Goal: Task Accomplishment & Management: Complete application form

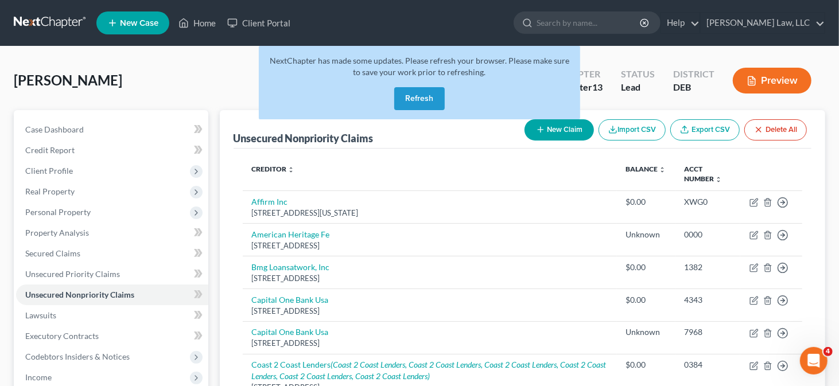
click at [419, 99] on button "Refresh" at bounding box center [419, 98] width 50 height 23
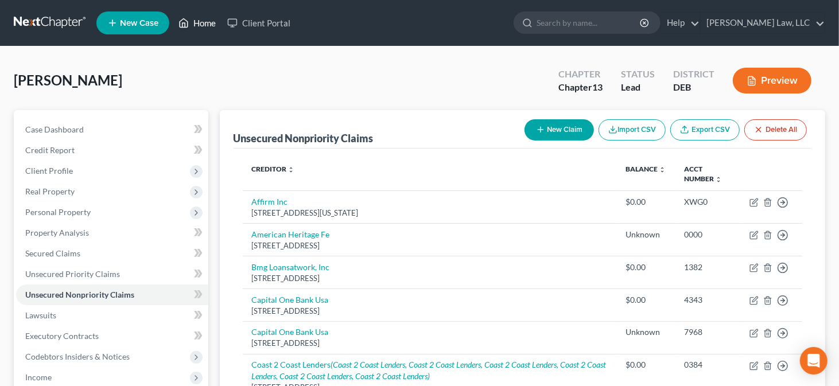
click at [213, 24] on link "Home" at bounding box center [197, 23] width 49 height 21
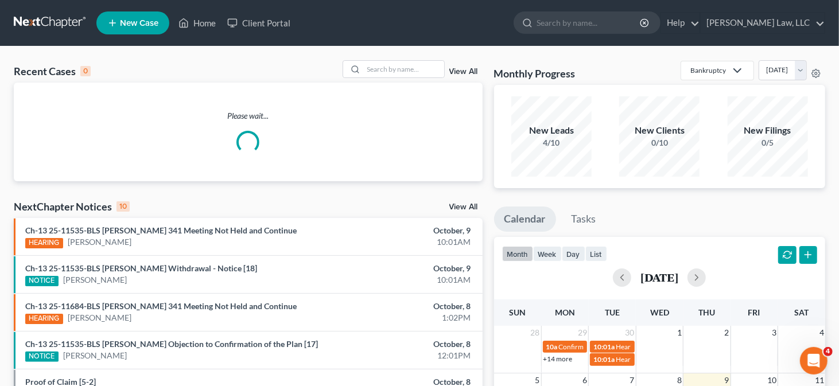
click at [140, 23] on span "New Case" at bounding box center [139, 23] width 38 height 9
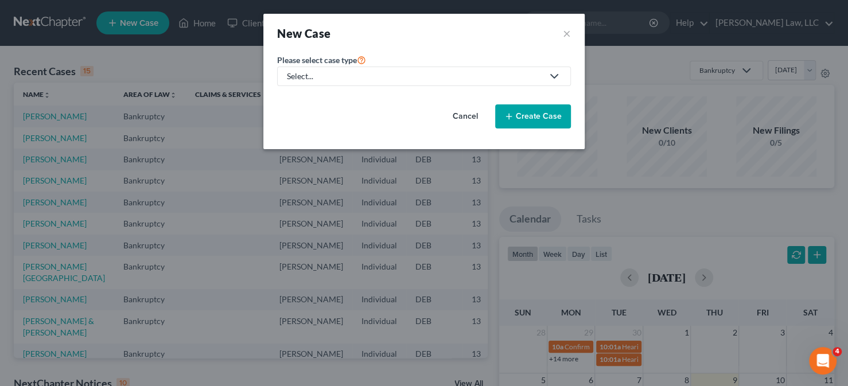
click at [448, 81] on div "Select..." at bounding box center [415, 76] width 256 height 11
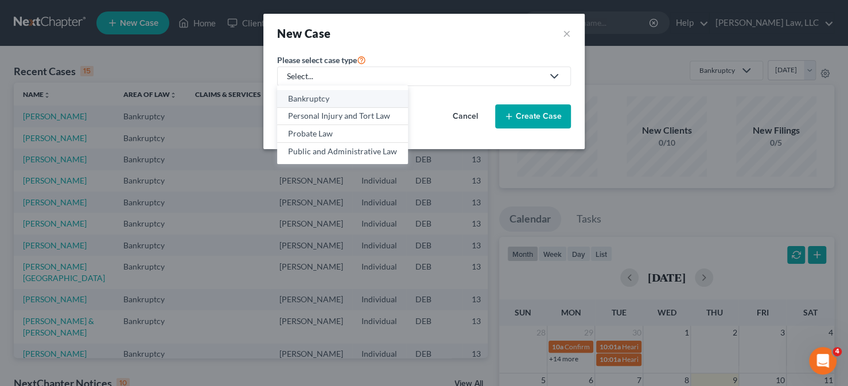
click at [346, 97] on div "Bankruptcy" at bounding box center [342, 98] width 109 height 11
select select "13"
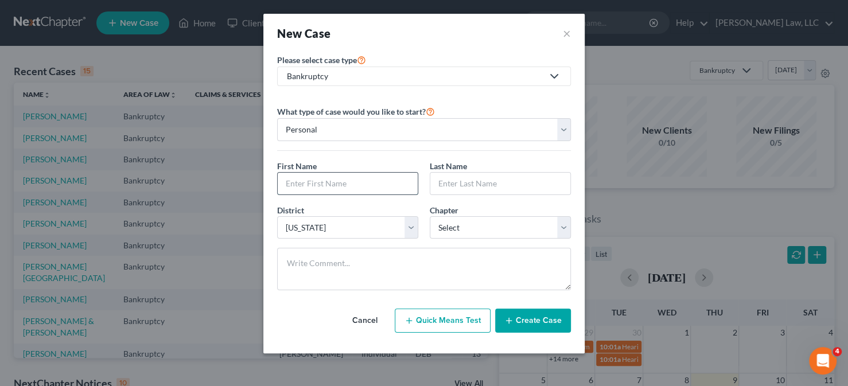
click at [372, 177] on input "text" at bounding box center [348, 184] width 140 height 22
type input "Ronald"
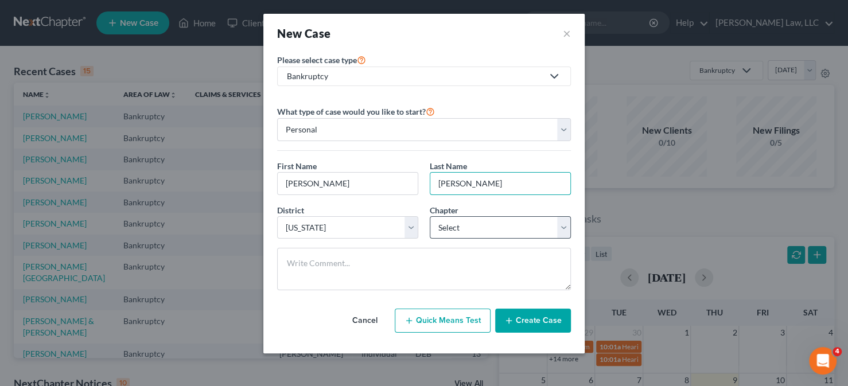
type input "Owens"
click at [491, 221] on select "Select 7 11 12 13" at bounding box center [500, 227] width 141 height 23
select select "0"
click at [430, 216] on select "Select 7 11 12 13" at bounding box center [500, 227] width 141 height 23
click at [533, 321] on button "Create Case" at bounding box center [533, 321] width 76 height 24
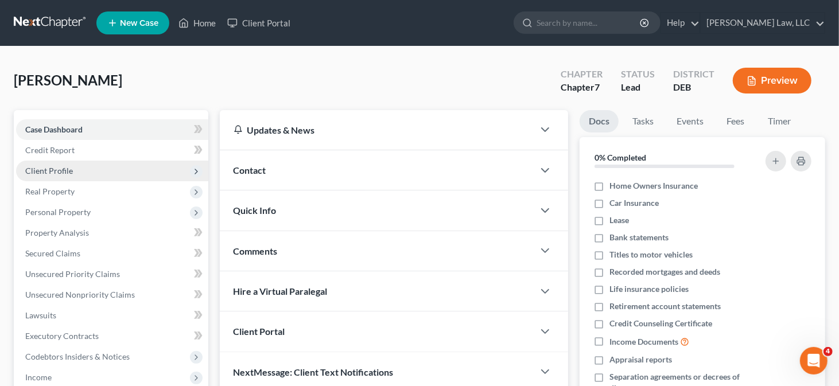
click at [68, 166] on span "Client Profile" at bounding box center [49, 171] width 48 height 10
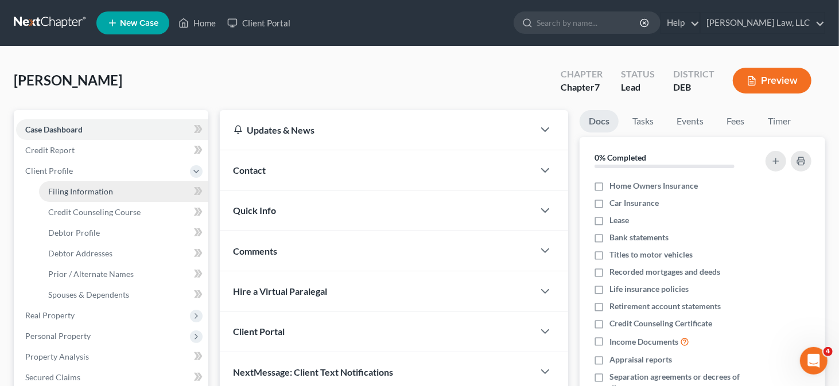
click at [86, 188] on span "Filing Information" at bounding box center [80, 191] width 65 height 10
select select "1"
select select "0"
select select "13"
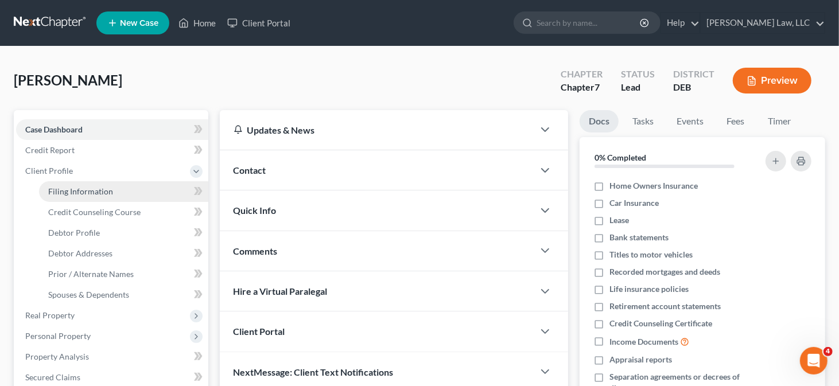
select select "7"
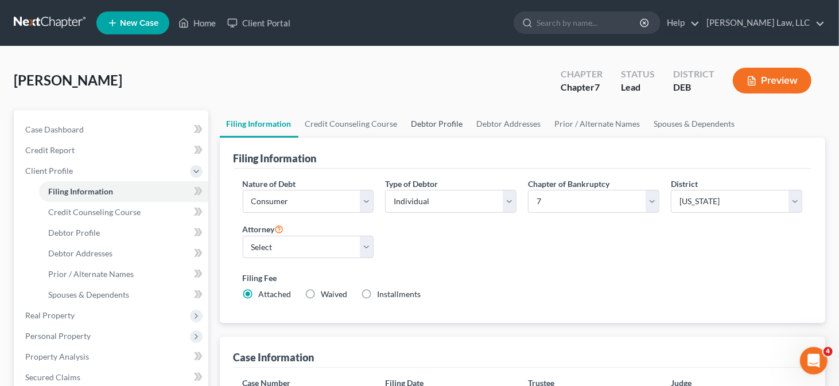
click at [416, 123] on link "Debtor Profile" at bounding box center [436, 124] width 65 height 28
select select "0"
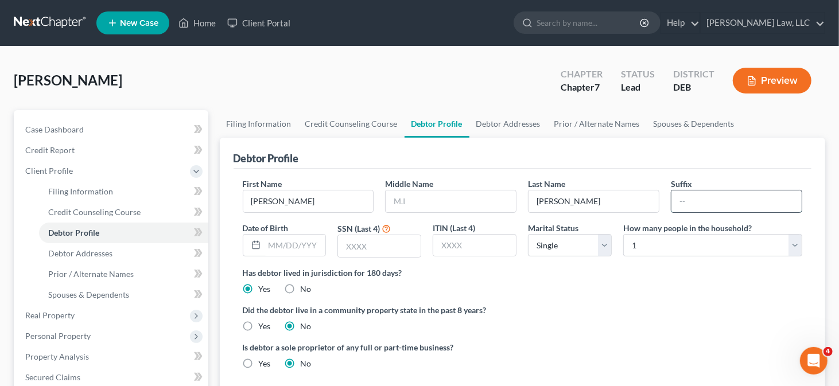
click at [685, 204] on input "text" at bounding box center [736, 201] width 130 height 22
type input "Jr."
click at [271, 247] on input "text" at bounding box center [294, 246] width 61 height 22
type input "05/21/1984"
click at [365, 243] on input "text" at bounding box center [379, 246] width 83 height 22
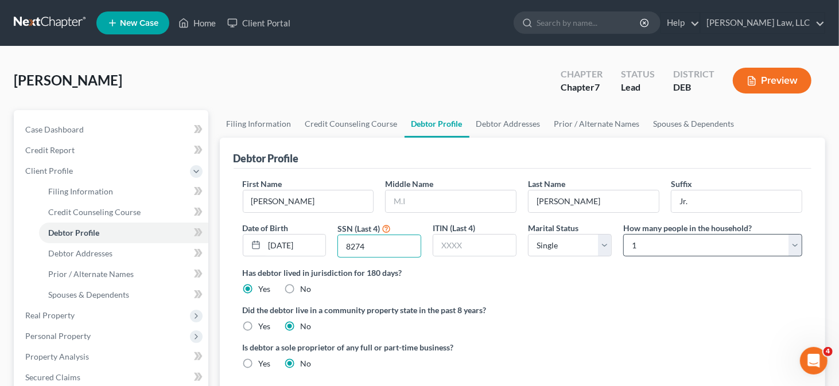
type input "8274"
click at [715, 244] on select "Select 1 2 3 4 5 6 7 8 9 10 11 12 13 14 15 16 17 18 19 20" at bounding box center [712, 245] width 179 height 23
select select "4"
click at [623, 234] on select "Select 1 2 3 4 5 6 7 8 9 10 11 12 13 14 15 16 17 18 19 20" at bounding box center [712, 245] width 179 height 23
click at [283, 123] on link "Filing Information" at bounding box center [259, 124] width 79 height 28
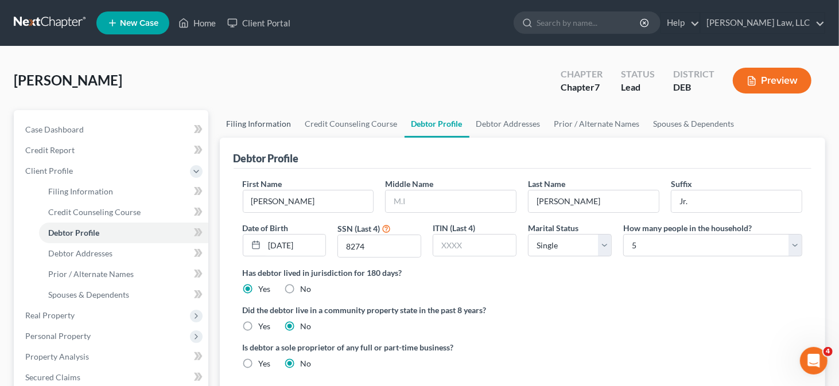
select select "1"
select select "0"
select select "13"
select select "7"
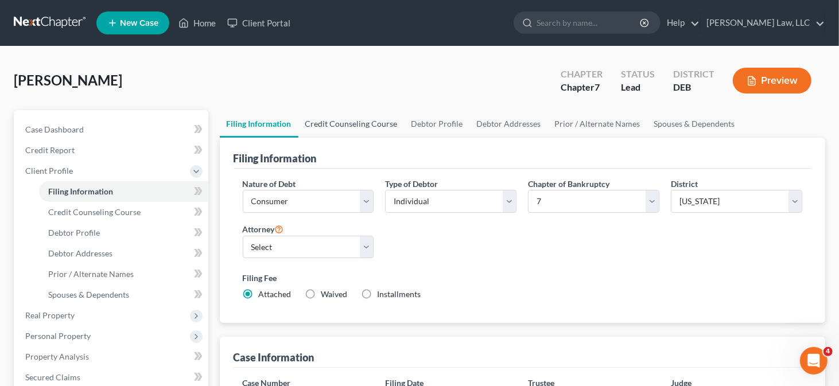
click at [356, 123] on link "Credit Counseling Course" at bounding box center [351, 124] width 106 height 28
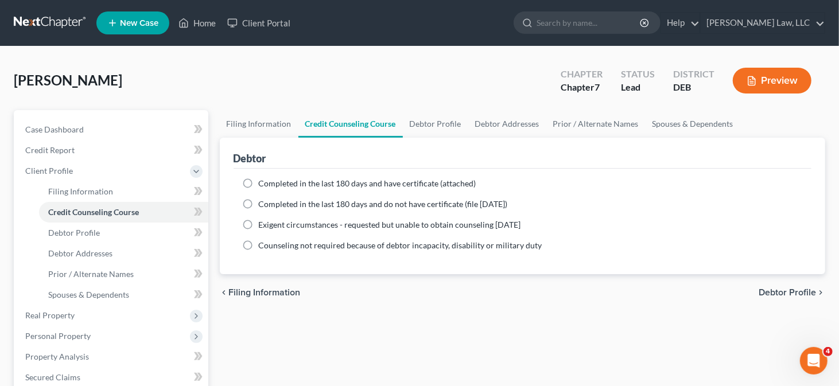
click at [279, 185] on span "Completed in the last 180 days and have certificate (attached)" at bounding box center [367, 183] width 217 height 10
click at [271, 185] on input "Completed in the last 180 days and have certificate (attached)" at bounding box center [266, 181] width 7 height 7
radio input "true"
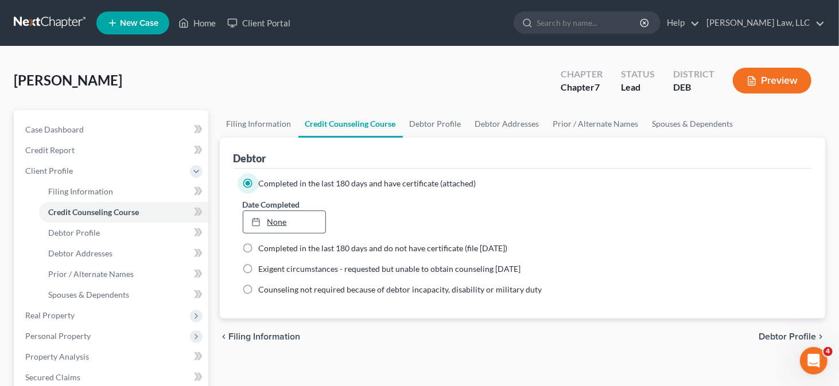
click at [288, 218] on link "None" at bounding box center [284, 222] width 83 height 22
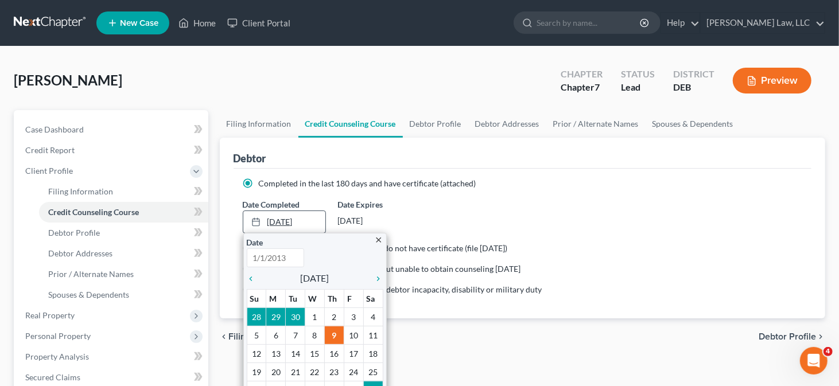
type input "10/9/2025"
click at [253, 274] on icon "chevron_left" at bounding box center [254, 278] width 15 height 9
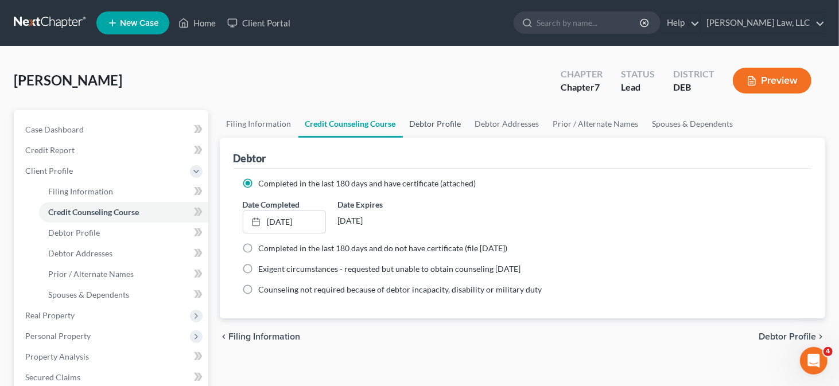
click at [428, 123] on link "Debtor Profile" at bounding box center [435, 124] width 65 height 28
select select "0"
select select "4"
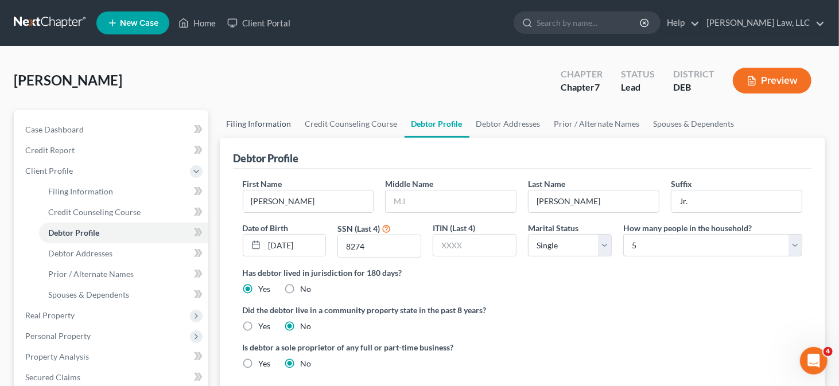
click at [229, 115] on link "Filing Information" at bounding box center [259, 124] width 79 height 28
select select "1"
select select "0"
select select "13"
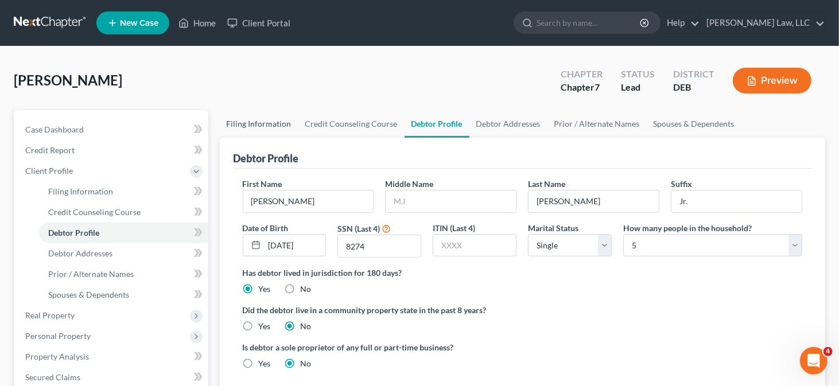
select select "7"
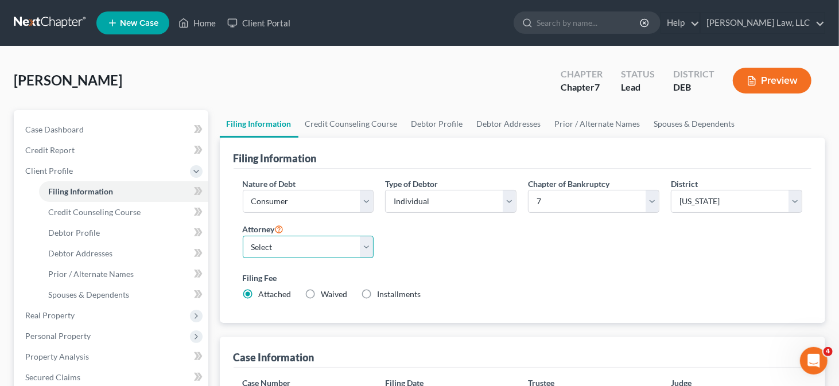
click at [317, 244] on select "Select Robert Masten - DEB Santino Ceccotti - PAEB PAULA GATES - PAEB" at bounding box center [308, 247] width 131 height 23
select select "0"
click at [243, 236] on select "Select Robert Masten - DEB Santino Ceccotti - PAEB PAULA GATES - PAEB" at bounding box center [308, 247] width 131 height 23
click at [445, 120] on link "Debtor Profile" at bounding box center [436, 124] width 65 height 28
select select "0"
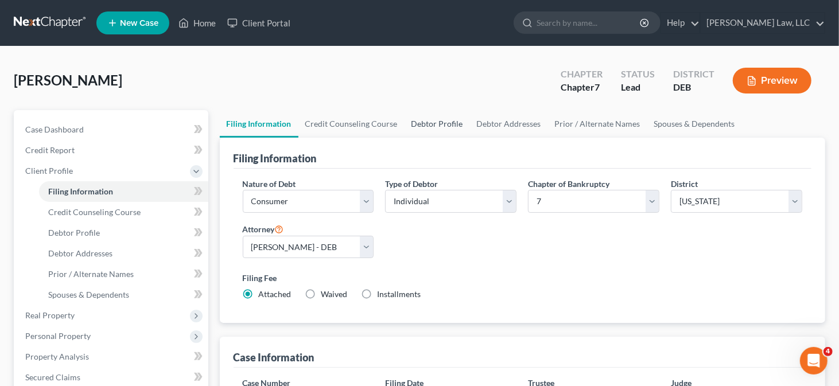
select select "4"
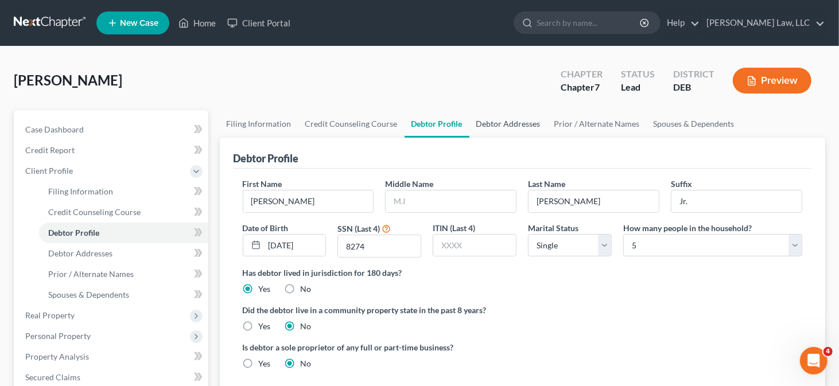
click at [479, 118] on link "Debtor Addresses" at bounding box center [508, 124] width 78 height 28
select select "0"
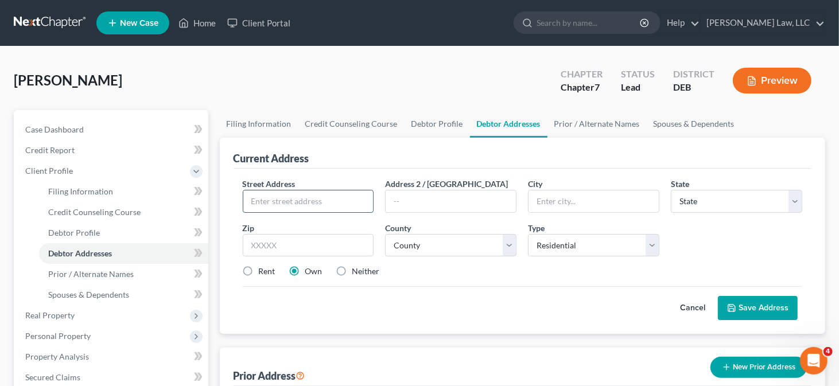
click at [331, 205] on input "text" at bounding box center [308, 201] width 130 height 22
click at [264, 200] on input "text" at bounding box center [308, 201] width 130 height 22
type input "1756 Michelangelo Dr"
click at [266, 240] on input "text" at bounding box center [308, 245] width 131 height 23
type input "19709"
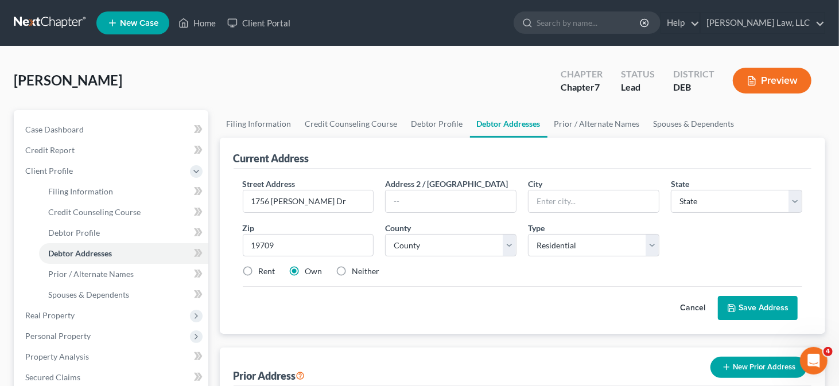
type input "Middletown"
select select "7"
click at [266, 270] on label "Rent" at bounding box center [267, 271] width 17 height 11
click at [266, 270] on input "Rent" at bounding box center [266, 269] width 7 height 7
radio input "true"
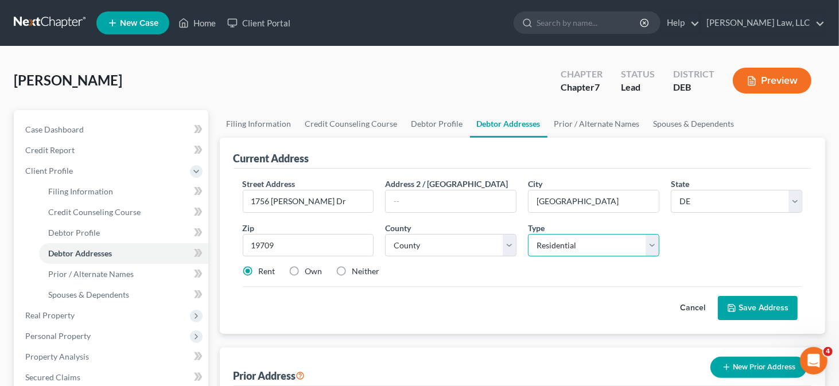
click at [574, 246] on select "Select Residential Mailing Rental Business" at bounding box center [593, 245] width 131 height 23
click at [574, 245] on select "Select Residential Mailing Rental Business" at bounding box center [593, 245] width 131 height 23
click at [466, 241] on select "County Kent County New Castle County Sussex County" at bounding box center [450, 245] width 131 height 23
select select "1"
click at [385, 234] on select "County Kent County New Castle County Sussex County" at bounding box center [450, 245] width 131 height 23
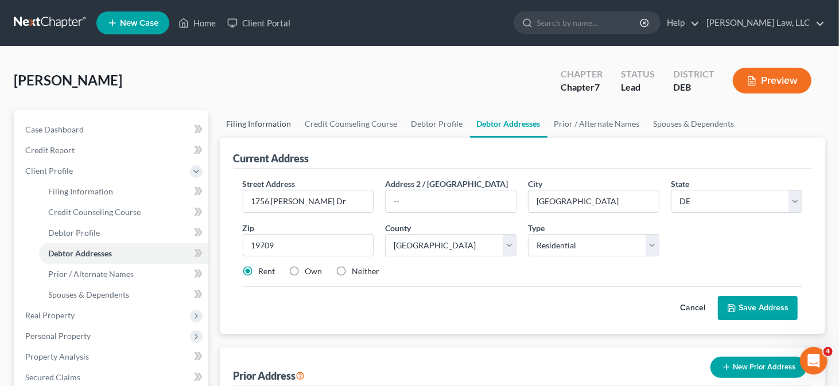
click at [261, 116] on link "Filing Information" at bounding box center [259, 124] width 79 height 28
select select "1"
select select "0"
select select "13"
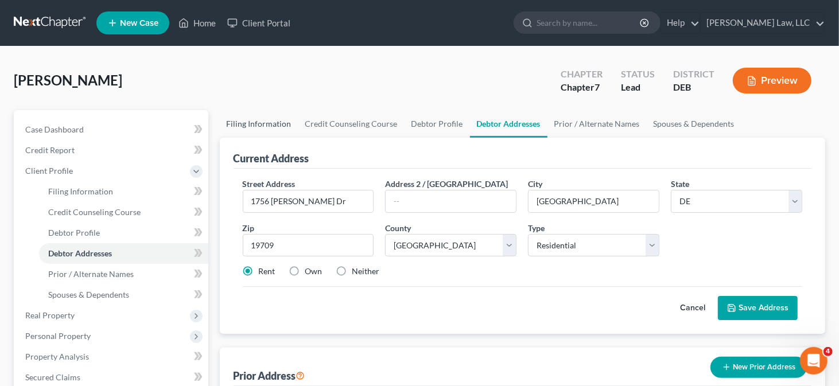
select select "0"
select select "7"
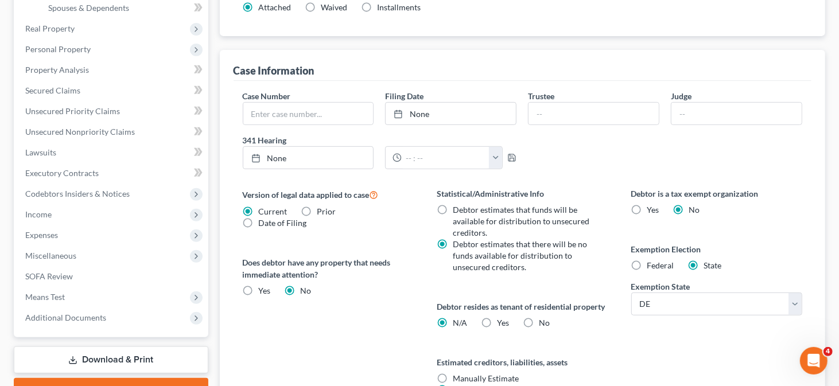
scroll to position [401, 0]
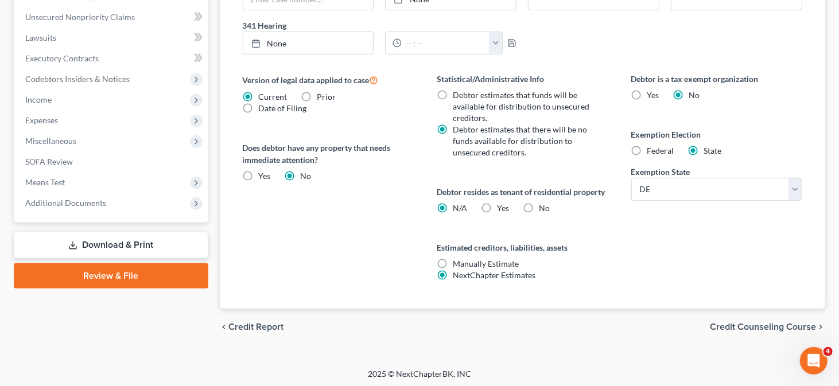
click at [503, 204] on span "Yes" at bounding box center [503, 208] width 12 height 10
click at [503, 204] on input "Yes Yes" at bounding box center [504, 205] width 7 height 7
radio input "true"
radio input "false"
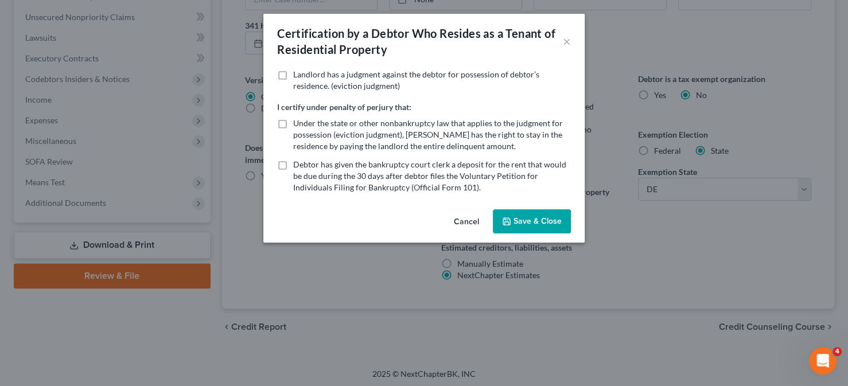
click at [520, 219] on button "Save & Close" at bounding box center [532, 221] width 78 height 24
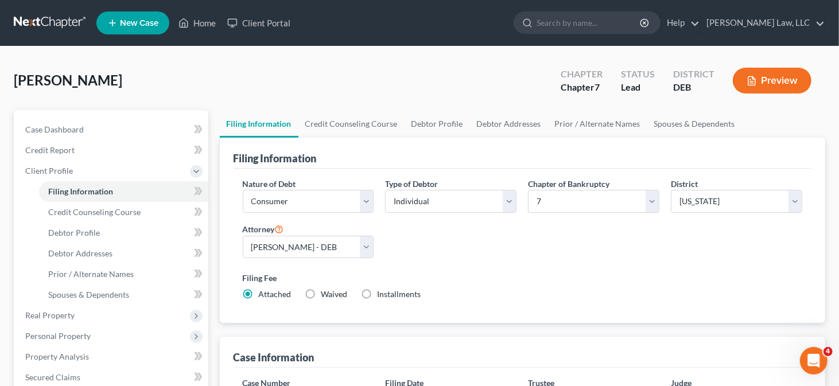
scroll to position [0, 0]
click at [647, 122] on link "Spouses & Dependents" at bounding box center [694, 124] width 95 height 28
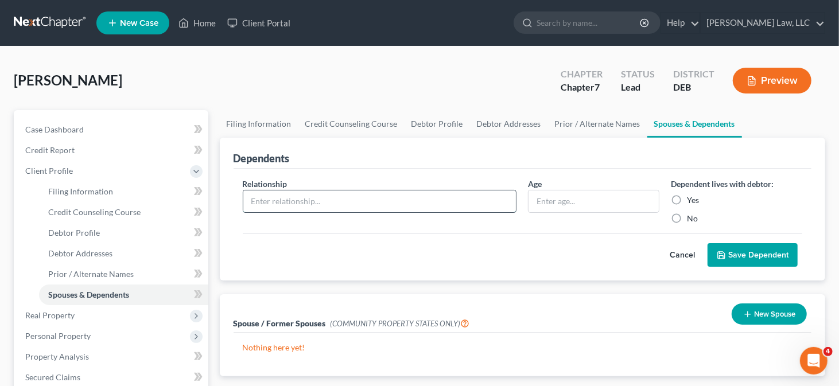
click at [356, 202] on input "text" at bounding box center [379, 201] width 273 height 22
type input "Daughter"
click at [547, 205] on input "text" at bounding box center [593, 201] width 130 height 22
type input "17"
click at [687, 196] on label "Yes" at bounding box center [693, 199] width 12 height 11
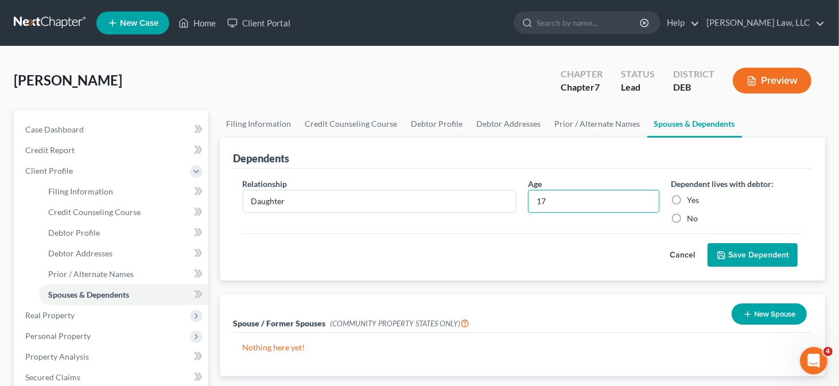
click at [691, 196] on input "Yes" at bounding box center [694, 197] width 7 height 7
radio input "true"
click at [736, 251] on button "Save Dependent" at bounding box center [752, 255] width 90 height 24
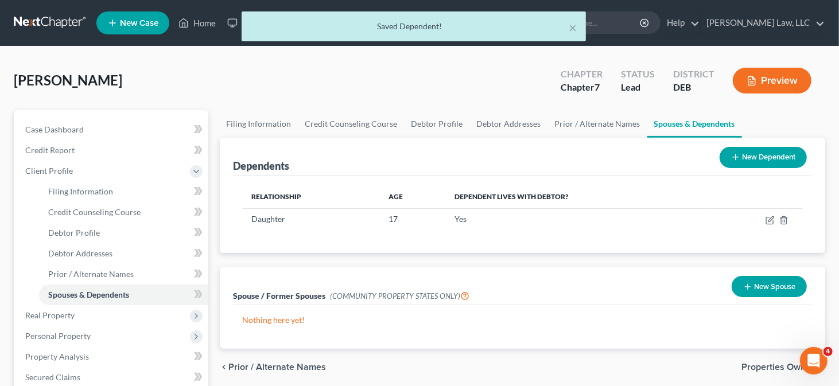
click at [740, 159] on button "New Dependent" at bounding box center [762, 157] width 87 height 21
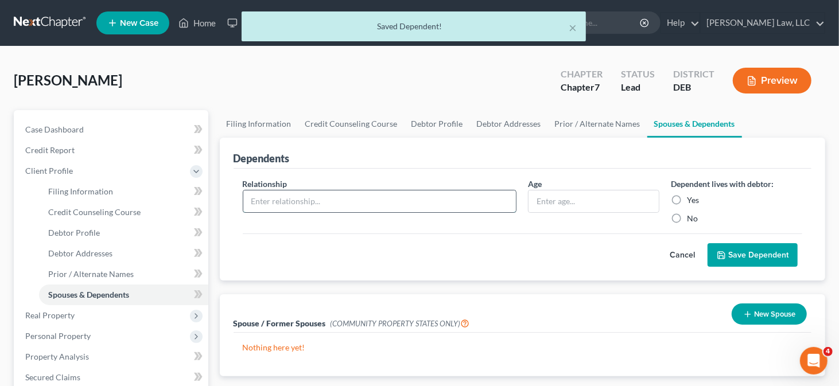
click at [337, 207] on input "text" at bounding box center [379, 201] width 273 height 22
type input "Daughter"
click at [584, 200] on input "text" at bounding box center [593, 201] width 130 height 22
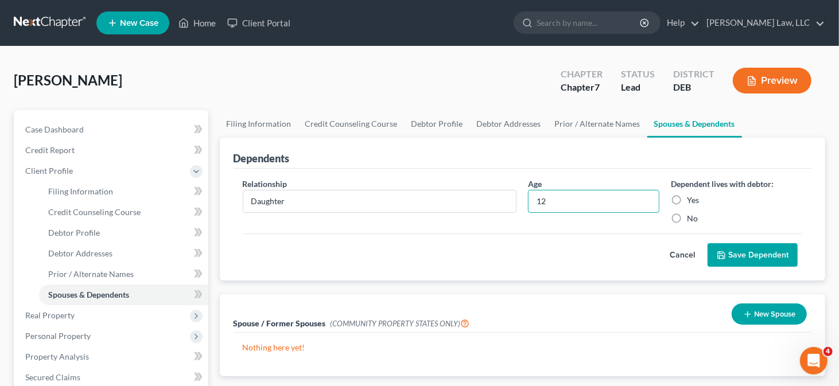
type input "12"
click at [687, 194] on label "Yes" at bounding box center [693, 199] width 12 height 11
click at [691, 194] on input "Yes" at bounding box center [694, 197] width 7 height 7
radio input "true"
click at [687, 194] on label "Yes" at bounding box center [693, 199] width 12 height 11
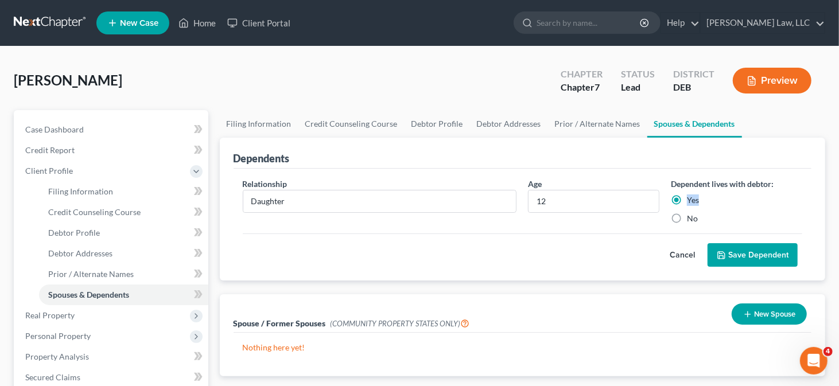
click at [691, 194] on input "Yes" at bounding box center [694, 197] width 7 height 7
click at [738, 249] on button "Save Dependent" at bounding box center [752, 255] width 90 height 24
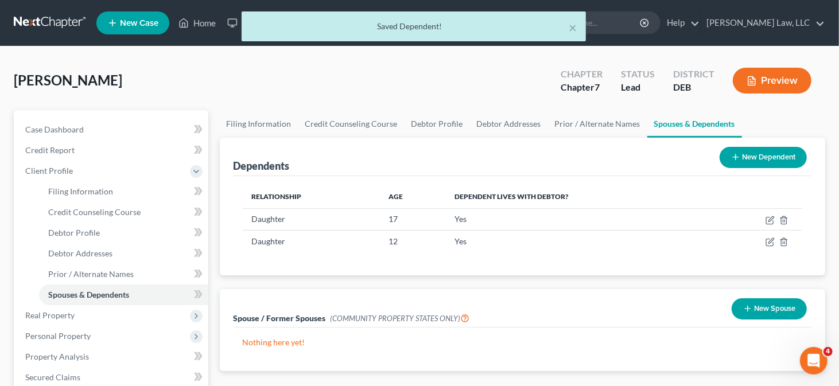
click at [736, 150] on button "New Dependent" at bounding box center [762, 157] width 87 height 21
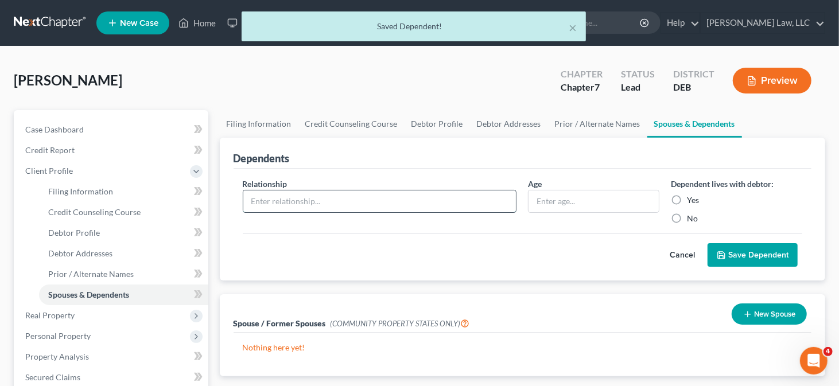
click at [366, 197] on input "text" at bounding box center [379, 201] width 273 height 22
type input "Daughter"
click at [548, 202] on input "text" at bounding box center [593, 201] width 130 height 22
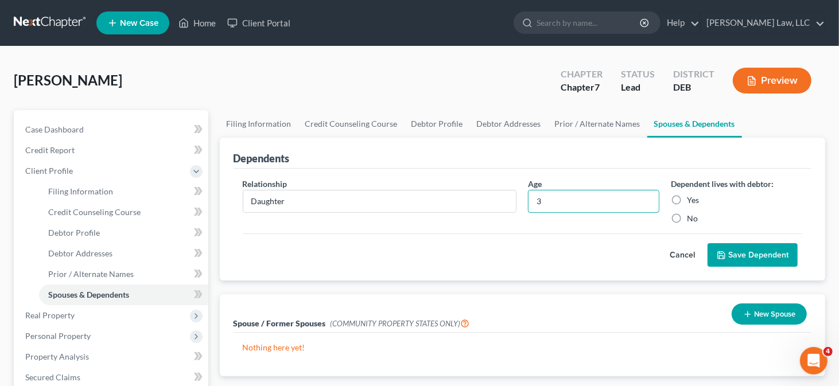
type input "3"
click at [687, 199] on label "Yes" at bounding box center [693, 199] width 12 height 11
click at [691, 199] on input "Yes" at bounding box center [694, 197] width 7 height 7
radio input "true"
click at [734, 245] on button "Save Dependent" at bounding box center [752, 255] width 90 height 24
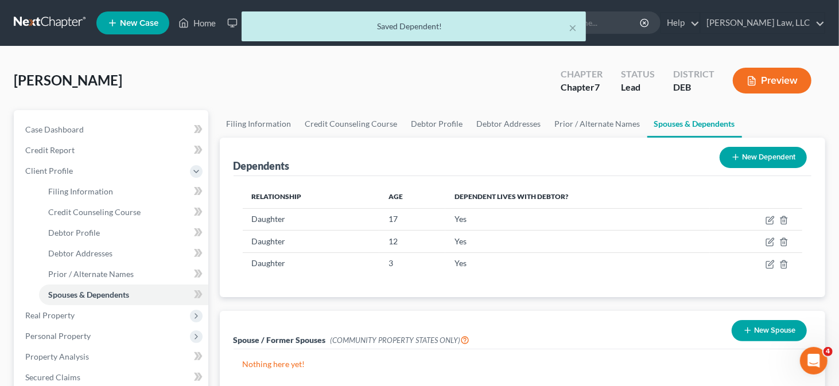
click at [726, 157] on button "New Dependent" at bounding box center [762, 157] width 87 height 21
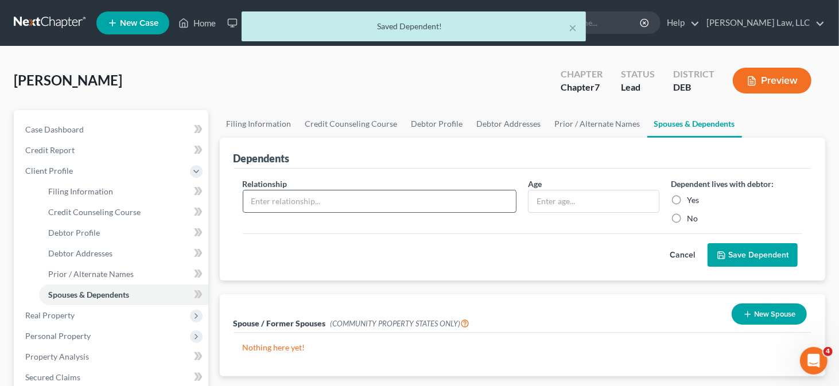
click at [325, 198] on input "text" at bounding box center [379, 201] width 273 height 22
type input "Son"
click at [559, 196] on input "text" at bounding box center [593, 201] width 130 height 22
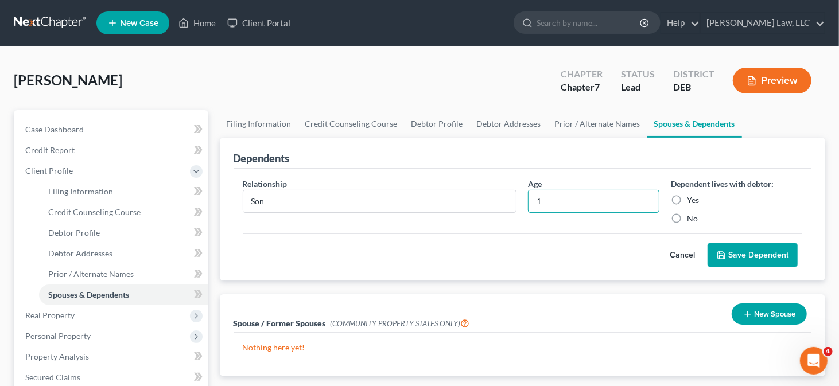
type input "1"
click at [687, 198] on label "Yes" at bounding box center [693, 199] width 12 height 11
click at [691, 198] on input "Yes" at bounding box center [694, 197] width 7 height 7
radio input "true"
click at [726, 244] on button "Save Dependent" at bounding box center [752, 255] width 90 height 24
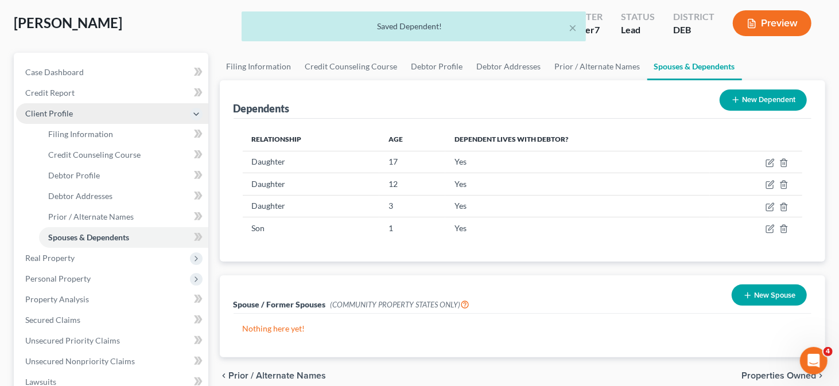
scroll to position [57, 0]
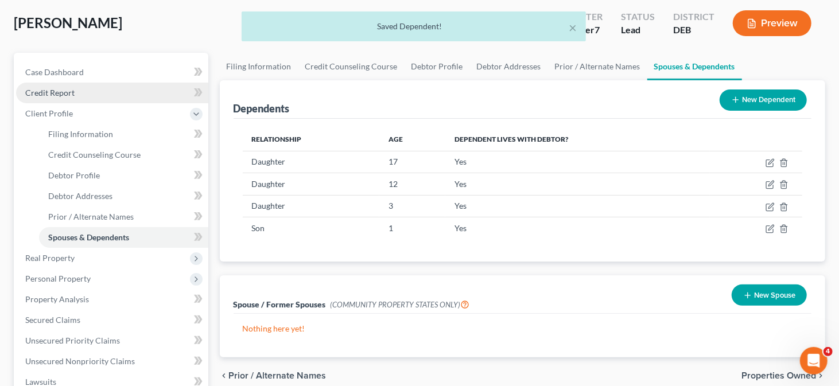
click at [89, 95] on link "Credit Report" at bounding box center [112, 93] width 192 height 21
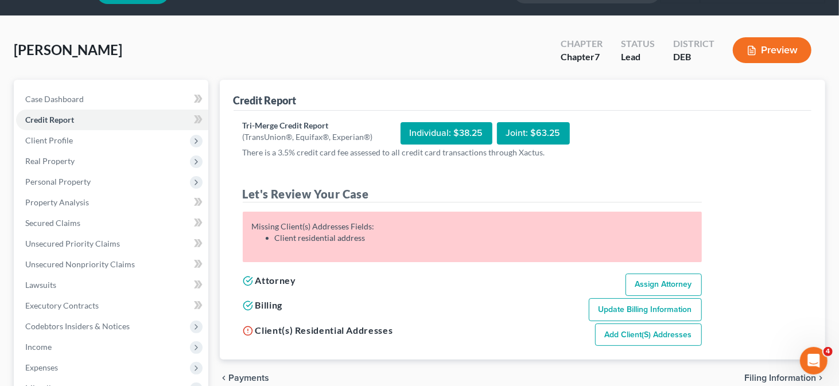
scroll to position [57, 0]
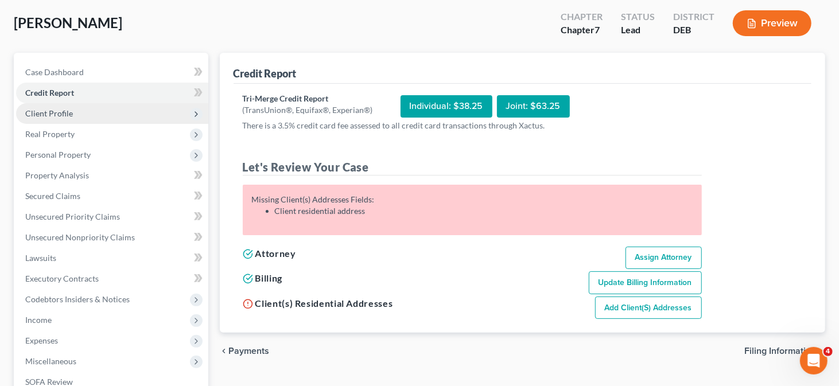
click at [93, 116] on span "Client Profile" at bounding box center [112, 113] width 192 height 21
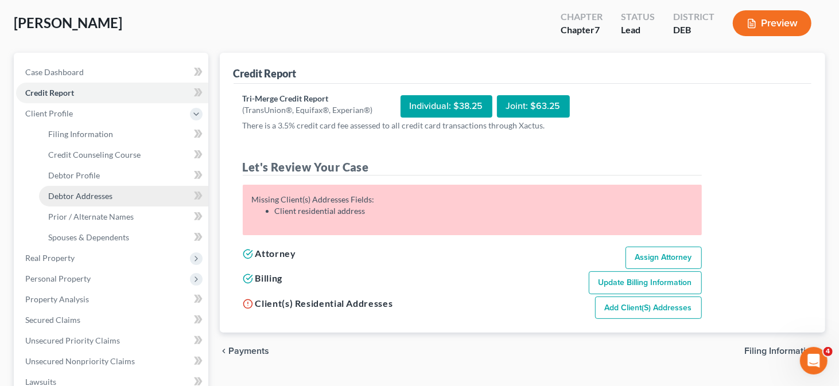
click at [85, 192] on span "Debtor Addresses" at bounding box center [80, 196] width 64 height 10
select select "0"
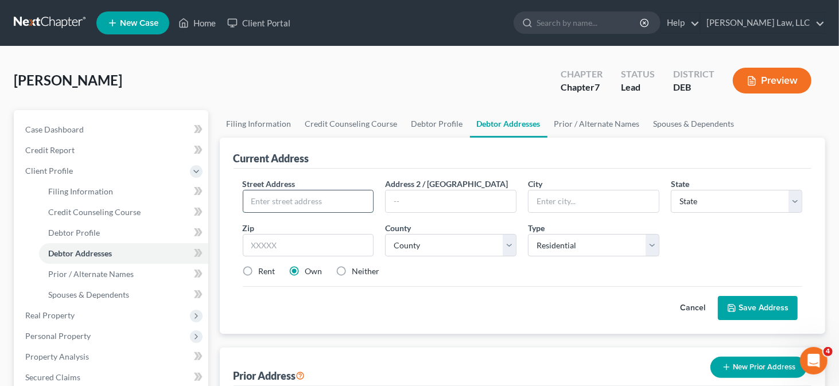
click at [279, 206] on input "text" at bounding box center [308, 201] width 130 height 22
type input "1756 Michelangelo Dr"
click at [315, 235] on input "text" at bounding box center [308, 245] width 131 height 23
type input "19709"
click at [259, 266] on label "Rent" at bounding box center [267, 271] width 17 height 11
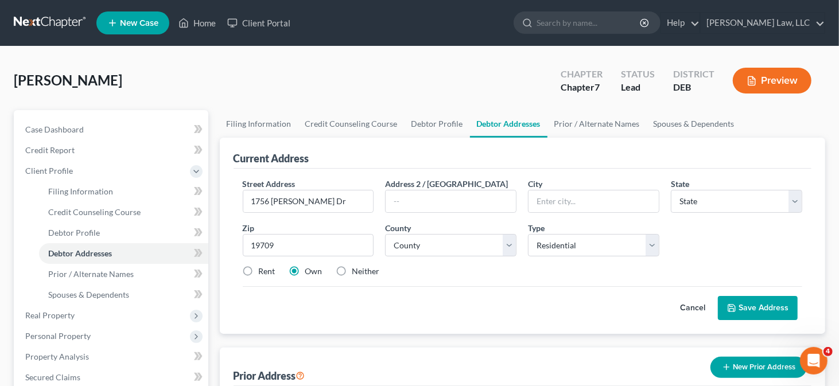
click at [263, 266] on input "Rent" at bounding box center [266, 269] width 7 height 7
radio input "true"
type input "Middletown"
select select "7"
click at [427, 244] on select "County" at bounding box center [450, 245] width 131 height 23
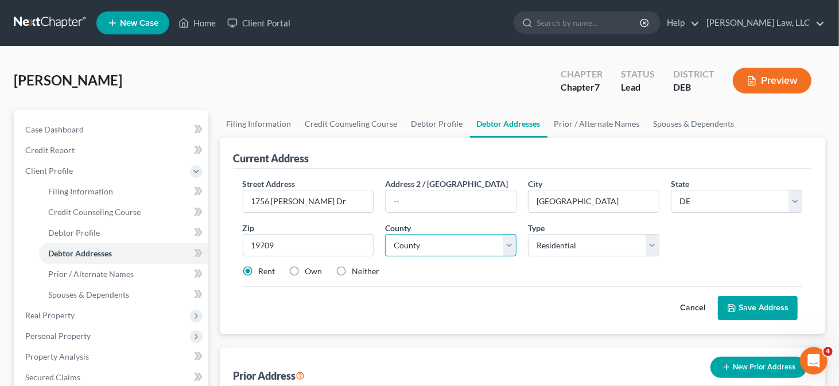
select select "1"
click at [385, 234] on select "County Kent County New Castle County Sussex County" at bounding box center [450, 245] width 131 height 23
click at [761, 304] on button "Save Address" at bounding box center [757, 308] width 80 height 24
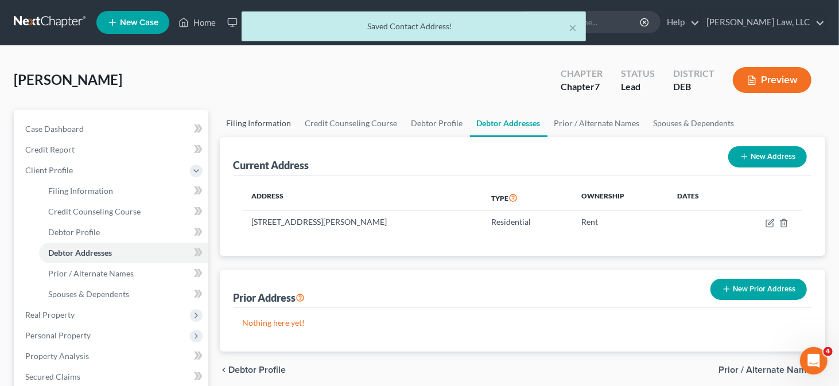
scroll to position [115, 0]
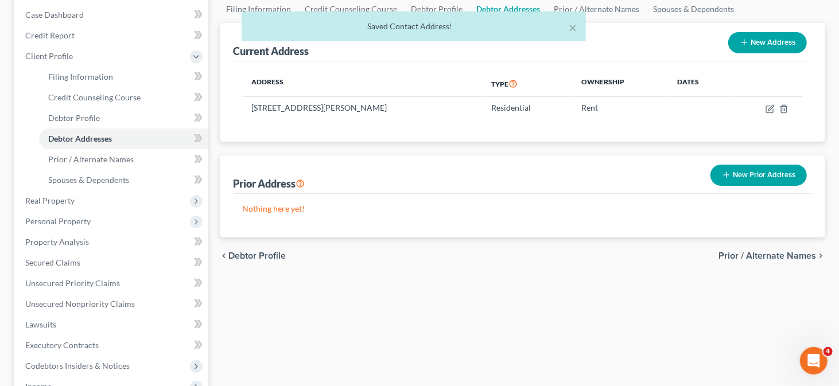
click at [59, 31] on div "× Saved Contact Address!" at bounding box center [413, 29] width 839 height 36
click at [71, 36] on div "× Saved Contact Address!" at bounding box center [413, 29] width 839 height 36
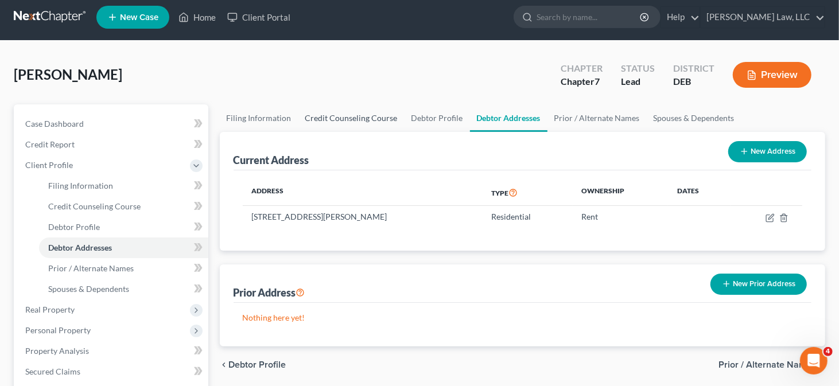
scroll to position [0, 0]
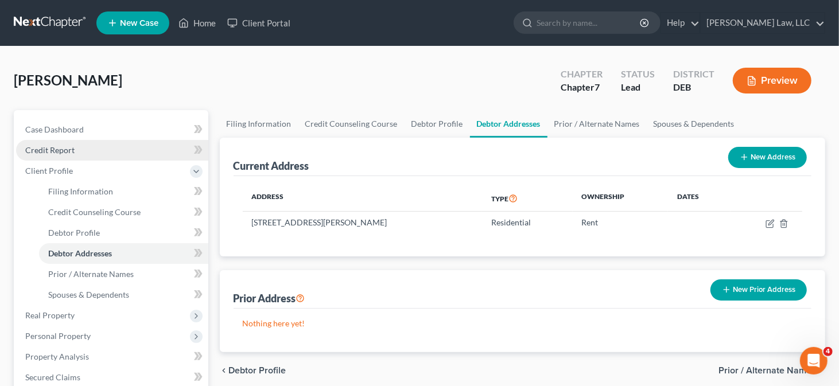
click at [74, 155] on link "Credit Report" at bounding box center [112, 150] width 192 height 21
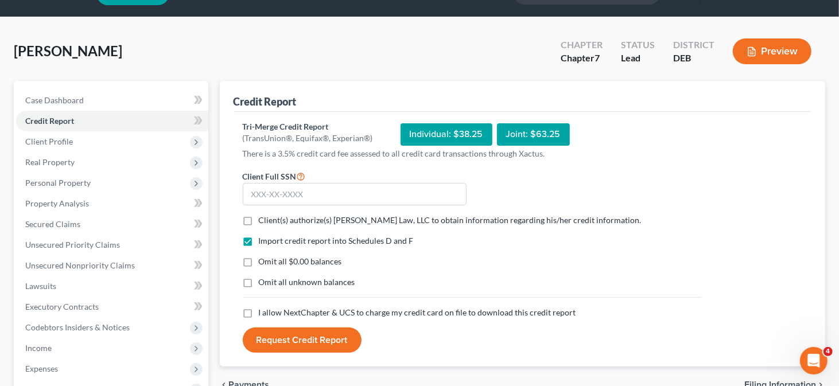
scroll to position [57, 0]
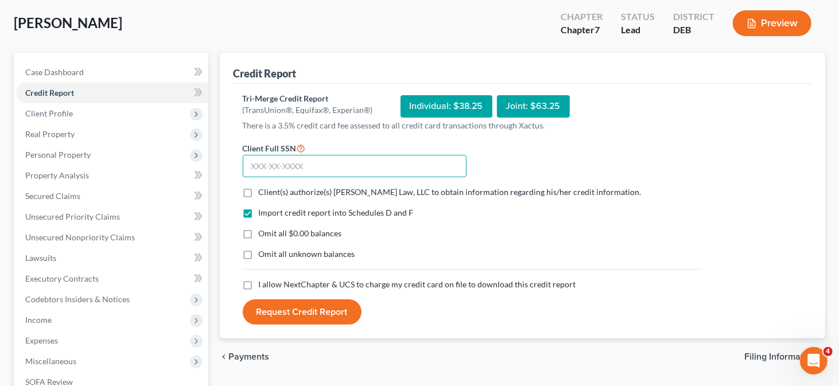
click at [293, 166] on input "text" at bounding box center [355, 166] width 224 height 23
type input "136-78-8274"
click at [266, 192] on span "Client(s) authorize(s) Masten Law, LLC to obtain information regarding his/her …" at bounding box center [450, 192] width 383 height 10
click at [266, 192] on input "Client(s) authorize(s) Masten Law, LLC to obtain information regarding his/her …" at bounding box center [266, 189] width 7 height 7
checkbox input "true"
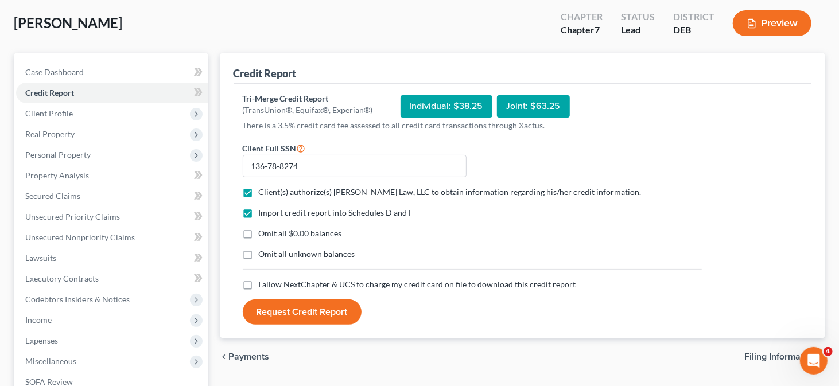
click at [267, 279] on span "I allow NextChapter & UCS to charge my credit card on file to download this cre…" at bounding box center [417, 284] width 317 height 10
click at [267, 279] on input "I allow NextChapter & UCS to charge my credit card on file to download this cre…" at bounding box center [266, 282] width 7 height 7
checkbox input "true"
click at [279, 318] on button "Request Credit Report" at bounding box center [302, 311] width 119 height 25
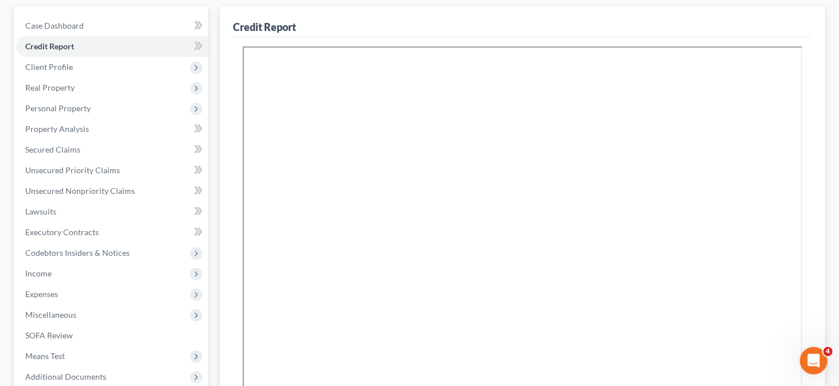
scroll to position [172, 0]
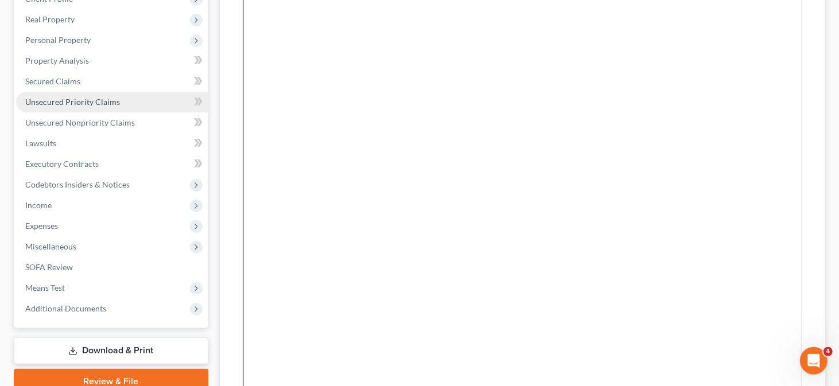
click at [115, 98] on span "Unsecured Priority Claims" at bounding box center [72, 102] width 95 height 10
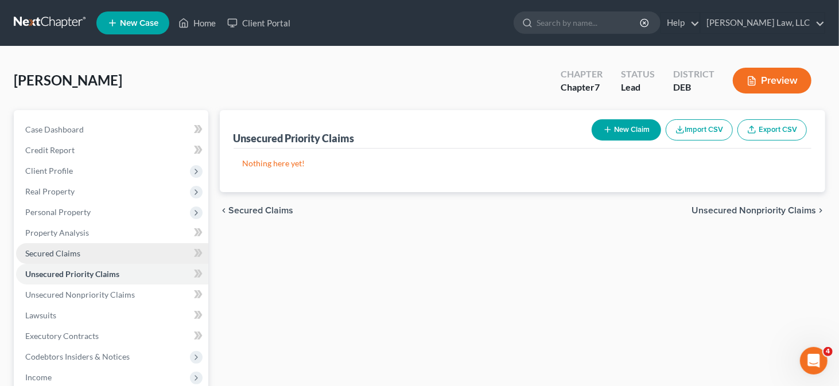
click at [80, 245] on link "Secured Claims" at bounding box center [112, 253] width 192 height 21
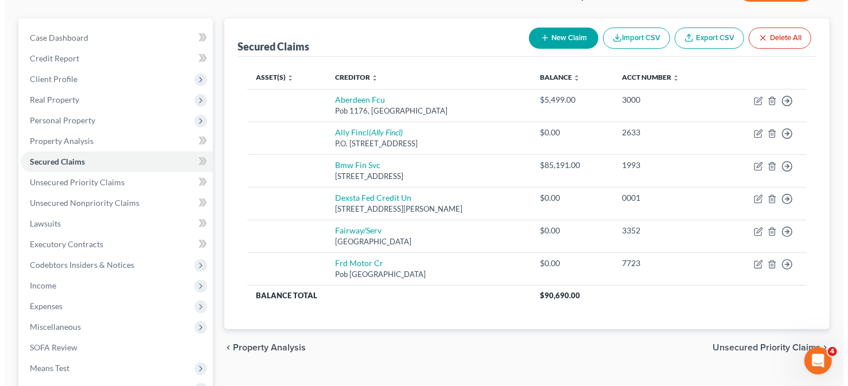
scroll to position [115, 0]
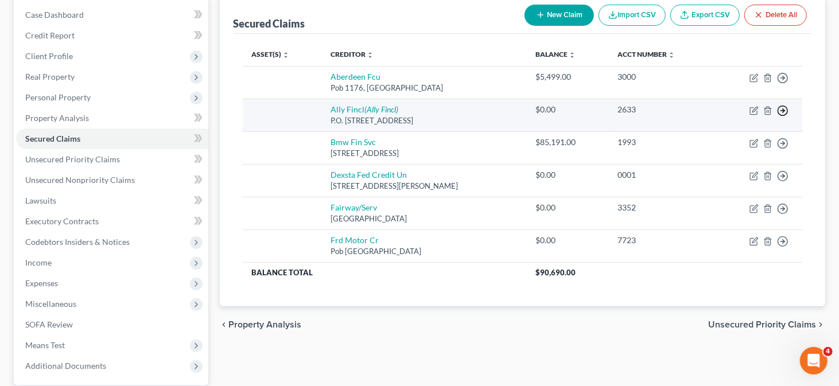
click at [785, 110] on icon "button" at bounding box center [782, 110] width 11 height 11
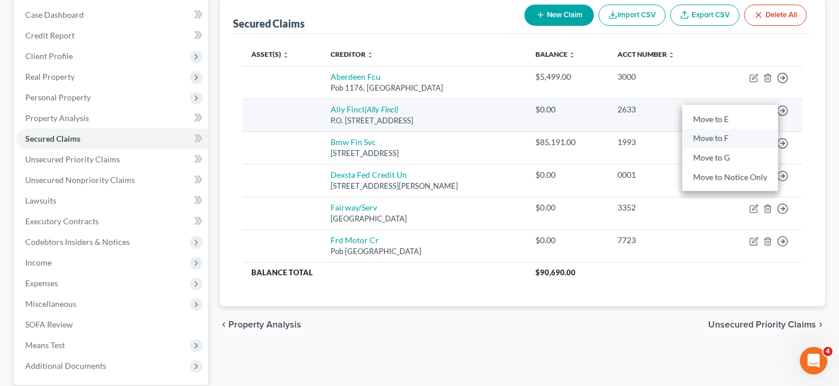
click at [717, 129] on link "Move to F" at bounding box center [730, 139] width 96 height 20
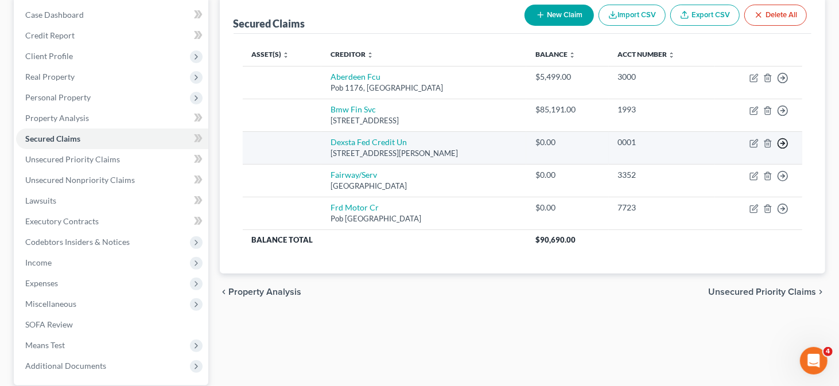
click at [778, 141] on icon "button" at bounding box center [782, 143] width 11 height 11
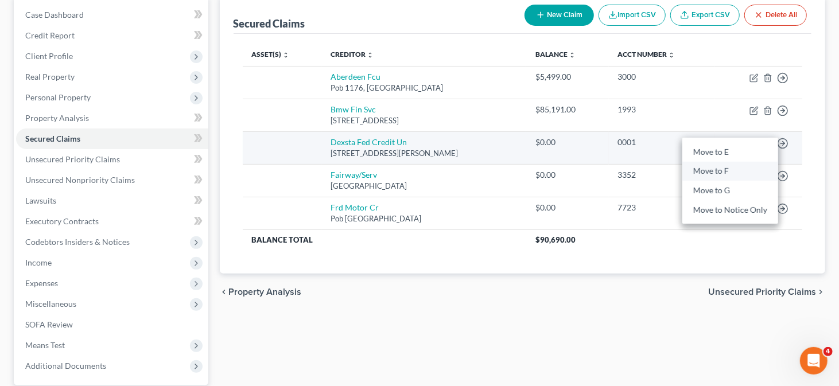
click at [720, 162] on link "Move to F" at bounding box center [730, 172] width 96 height 20
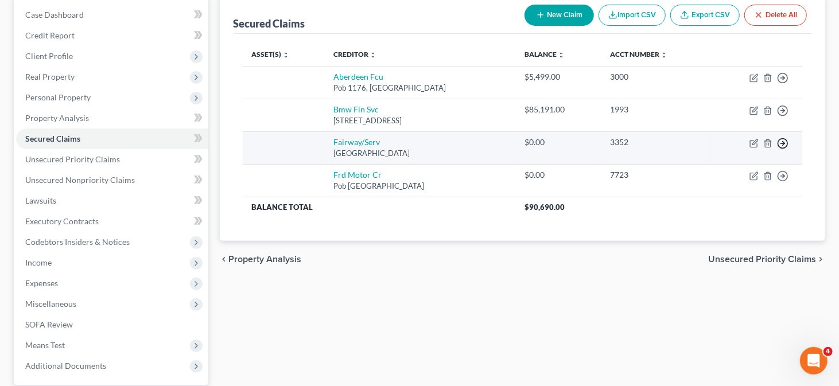
click at [782, 143] on icon "button" at bounding box center [782, 143] width 11 height 11
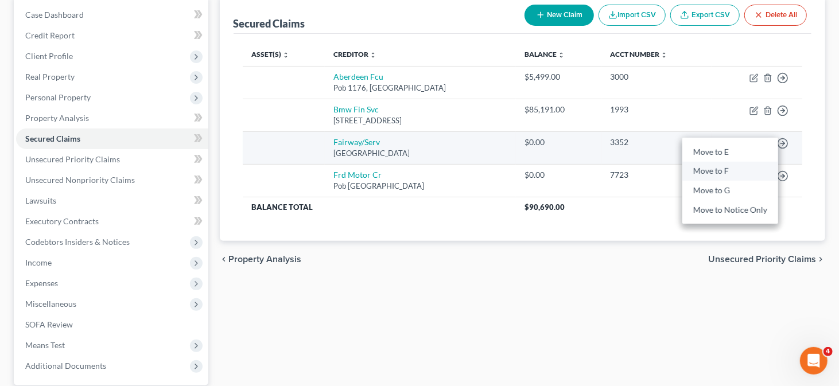
click at [730, 171] on link "Move to F" at bounding box center [730, 172] width 96 height 20
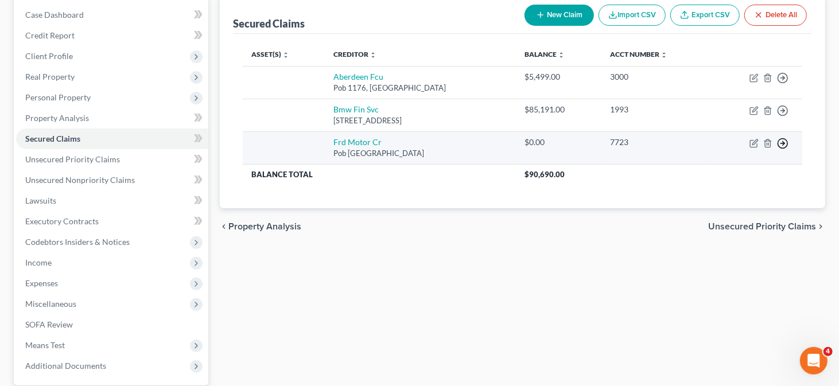
click at [779, 143] on icon "button" at bounding box center [782, 143] width 11 height 11
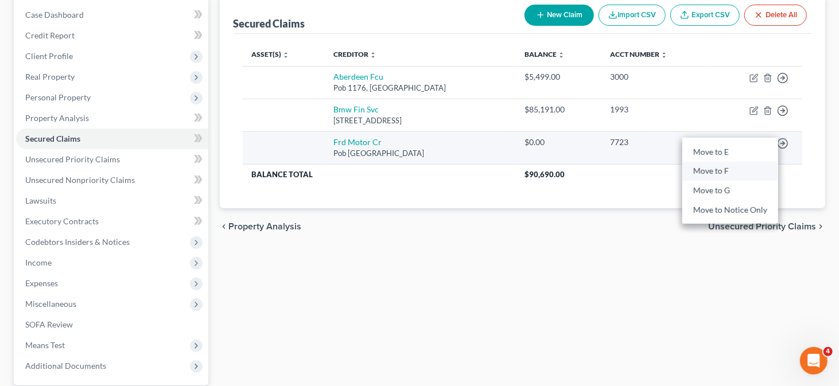
click at [742, 166] on link "Move to F" at bounding box center [730, 172] width 96 height 20
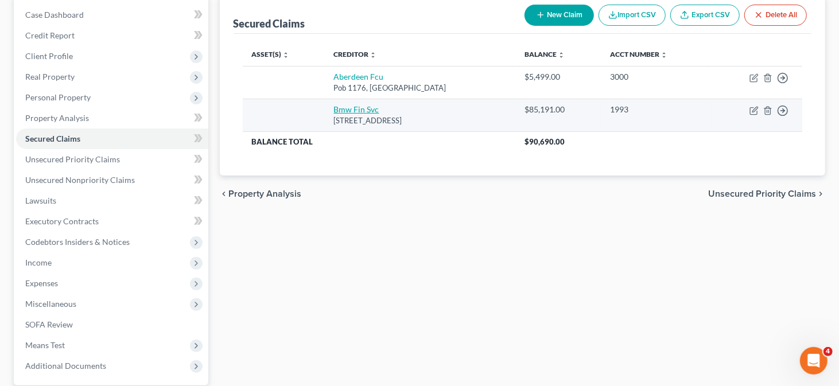
click at [363, 107] on link "Bmw Fin Svc" at bounding box center [356, 109] width 45 height 10
select select "36"
select select "0"
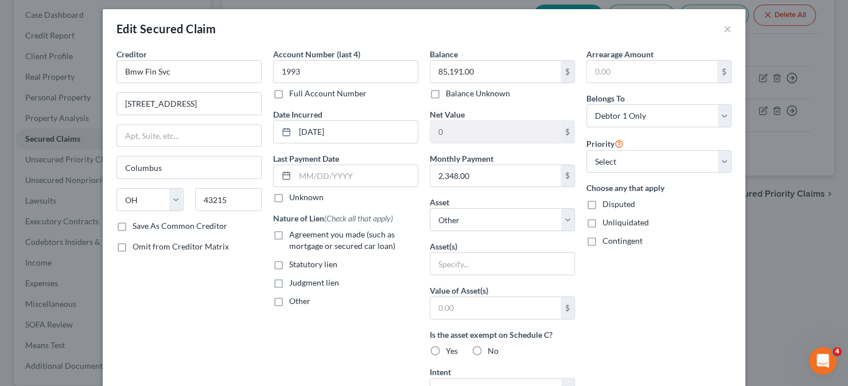
scroll to position [0, 0]
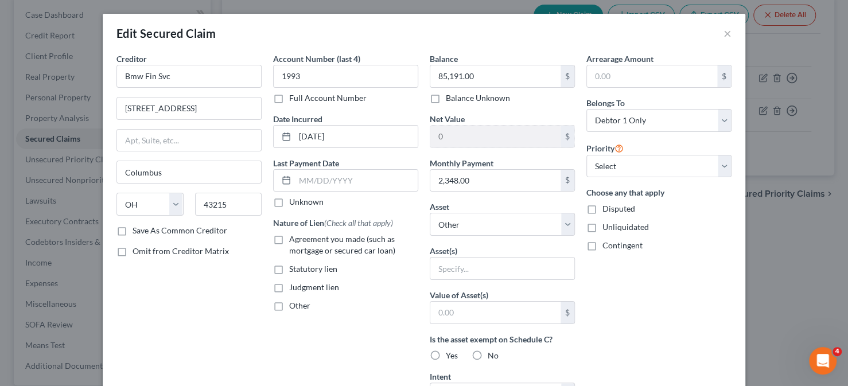
click at [289, 242] on label "Agreement you made (such as mortgage or secured car loan)" at bounding box center [353, 244] width 129 height 23
click at [294, 241] on input "Agreement you made (such as mortgage or secured car loan)" at bounding box center [297, 236] width 7 height 7
checkbox input "true"
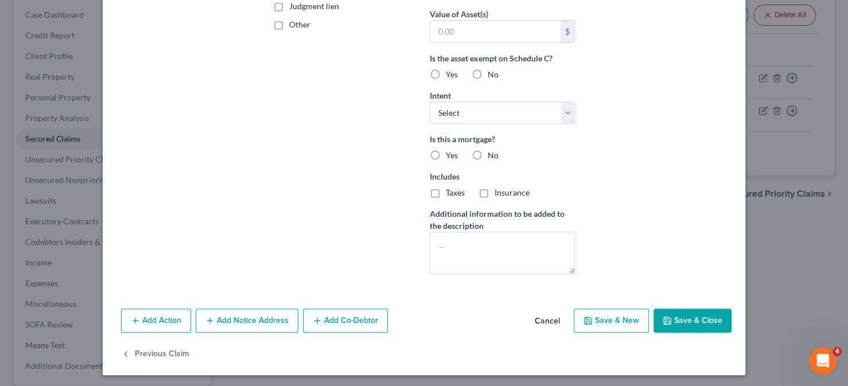
click at [690, 319] on button "Save & Close" at bounding box center [692, 321] width 78 height 24
select select
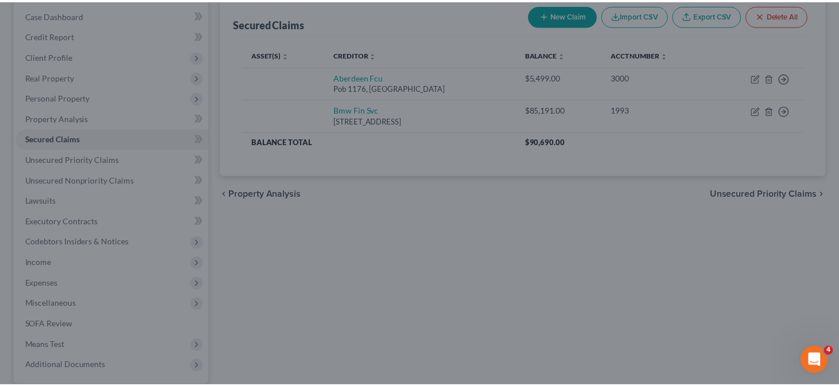
scroll to position [157, 0]
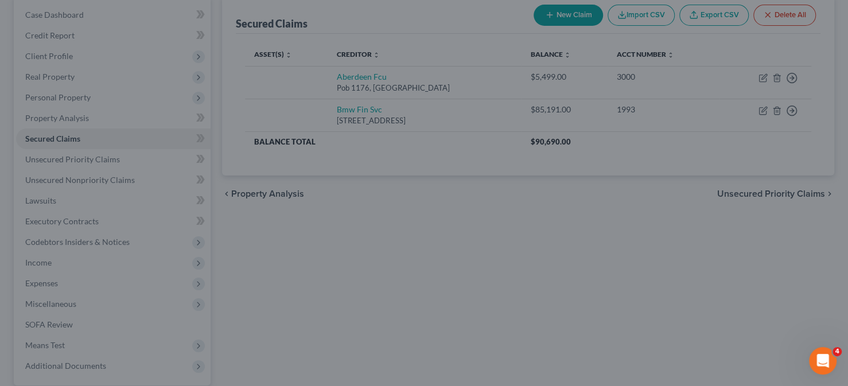
type input "0"
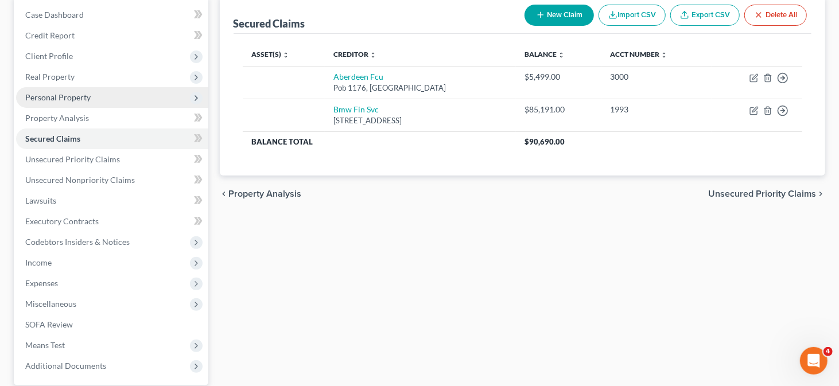
click at [75, 92] on span "Personal Property" at bounding box center [57, 97] width 65 height 10
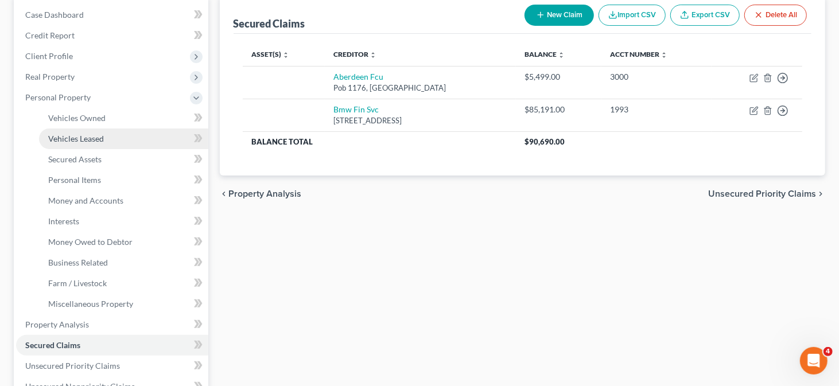
click at [80, 138] on span "Vehicles Leased" at bounding box center [76, 139] width 56 height 10
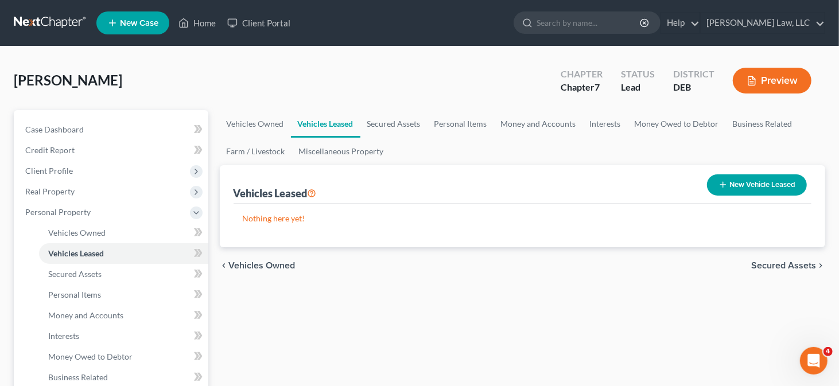
click at [739, 179] on button "New Vehicle Leased" at bounding box center [757, 184] width 100 height 21
select select "0"
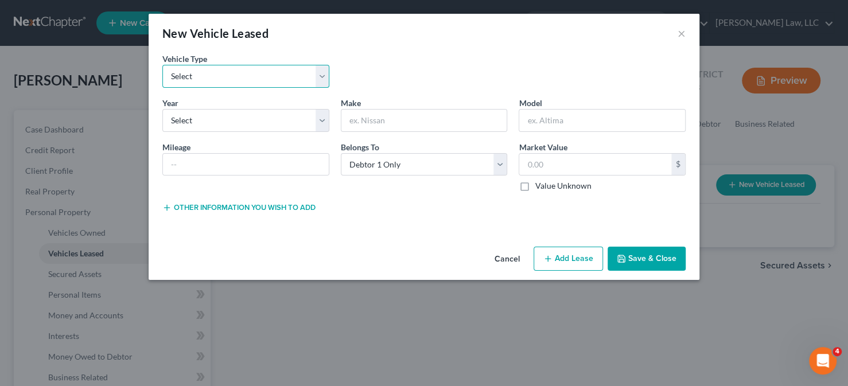
click at [270, 75] on select "Select Automobile Truck Trailer Watercraft Aircraft Motor Home Atv Other Vehicle" at bounding box center [245, 76] width 167 height 23
select select "0"
click at [162, 65] on select "Select Automobile Truck Trailer Watercraft Aircraft Motor Home Atv Other Vehicle" at bounding box center [245, 76] width 167 height 23
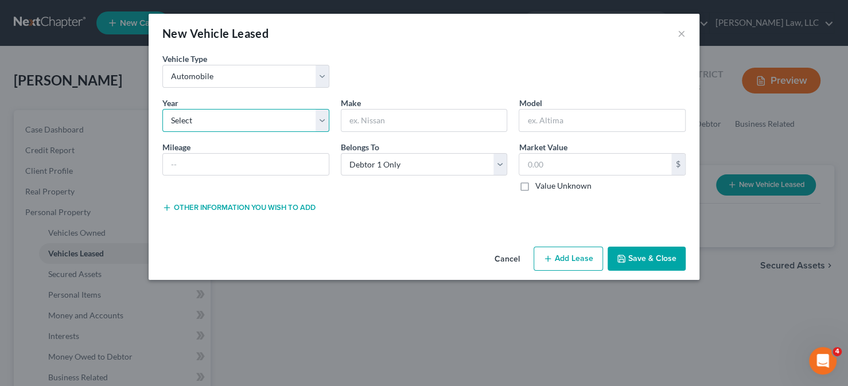
click at [231, 119] on select "Select 2026 2025 2024 2023 2022 2021 2020 2019 2018 2017 2016 2015 2014 2013 20…" at bounding box center [245, 120] width 167 height 23
select select "0"
click at [162, 109] on select "Select 2026 2025 2024 2023 2022 2021 2020 2019 2018 2017 2016 2015 2014 2013 20…" at bounding box center [245, 120] width 167 height 23
click at [361, 124] on input "text" at bounding box center [424, 121] width 166 height 22
type input "BMW"
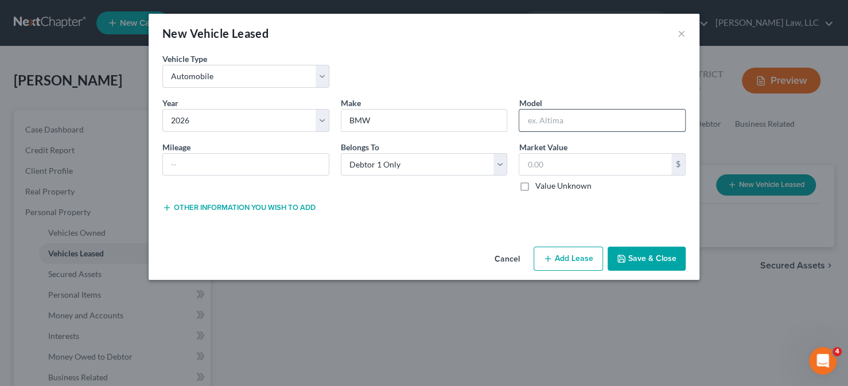
click at [548, 119] on input "text" at bounding box center [602, 121] width 166 height 22
type input "X7"
click at [241, 169] on input "text" at bounding box center [246, 165] width 166 height 22
type input "3000"
click at [549, 158] on input "text" at bounding box center [595, 165] width 152 height 22
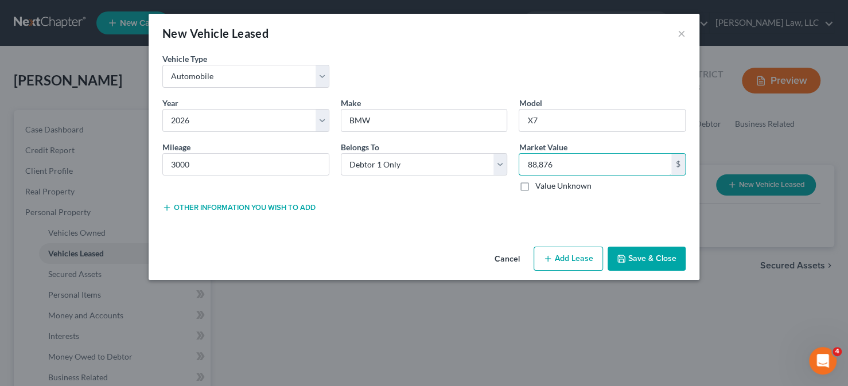
type input "88,876"
click at [637, 259] on button "Save & Close" at bounding box center [646, 259] width 78 height 24
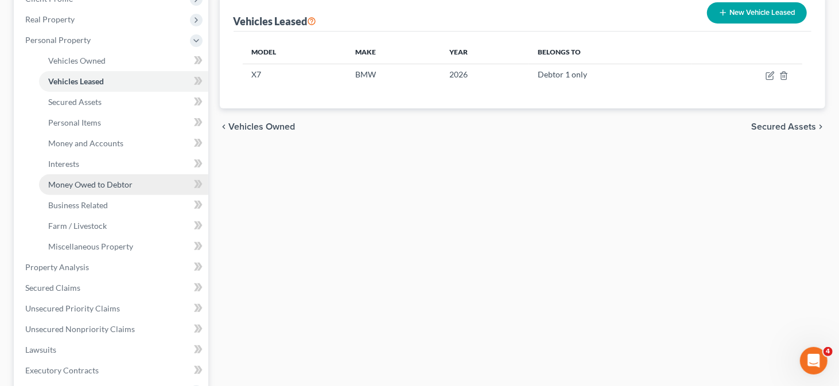
scroll to position [229, 0]
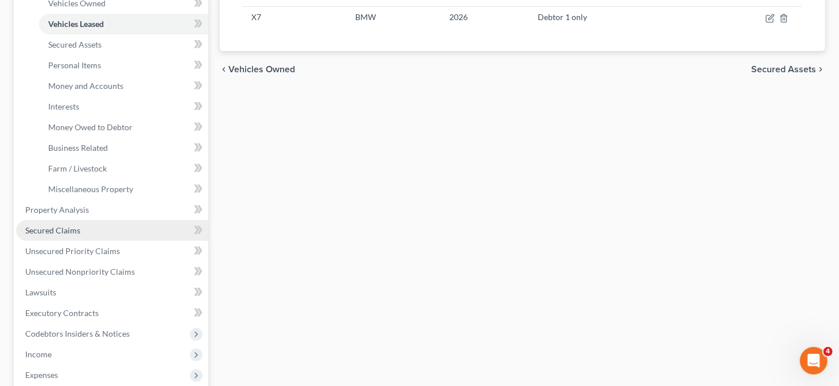
click at [84, 228] on link "Secured Claims" at bounding box center [112, 230] width 192 height 21
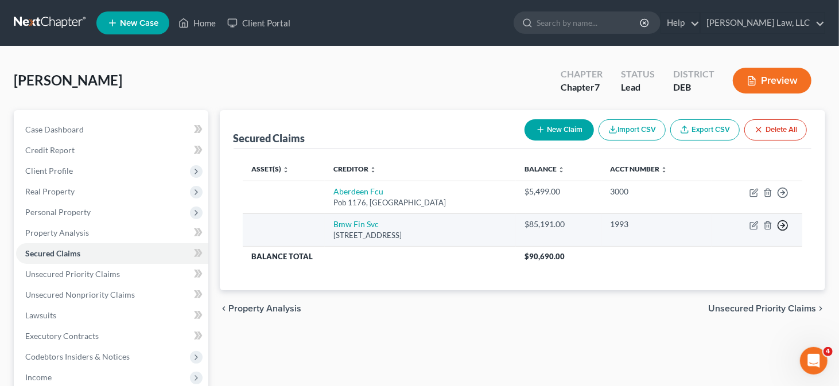
click at [783, 224] on polyline "button" at bounding box center [783, 226] width 2 height 4
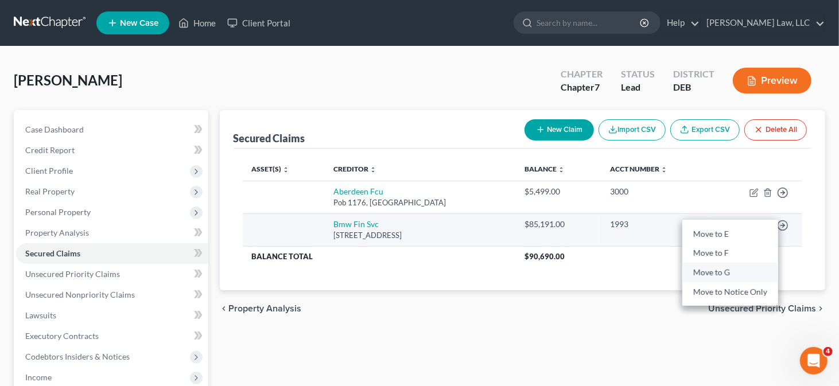
click at [719, 276] on link "Move to G" at bounding box center [730, 273] width 96 height 20
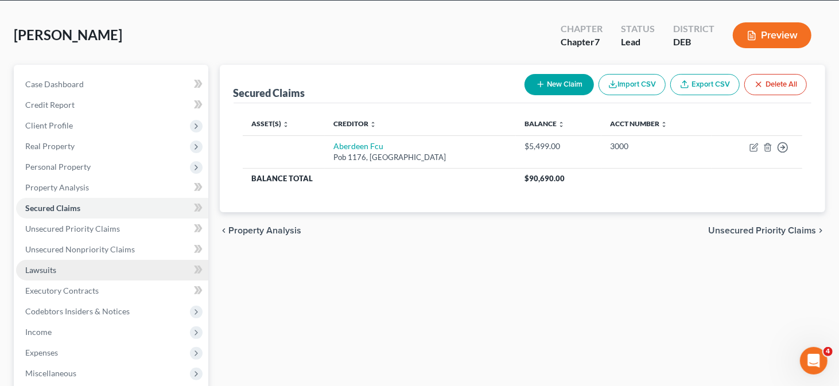
scroll to position [57, 0]
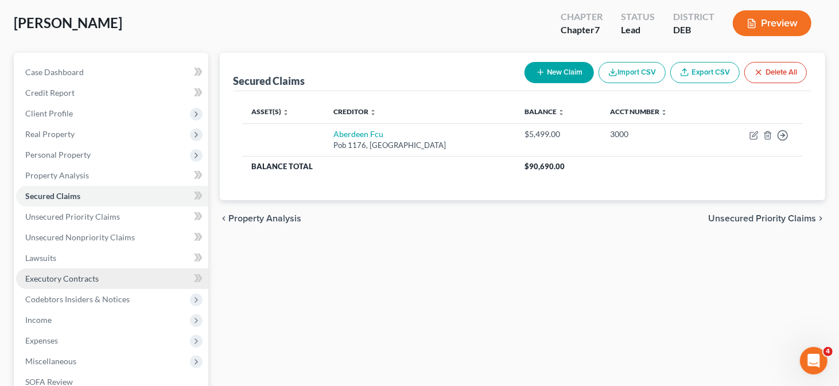
click at [81, 276] on span "Executory Contracts" at bounding box center [61, 279] width 73 height 10
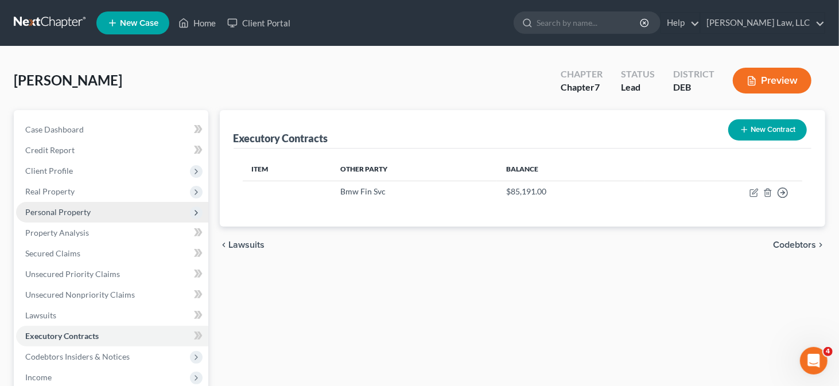
click at [101, 206] on span "Personal Property" at bounding box center [112, 212] width 192 height 21
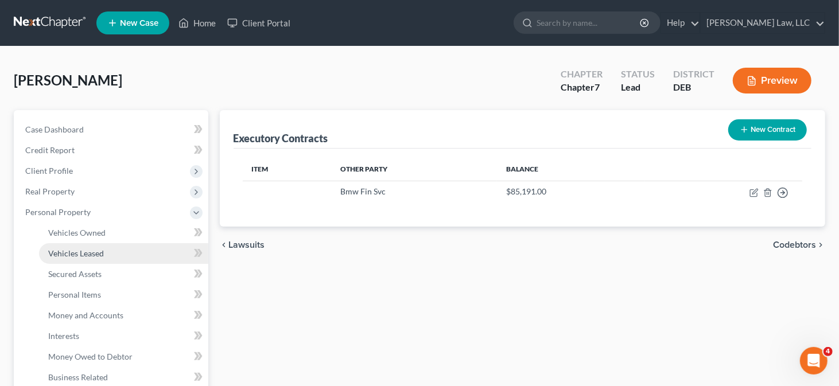
click at [95, 251] on span "Vehicles Leased" at bounding box center [76, 253] width 56 height 10
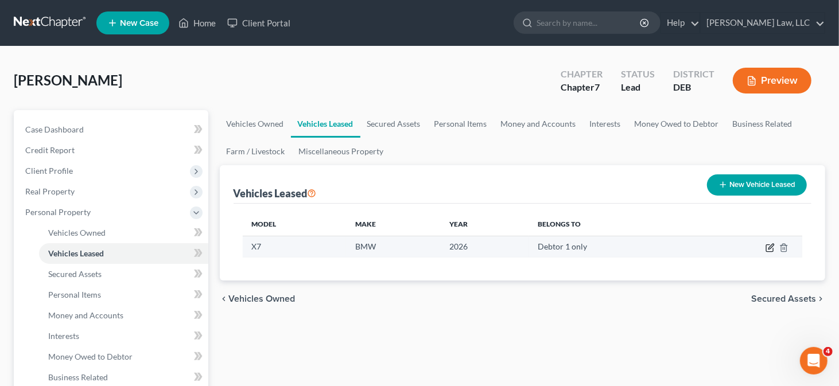
click at [773, 251] on icon "button" at bounding box center [769, 247] width 9 height 9
select select "0"
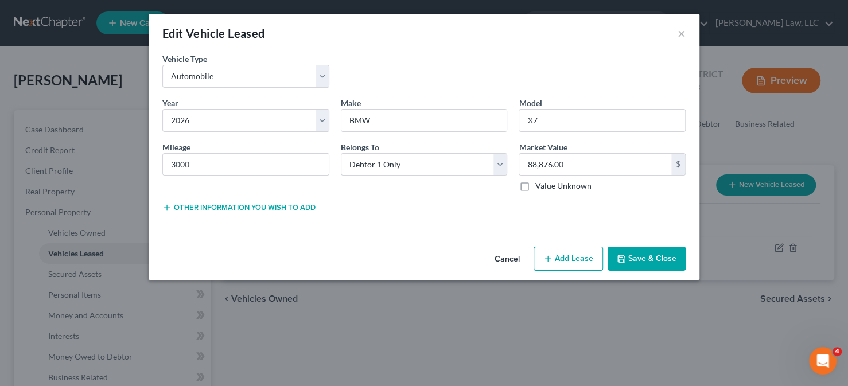
click at [566, 249] on button "Add Lease" at bounding box center [567, 259] width 69 height 24
select select "0"
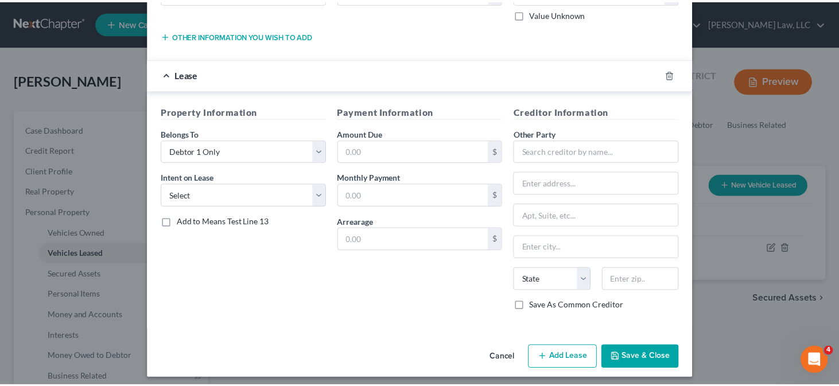
scroll to position [176, 0]
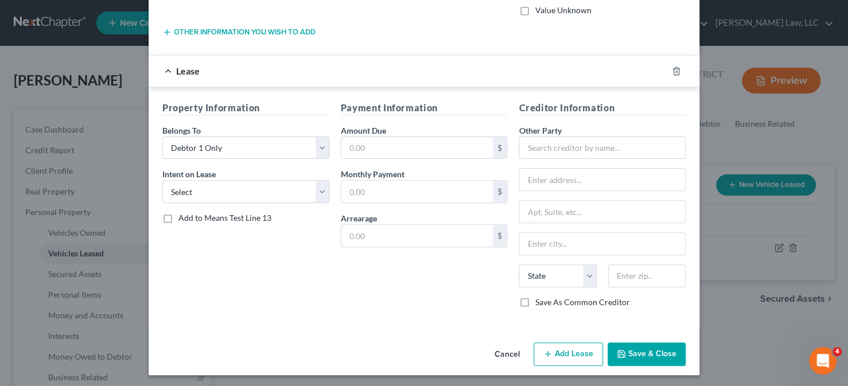
click at [504, 345] on button "Cancel" at bounding box center [507, 355] width 44 height 23
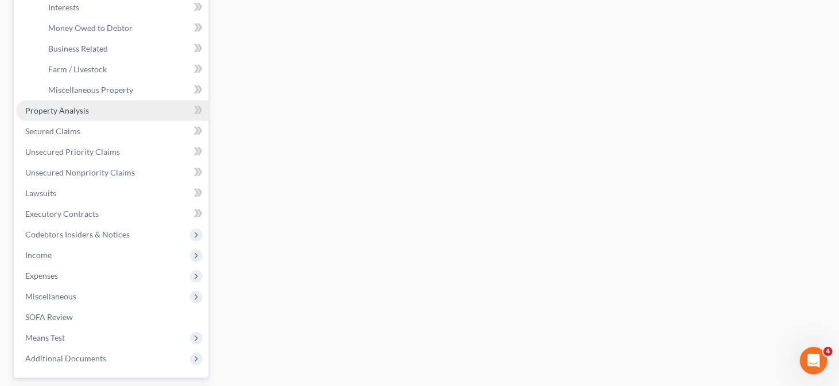
scroll to position [401, 0]
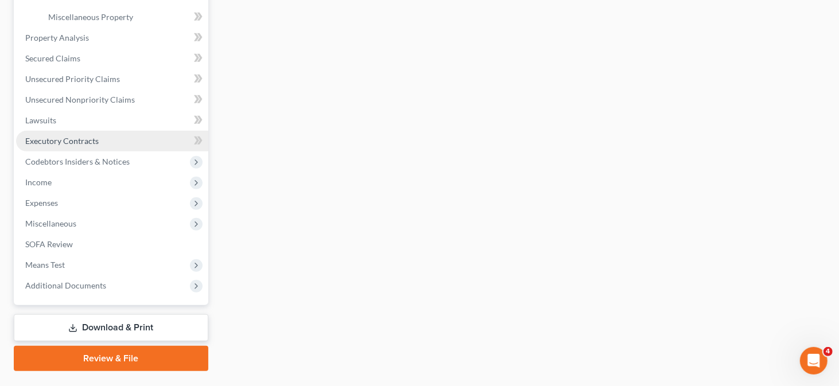
click at [96, 143] on span "Executory Contracts" at bounding box center [61, 141] width 73 height 10
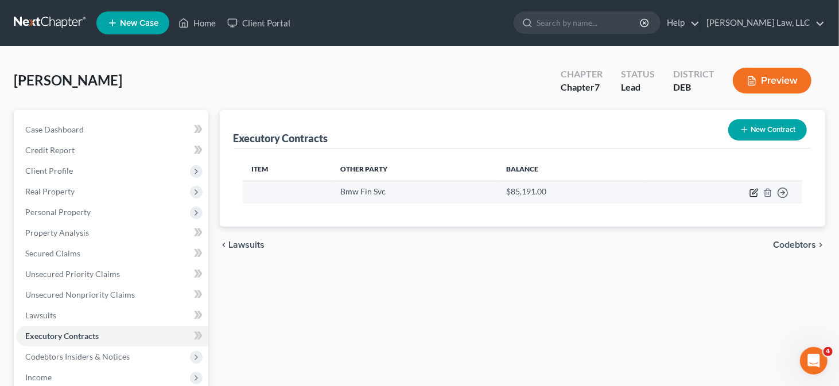
click at [752, 190] on icon "button" at bounding box center [753, 192] width 9 height 9
select select "36"
select select "0"
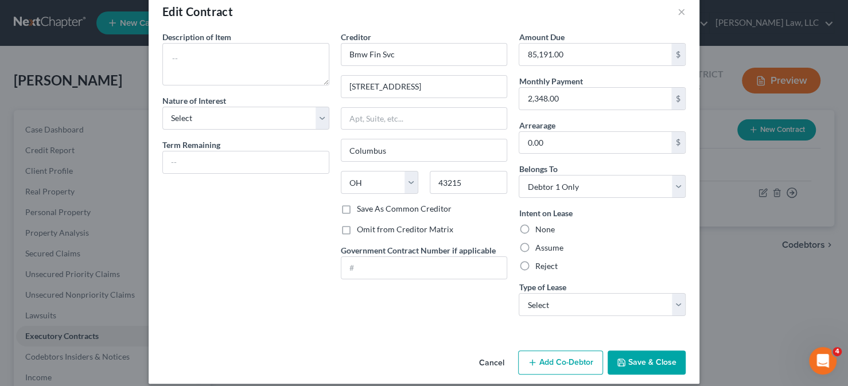
scroll to position [31, 0]
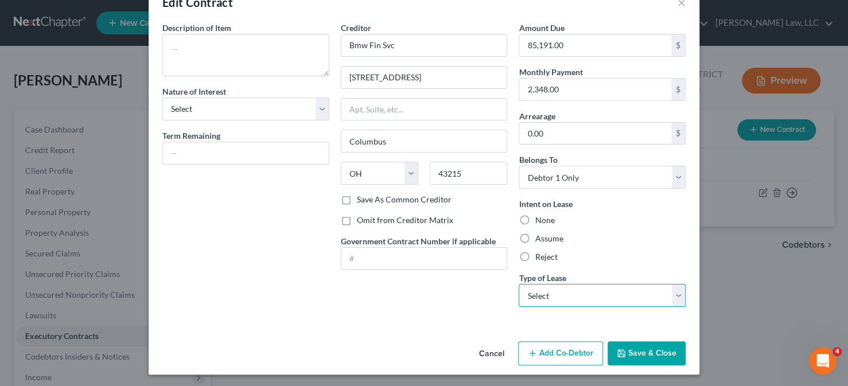
click at [571, 299] on select "Select Real Estate Car Other" at bounding box center [601, 295] width 167 height 23
select select "1"
click at [518, 284] on select "Select Real Estate Car Other" at bounding box center [601, 295] width 167 height 23
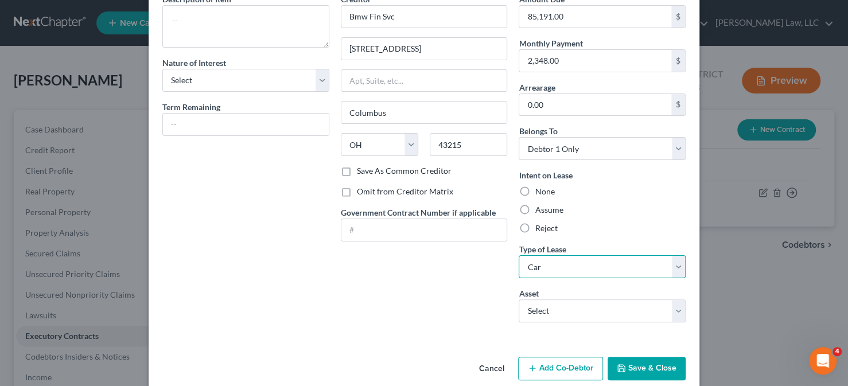
scroll to position [75, 0]
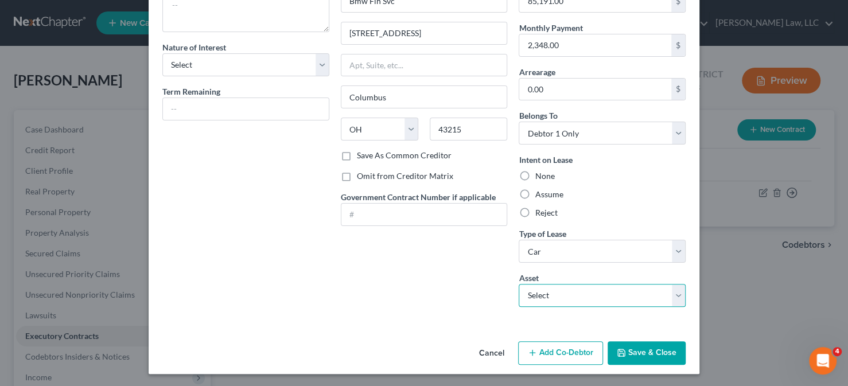
click at [570, 296] on select "Select 2026 BMW X7 - $88876.0" at bounding box center [601, 295] width 167 height 23
select select "0"
click at [518, 284] on select "Select 2026 BMW X7 - $88876.0" at bounding box center [601, 295] width 167 height 23
type textarea "2026 BMW X7"
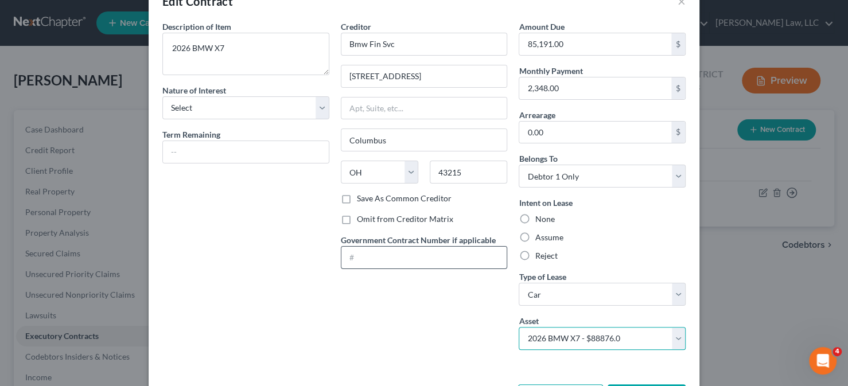
scroll to position [18, 0]
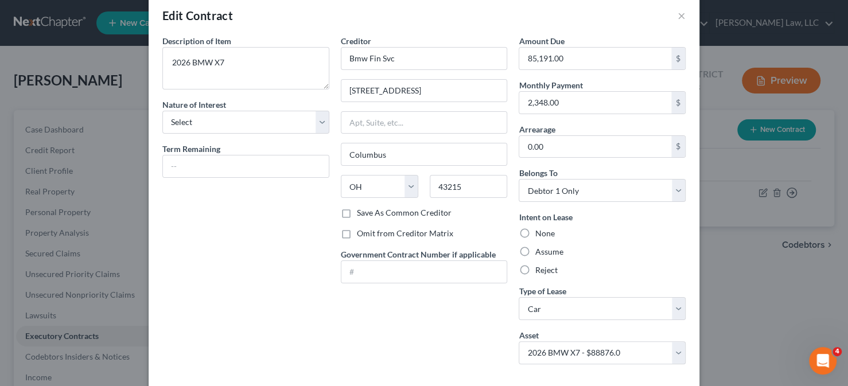
click at [535, 251] on label "Assume" at bounding box center [549, 251] width 28 height 11
click at [539, 251] on input "Assume" at bounding box center [542, 249] width 7 height 7
radio input "true"
click at [270, 135] on div "Description of non-residential real property * Description of Item * 2026 BMW X…" at bounding box center [246, 204] width 178 height 338
click at [272, 128] on select "Select Purchaser Agent Lessor Lessee" at bounding box center [245, 122] width 167 height 23
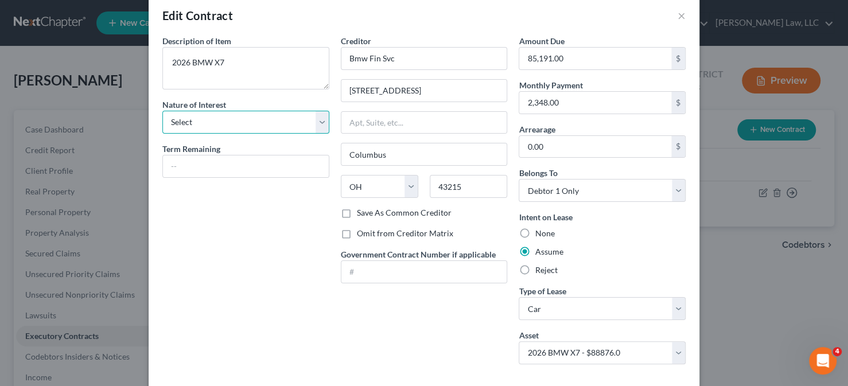
click at [192, 119] on select "Select Purchaser Agent Lessor Lessee" at bounding box center [245, 122] width 167 height 23
select select "3"
click at [162, 111] on select "Select Purchaser Agent Lessor Lessee" at bounding box center [245, 122] width 167 height 23
click at [364, 213] on label "Save As Common Creditor" at bounding box center [404, 212] width 95 height 11
click at [364, 213] on input "Save As Common Creditor" at bounding box center [364, 210] width 7 height 7
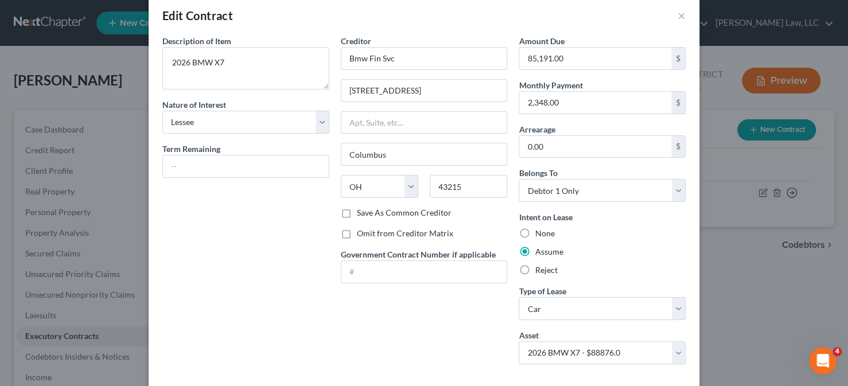
checkbox input "true"
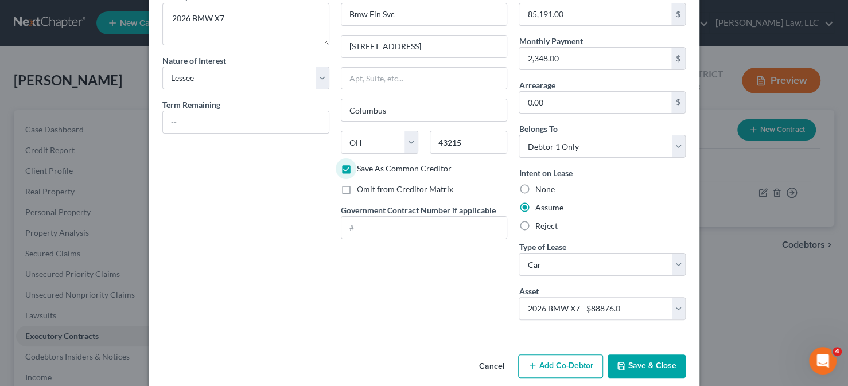
scroll to position [75, 0]
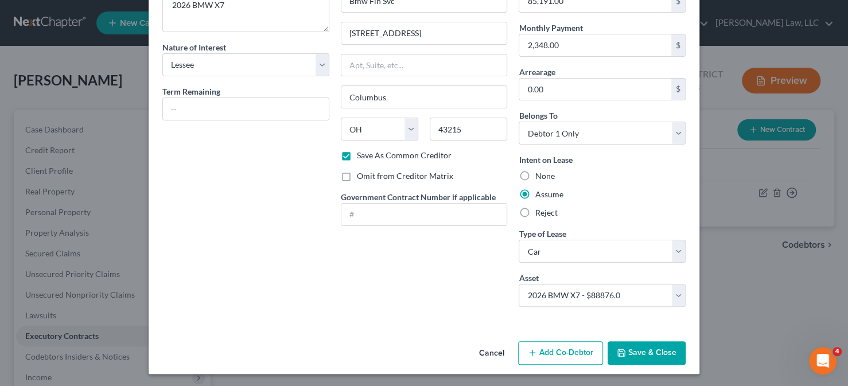
click at [631, 347] on button "Save & Close" at bounding box center [646, 353] width 78 height 24
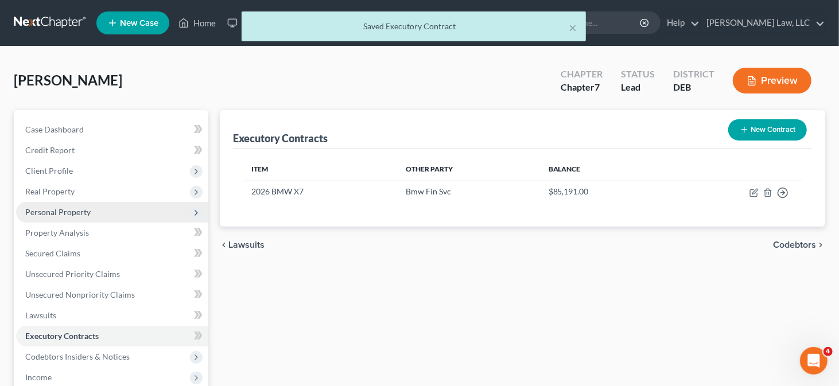
click at [145, 216] on span "Personal Property" at bounding box center [112, 212] width 192 height 21
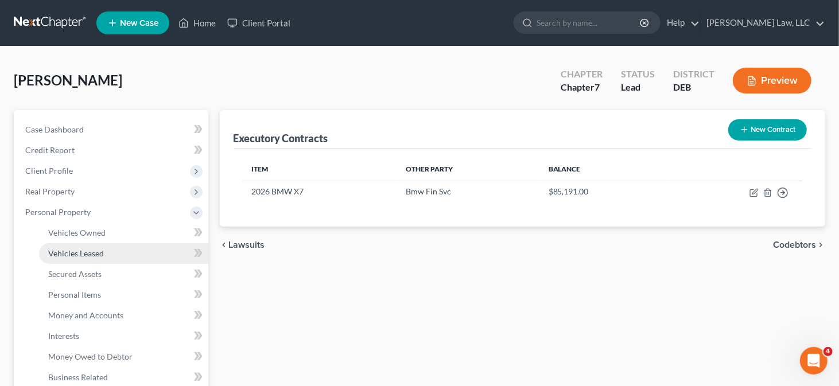
click at [102, 254] on span "Vehicles Leased" at bounding box center [76, 253] width 56 height 10
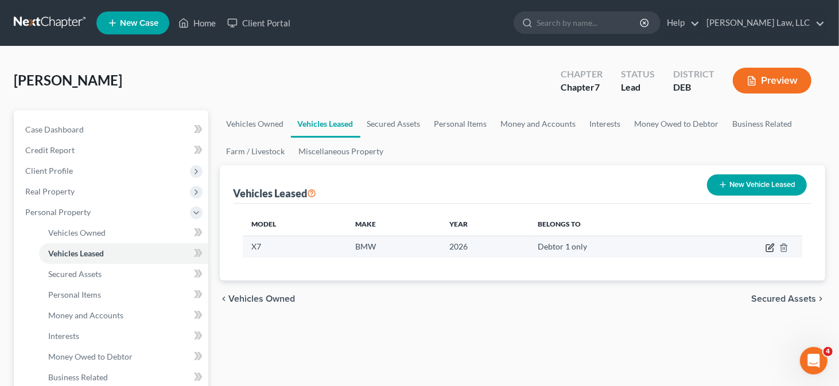
click at [772, 248] on icon "button" at bounding box center [769, 247] width 9 height 9
select select "0"
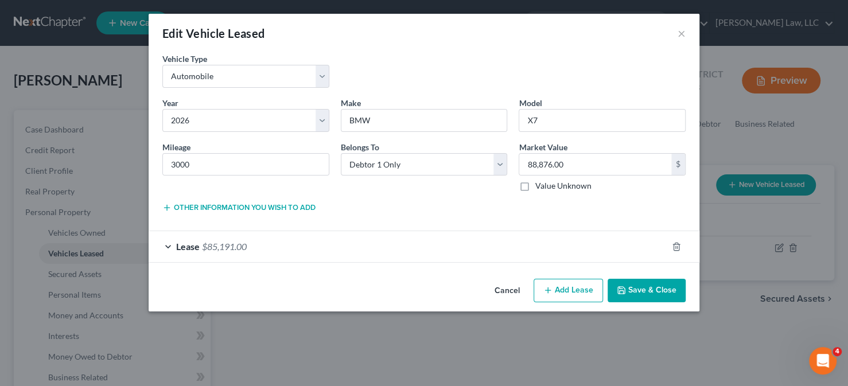
click at [352, 242] on div "Lease $85,191.00" at bounding box center [408, 246] width 518 height 30
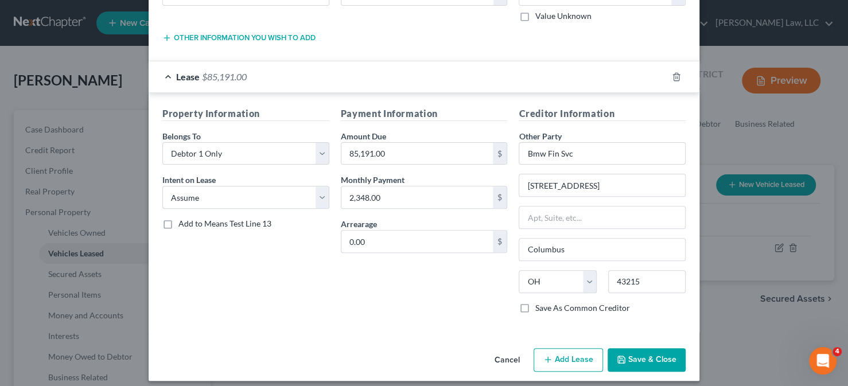
scroll to position [172, 0]
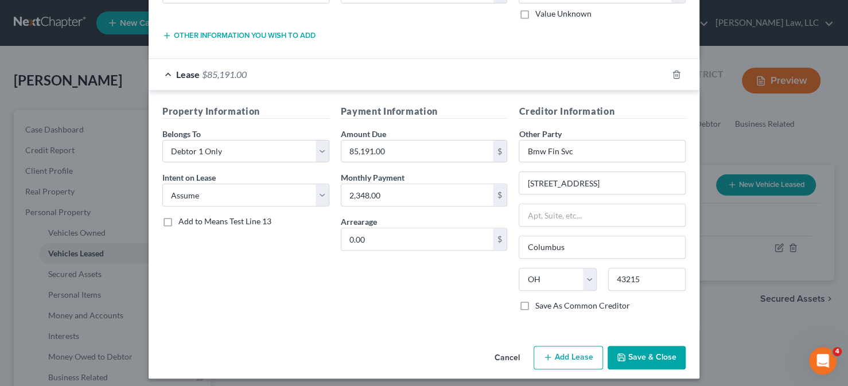
click at [656, 347] on button "Save & Close" at bounding box center [646, 358] width 78 height 24
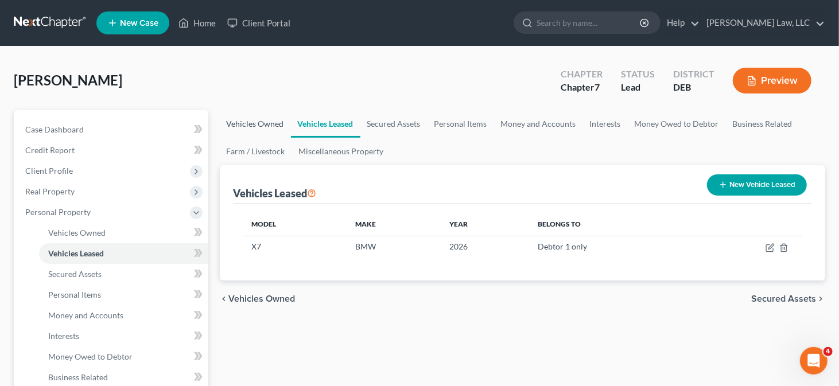
click at [241, 120] on link "Vehicles Owned" at bounding box center [255, 124] width 71 height 28
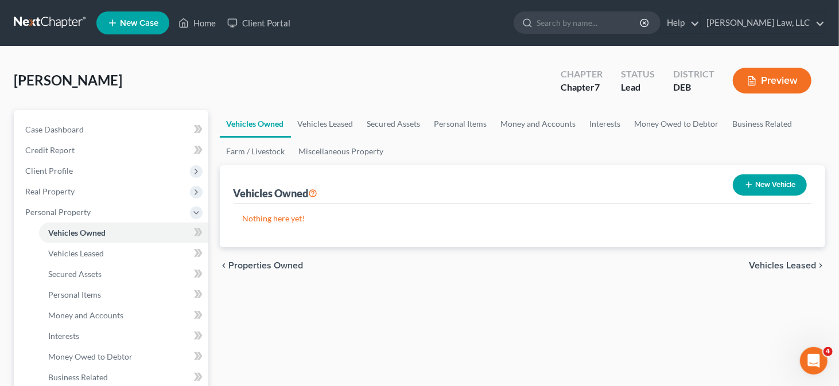
click at [755, 189] on button "New Vehicle" at bounding box center [769, 184] width 74 height 21
select select "0"
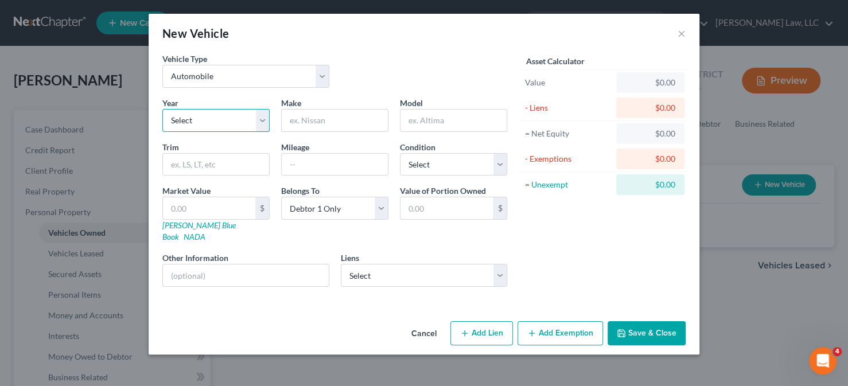
click at [202, 118] on select "Select 2026 2025 2024 2023 2022 2021 2020 2019 2018 2017 2016 2015 2014 2013 20…" at bounding box center [215, 120] width 107 height 23
select select "8"
click at [162, 109] on select "Select 2026 2025 2024 2023 2022 2021 2020 2019 2018 2017 2016 2015 2014 2013 20…" at bounding box center [215, 120] width 107 height 23
click at [319, 114] on input "text" at bounding box center [335, 121] width 106 height 22
type input "Ford"
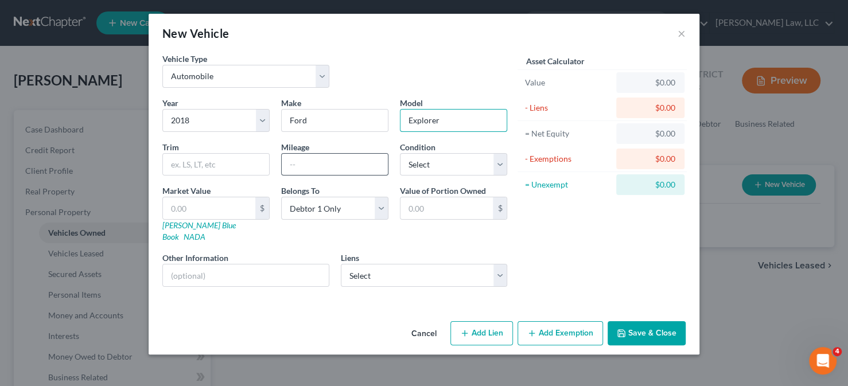
type input "Explorer"
click at [314, 160] on input "text" at bounding box center [335, 165] width 106 height 22
type input "144000"
click at [407, 264] on select "Select Aberdeen Fcu - $5,499.00" at bounding box center [424, 275] width 167 height 23
select select "21"
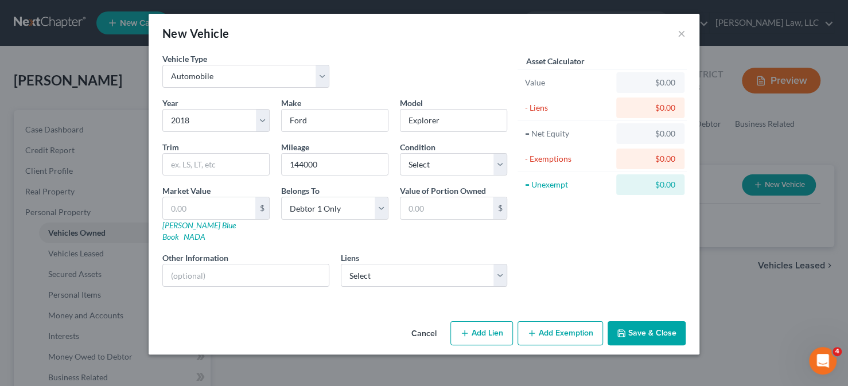
select select "0"
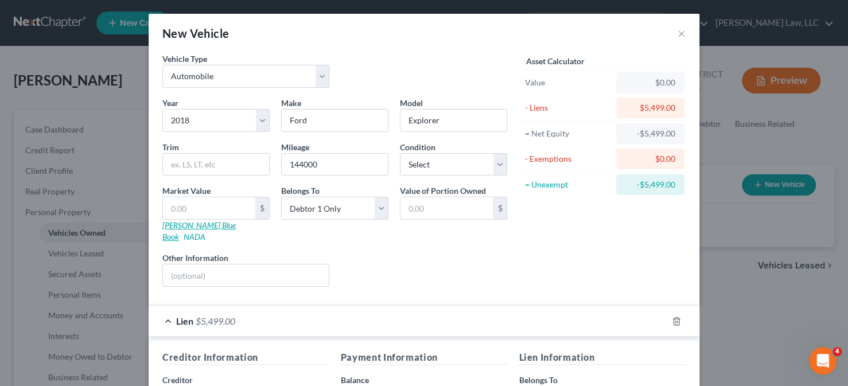
click at [191, 226] on link "Kelly Blue Book" at bounding box center [198, 230] width 73 height 21
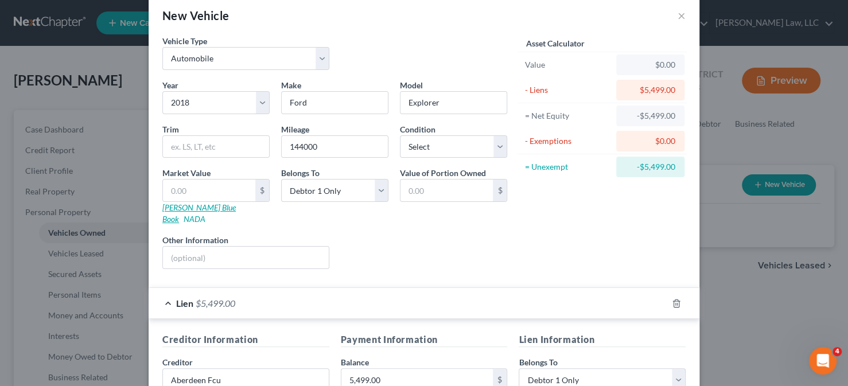
scroll to position [9, 0]
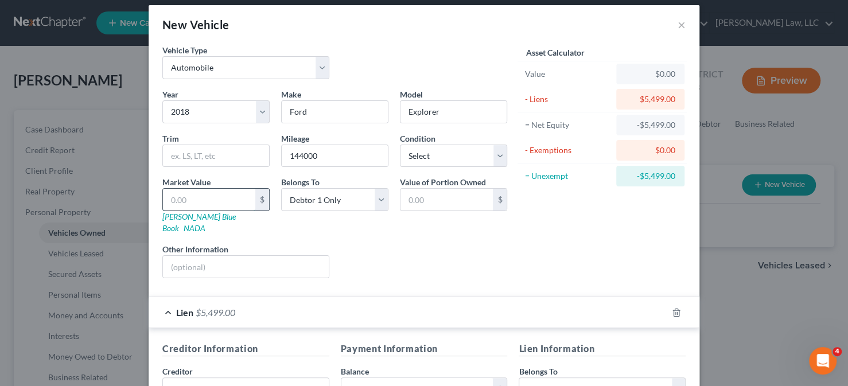
click at [200, 190] on input "text" at bounding box center [209, 200] width 92 height 22
type input "8"
type input "8.00"
type input "85"
type input "85.00"
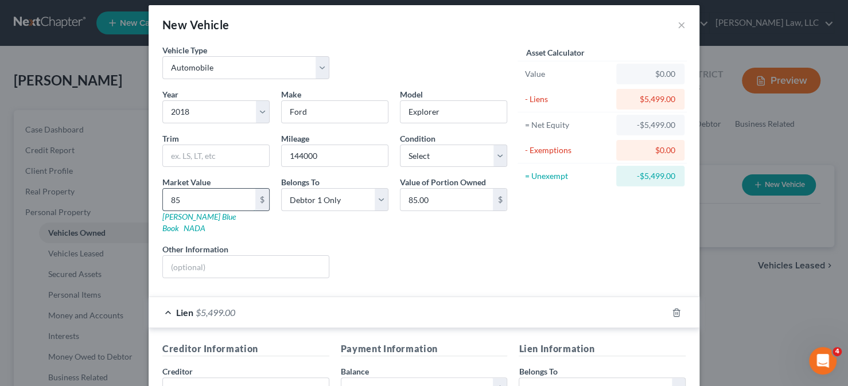
type input "858"
type input "858.00"
type input "8585"
type input "8,585.00"
type input "8,585"
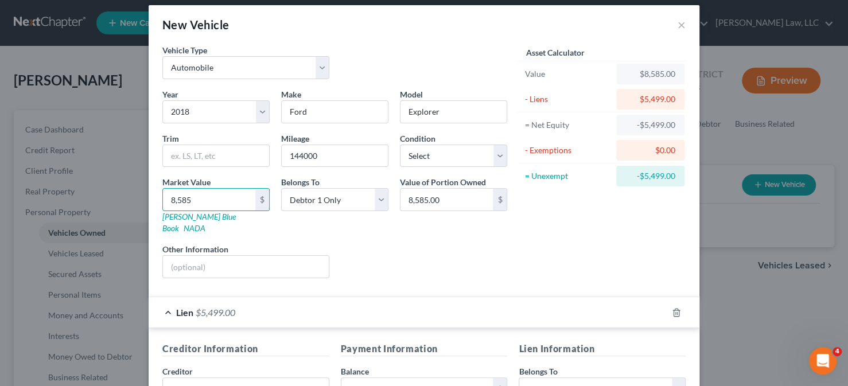
click at [365, 216] on div "Belongs To * Select Debtor 1 Only Debtor 2 Only Debtor 1 And Debtor 2 Only At L…" at bounding box center [334, 205] width 119 height 58
click at [264, 256] on input "text" at bounding box center [246, 267] width 166 height 22
click at [465, 243] on div "Liens Select" at bounding box center [424, 260] width 178 height 35
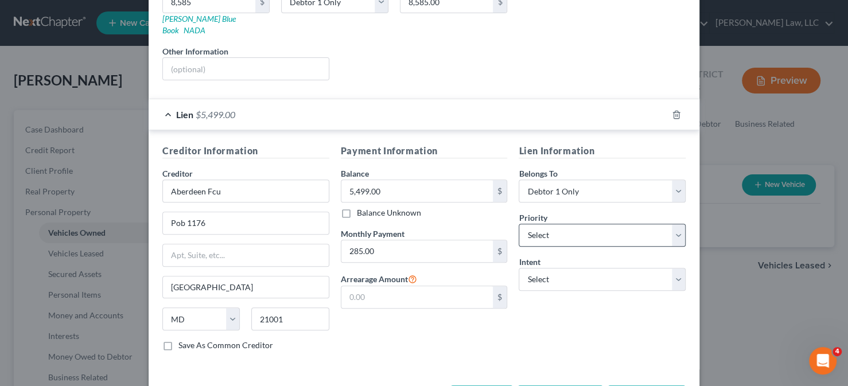
scroll to position [238, 0]
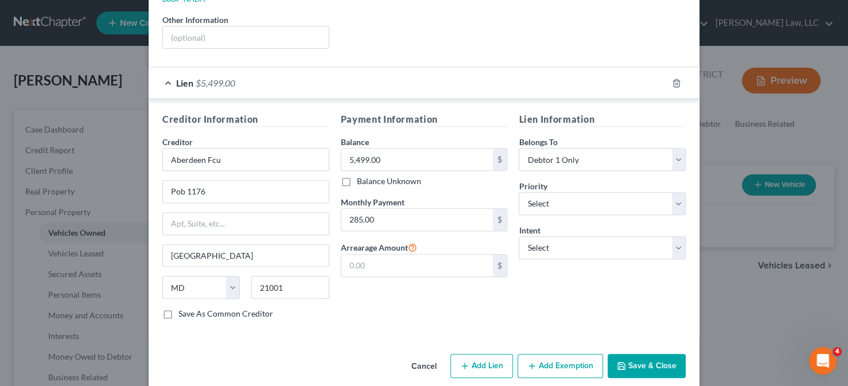
click at [649, 357] on button "Save & Close" at bounding box center [646, 366] width 78 height 24
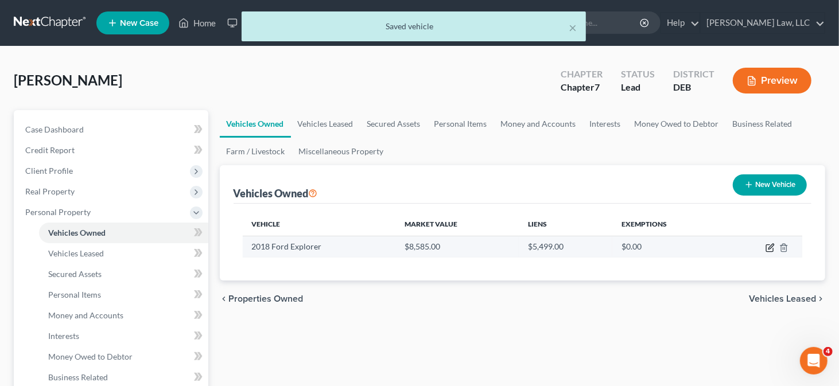
click at [768, 244] on icon "button" at bounding box center [769, 247] width 9 height 9
select select "0"
select select "8"
select select "0"
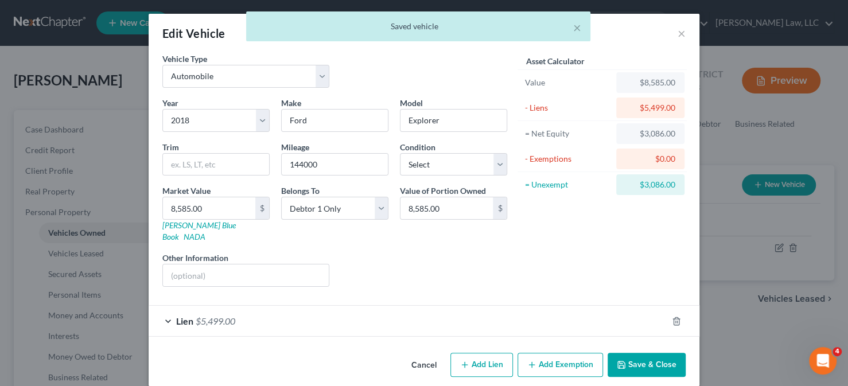
click at [540, 353] on button "Add Exemption" at bounding box center [559, 365] width 85 height 24
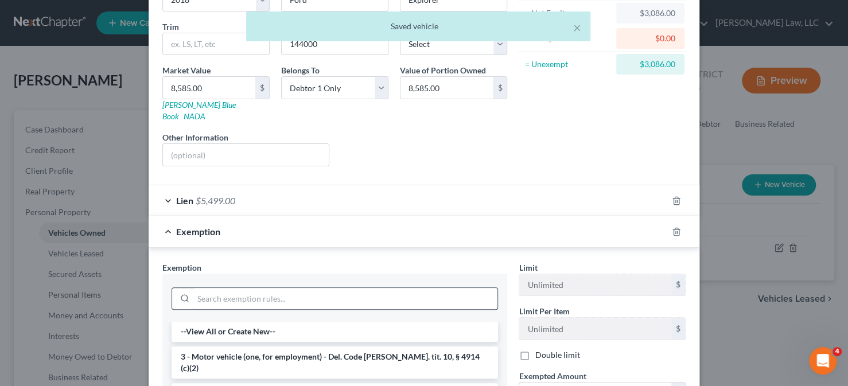
scroll to position [172, 0]
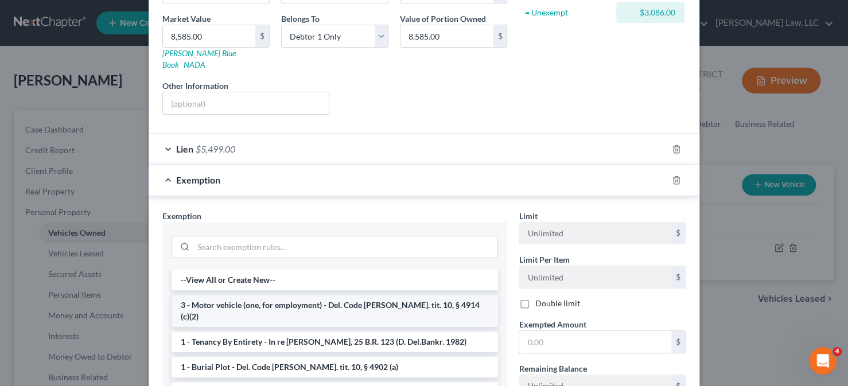
click at [291, 295] on li "3 - Motor vehicle (one, for employment) - Del. Code Ann. tit. 10, § 4914 (c)(2)" at bounding box center [334, 311] width 326 height 32
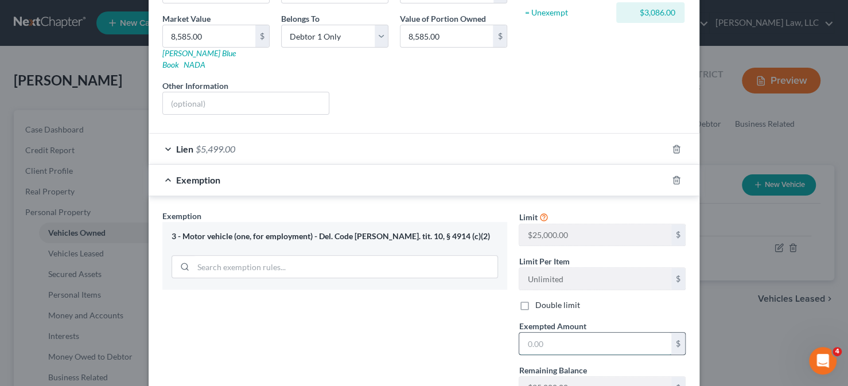
click at [561, 335] on input "text" at bounding box center [595, 344] width 152 height 22
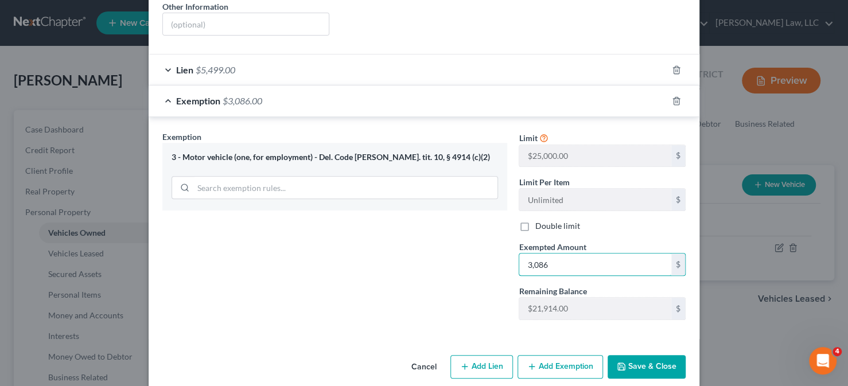
scroll to position [252, 0]
type input "3,086"
click at [637, 354] on button "Save & Close" at bounding box center [646, 366] width 78 height 24
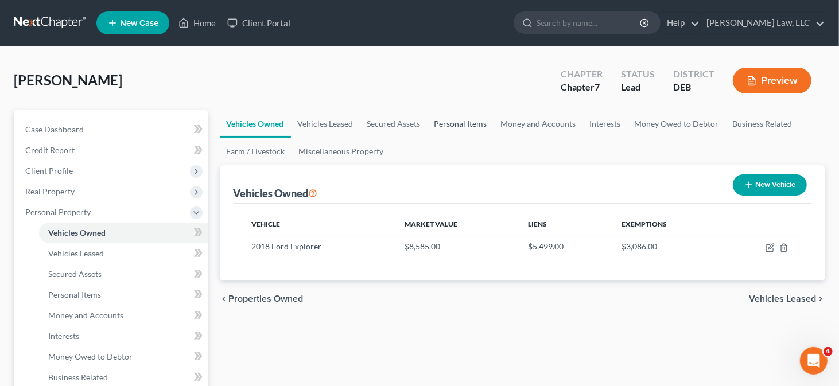
click at [451, 119] on link "Personal Items" at bounding box center [460, 124] width 67 height 28
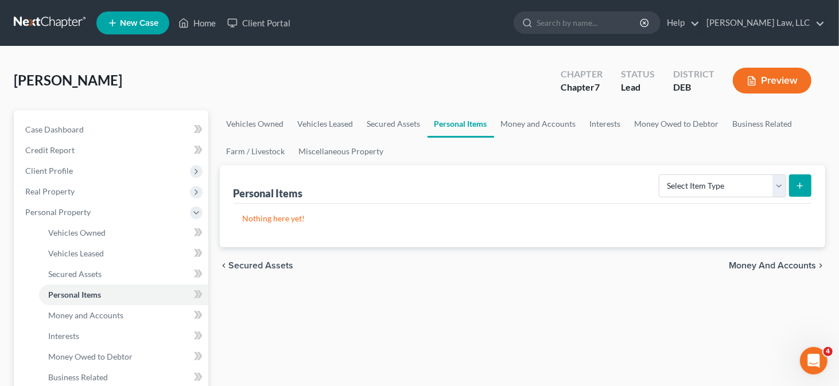
click at [738, 204] on div "Nothing here yet!" at bounding box center [522, 226] width 578 height 44
click at [738, 190] on select "Select Item Type Clothing Collectibles Of Value Electronics Firearms Household …" at bounding box center [721, 185] width 127 height 23
select select "firearms"
click at [660, 174] on select "Select Item Type Clothing Collectibles Of Value Electronics Firearms Household …" at bounding box center [721, 185] width 127 height 23
click at [793, 178] on button "submit" at bounding box center [800, 185] width 22 height 22
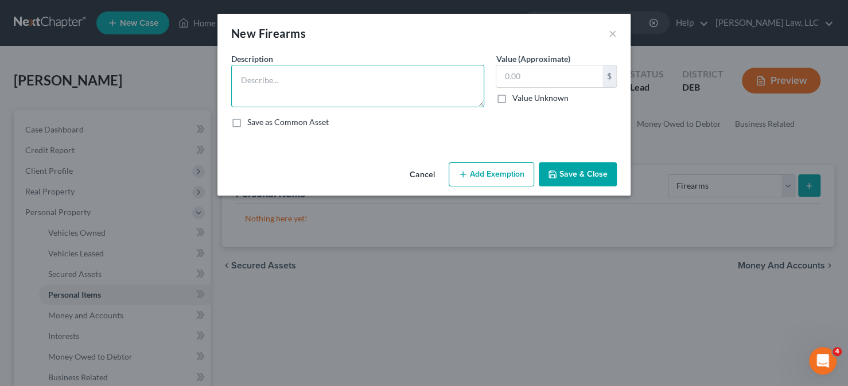
click at [339, 85] on textarea at bounding box center [357, 86] width 253 height 42
click at [339, 85] on textarea "Smith & Wesson" at bounding box center [357, 86] width 253 height 42
type textarea "Smith & Wesson M&P hand gun"
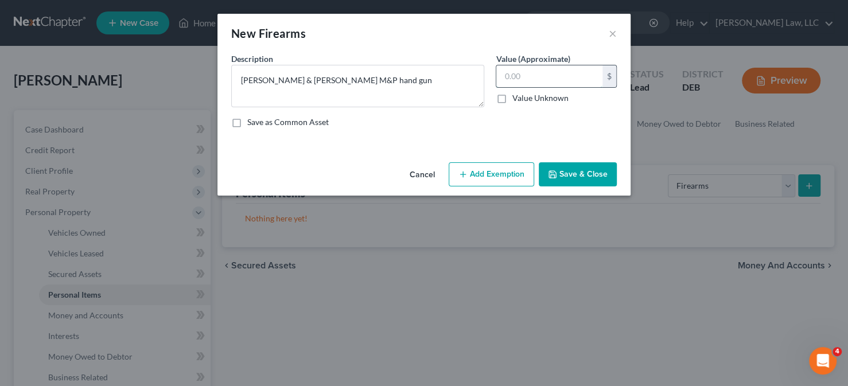
click at [536, 73] on input "text" at bounding box center [549, 76] width 106 height 22
type input "500"
click at [506, 166] on button "Add Exemption" at bounding box center [491, 174] width 85 height 24
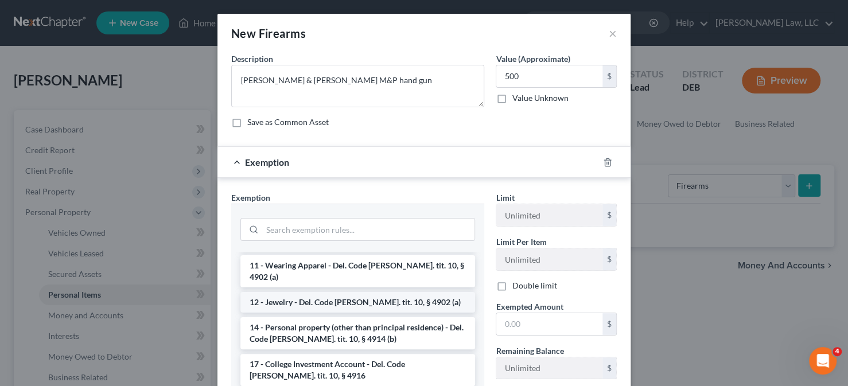
scroll to position [172, 0]
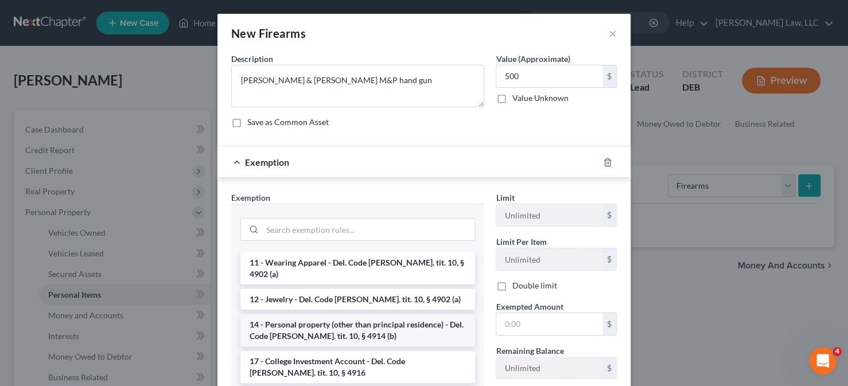
click at [334, 314] on li "14 - Personal property (other than principal residence) - Del. Code Ann. tit. 1…" at bounding box center [357, 330] width 235 height 32
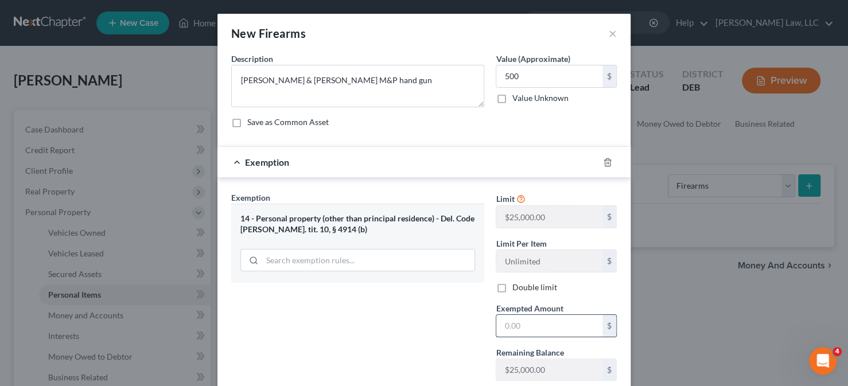
click at [503, 318] on input "text" at bounding box center [549, 326] width 106 height 22
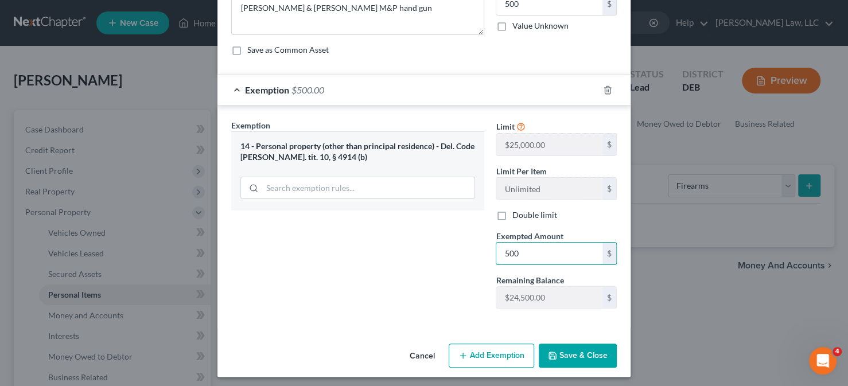
scroll to position [75, 0]
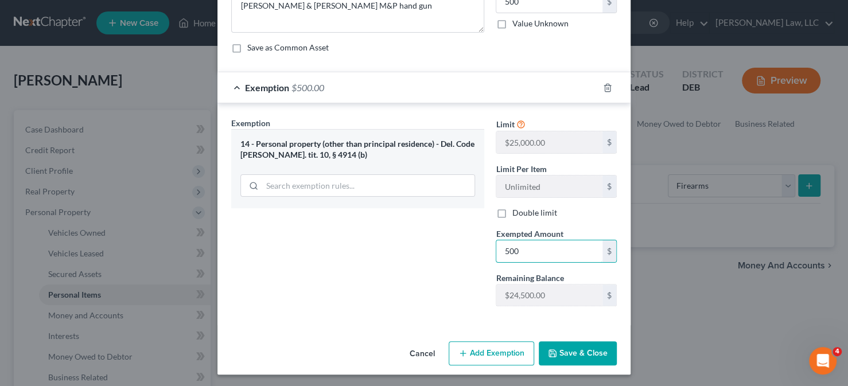
type input "500"
click at [446, 294] on div "Exemption Set must be selected for CA. Exemption * 14 - Personal property (othe…" at bounding box center [357, 216] width 264 height 198
click at [564, 345] on button "Save & Close" at bounding box center [578, 353] width 78 height 24
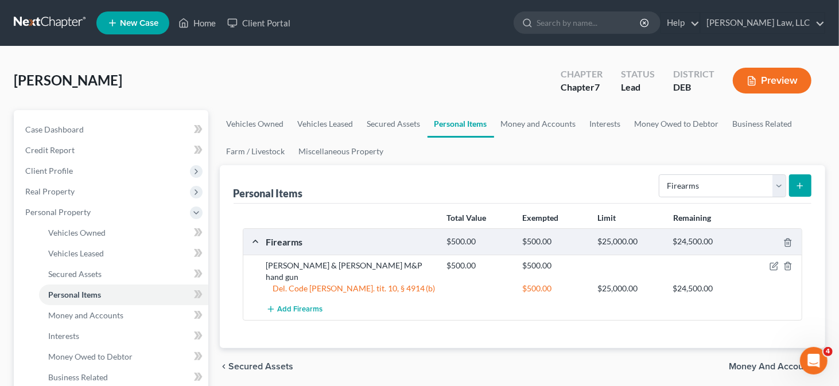
click at [800, 184] on line "submit" at bounding box center [800, 185] width 0 height 5
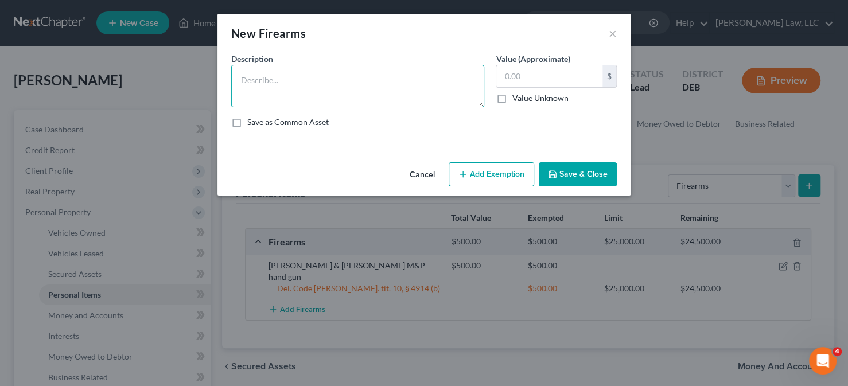
click at [403, 102] on textarea at bounding box center [357, 86] width 253 height 42
type textarea "Glock 27 hand gun"
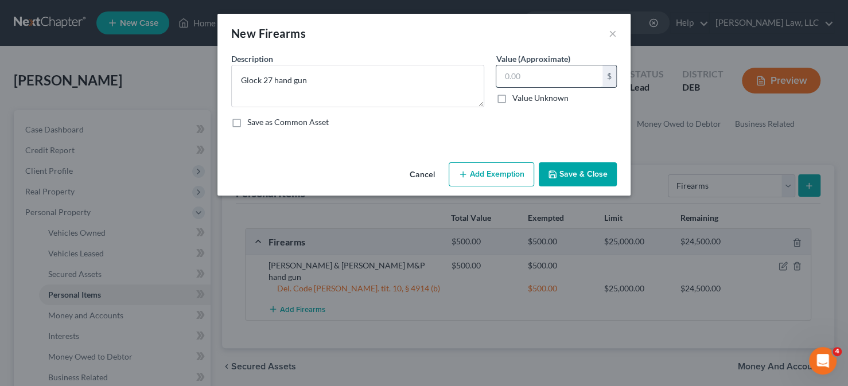
click at [506, 76] on input "text" at bounding box center [549, 76] width 106 height 22
type input "600"
click at [495, 180] on button "Add Exemption" at bounding box center [491, 174] width 85 height 24
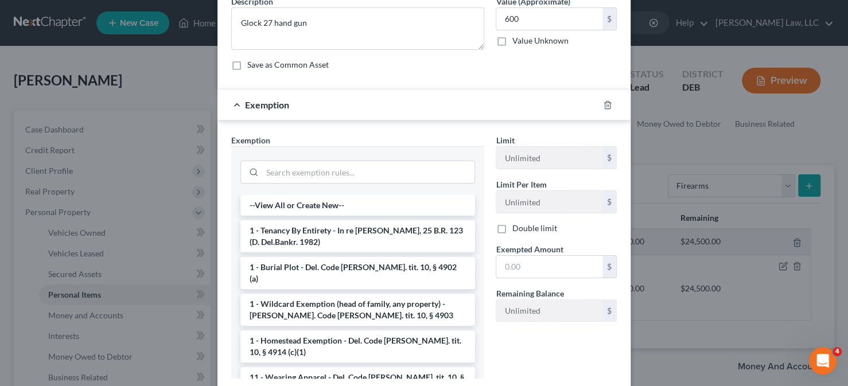
scroll to position [115, 0]
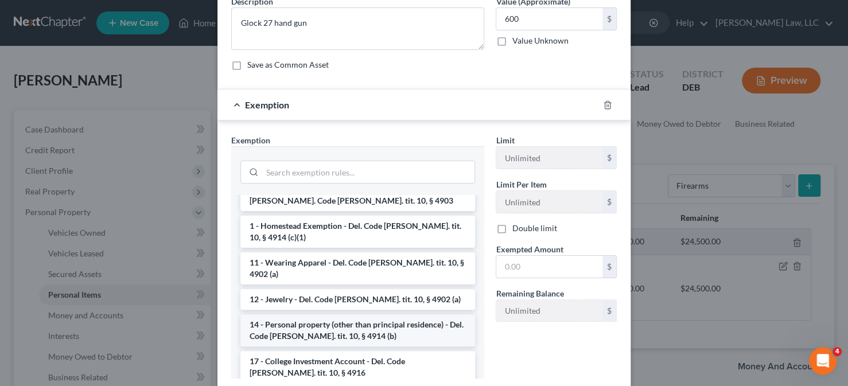
click at [343, 314] on li "14 - Personal property (other than principal residence) - Del. Code Ann. tit. 1…" at bounding box center [357, 330] width 235 height 32
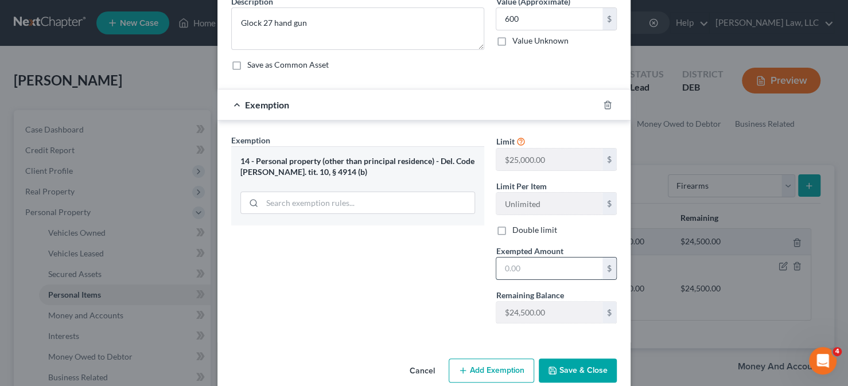
click at [536, 272] on input "text" at bounding box center [549, 269] width 106 height 22
type input "600"
click at [539, 364] on button "Save & Close" at bounding box center [578, 370] width 78 height 24
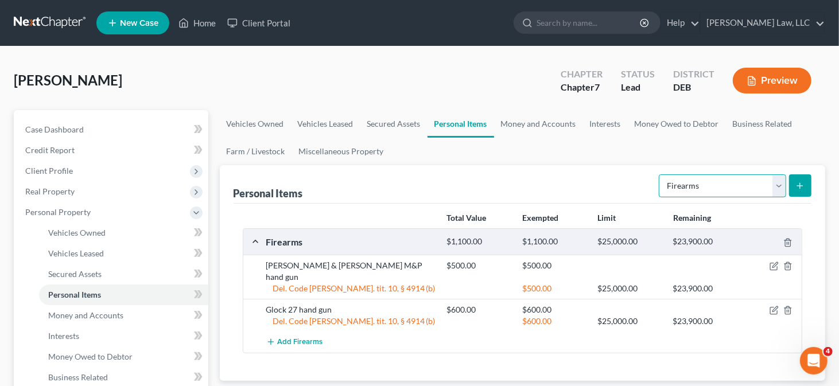
click at [712, 183] on select "Select Item Type Clothing Collectibles Of Value Electronics Firearms Household …" at bounding box center [721, 185] width 127 height 23
select select "household_goods"
click at [660, 174] on select "Select Item Type Clothing Collectibles Of Value Electronics Firearms Household …" at bounding box center [721, 185] width 127 height 23
click at [792, 186] on button "submit" at bounding box center [800, 185] width 22 height 22
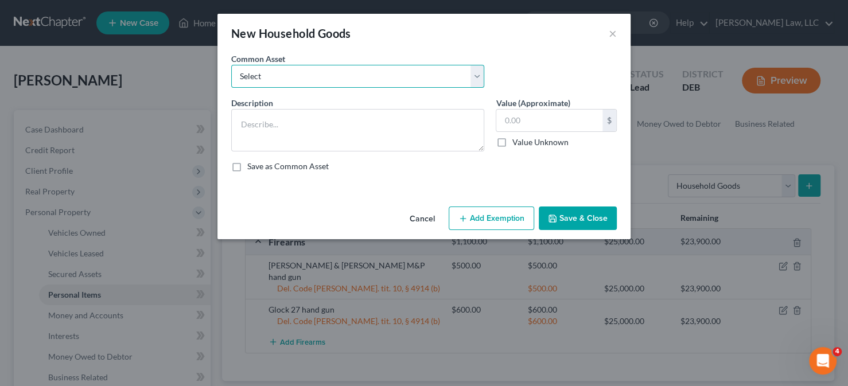
click at [395, 85] on select "Select Miscellaneous household goods and furnishings at yard sale value" at bounding box center [357, 76] width 253 height 23
select select "0"
click at [231, 65] on select "Select Miscellaneous household goods and furnishings at yard sale value" at bounding box center [357, 76] width 253 height 23
type textarea "Miscellaneous household goods and furnishings at yard sale value"
type input "1,500.00"
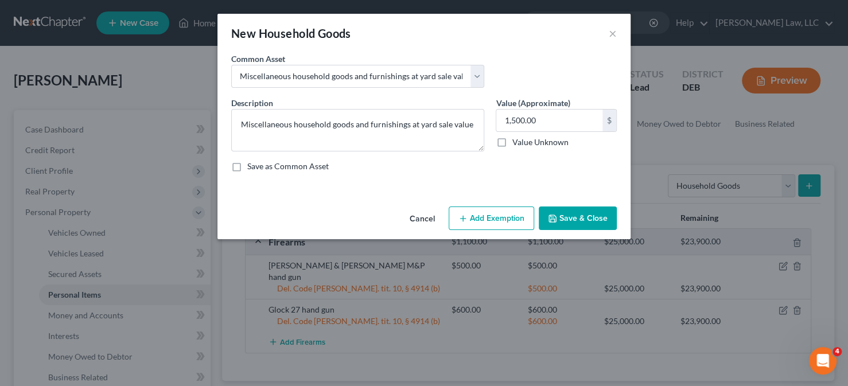
click at [522, 205] on div "Cancel Add Exemption Save & Close" at bounding box center [423, 221] width 413 height 38
click at [508, 207] on button "Add Exemption" at bounding box center [491, 218] width 85 height 24
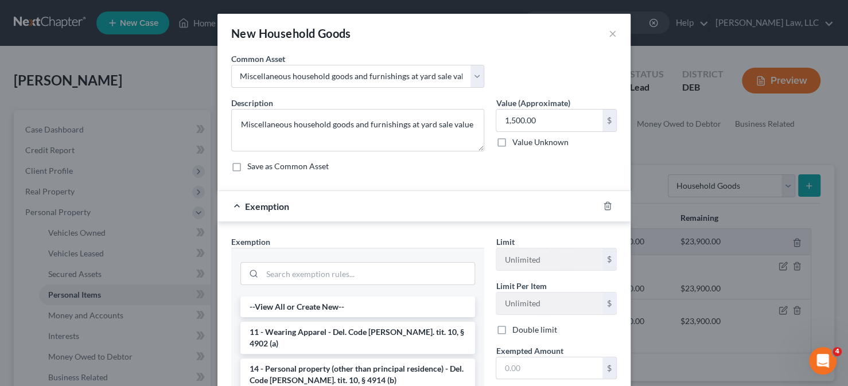
scroll to position [57, 0]
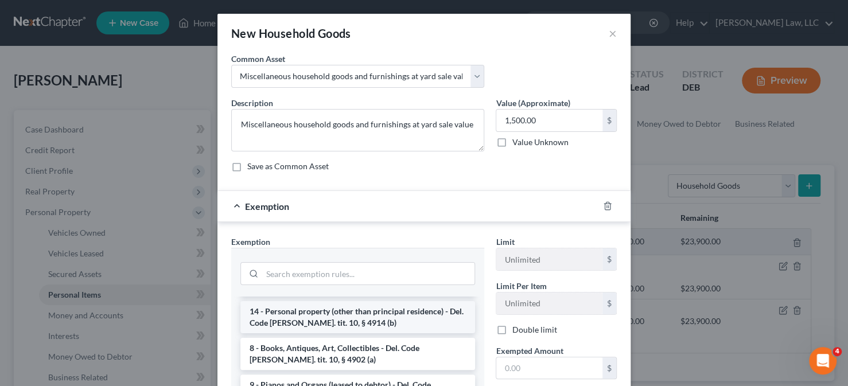
click at [313, 313] on li "14 - Personal property (other than principal residence) - Del. Code Ann. tit. 1…" at bounding box center [357, 317] width 235 height 32
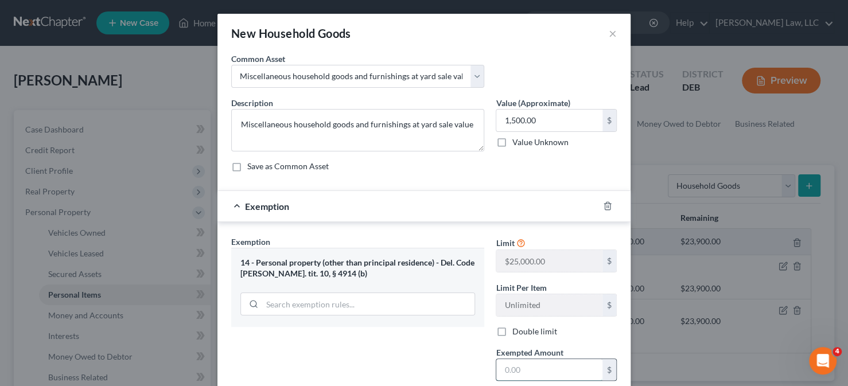
click at [517, 359] on input "text" at bounding box center [549, 370] width 106 height 22
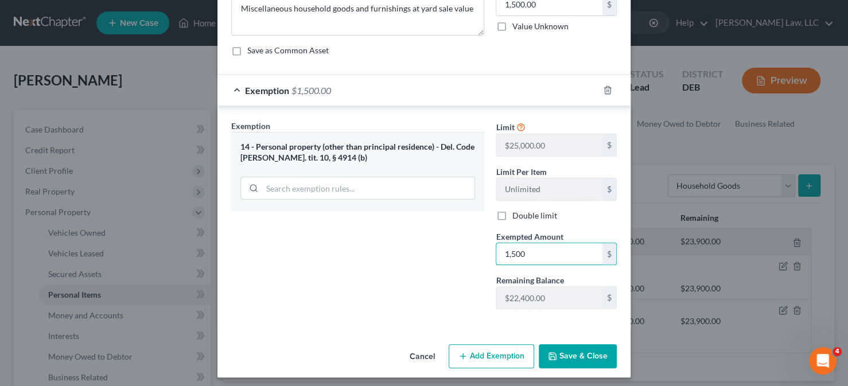
scroll to position [119, 0]
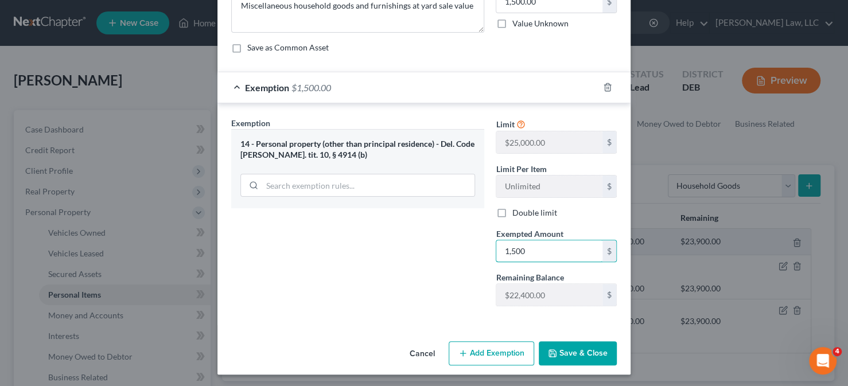
type input "1,500"
click at [553, 345] on button "Save & Close" at bounding box center [578, 353] width 78 height 24
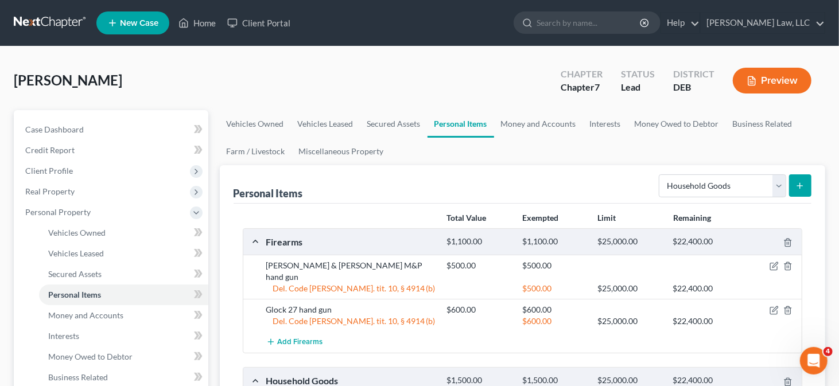
click at [703, 196] on div "Select Item Type Clothing Collectibles Of Value Electronics Firearms Household …" at bounding box center [732, 185] width 157 height 30
click at [703, 188] on select "Select Item Type Clothing Collectibles Of Value Electronics Firearms Household …" at bounding box center [721, 185] width 127 height 23
select select "clothing"
click at [660, 174] on select "Select Item Type Clothing Collectibles Of Value Electronics Firearms Household …" at bounding box center [721, 185] width 127 height 23
click at [805, 187] on button "submit" at bounding box center [800, 185] width 22 height 22
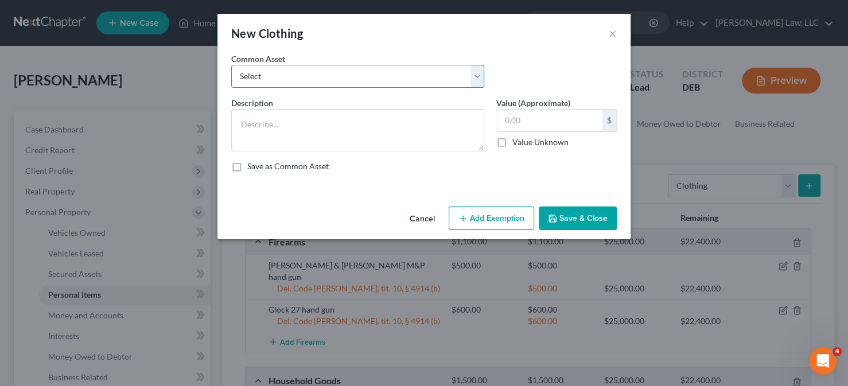
click at [432, 80] on select "Select Used clothing at yard sale value Used clothing at yard sale value" at bounding box center [357, 76] width 253 height 23
select select "1"
click at [231, 65] on select "Select Used clothing at yard sale value Used clothing at yard sale value" at bounding box center [357, 76] width 253 height 23
type textarea "Used clothing at yard sale value"
type input "200.00"
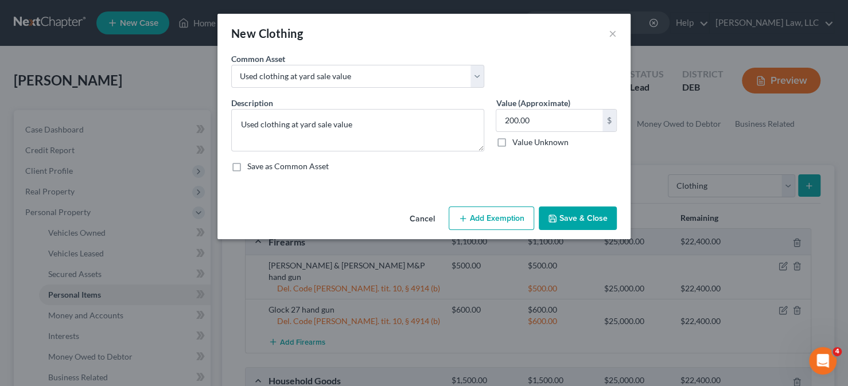
click at [512, 217] on button "Add Exemption" at bounding box center [491, 218] width 85 height 24
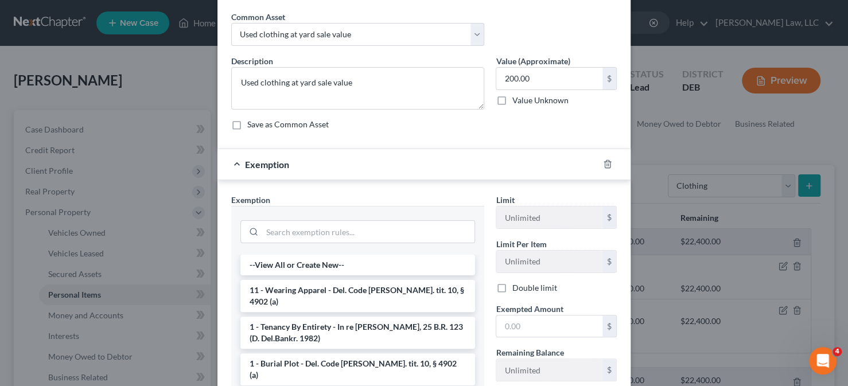
scroll to position [57, 0]
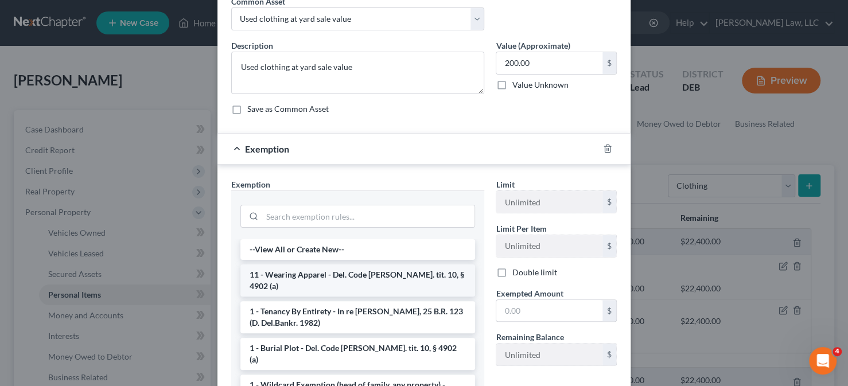
click at [336, 266] on li "11 - Wearing Apparel - Del. Code Ann. tit. 10, § 4902 (a)" at bounding box center [357, 280] width 235 height 32
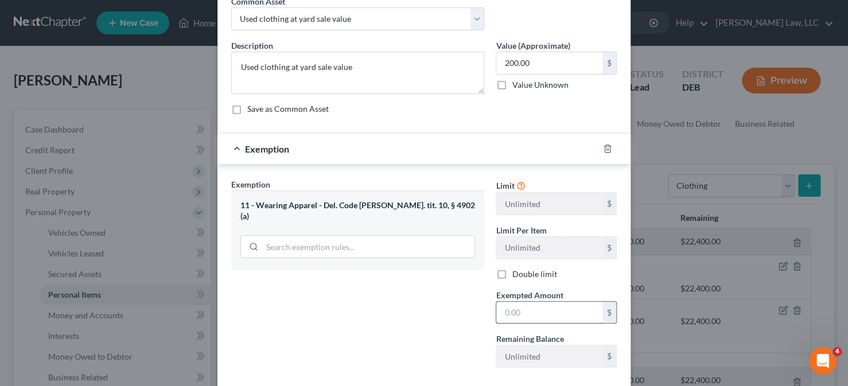
click at [545, 316] on input "text" at bounding box center [549, 313] width 106 height 22
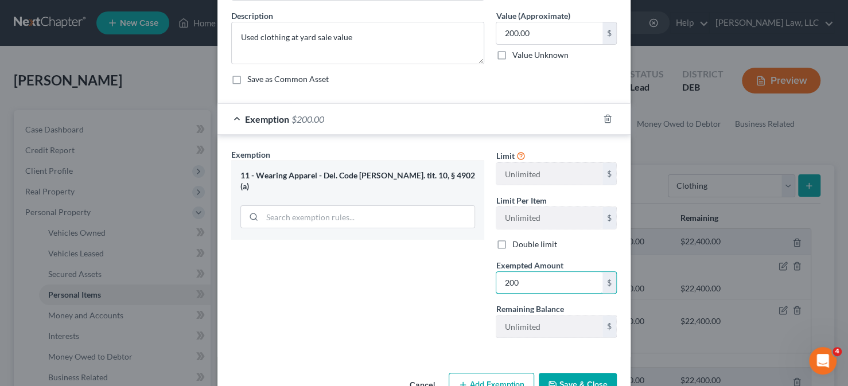
scroll to position [115, 0]
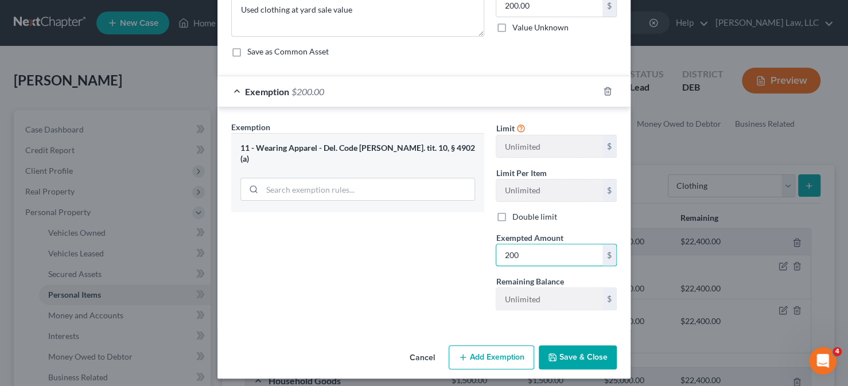
type input "200"
click at [560, 353] on button "Save & Close" at bounding box center [578, 357] width 78 height 24
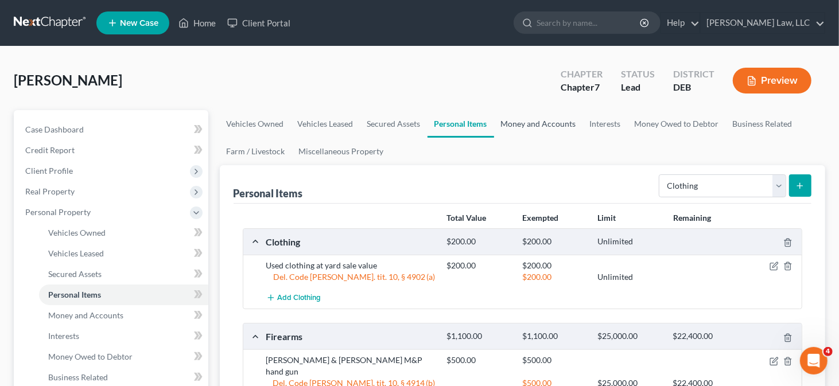
click at [504, 122] on link "Money and Accounts" at bounding box center [538, 124] width 89 height 28
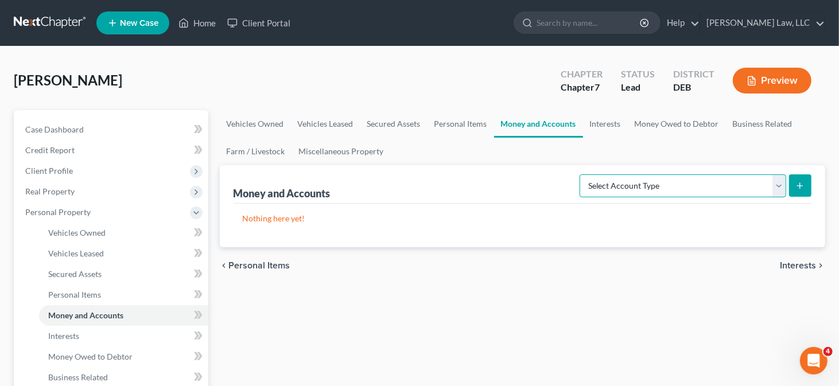
click at [720, 181] on select "Select Account Type Brokerage Cash on Hand Certificates of Deposit Checking Acc…" at bounding box center [682, 185] width 206 height 23
select select "checking"
click at [582, 174] on select "Select Account Type Brokerage Cash on Hand Certificates of Deposit Checking Acc…" at bounding box center [682, 185] width 206 height 23
click at [798, 181] on icon "submit" at bounding box center [799, 185] width 9 height 9
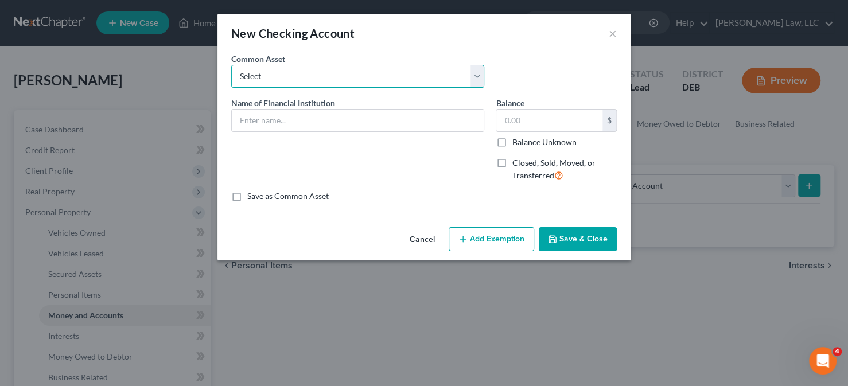
click at [407, 72] on select "Select Police & Fire FCU Checking Acct Dexsta FCU Checking Acct Sun East FCU Ch…" at bounding box center [357, 76] width 253 height 23
select select "7"
click at [231, 65] on select "Select Police & Fire FCU Checking Acct Dexsta FCU Checking Acct Sun East FCU Ch…" at bounding box center [357, 76] width 253 height 23
type input "PNC Bank Checking Acct"
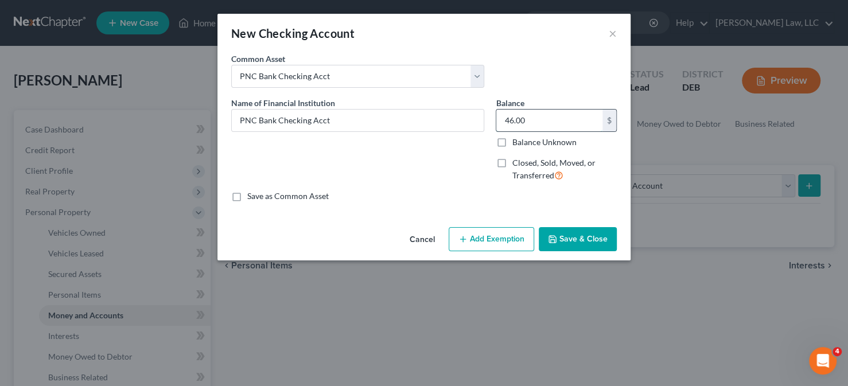
click at [556, 116] on input "46.00" at bounding box center [549, 121] width 106 height 22
type input "1,900"
click at [494, 243] on button "Add Exemption" at bounding box center [491, 239] width 85 height 24
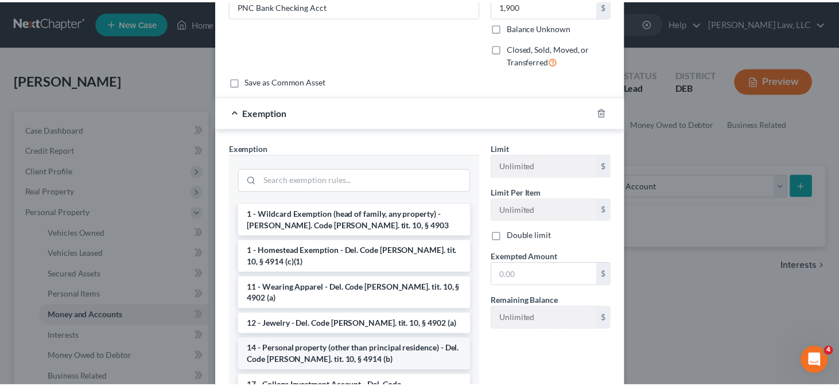
scroll to position [115, 0]
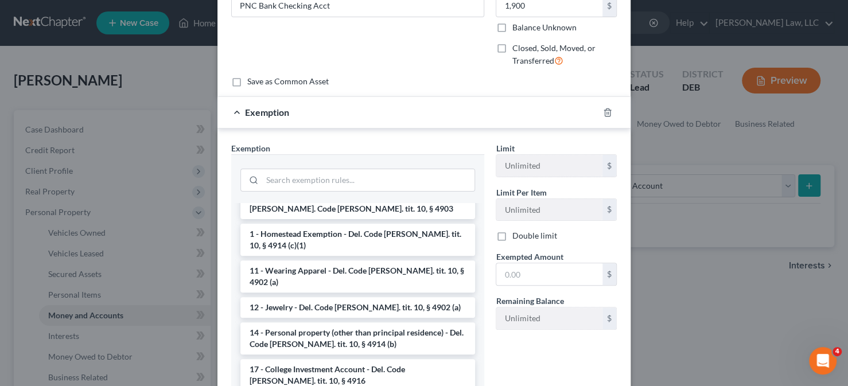
click at [327, 322] on li "14 - Personal property (other than principal residence) - Del. Code Ann. tit. 1…" at bounding box center [357, 338] width 235 height 32
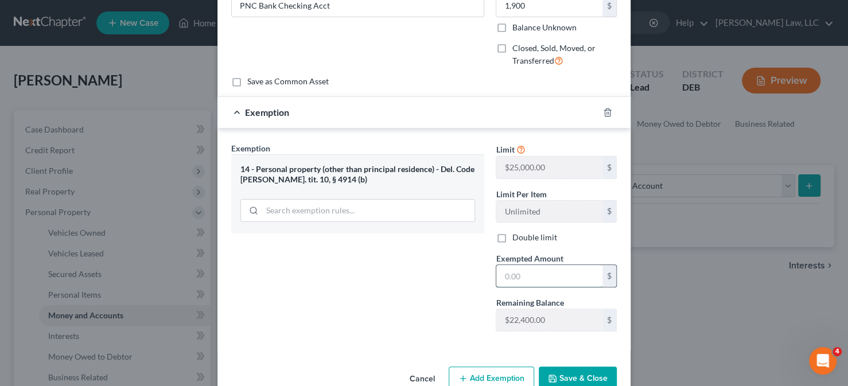
click at [519, 275] on input "text" at bounding box center [549, 276] width 106 height 22
type input "1,900"
click at [591, 373] on button "Save & Close" at bounding box center [578, 378] width 78 height 24
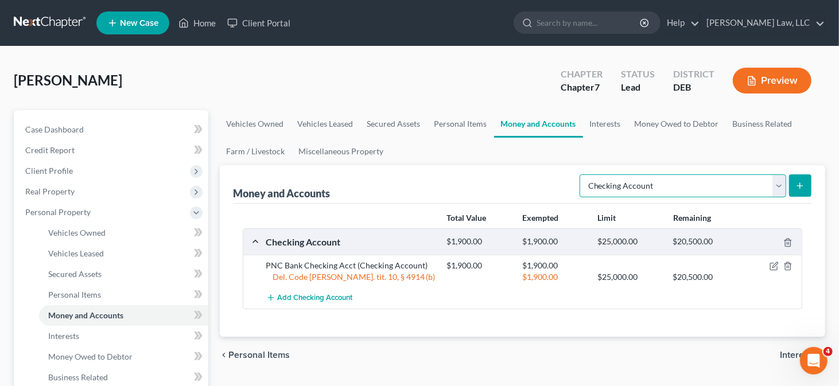
click at [680, 179] on select "Select Account Type Brokerage Cash on Hand Certificates of Deposit Checking Acc…" at bounding box center [682, 185] width 206 height 23
select select "savings"
click at [582, 174] on select "Select Account Type Brokerage Cash on Hand Certificates of Deposit Checking Acc…" at bounding box center [682, 185] width 206 height 23
click at [791, 188] on button "submit" at bounding box center [800, 185] width 22 height 22
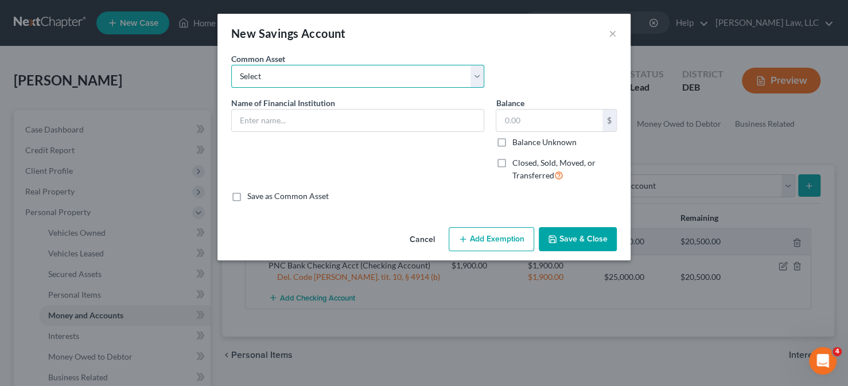
click at [447, 74] on select "Select Police & Fire FCU Savings Acct Citizens Bank Savings Acct Dexsta FCU Sav…" at bounding box center [357, 76] width 253 height 23
select select "10"
click at [231, 65] on select "Select Police & Fire FCU Savings Acct Citizens Bank Savings Acct Dexsta FCU Sav…" at bounding box center [357, 76] width 253 height 23
type input "PNC Bank Savings Acct"
type input "0"
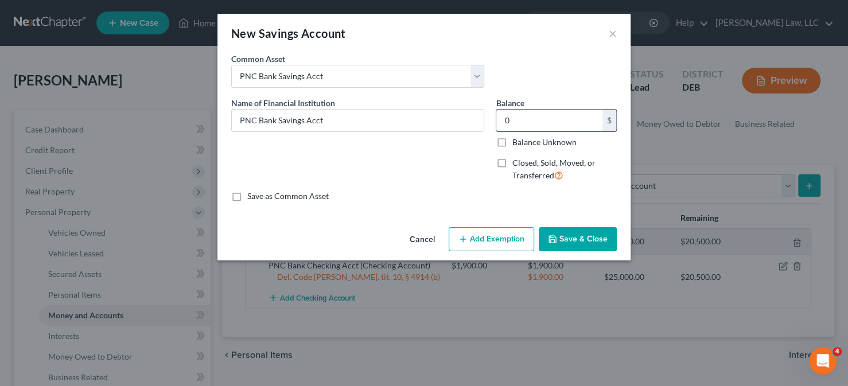
click at [520, 123] on input "0" at bounding box center [549, 121] width 106 height 22
click at [562, 231] on button "Save & Close" at bounding box center [578, 239] width 78 height 24
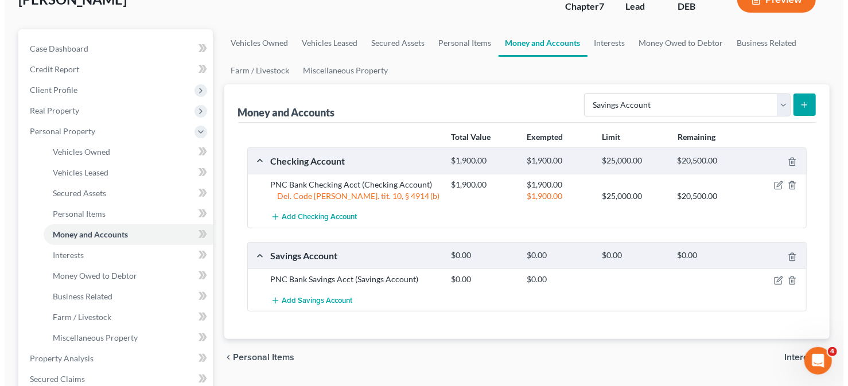
scroll to position [172, 0]
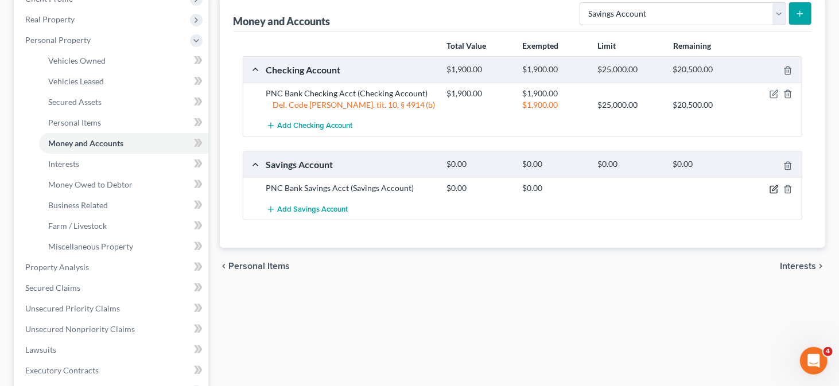
click at [776, 189] on icon "button" at bounding box center [773, 189] width 9 height 9
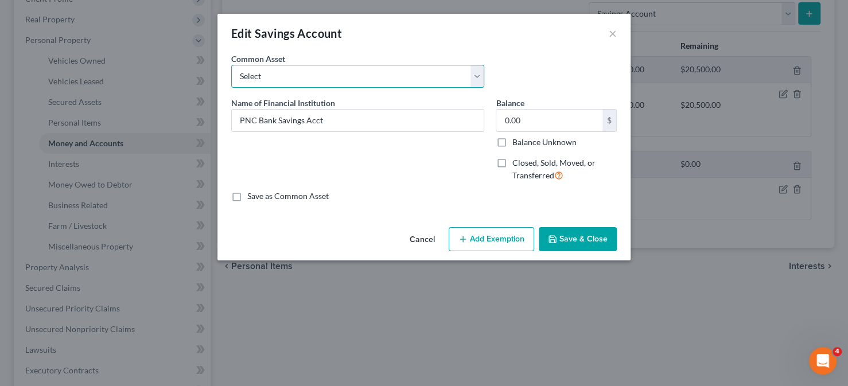
click at [404, 76] on select "Select Police & Fire FCU Savings Acct Citizens Bank Savings Acct Dexsta FCU Sav…" at bounding box center [357, 76] width 253 height 23
click at [480, 240] on button "Add Exemption" at bounding box center [491, 239] width 85 height 24
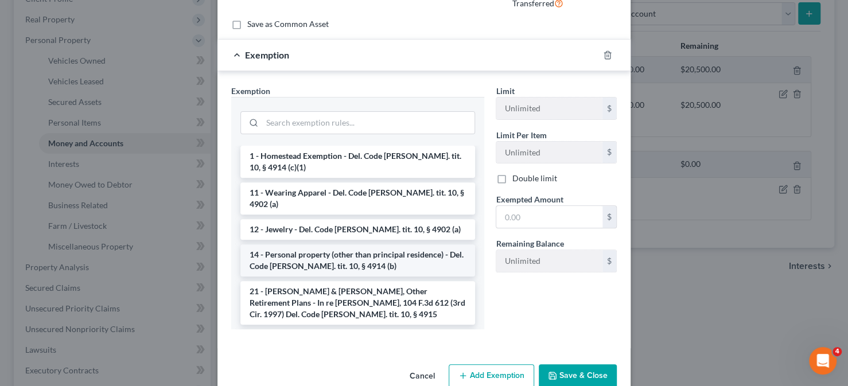
click at [371, 244] on li "14 - Personal property (other than principal residence) - Del. Code Ann. tit. 1…" at bounding box center [357, 260] width 235 height 32
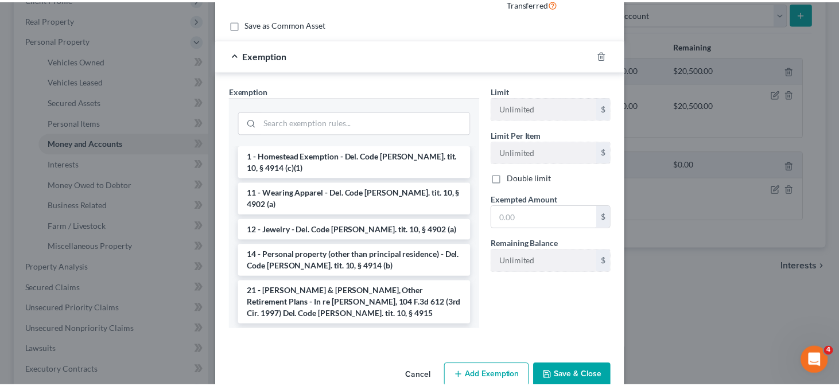
scroll to position [139, 0]
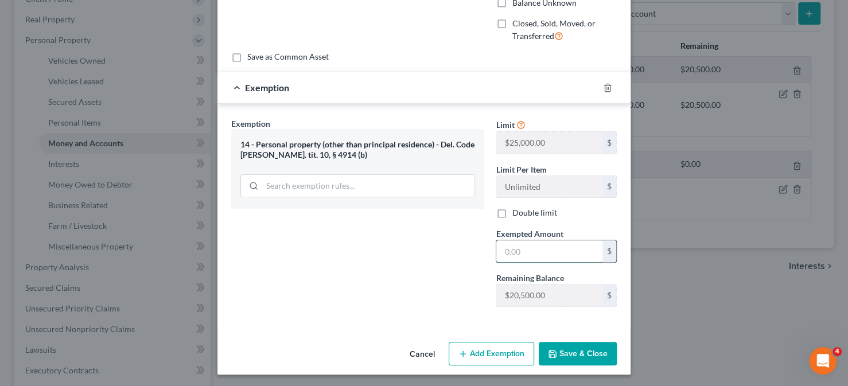
click at [533, 242] on input "text" at bounding box center [549, 251] width 106 height 22
type input "0"
click at [402, 290] on div "Exemption Set must be selected for CA. Exemption * 14 - Personal property (othe…" at bounding box center [357, 217] width 264 height 198
click at [576, 346] on button "Save & Close" at bounding box center [578, 354] width 78 height 24
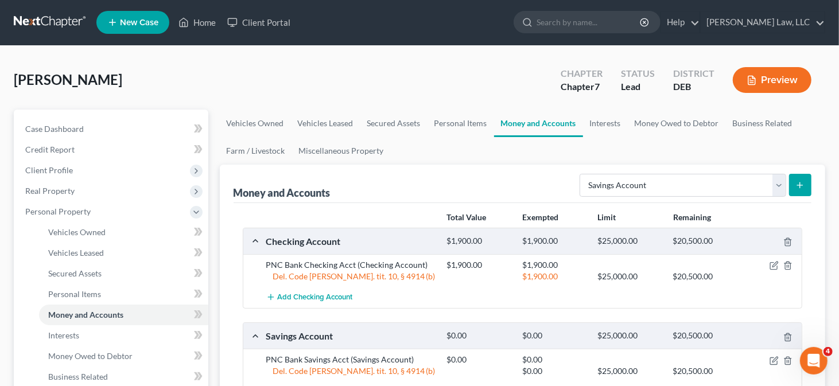
scroll to position [0, 0]
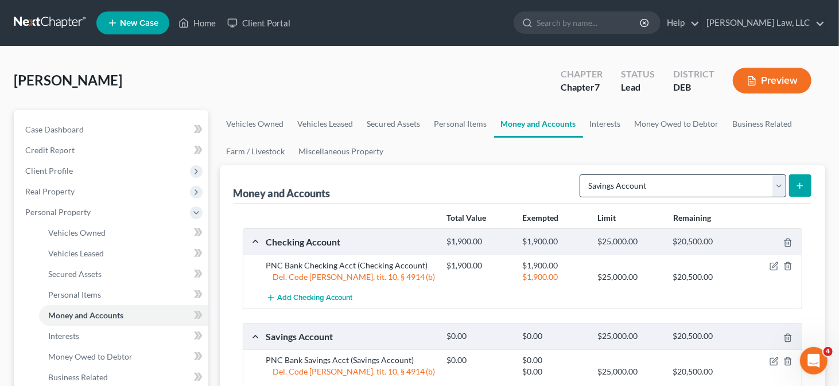
click at [596, 172] on div "Select Account Type Brokerage Cash on Hand Certificates of Deposit Checking Acc…" at bounding box center [693, 185] width 236 height 30
click at [602, 186] on select "Select Account Type Brokerage Cash on Hand Certificates of Deposit Checking Acc…" at bounding box center [682, 185] width 206 height 23
select select "security_deposits"
click at [582, 174] on select "Select Account Type Brokerage Cash on Hand Certificates of Deposit Checking Acc…" at bounding box center [682, 185] width 206 height 23
click at [800, 188] on icon "submit" at bounding box center [799, 185] width 9 height 9
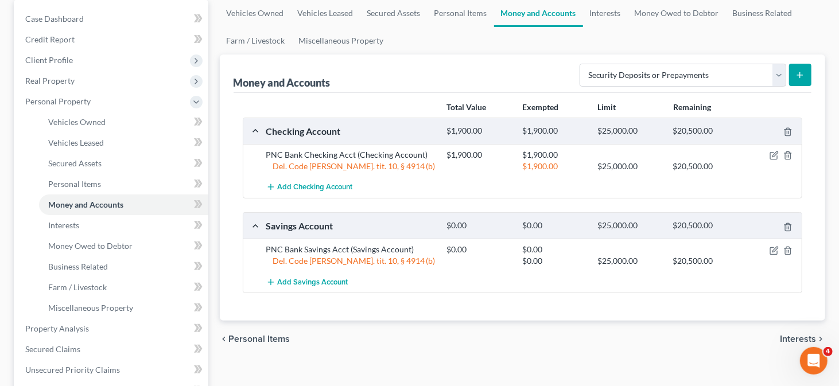
scroll to position [115, 0]
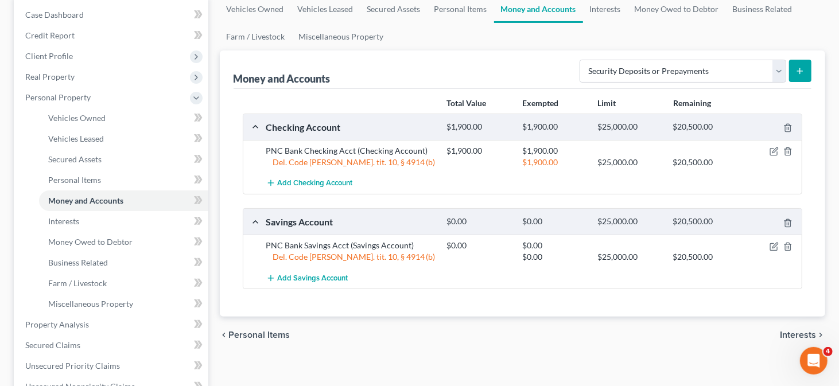
click at [798, 74] on button "submit" at bounding box center [800, 71] width 22 height 22
click at [797, 75] on button "submit" at bounding box center [800, 71] width 22 height 22
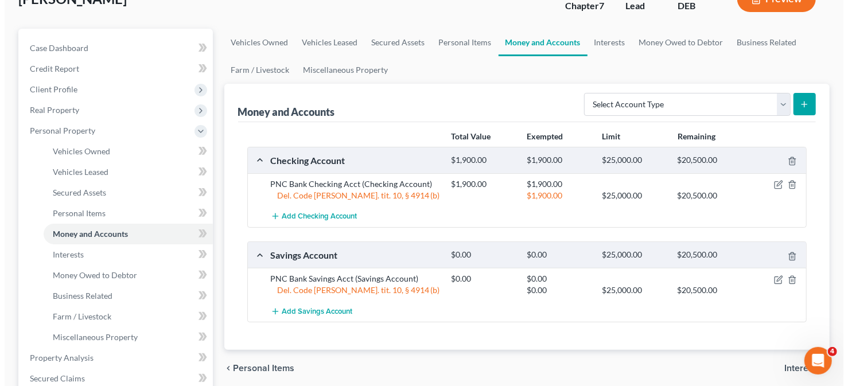
scroll to position [115, 0]
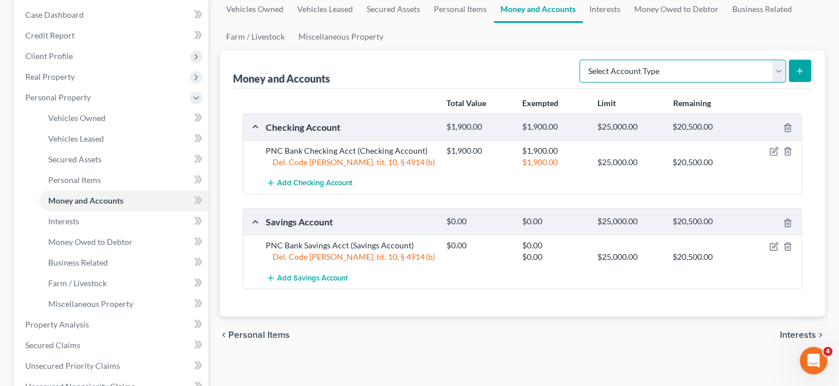
click at [723, 76] on select "Select Account Type Brokerage Cash on Hand Certificates of Deposit Checking Acc…" at bounding box center [682, 71] width 206 height 23
select select "security_deposits"
click at [582, 60] on select "Select Account Type Brokerage Cash on Hand Certificates of Deposit Checking Acc…" at bounding box center [682, 71] width 206 height 23
click at [797, 76] on button "submit" at bounding box center [800, 71] width 22 height 22
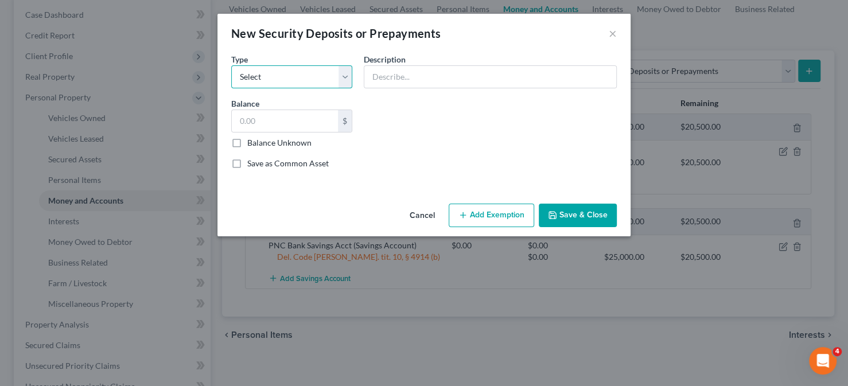
click at [319, 85] on select "Select Electric Gas Heating Oil Security Deposit On Rental Unit Prepaid Rent Te…" at bounding box center [291, 76] width 121 height 23
select select "3"
click at [231, 65] on select "Select Electric Gas Heating Oil Security Deposit On Rental Unit Prepaid Rent Te…" at bounding box center [291, 76] width 121 height 23
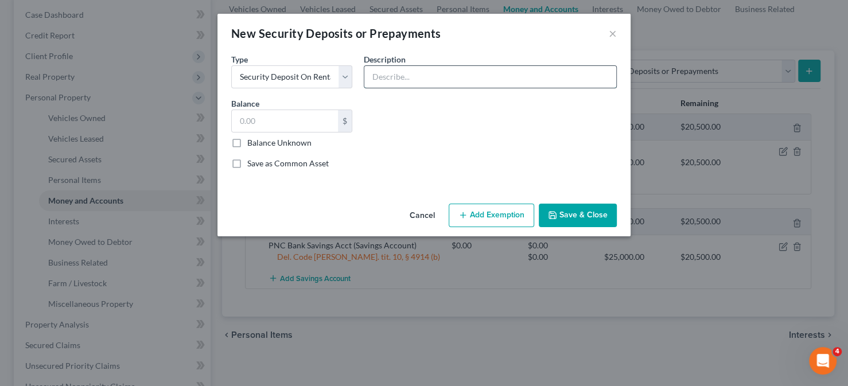
click at [397, 77] on input "text" at bounding box center [490, 77] width 252 height 22
type input "Security deposit held by landlord"
click at [243, 127] on input "text" at bounding box center [285, 121] width 106 height 22
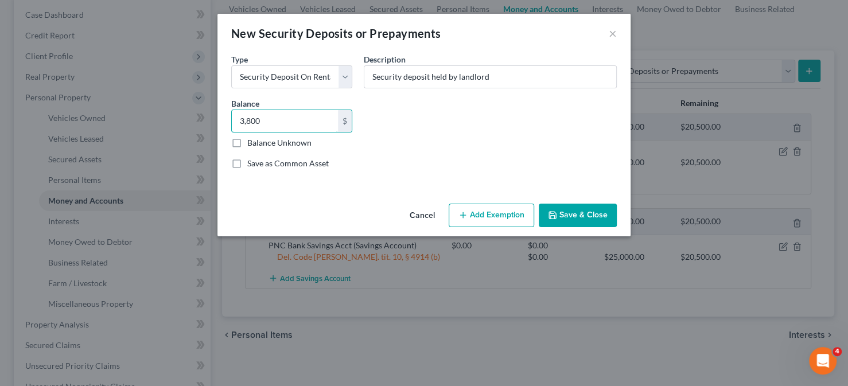
type input "3,800"
click at [466, 215] on icon "button" at bounding box center [462, 214] width 9 height 9
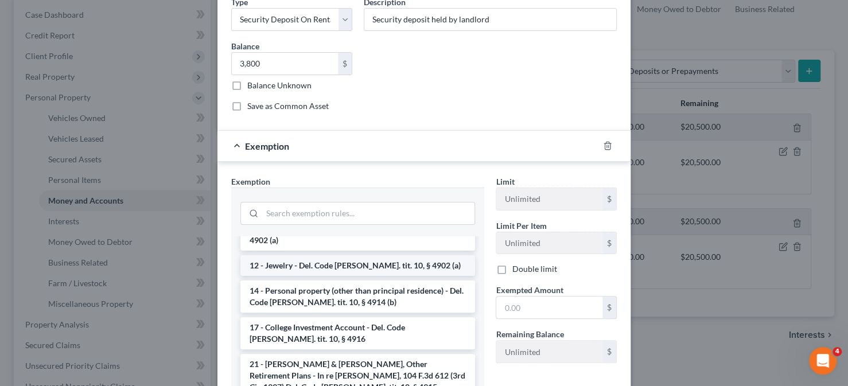
scroll to position [172, 0]
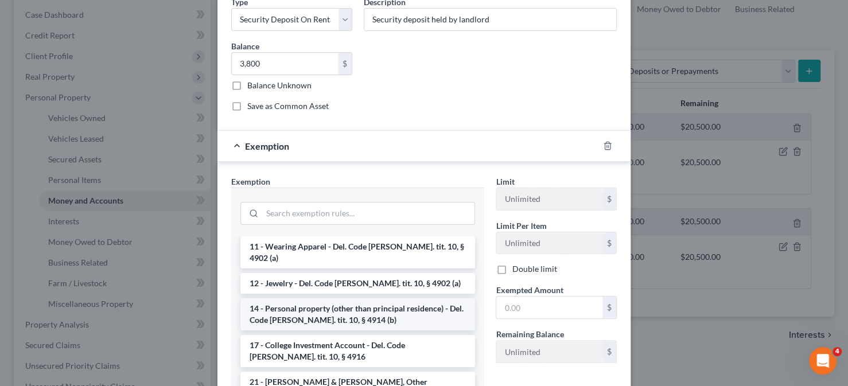
click at [297, 298] on li "14 - Personal property (other than principal residence) - Del. Code Ann. tit. 1…" at bounding box center [357, 314] width 235 height 32
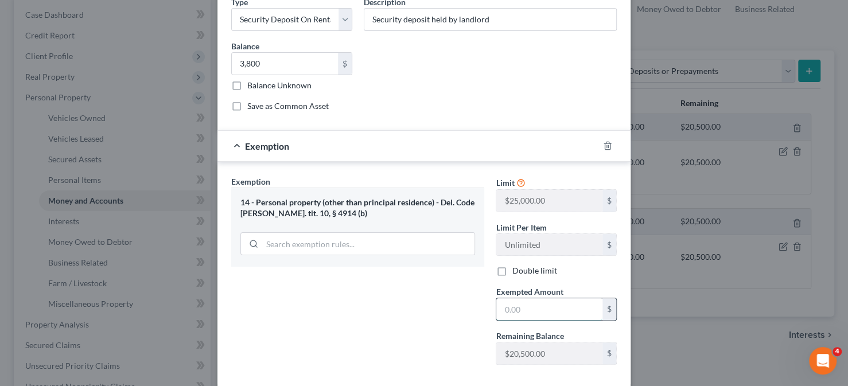
click at [525, 303] on input "text" at bounding box center [549, 309] width 106 height 22
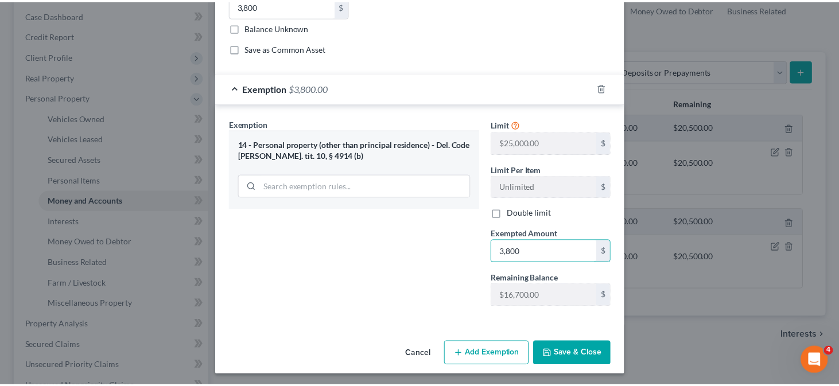
scroll to position [116, 0]
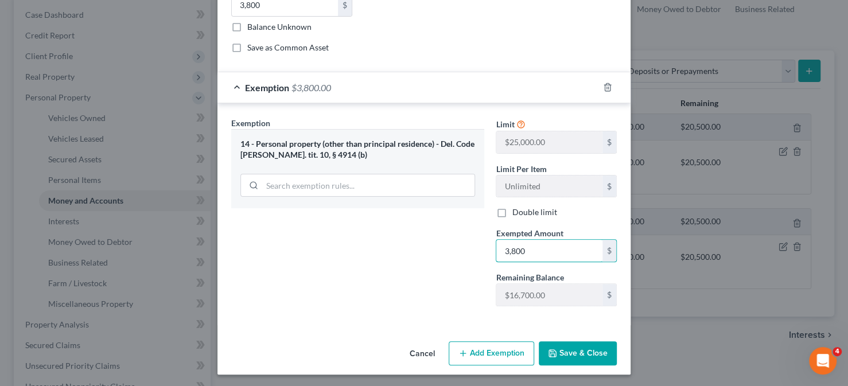
type input "3,800"
click at [552, 350] on icon "button" at bounding box center [552, 353] width 7 height 7
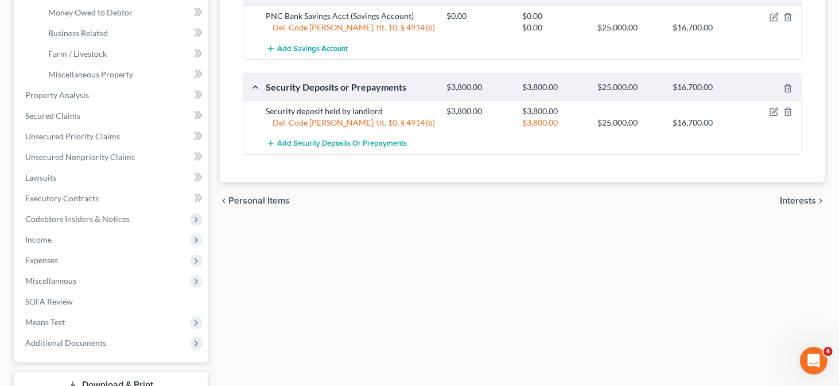
scroll to position [287, 0]
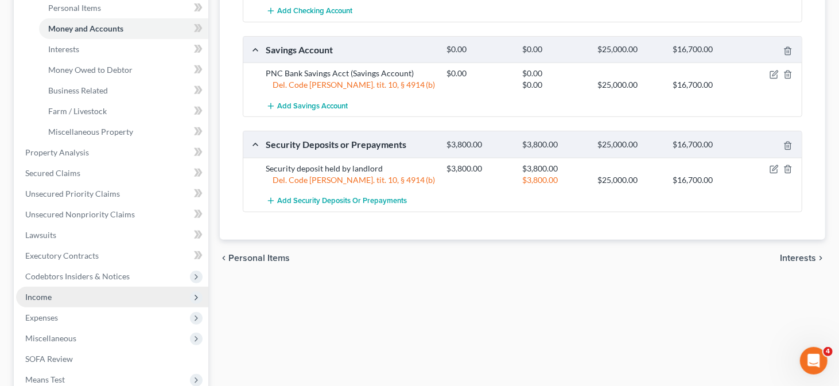
click at [108, 294] on span "Income" at bounding box center [112, 297] width 192 height 21
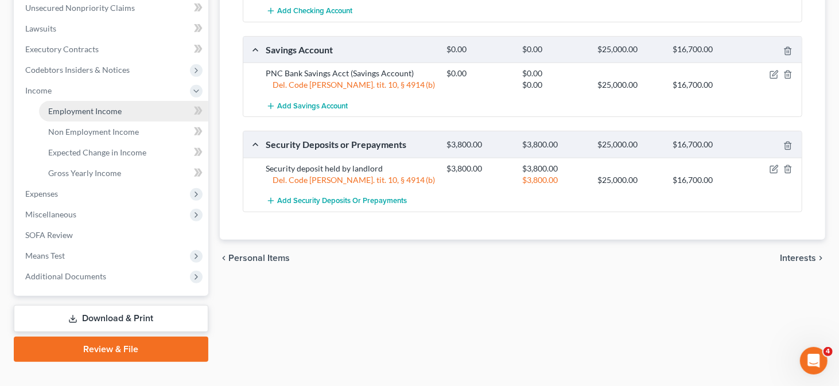
click at [86, 101] on link "Employment Income" at bounding box center [123, 111] width 169 height 21
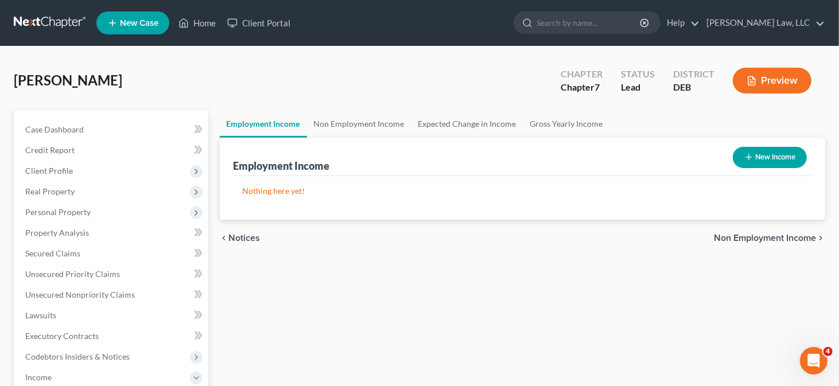
click at [739, 150] on button "New Income" at bounding box center [769, 157] width 74 height 21
select select "0"
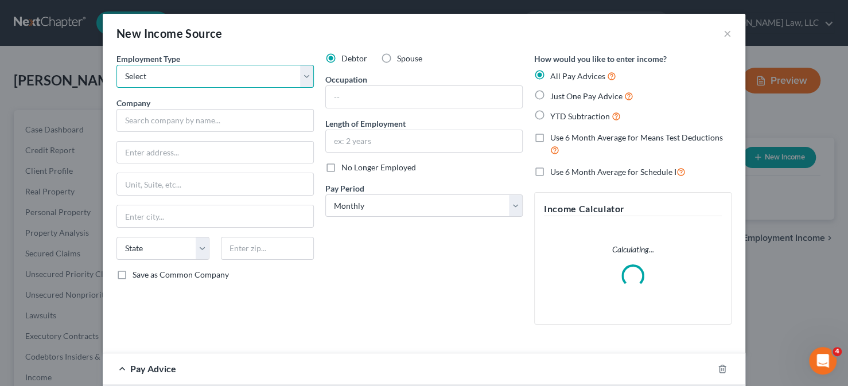
click at [182, 80] on select "Select Full or Part Time Employment Self Employment" at bounding box center [214, 76] width 197 height 23
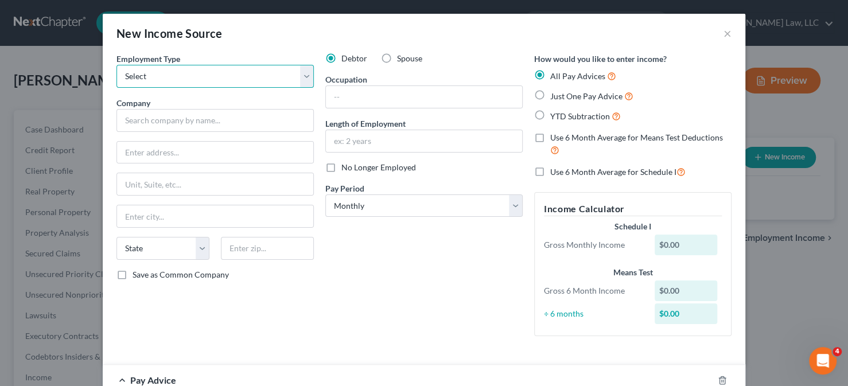
select select "0"
click at [116, 65] on select "Select Full or Part Time Employment Self Employment" at bounding box center [214, 76] width 197 height 23
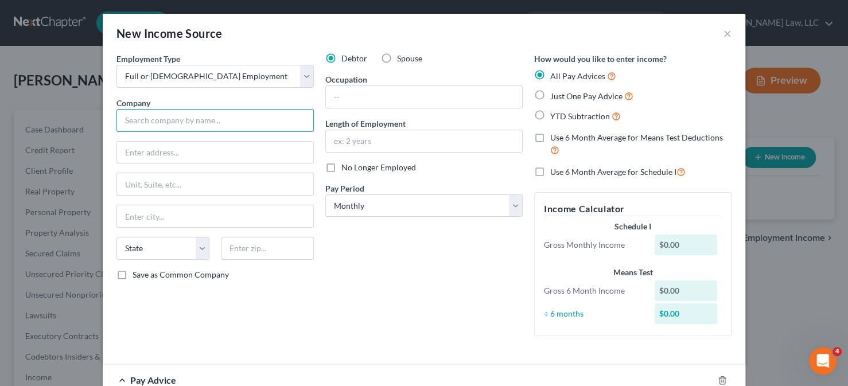
click at [223, 114] on input "text" at bounding box center [214, 120] width 197 height 23
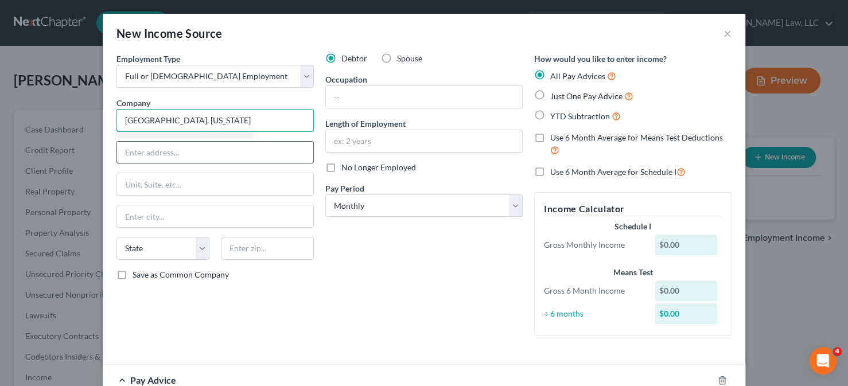
type input "Cecil County, Maryland"
click at [189, 158] on input "text" at bounding box center [215, 153] width 196 height 22
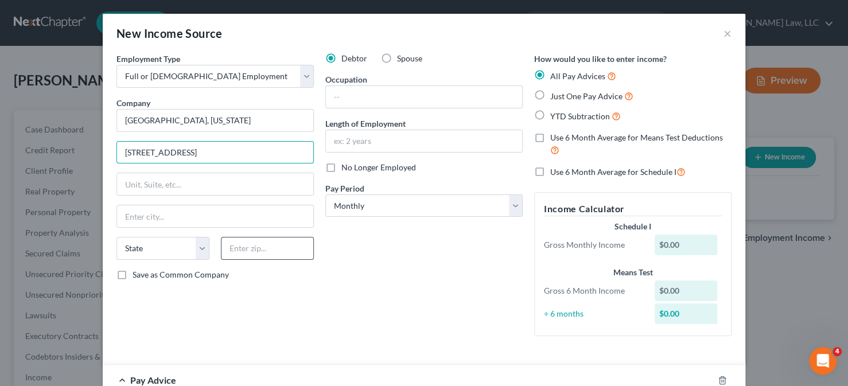
type input "200 Chesapeake Blvd"
click at [278, 242] on input "text" at bounding box center [267, 248] width 93 height 23
type input "21921"
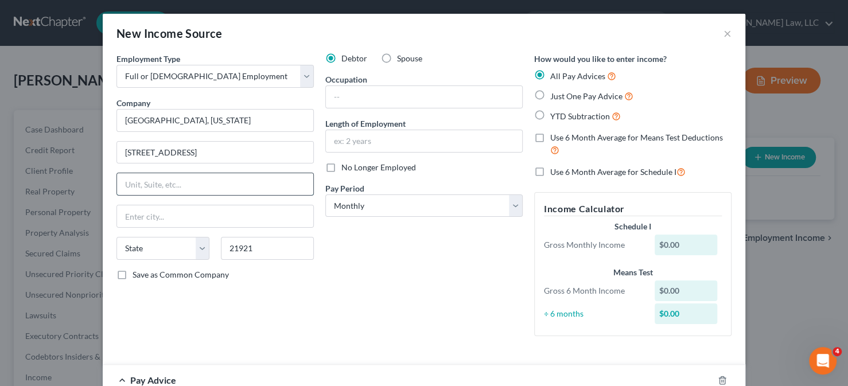
click at [258, 178] on input "text" at bounding box center [215, 184] width 196 height 22
type input "Elkton"
select select "21"
click at [342, 104] on input "text" at bounding box center [424, 97] width 196 height 22
click at [438, 99] on input "text" at bounding box center [424, 97] width 196 height 22
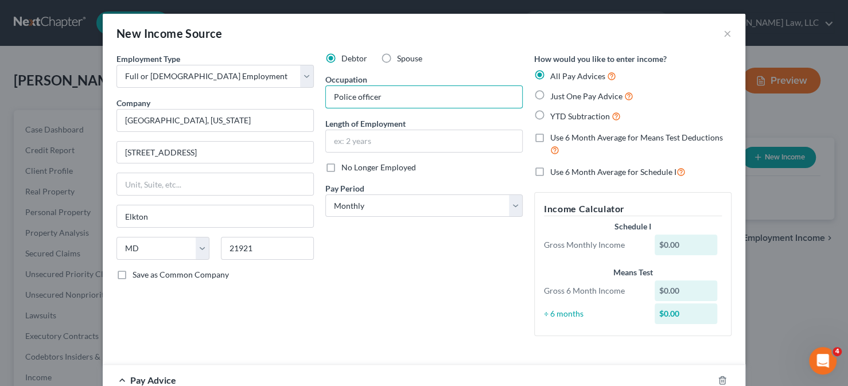
type input "Police officer"
click at [550, 97] on span "Just One Pay Advice" at bounding box center [586, 96] width 72 height 10
click at [555, 97] on input "Just One Pay Advice" at bounding box center [558, 92] width 7 height 7
radio input "true"
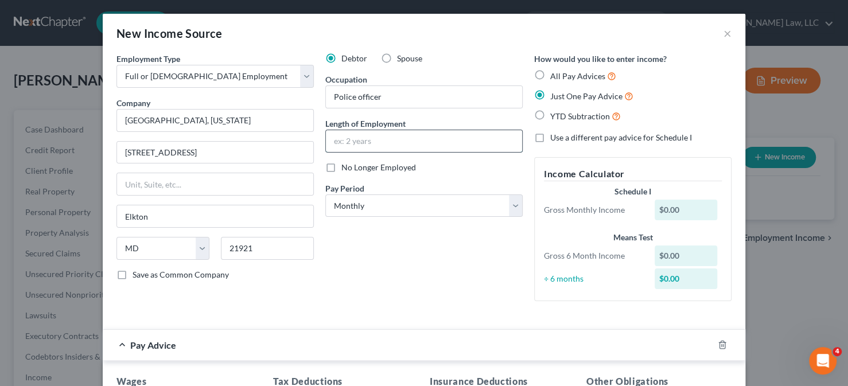
click at [415, 138] on input "text" at bounding box center [424, 141] width 196 height 22
type input "2 years"
click at [516, 204] on select "Select Monthly Twice Monthly Every Other Week Weekly" at bounding box center [423, 205] width 197 height 23
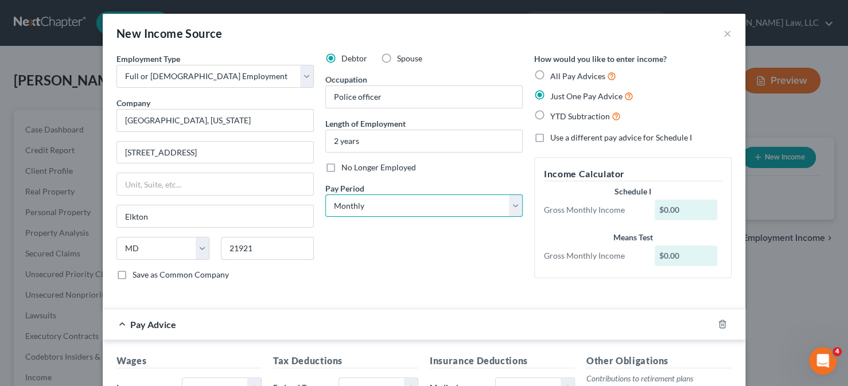
select select "2"
click at [325, 194] on select "Select Monthly Twice Monthly Every Other Week Weekly" at bounding box center [423, 205] width 197 height 23
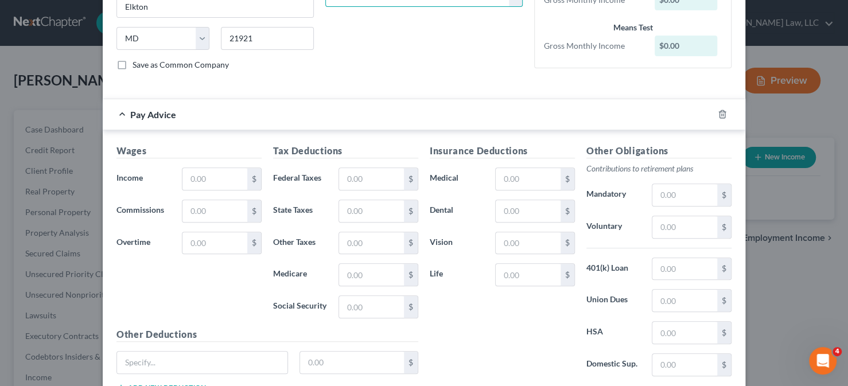
scroll to position [229, 0]
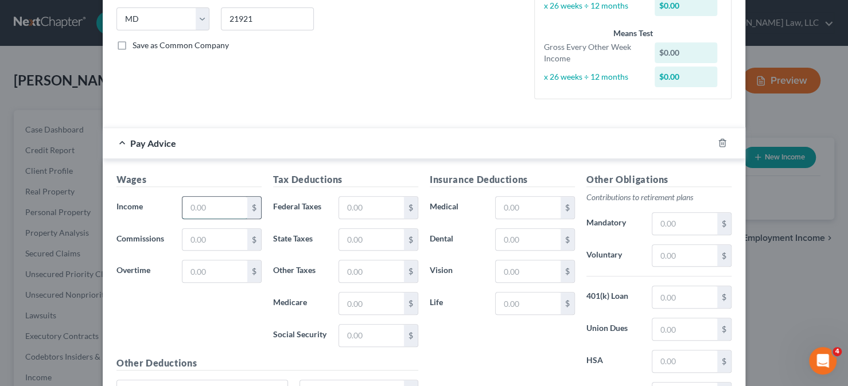
click at [220, 205] on input "text" at bounding box center [214, 208] width 65 height 22
type input "4,297.59"
click at [347, 209] on input "text" at bounding box center [371, 208] width 65 height 22
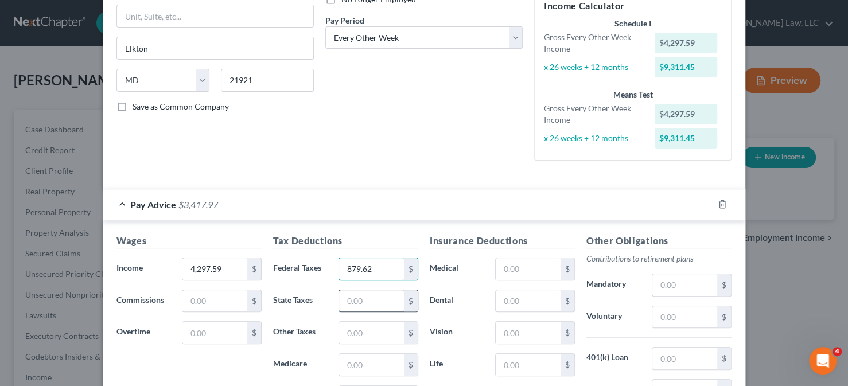
scroll to position [287, 0]
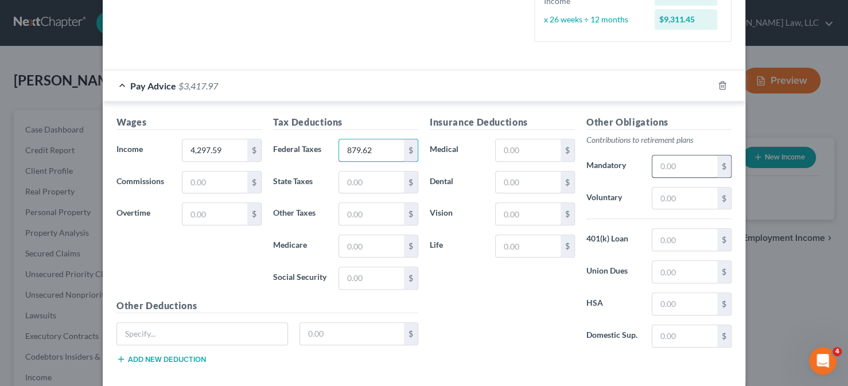
type input "879.62"
click at [658, 171] on input "text" at bounding box center [684, 166] width 65 height 22
type input "213.48"
click at [509, 147] on input "text" at bounding box center [528, 150] width 65 height 22
type input "83.4"
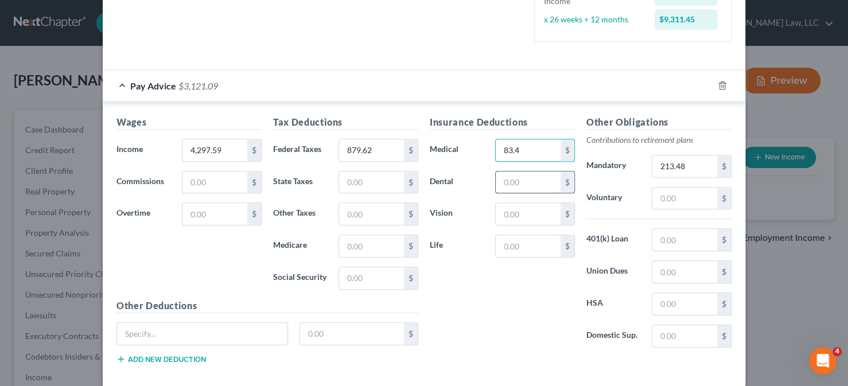
click at [538, 177] on input "text" at bounding box center [528, 182] width 65 height 22
type input "11.42"
click at [539, 206] on input "text" at bounding box center [528, 214] width 65 height 22
type input "1.6"
click at [663, 333] on input "text" at bounding box center [684, 336] width 65 height 22
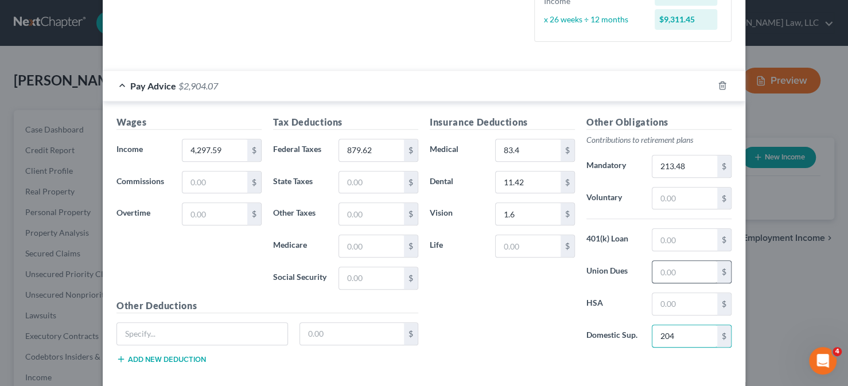
type input "204"
click at [653, 267] on input "text" at bounding box center [684, 272] width 65 height 22
type input "35"
click at [555, 318] on div "Insurance Deductions Medical 83.4 $ Dental 11.42 $ Vision 1.6 $ Life $" at bounding box center [502, 235] width 157 height 241
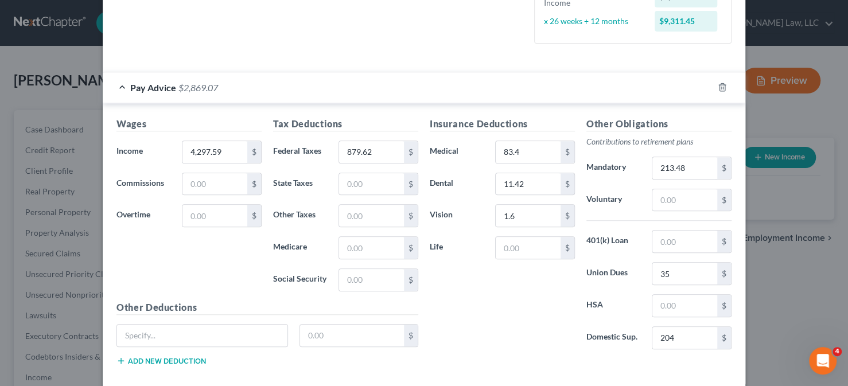
scroll to position [342, 0]
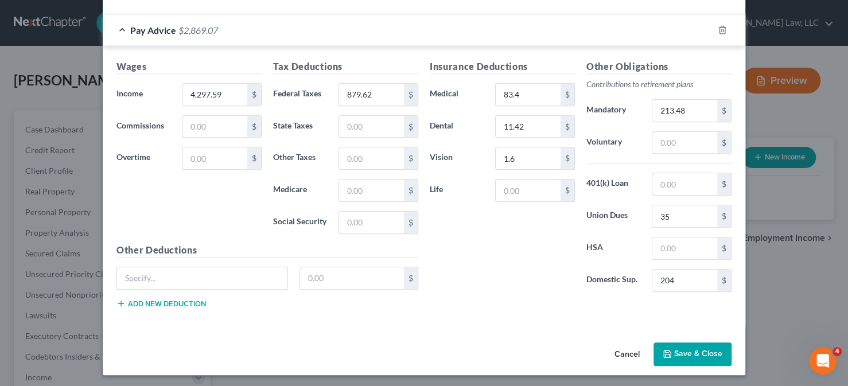
click at [687, 346] on button "Save & Close" at bounding box center [692, 354] width 78 height 24
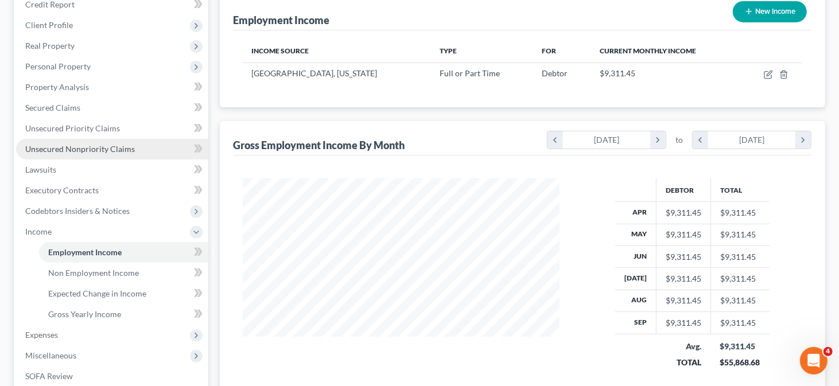
scroll to position [172, 0]
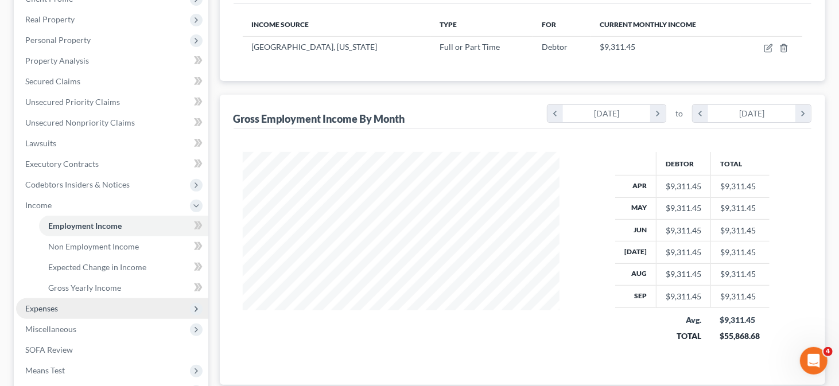
click at [37, 301] on span "Expenses" at bounding box center [112, 308] width 192 height 21
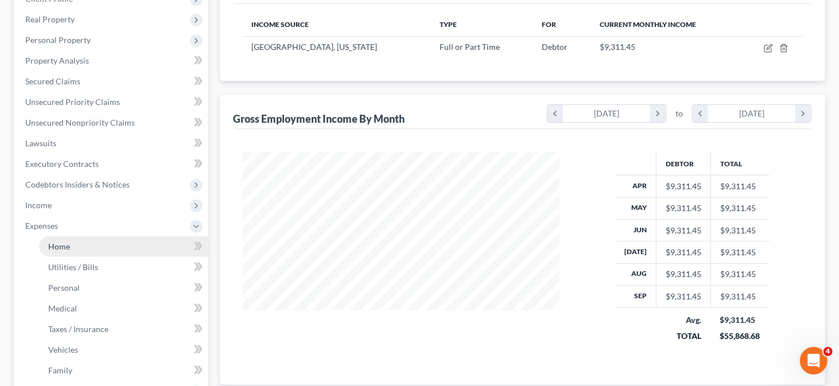
click at [81, 249] on link "Home" at bounding box center [123, 246] width 169 height 21
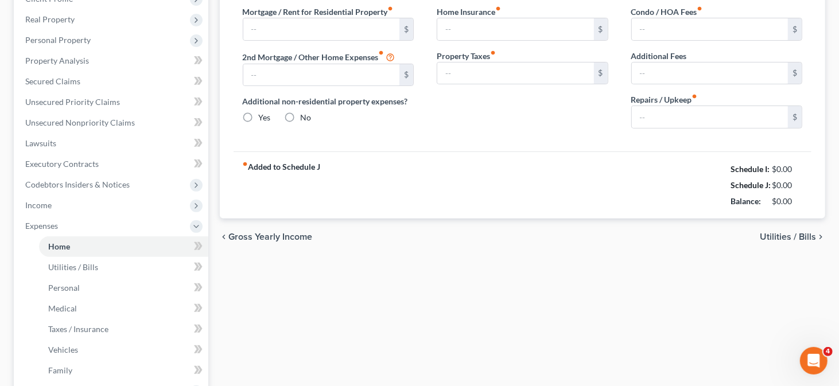
type input "0.00"
radio input "true"
type input "0.00"
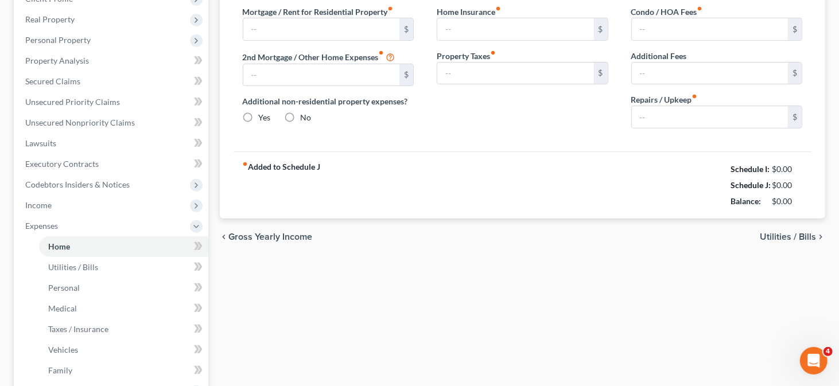
type input "0.00"
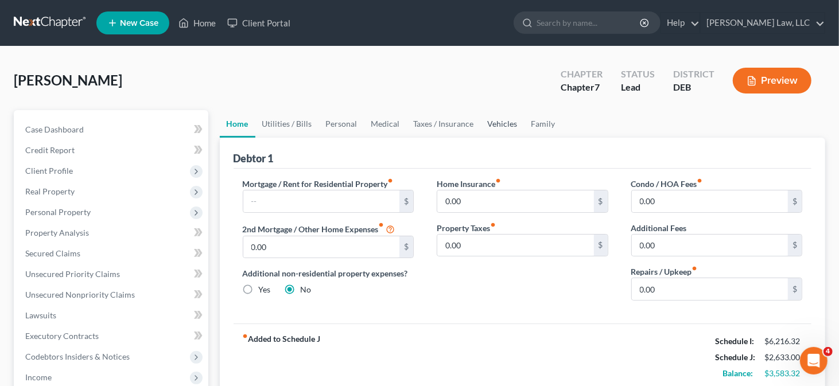
click at [492, 122] on link "Vehicles" at bounding box center [503, 124] width 44 height 28
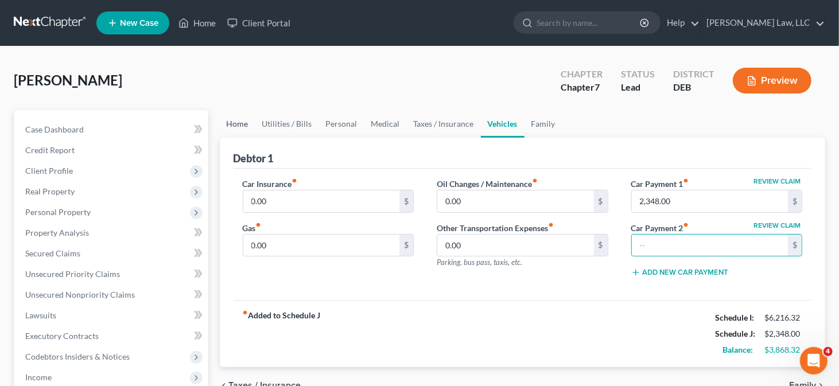
click at [244, 122] on link "Home" at bounding box center [238, 124] width 36 height 28
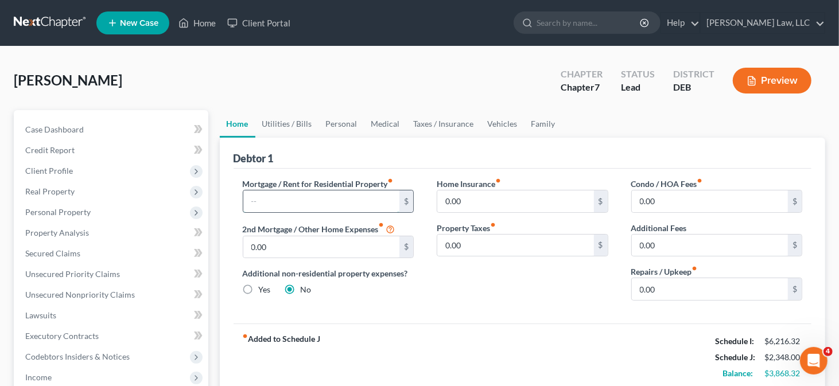
click at [305, 196] on input "text" at bounding box center [321, 201] width 157 height 22
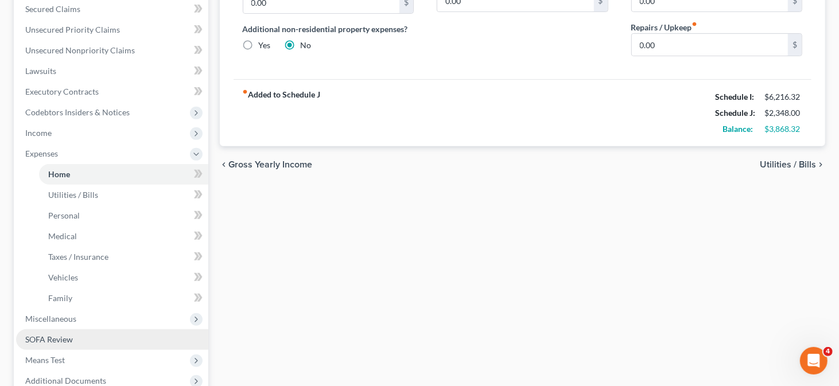
scroll to position [366, 0]
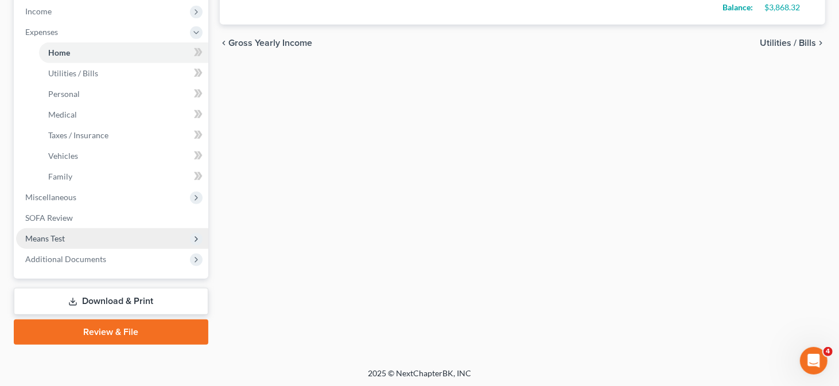
click at [79, 235] on span "Means Test" at bounding box center [112, 238] width 192 height 21
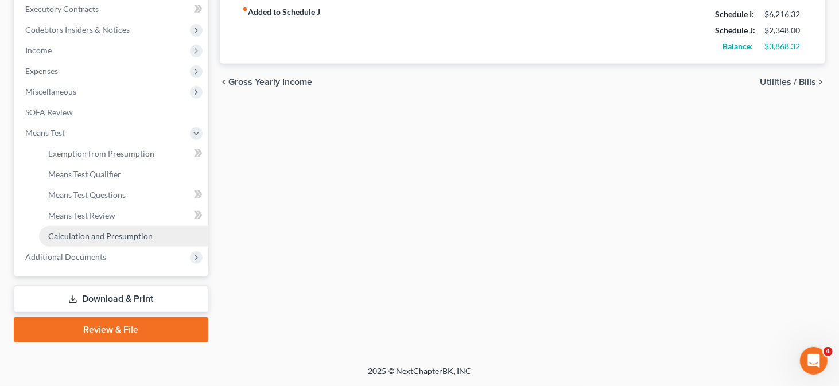
scroll to position [325, 0]
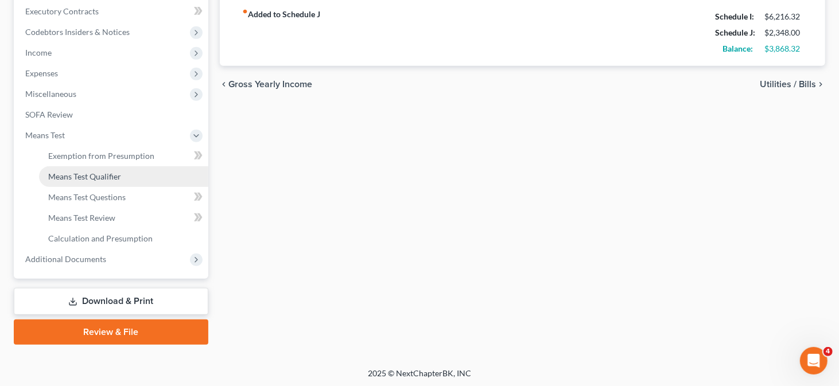
click at [105, 173] on span "Means Test Qualifier" at bounding box center [84, 176] width 73 height 10
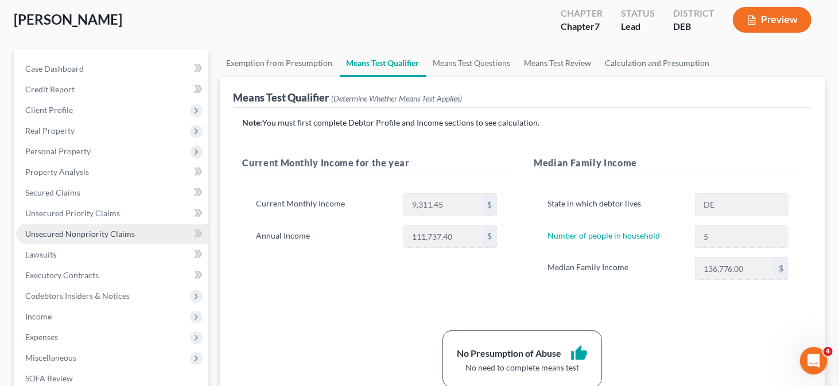
scroll to position [115, 0]
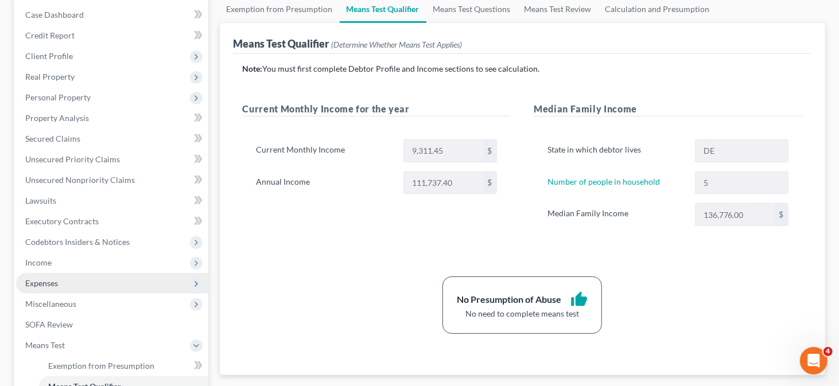
click at [74, 280] on span "Expenses" at bounding box center [112, 283] width 192 height 21
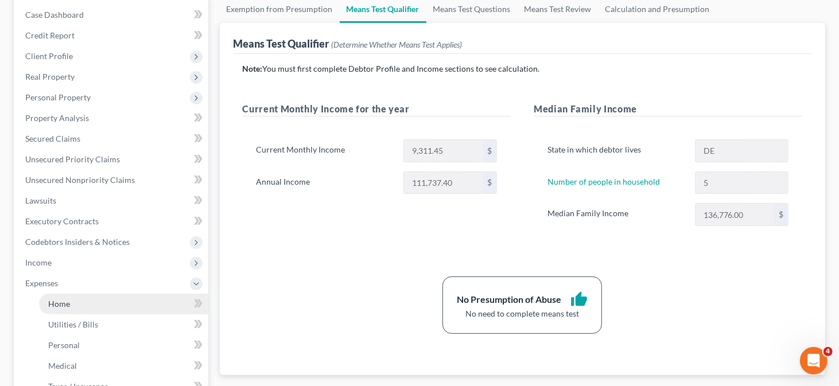
click at [99, 299] on link "Home" at bounding box center [123, 304] width 169 height 21
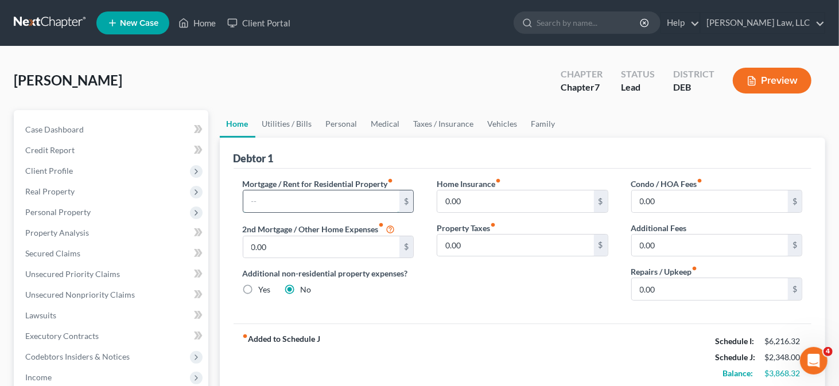
click at [301, 199] on input "text" at bounding box center [321, 201] width 157 height 22
type input "3,800"
click at [284, 126] on link "Utilities / Bills" at bounding box center [287, 124] width 64 height 28
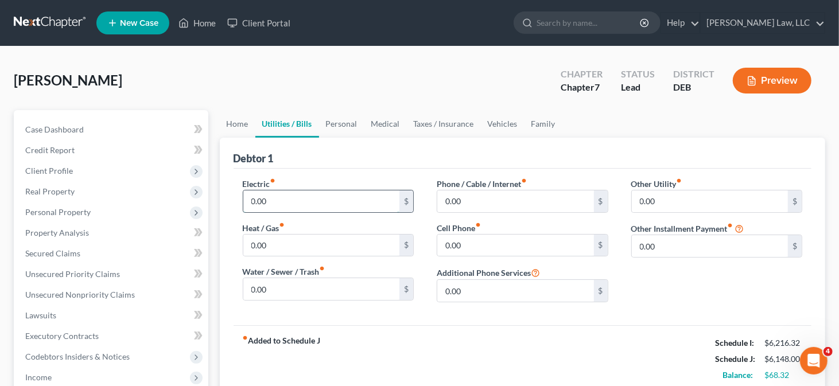
click at [277, 192] on input "0.00" at bounding box center [321, 201] width 157 height 22
click at [495, 118] on link "Vehicles" at bounding box center [503, 124] width 44 height 28
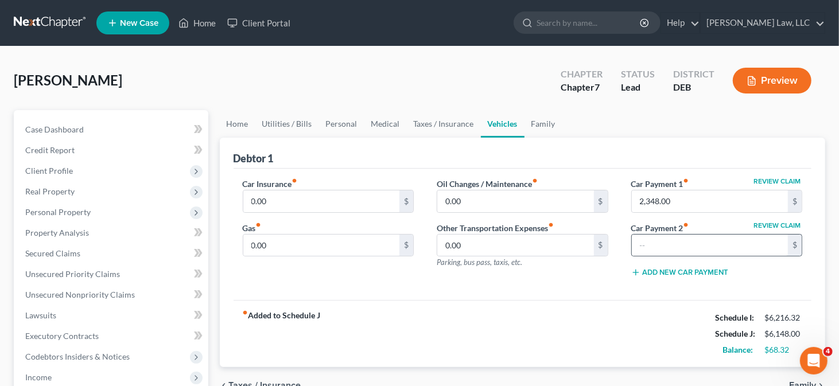
click at [674, 255] on div "$" at bounding box center [716, 245] width 171 height 23
click at [673, 248] on input "text" at bounding box center [709, 246] width 157 height 22
type input "285"
click at [241, 125] on link "Home" at bounding box center [238, 124] width 36 height 28
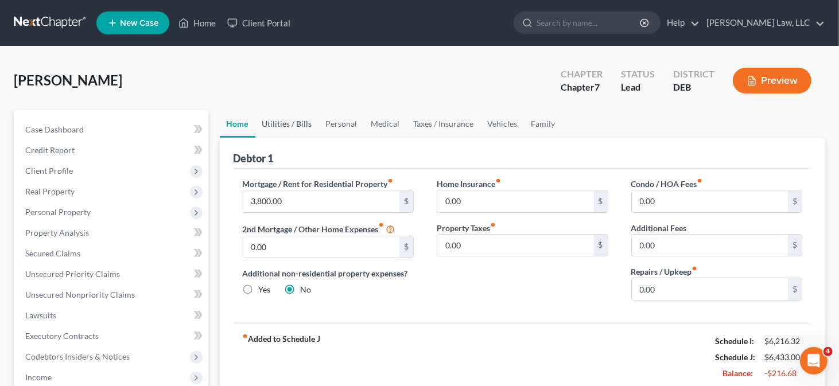
click at [294, 123] on link "Utilities / Bills" at bounding box center [287, 124] width 64 height 28
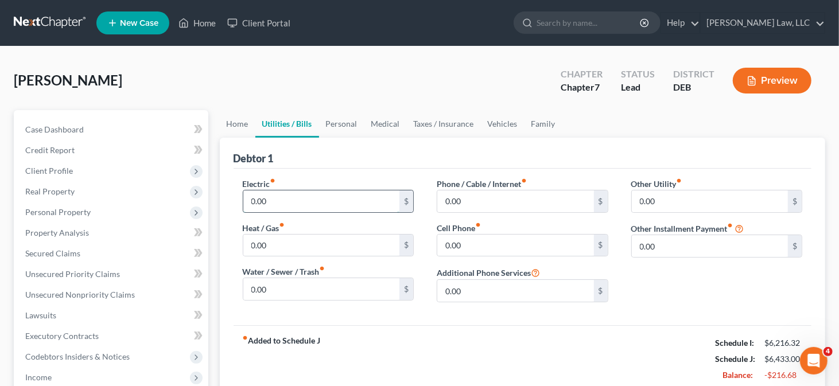
click at [275, 195] on input "0.00" at bounding box center [321, 201] width 157 height 22
type input "120"
click at [264, 291] on input "0.00" at bounding box center [321, 289] width 157 height 22
type input "55"
click at [458, 200] on input "0.00" at bounding box center [515, 201] width 157 height 22
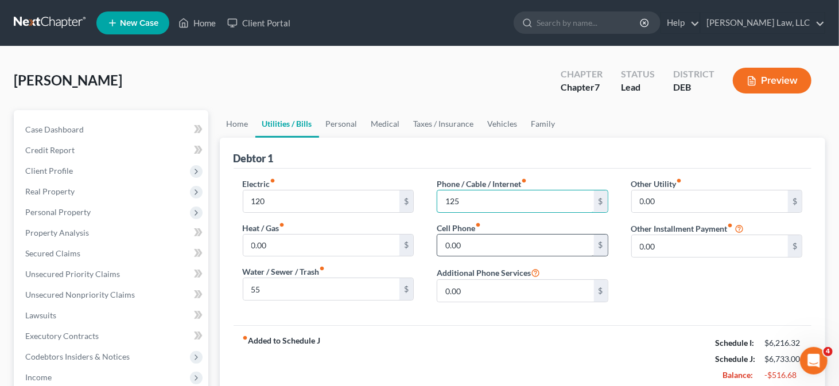
type input "125"
click at [455, 244] on input "0.00" at bounding box center [515, 246] width 157 height 22
type input "140"
click at [259, 282] on input "55" at bounding box center [321, 289] width 157 height 22
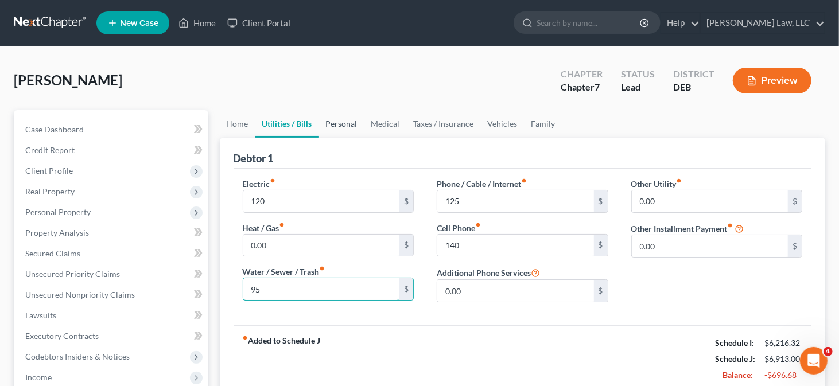
type input "95"
click at [350, 119] on link "Personal" at bounding box center [341, 124] width 45 height 28
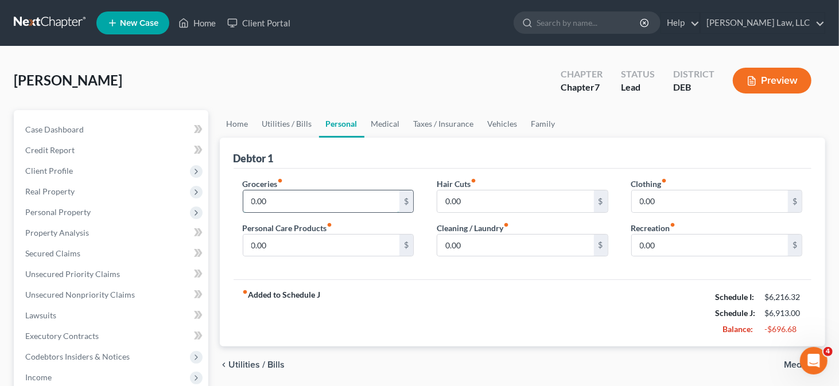
click at [295, 202] on input "0.00" at bounding box center [321, 201] width 157 height 22
type input "1,000"
click at [269, 252] on input "0.00" at bounding box center [321, 246] width 157 height 22
type input "200"
click at [527, 127] on link "Family" at bounding box center [543, 124] width 38 height 28
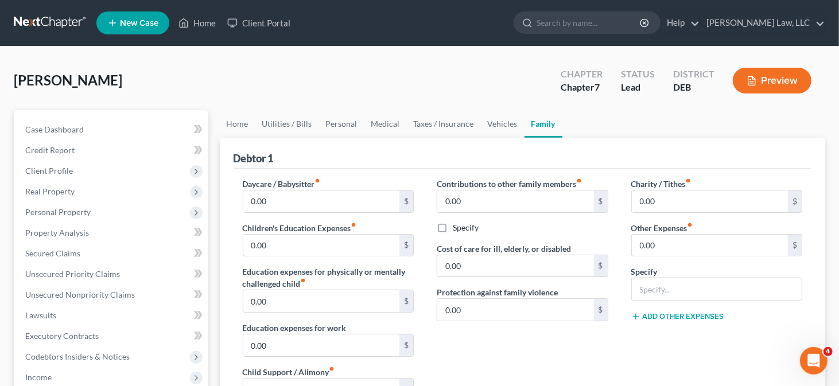
scroll to position [57, 0]
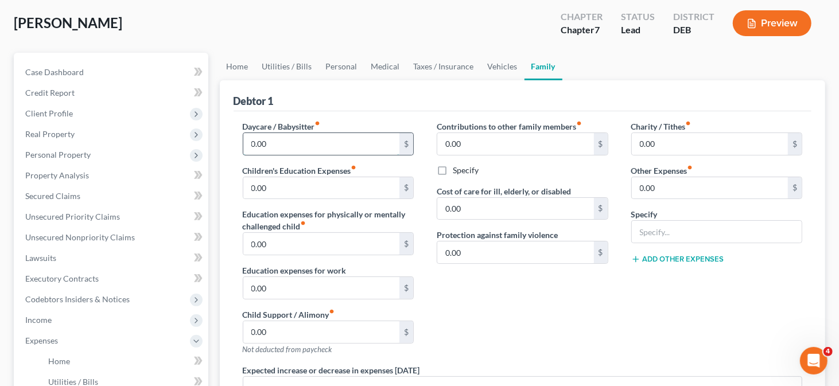
click at [253, 147] on input "0.00" at bounding box center [321, 144] width 157 height 22
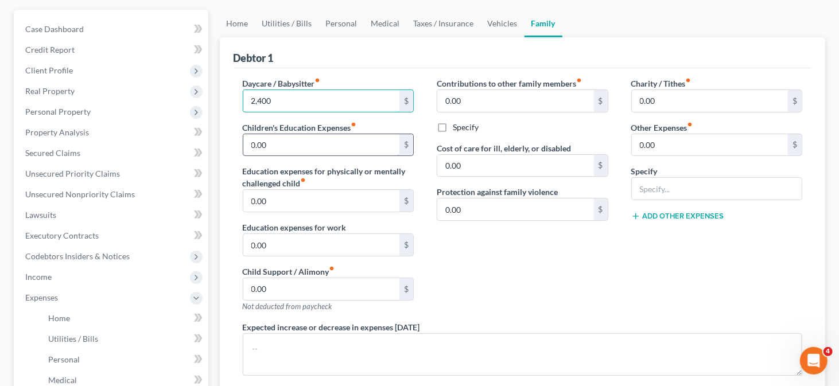
scroll to position [115, 0]
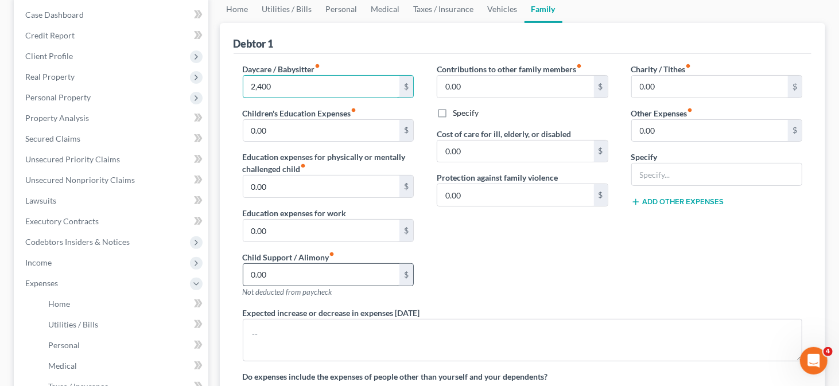
type input "2,400"
click at [281, 272] on input "0.00" at bounding box center [321, 275] width 157 height 22
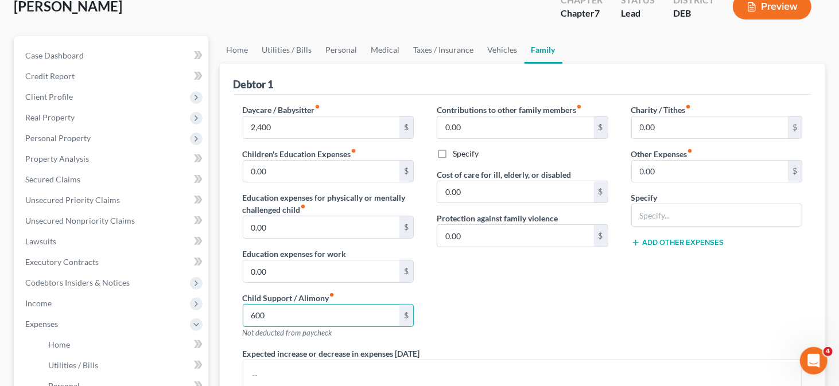
scroll to position [57, 0]
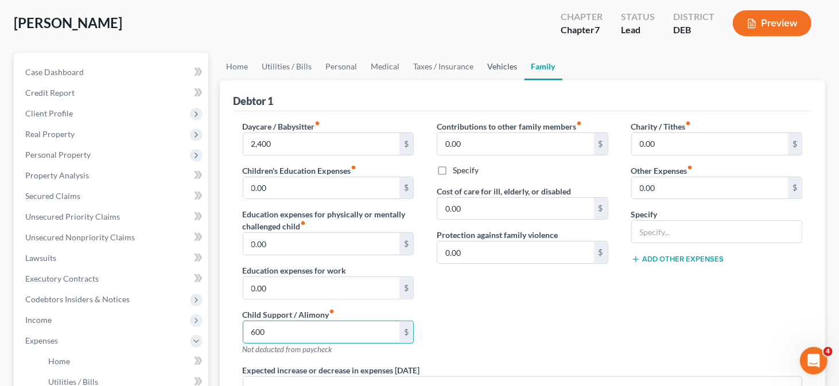
type input "600"
click at [489, 72] on link "Vehicles" at bounding box center [503, 67] width 44 height 28
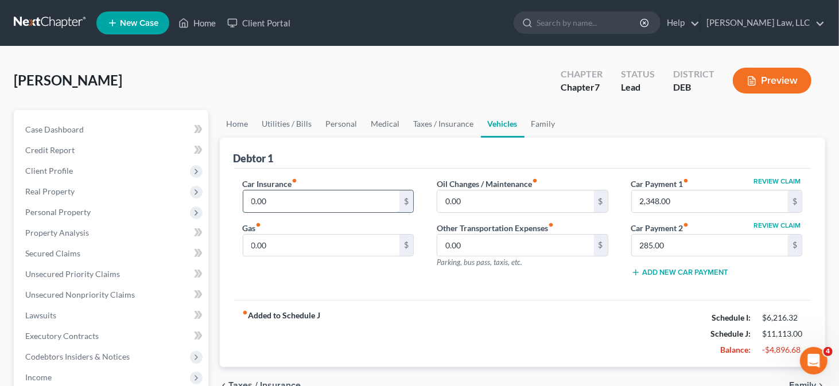
click at [288, 206] on input "0.00" at bounding box center [321, 201] width 157 height 22
type input "330"
click at [280, 247] on input "0.00" at bounding box center [321, 246] width 157 height 22
type input "300"
click at [346, 123] on link "Personal" at bounding box center [341, 124] width 45 height 28
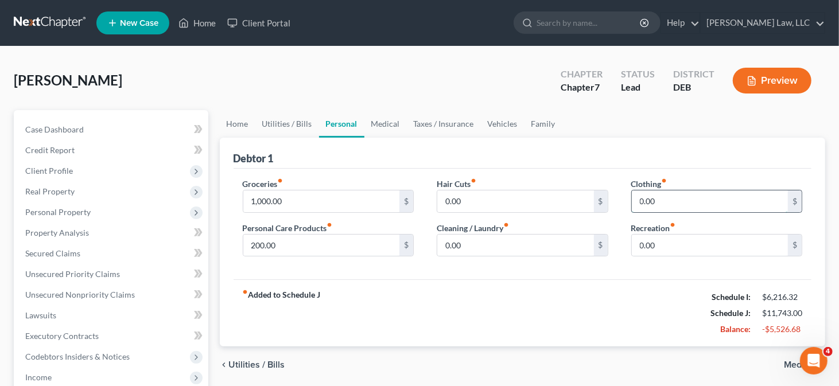
click at [643, 197] on input "0.00" at bounding box center [709, 201] width 157 height 22
type input "200"
click at [656, 243] on input "0.00" at bounding box center [709, 246] width 157 height 22
type input "200"
click at [563, 240] on input "0.00" at bounding box center [515, 246] width 157 height 22
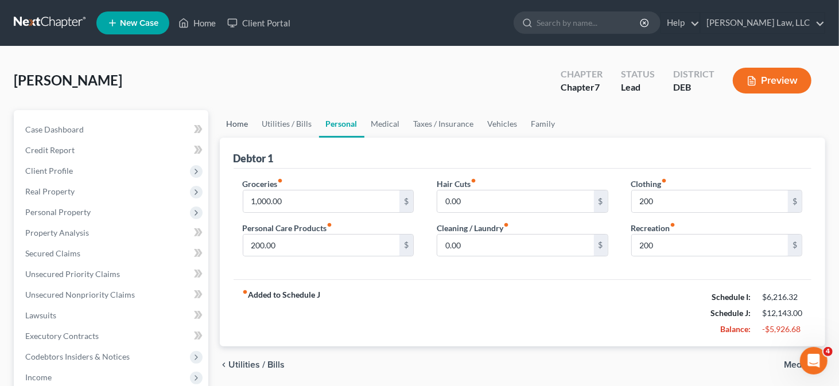
click at [244, 123] on link "Home" at bounding box center [238, 124] width 36 height 28
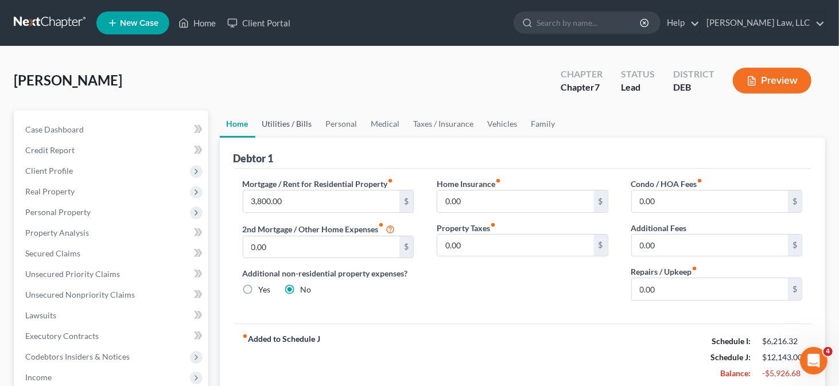
click at [290, 121] on link "Utilities / Bills" at bounding box center [287, 124] width 64 height 28
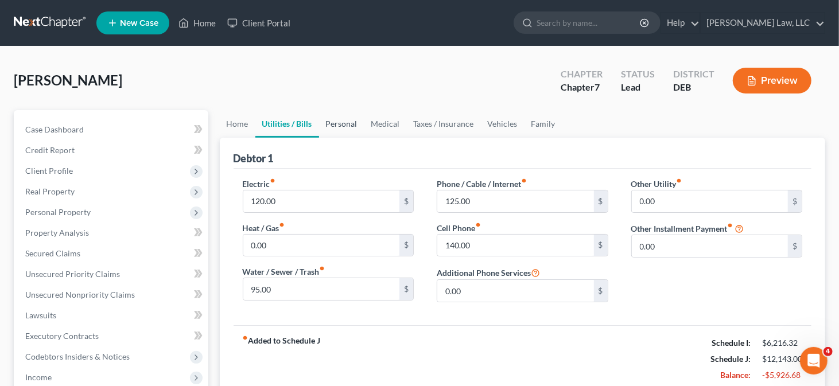
click at [345, 122] on link "Personal" at bounding box center [341, 124] width 45 height 28
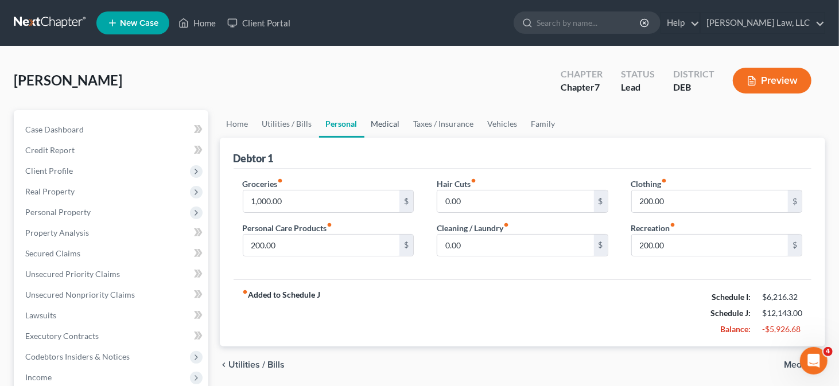
click at [388, 126] on link "Medical" at bounding box center [385, 124] width 42 height 28
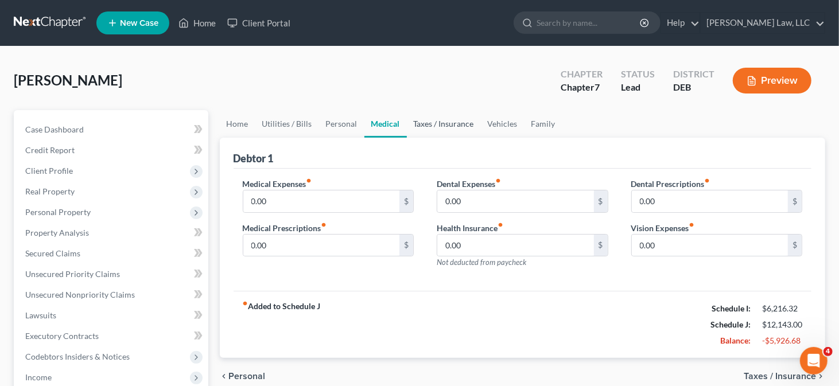
click at [422, 126] on link "Taxes / Insurance" at bounding box center [444, 124] width 74 height 28
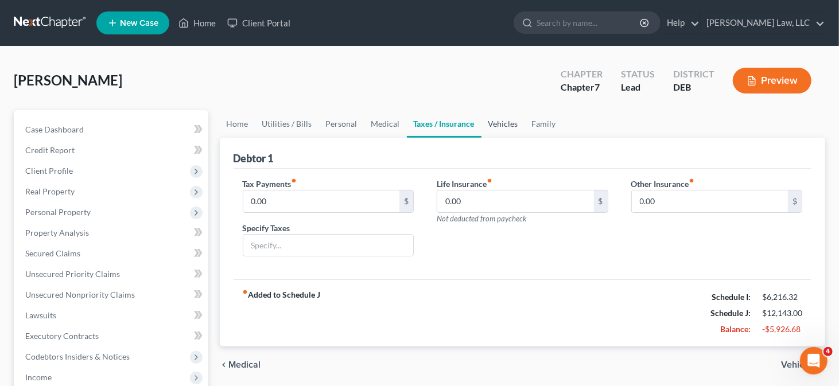
click at [483, 125] on link "Vehicles" at bounding box center [503, 124] width 44 height 28
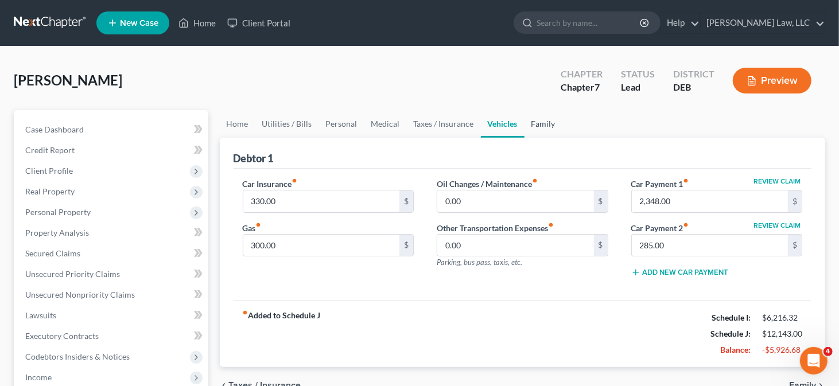
click at [528, 122] on link "Family" at bounding box center [543, 124] width 38 height 28
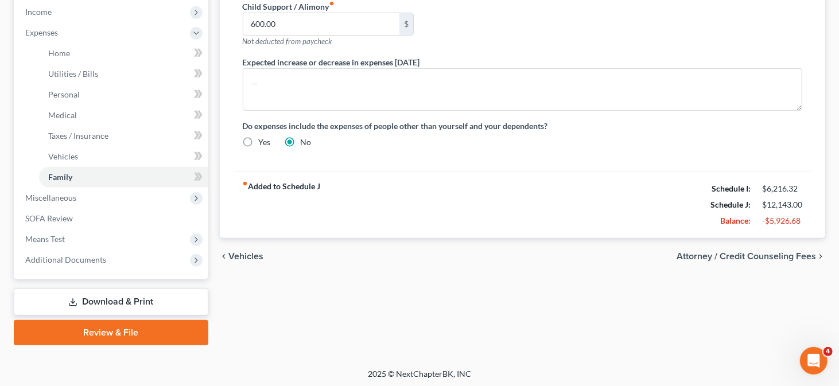
scroll to position [366, 0]
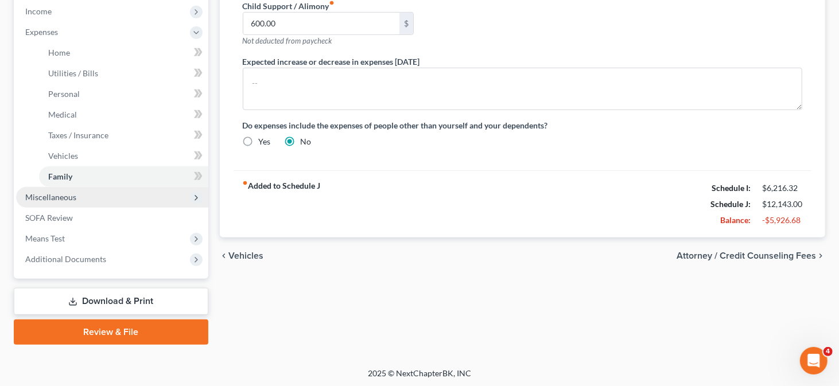
click at [94, 192] on span "Miscellaneous" at bounding box center [112, 197] width 192 height 21
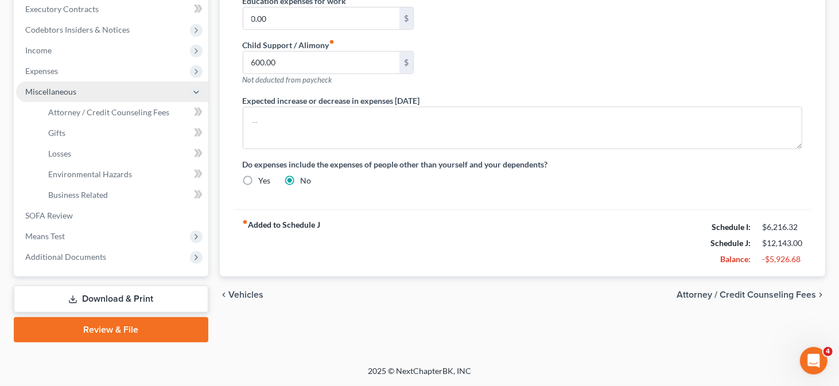
scroll to position [325, 0]
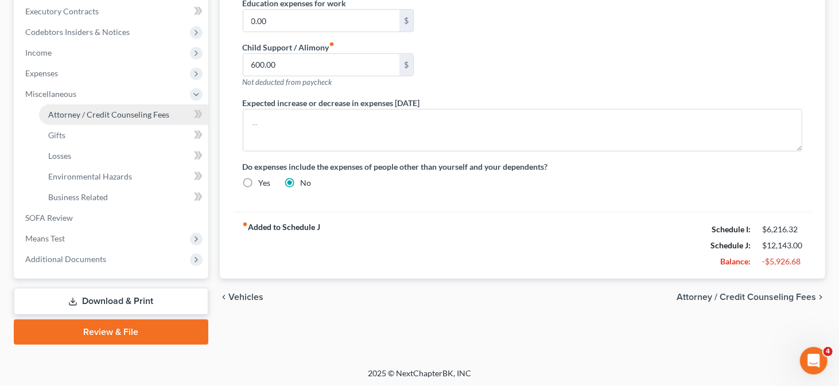
click at [97, 110] on span "Attorney / Credit Counseling Fees" at bounding box center [108, 115] width 121 height 10
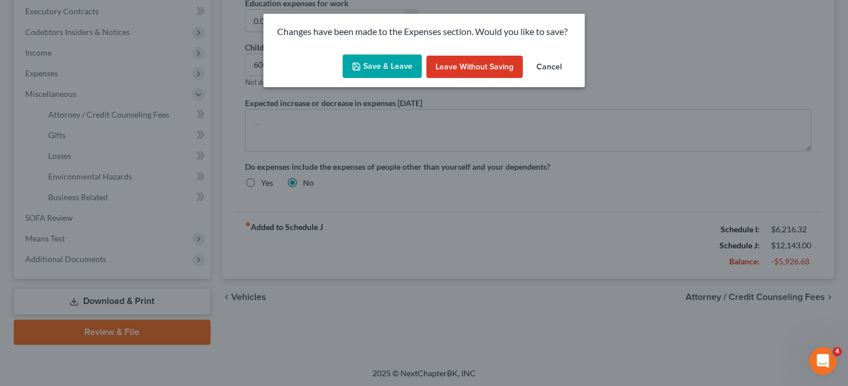
click at [383, 65] on button "Save & Leave" at bounding box center [381, 66] width 79 height 24
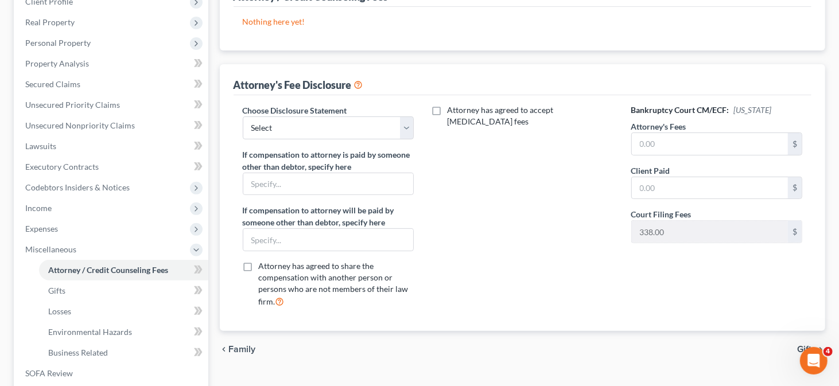
scroll to position [172, 0]
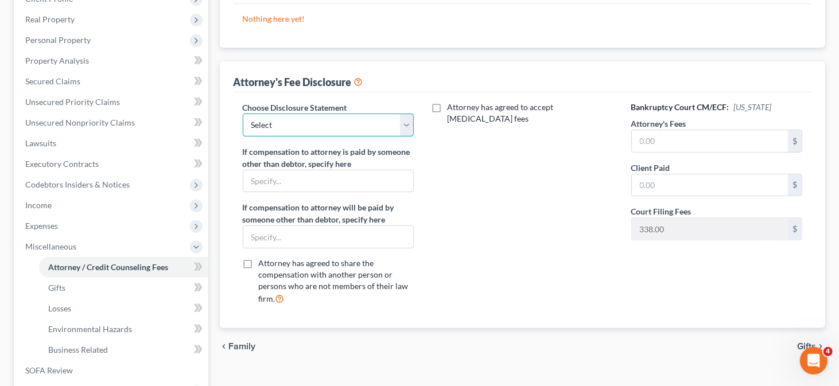
click at [316, 127] on select "Select Attorney" at bounding box center [328, 125] width 171 height 23
select select "0"
click at [243, 114] on select "Select Attorney" at bounding box center [328, 125] width 171 height 23
click at [656, 148] on input "text" at bounding box center [709, 141] width 157 height 22
type input "1,512"
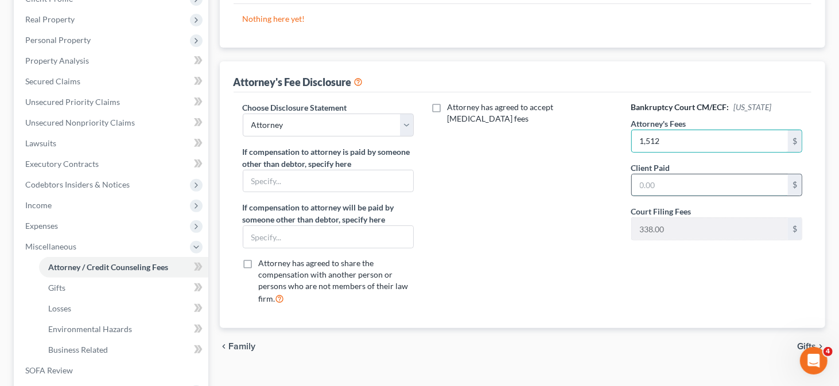
click at [652, 181] on input "text" at bounding box center [709, 185] width 157 height 22
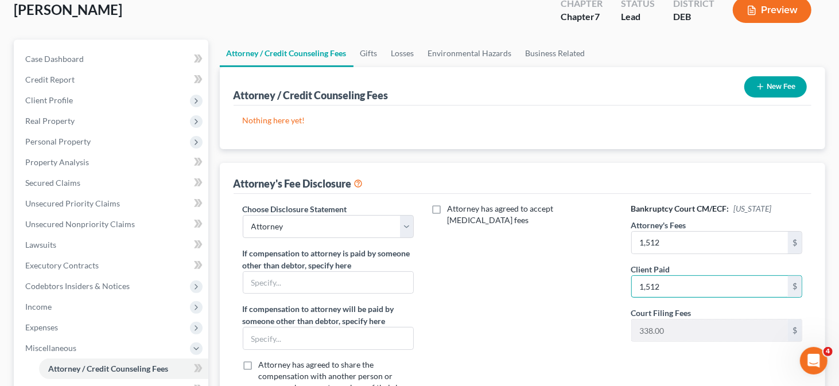
scroll to position [57, 0]
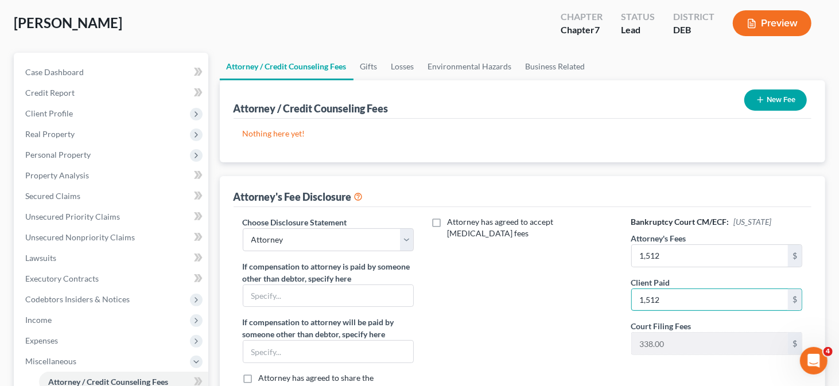
type input "1,512"
click at [778, 107] on button "New Fee" at bounding box center [775, 99] width 63 height 21
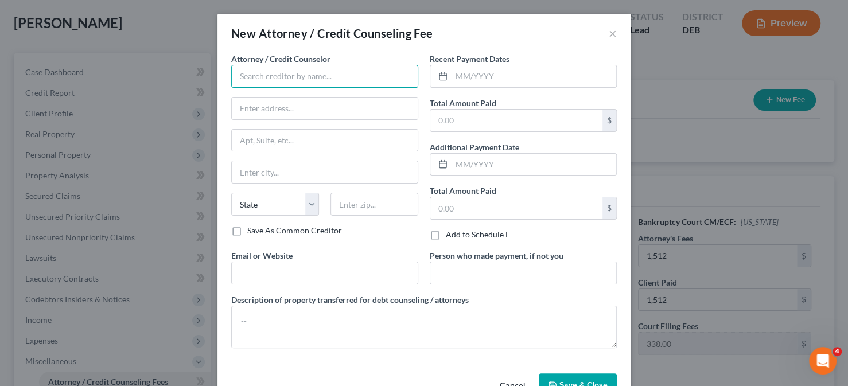
click at [393, 81] on input "text" at bounding box center [324, 76] width 187 height 23
click at [330, 79] on input "Masten" at bounding box center [324, 76] width 187 height 23
type input "[PERSON_NAME] Law, LLC"
click at [446, 120] on input "text" at bounding box center [516, 121] width 172 height 22
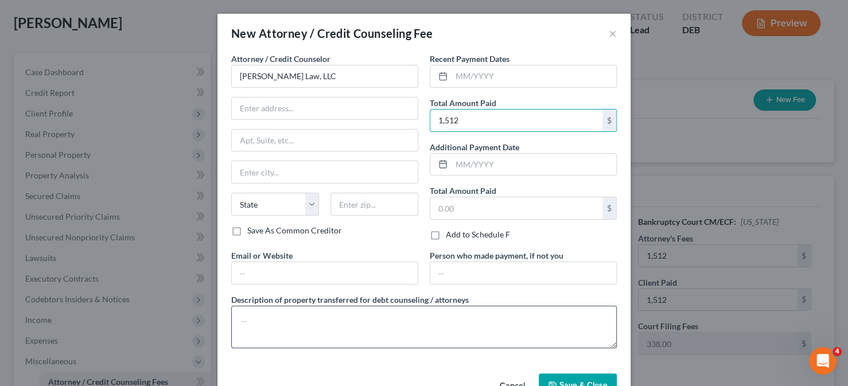
type input "1,512"
click at [289, 327] on textarea at bounding box center [423, 327] width 385 height 42
type textarea "Attorney Fees"
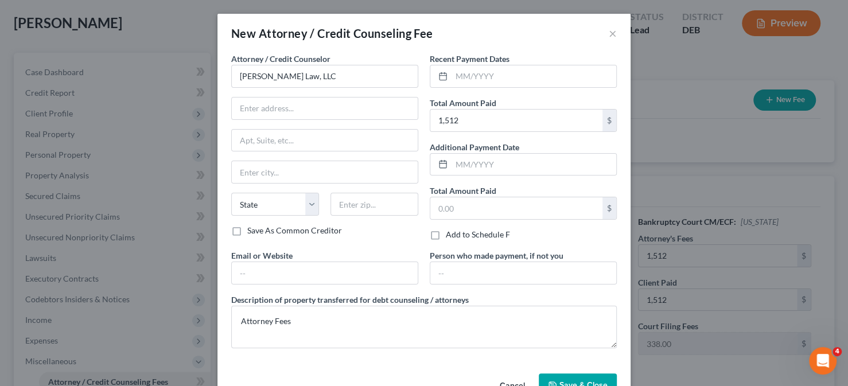
click at [572, 376] on button "Save & Close" at bounding box center [578, 385] width 78 height 24
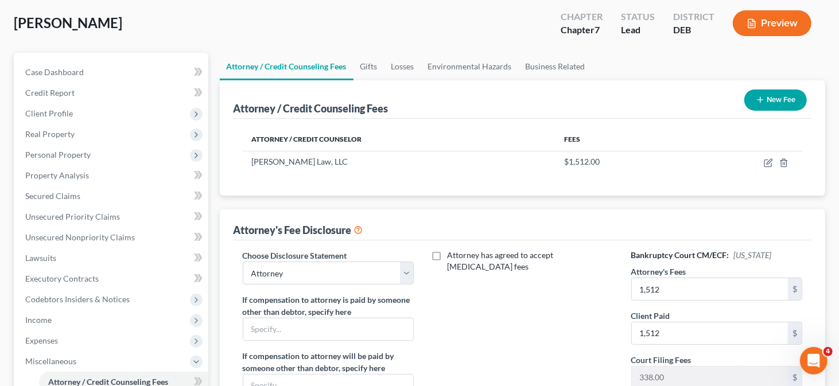
click at [758, 100] on icon "button" at bounding box center [759, 99] width 9 height 9
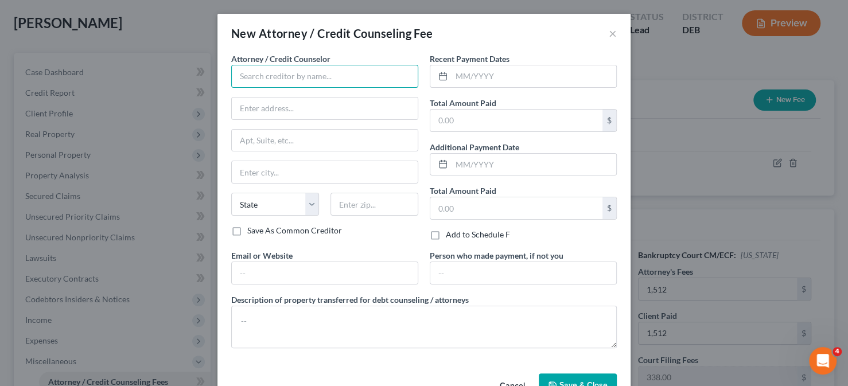
click at [272, 70] on input "text" at bounding box center [324, 76] width 187 height 23
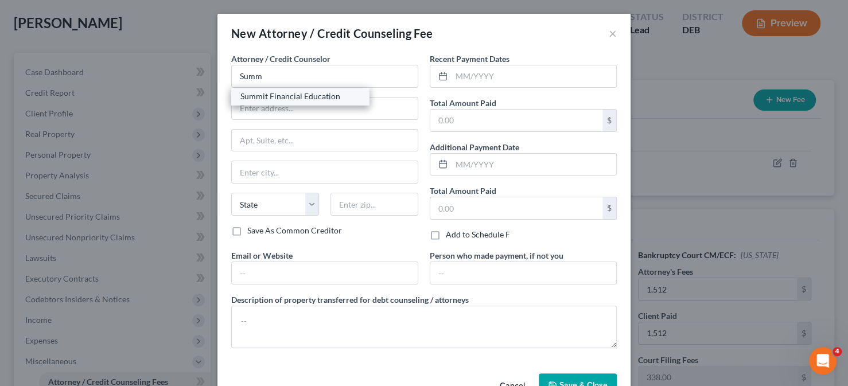
click at [281, 97] on div "Summit Financial Education" at bounding box center [299, 96] width 119 height 11
type input "Summit Financial Education"
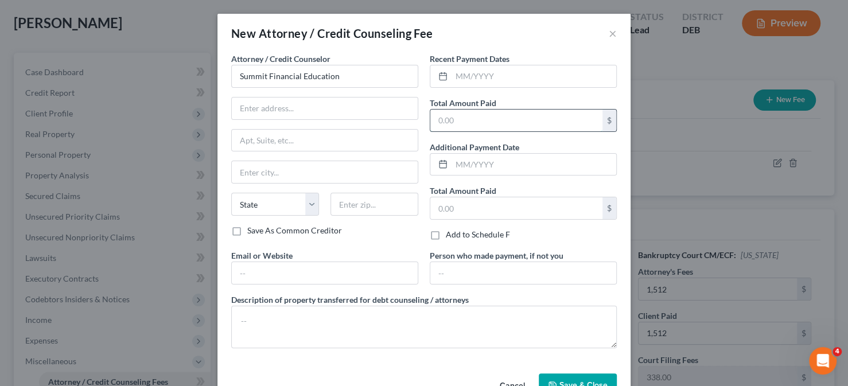
click at [466, 130] on input "text" at bounding box center [516, 121] width 172 height 22
type input "14.95"
click at [303, 267] on input "text" at bounding box center [325, 273] width 186 height 22
type input "www.summitfe.org"
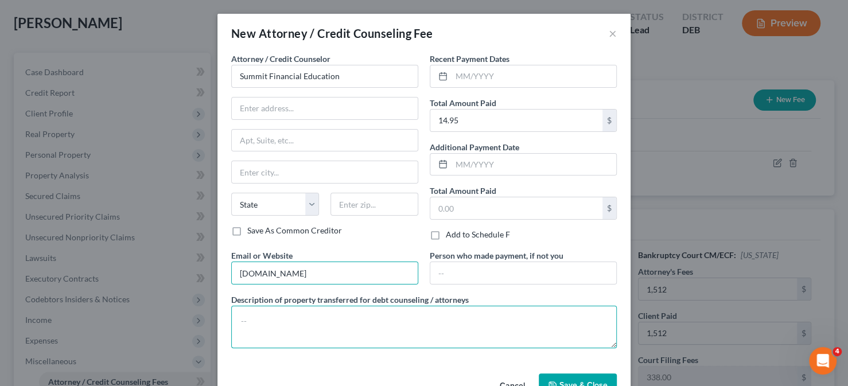
click at [300, 311] on textarea at bounding box center [423, 327] width 385 height 42
type textarea "Prefiling Credit Counseling"
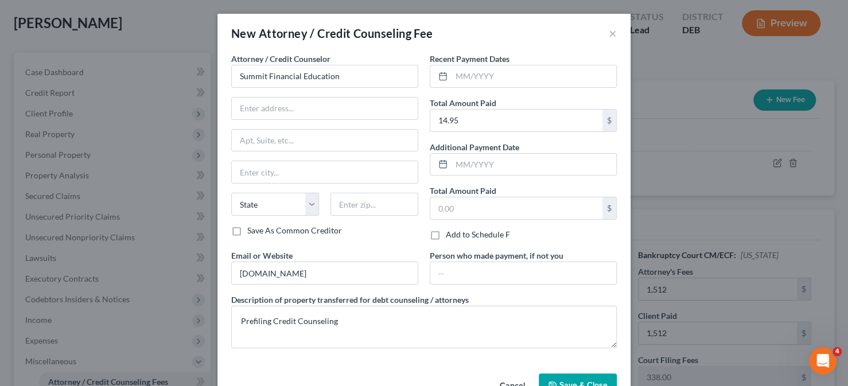
click at [559, 380] on span "Save & Close" at bounding box center [583, 385] width 48 height 10
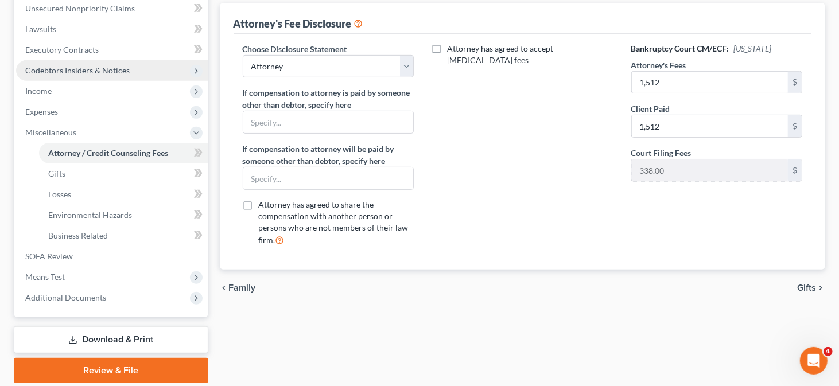
scroll to position [287, 0]
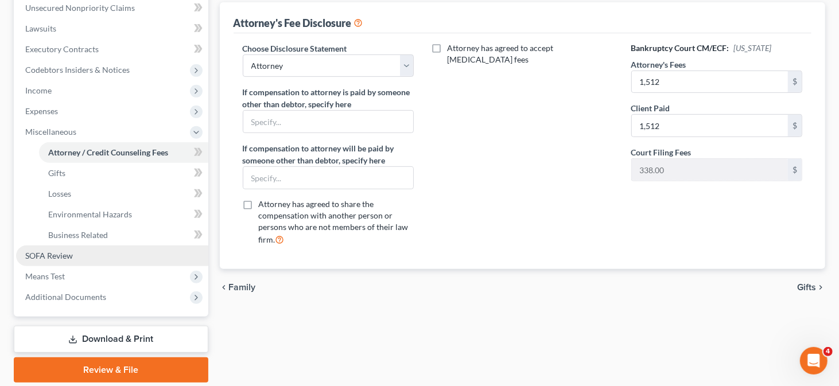
click at [115, 248] on link "SOFA Review" at bounding box center [112, 255] width 192 height 21
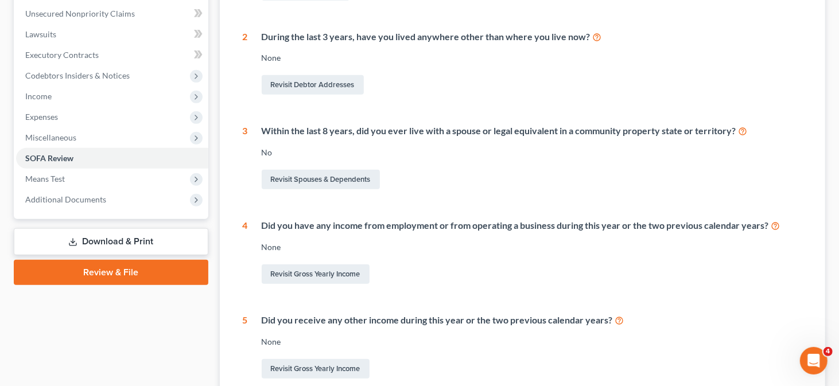
scroll to position [287, 0]
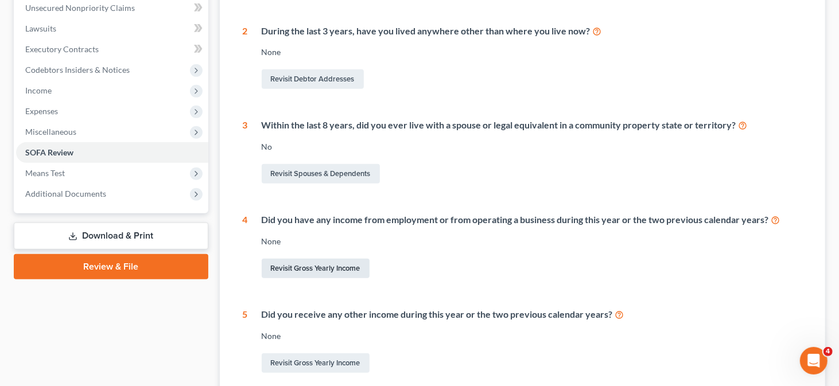
click at [314, 271] on link "Revisit Gross Yearly Income" at bounding box center [316, 269] width 108 height 20
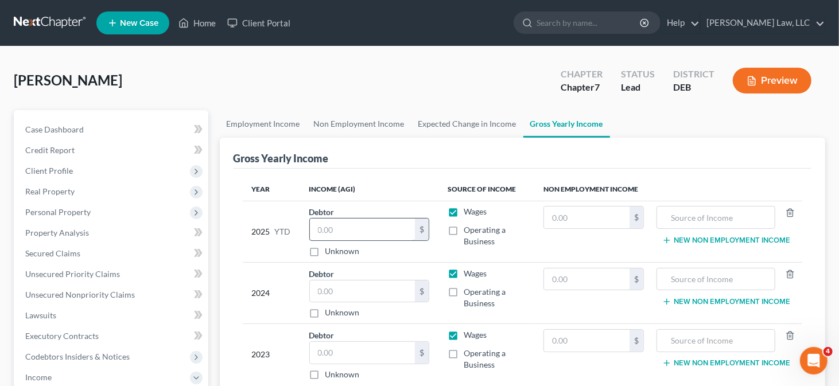
click at [380, 232] on input "text" at bounding box center [362, 230] width 105 height 22
type input "82,017.85"
click at [352, 280] on input "text" at bounding box center [362, 291] width 105 height 22
click at [356, 284] on input "text" at bounding box center [362, 291] width 105 height 22
type input "77,439"
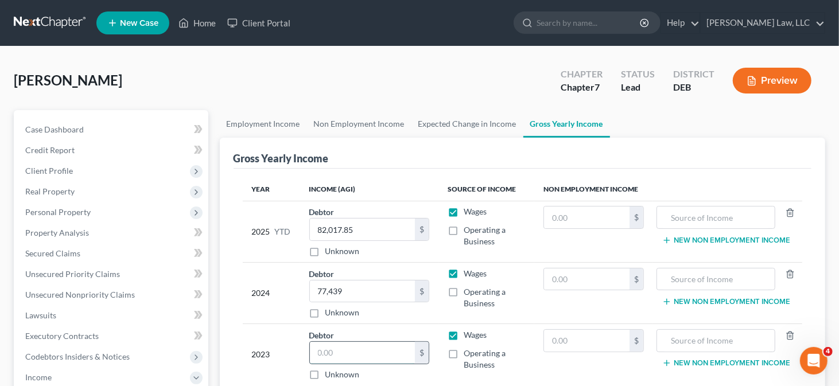
click at [333, 346] on input "text" at bounding box center [362, 353] width 105 height 22
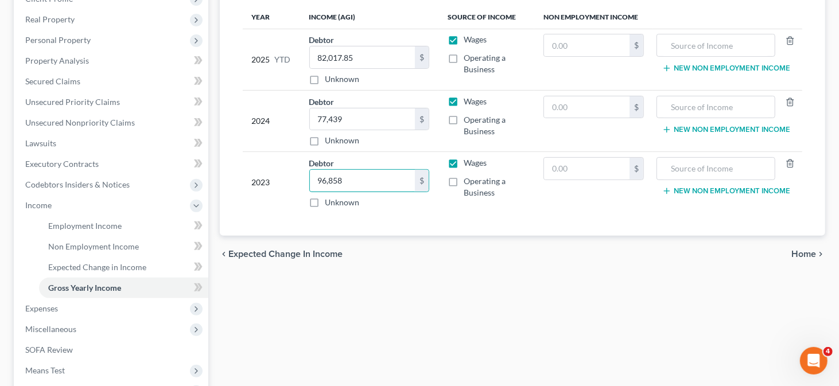
scroll to position [115, 0]
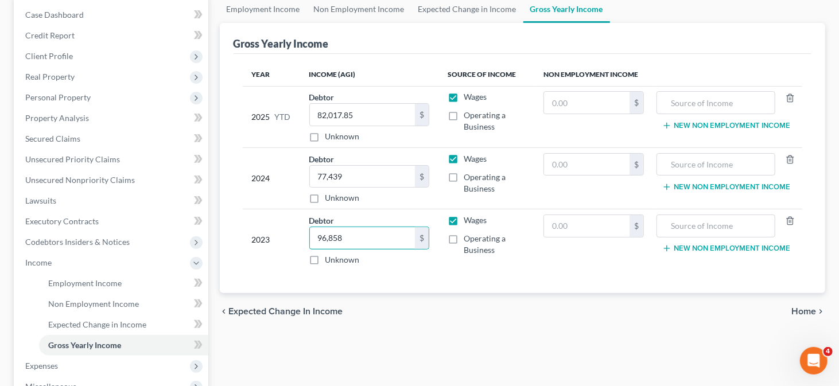
type input "96,858"
click at [793, 307] on span "Home" at bounding box center [803, 311] width 25 height 9
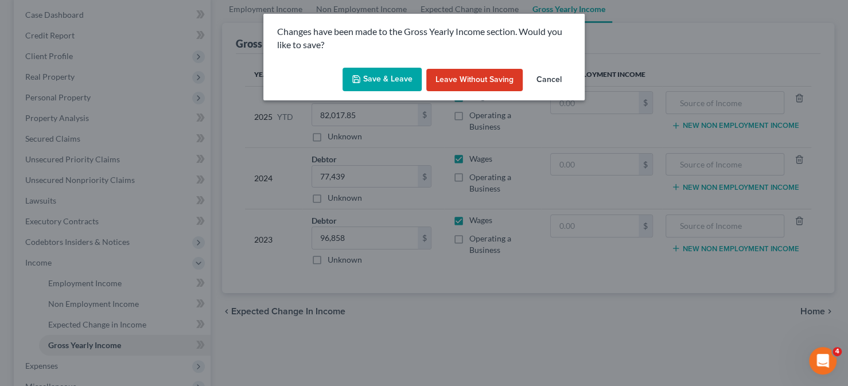
click at [378, 76] on button "Save & Leave" at bounding box center [381, 80] width 79 height 24
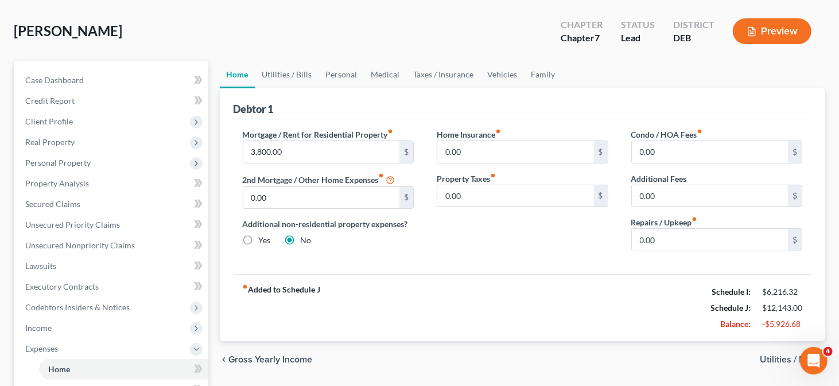
scroll to position [115, 0]
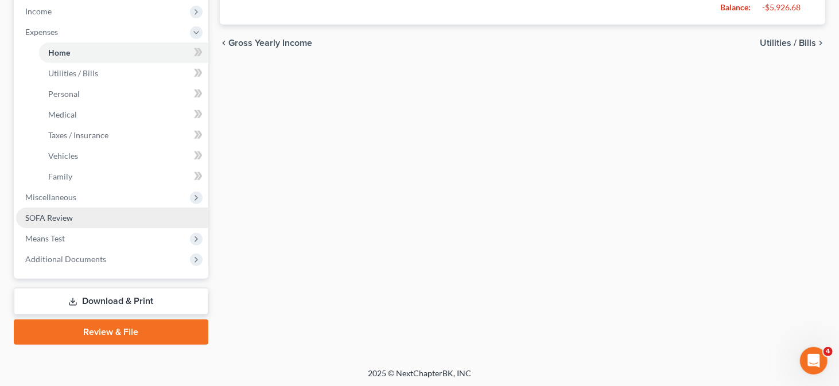
click at [79, 215] on link "SOFA Review" at bounding box center [112, 218] width 192 height 21
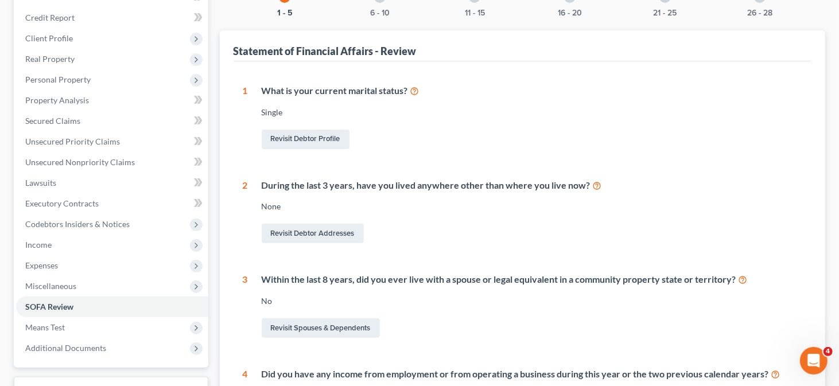
scroll to position [115, 0]
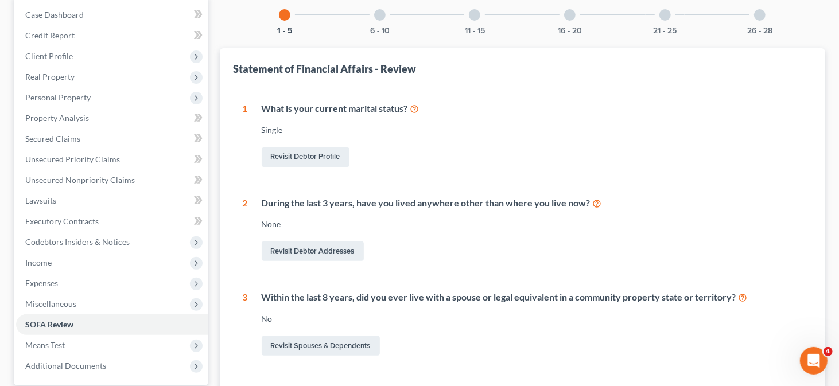
click at [378, 20] on div "6 - 10" at bounding box center [379, 14] width 39 height 39
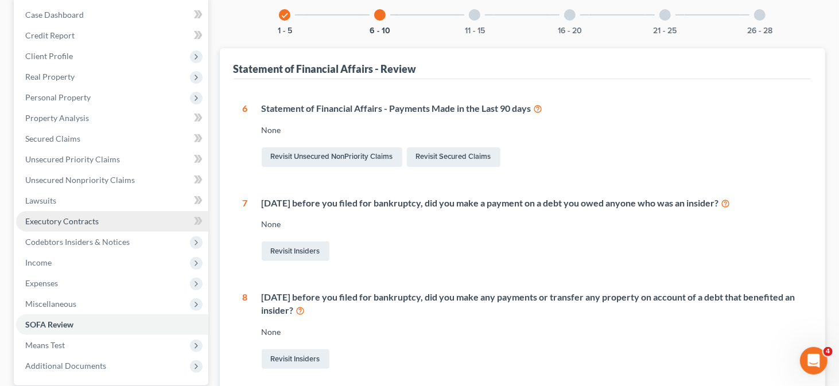
click at [99, 225] on link "Executory Contracts" at bounding box center [112, 221] width 192 height 21
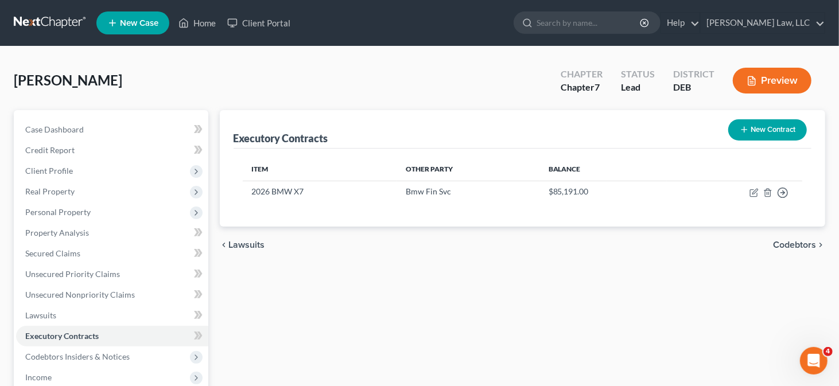
click at [766, 136] on button "New Contract" at bounding box center [767, 129] width 79 height 21
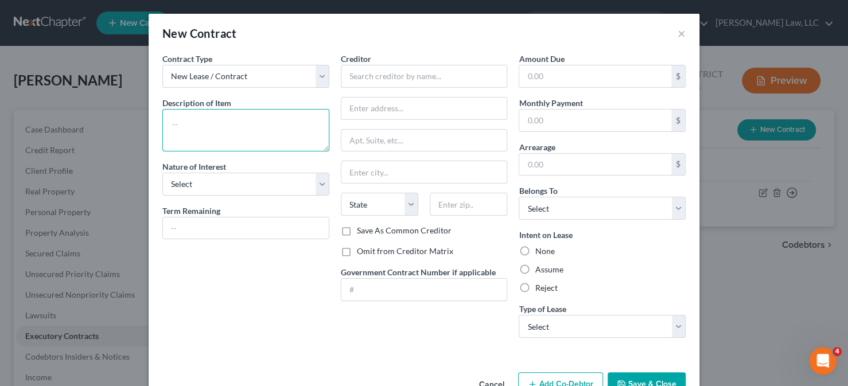
click at [227, 114] on textarea at bounding box center [245, 130] width 167 height 42
type textarea "R"
click at [310, 123] on textarea "Lease of residential property located at" at bounding box center [245, 130] width 167 height 42
type textarea "Lease of residential property located at 1756 Michelangelo Drive, Middletown, D…"
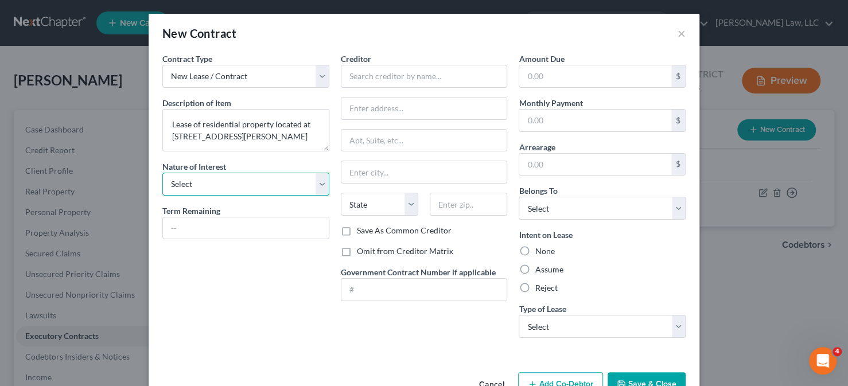
click at [307, 176] on select "Select Purchaser Agent Lessor Lessee" at bounding box center [245, 184] width 167 height 23
select select "3"
click at [162, 173] on select "Select Purchaser Agent Lessor Lessee" at bounding box center [245, 184] width 167 height 23
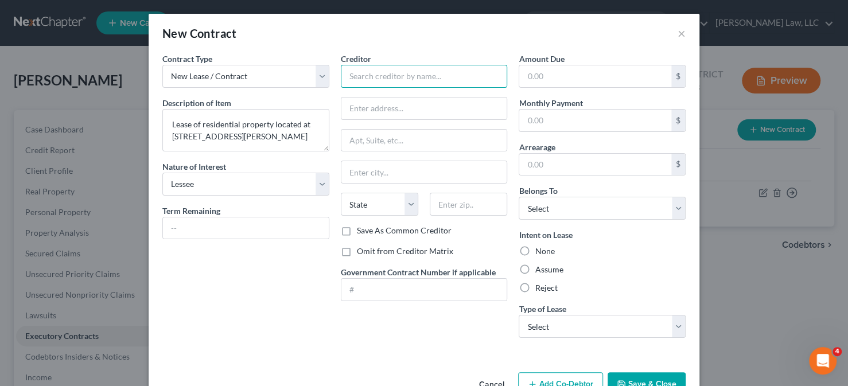
click at [397, 73] on input "text" at bounding box center [424, 76] width 167 height 23
type input "HVR Property Management"
click at [382, 106] on input "text" at bounding box center [424, 109] width 166 height 22
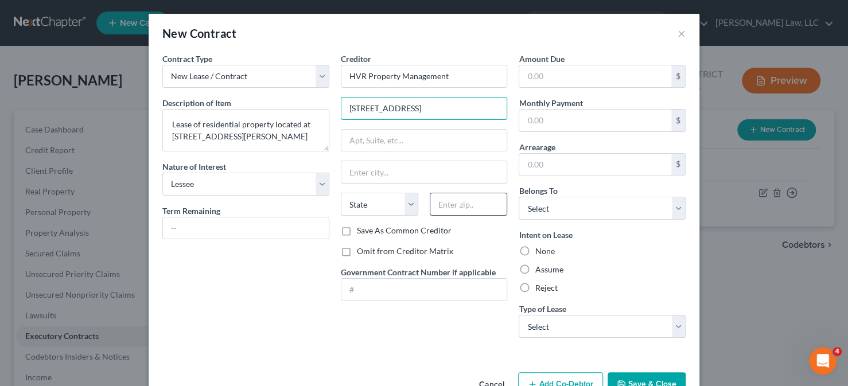
type input "15 Wyncliff Lane"
click at [436, 203] on input "text" at bounding box center [468, 204] width 77 height 23
type input "19711"
click at [408, 150] on input "text" at bounding box center [424, 141] width 166 height 22
type input "Newark"
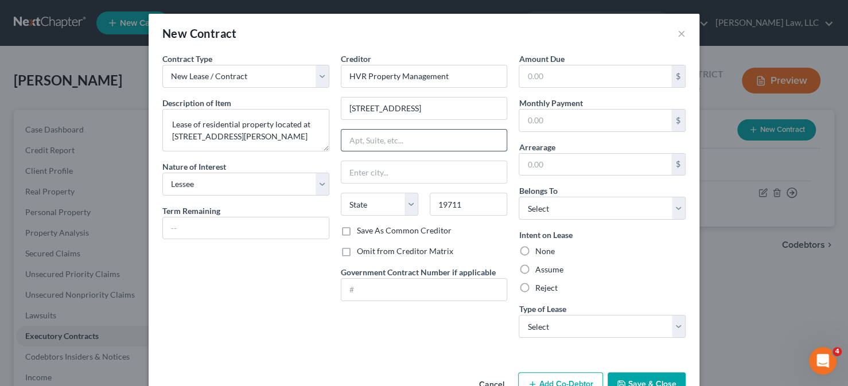
select select "7"
click at [352, 145] on input "text" at bounding box center [424, 141] width 166 height 22
click at [365, 295] on input "text" at bounding box center [424, 290] width 166 height 22
click at [379, 232] on label "Save As Common Creditor" at bounding box center [404, 230] width 95 height 11
click at [369, 232] on input "Save As Common Creditor" at bounding box center [364, 228] width 7 height 7
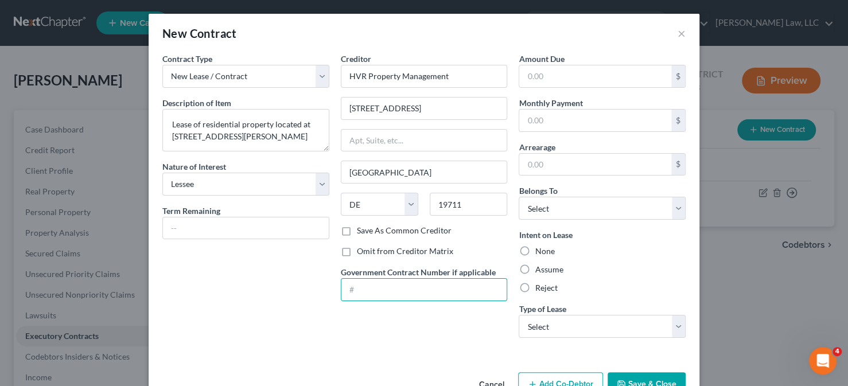
checkbox input "true"
click at [535, 268] on label "Assume" at bounding box center [549, 269] width 28 height 11
click at [539, 268] on input "Assume" at bounding box center [542, 267] width 7 height 7
radio input "true"
click at [548, 326] on select "Select Real Estate Car Other" at bounding box center [601, 326] width 167 height 23
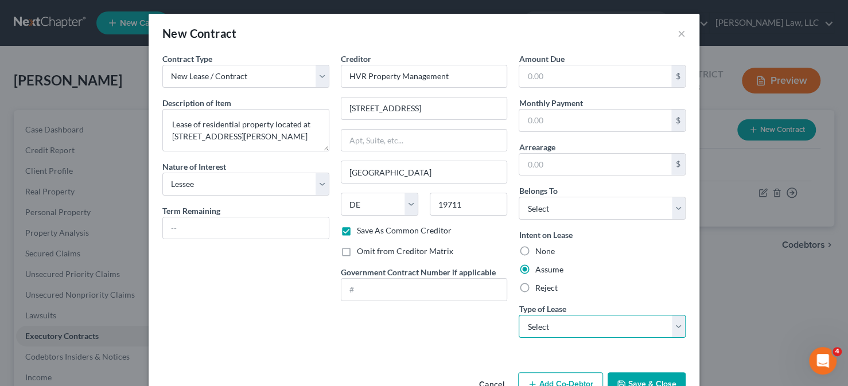
select select "0"
click at [518, 315] on select "Select Real Estate Car Other" at bounding box center [601, 326] width 167 height 23
click at [536, 115] on input "text" at bounding box center [595, 121] width 152 height 22
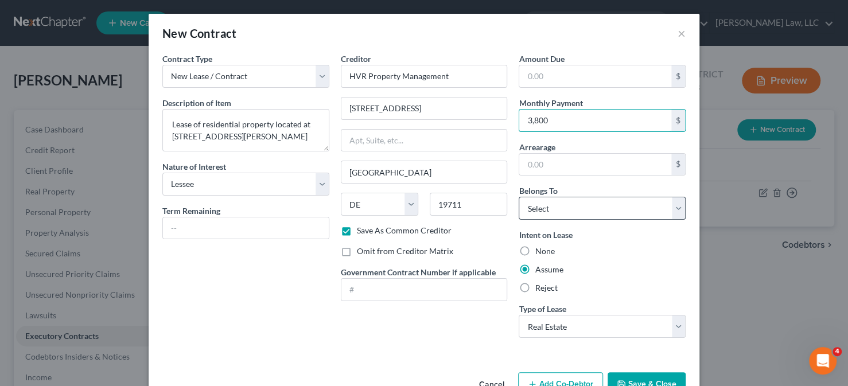
type input "3,800"
click at [570, 216] on select "Select Debtor 1 Only Debtor 2 Only Debtor 1 And Debtor 2 Only At Least One Of T…" at bounding box center [601, 208] width 167 height 23
click at [568, 212] on select "Select Debtor 1 Only Debtor 2 Only Debtor 1 And Debtor 2 Only At Least One Of T…" at bounding box center [601, 208] width 167 height 23
select select "3"
click at [518, 197] on select "Select Debtor 1 Only Debtor 2 Only Debtor 1 And Debtor 2 Only At Least One Of T…" at bounding box center [601, 208] width 167 height 23
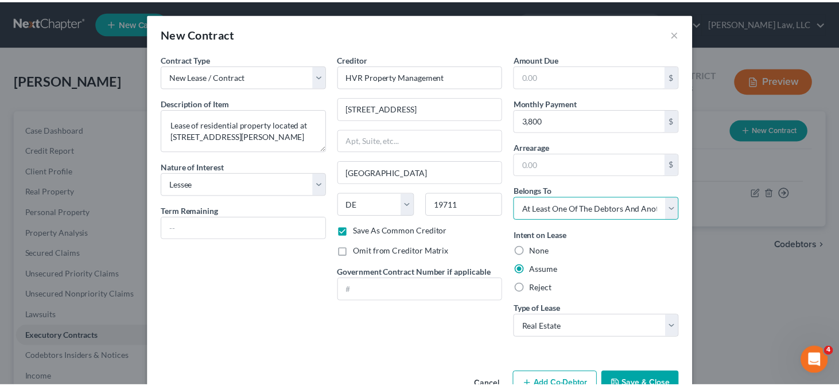
scroll to position [31, 0]
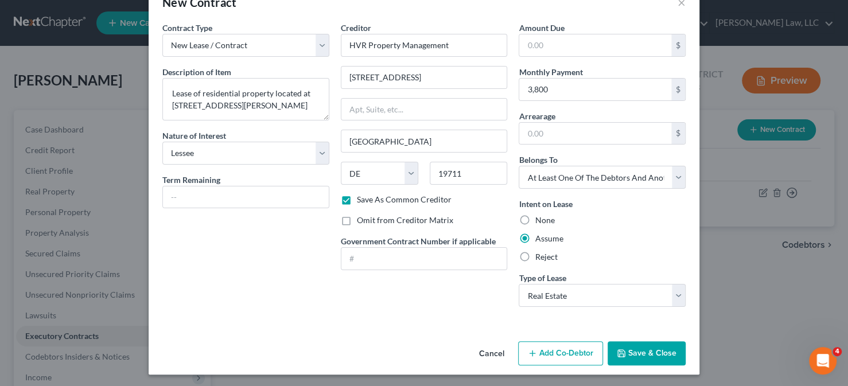
click at [634, 353] on button "Save & Close" at bounding box center [646, 353] width 78 height 24
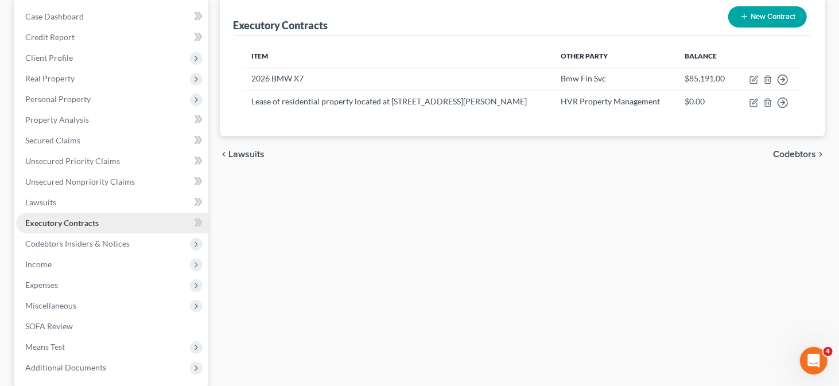
scroll to position [115, 0]
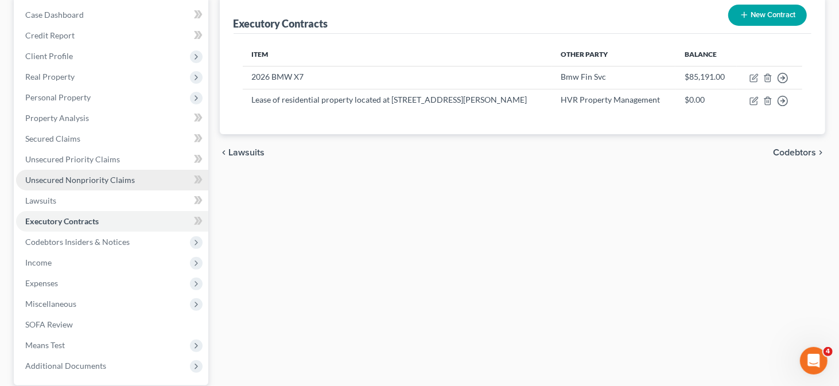
click at [94, 170] on link "Unsecured Nonpriority Claims" at bounding box center [112, 180] width 192 height 21
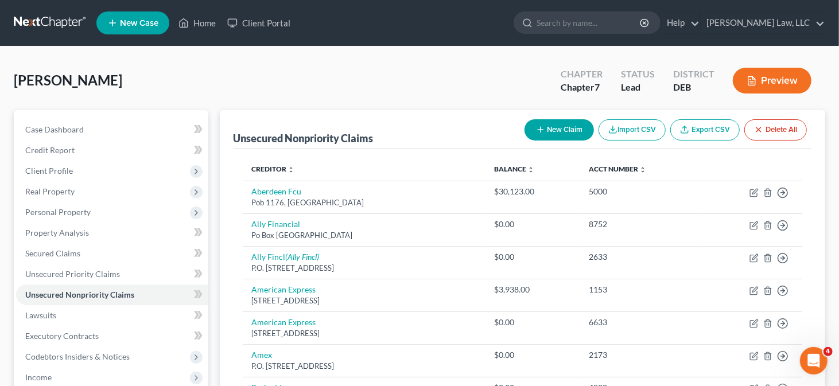
click at [544, 131] on button "New Claim" at bounding box center [558, 129] width 69 height 21
select select "0"
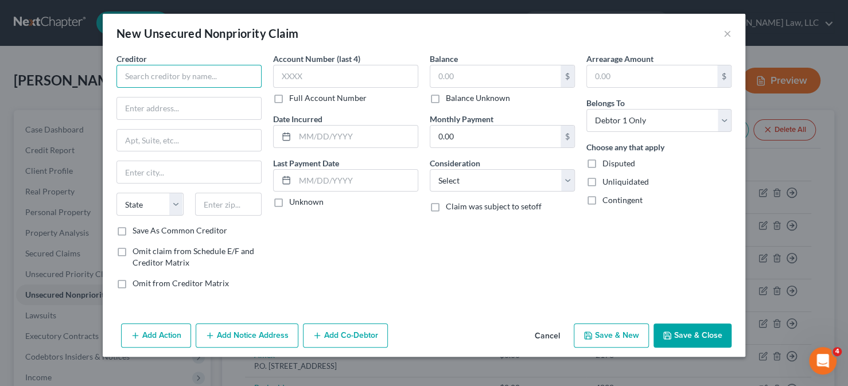
click at [210, 80] on input "text" at bounding box center [188, 76] width 145 height 23
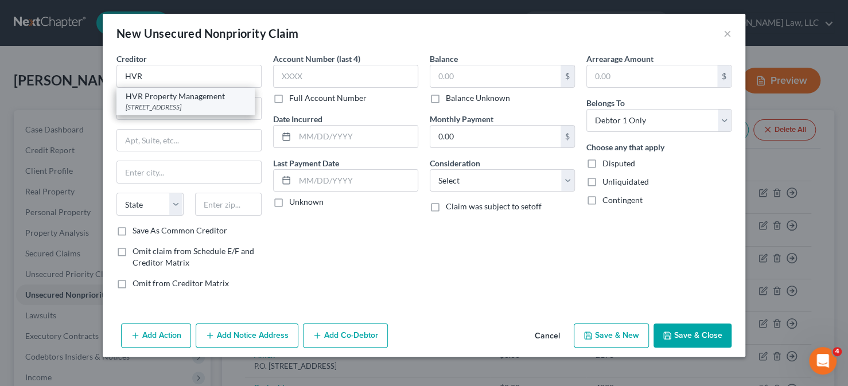
click at [211, 97] on div "HVR Property Management" at bounding box center [185, 96] width 119 height 11
type input "HVR Property Management"
type input "15 Wyncliff Lane"
type input "Newark"
select select "7"
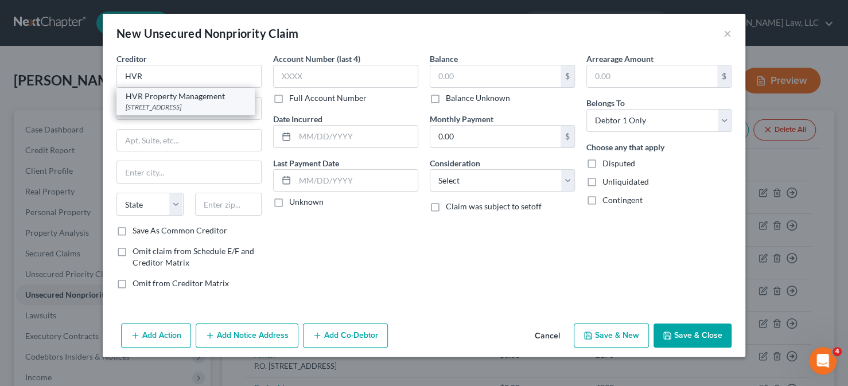
type input "19711"
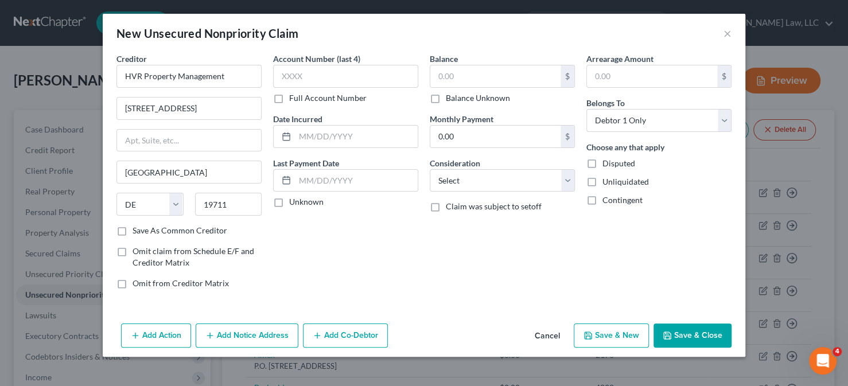
drag, startPoint x: 153, startPoint y: 281, endPoint x: 154, endPoint y: 271, distance: 9.8
click at [153, 280] on span "Omit from Creditor Matrix" at bounding box center [180, 283] width 96 height 10
click at [145, 280] on input "Omit from Creditor Matrix" at bounding box center [140, 281] width 7 height 7
checkbox input "true"
click at [154, 257] on span "Omit claim from Schedule E/F and Creditor Matrix" at bounding box center [193, 256] width 122 height 21
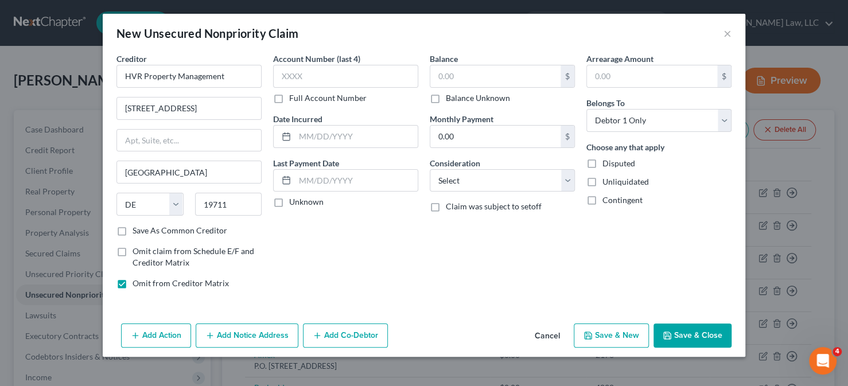
click at [145, 253] on input "Omit claim from Schedule E/F and Creditor Matrix" at bounding box center [140, 248] width 7 height 7
checkbox input "true"
click at [317, 179] on input "text" at bounding box center [356, 181] width 123 height 22
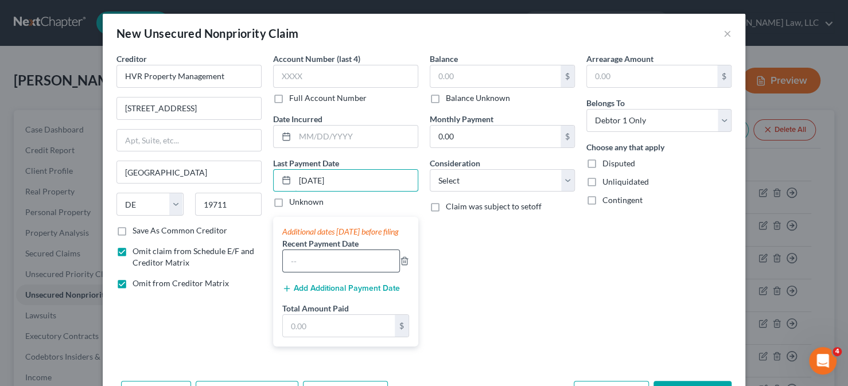
type input "10/1/2025"
click at [319, 268] on input "text" at bounding box center [341, 261] width 116 height 22
type input "9/1/2025"
click at [338, 293] on button "Add Additional Payment Date" at bounding box center [341, 288] width 118 height 9
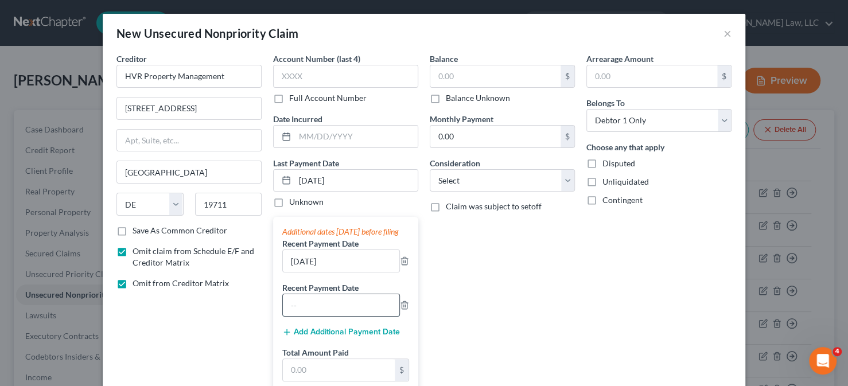
click at [311, 307] on input "text" at bounding box center [341, 305] width 116 height 22
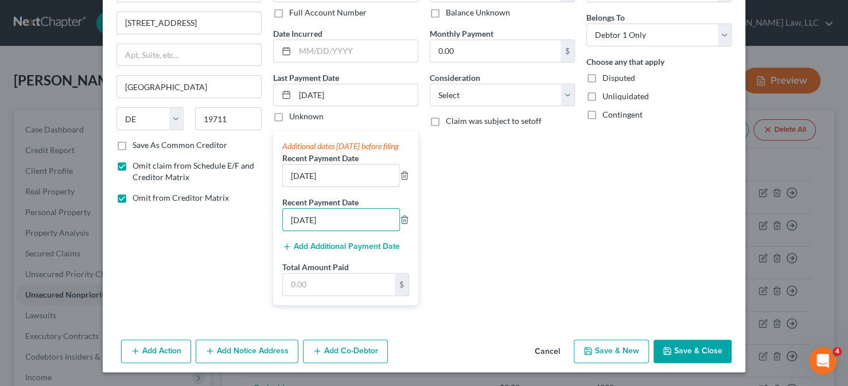
scroll to position [95, 0]
type input "8/1/2025"
click at [332, 283] on input "text" at bounding box center [339, 285] width 112 height 22
type input "11,400"
click at [668, 349] on icon "button" at bounding box center [666, 350] width 9 height 9
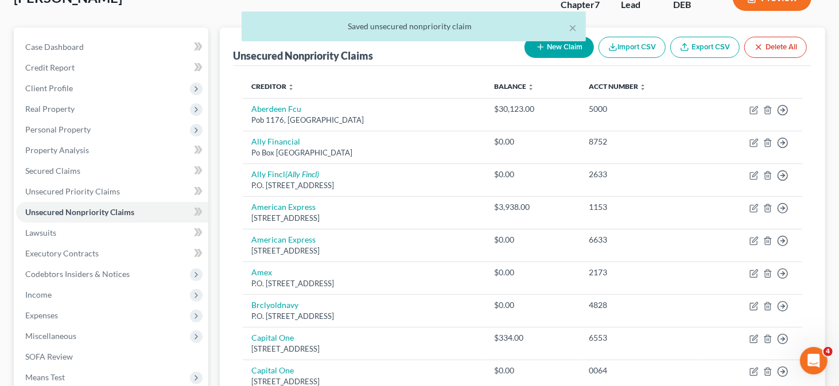
scroll to position [172, 0]
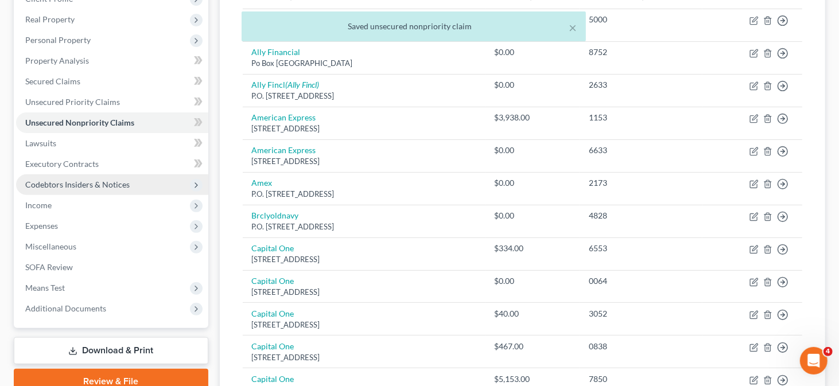
click at [121, 180] on span "Codebtors Insiders & Notices" at bounding box center [77, 185] width 104 height 10
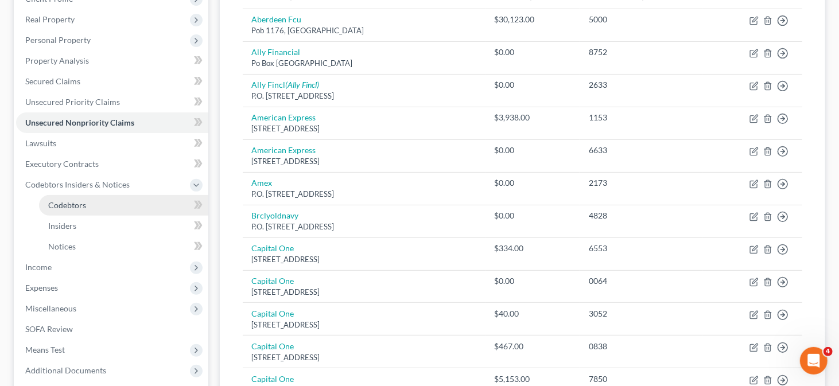
click at [147, 208] on link "Codebtors" at bounding box center [123, 205] width 169 height 21
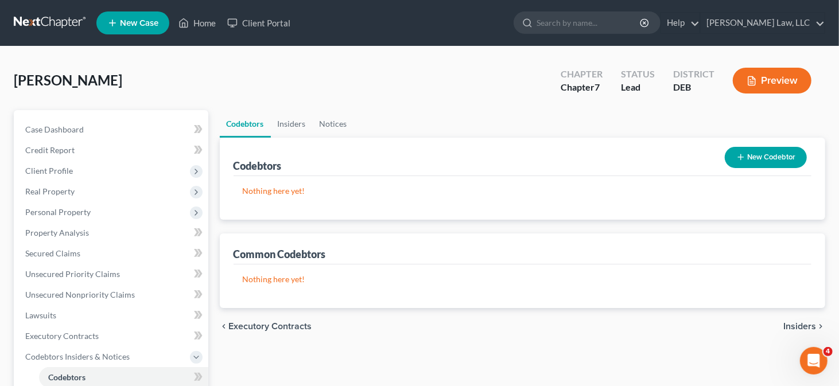
click at [758, 147] on button "New Codebtor" at bounding box center [765, 157] width 82 height 21
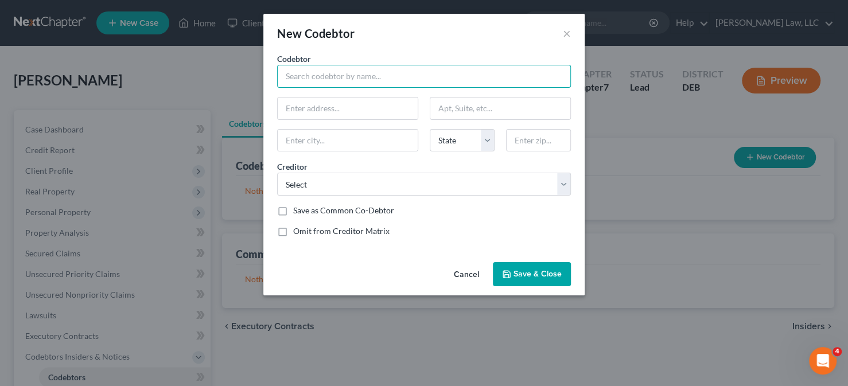
click at [320, 79] on input "text" at bounding box center [424, 76] width 294 height 23
type input "Victoria Dover"
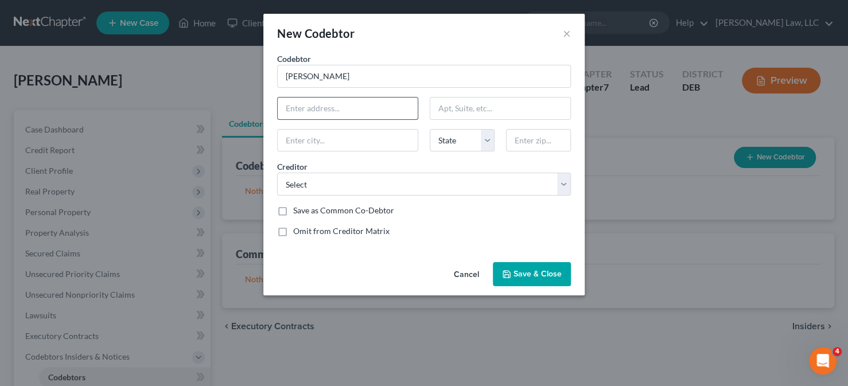
click at [325, 116] on input "text" at bounding box center [348, 109] width 140 height 22
type input "1756 Michelangelo Drive"
click at [516, 131] on input "text" at bounding box center [538, 140] width 65 height 23
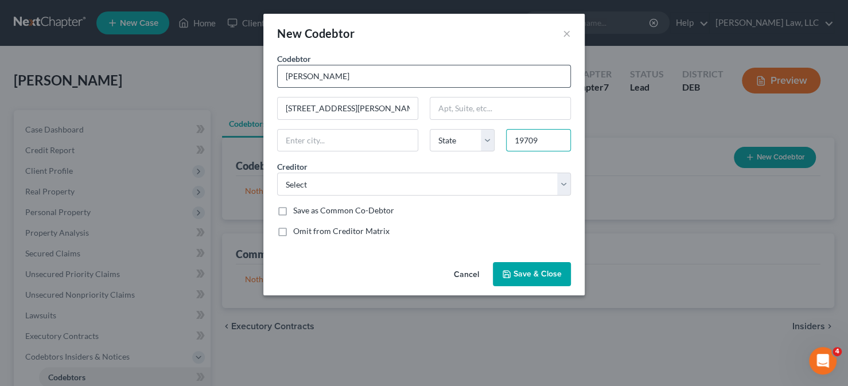
type input "19709"
click at [461, 76] on input "Victoria Dover" at bounding box center [424, 76] width 294 height 23
type input "Middletown"
select select "7"
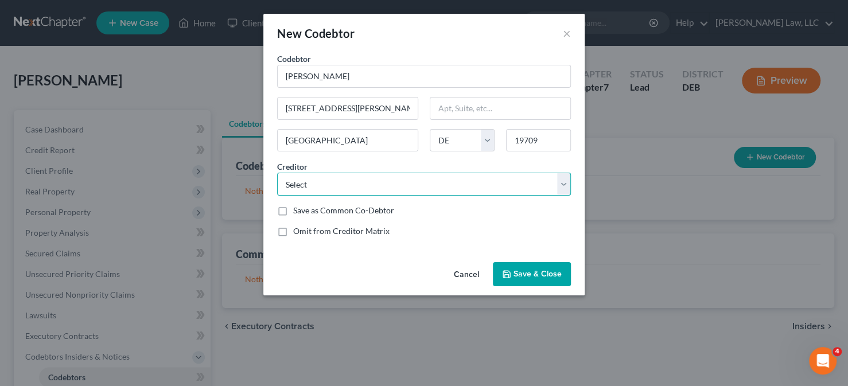
click at [403, 193] on select "Select Ally Fincl Navy Fcu Aberdeen Fcu Discovercard Pnc Bank Dexsta Cu Fb&T/Me…" at bounding box center [424, 184] width 294 height 23
select select "55"
click at [277, 173] on select "Select Ally Fincl Navy Fcu Aberdeen Fcu Discovercard Pnc Bank Dexsta Cu Fb&T/Me…" at bounding box center [424, 184] width 294 height 23
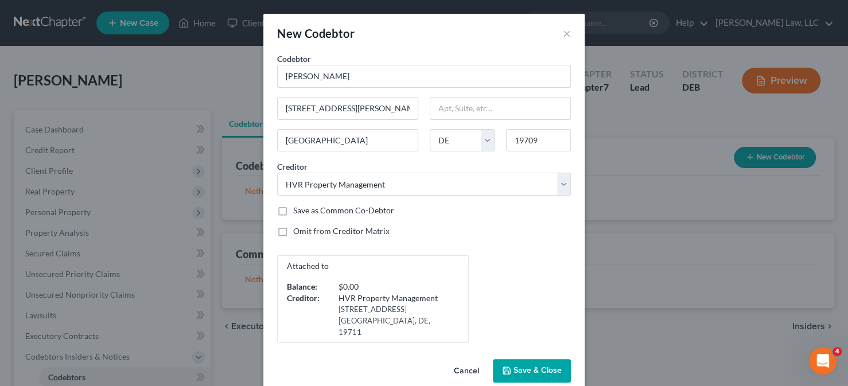
click at [541, 359] on button "Save & Close" at bounding box center [532, 371] width 78 height 24
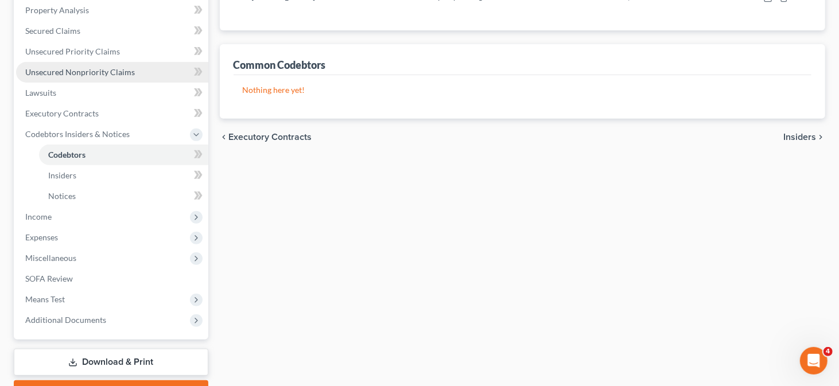
scroll to position [229, 0]
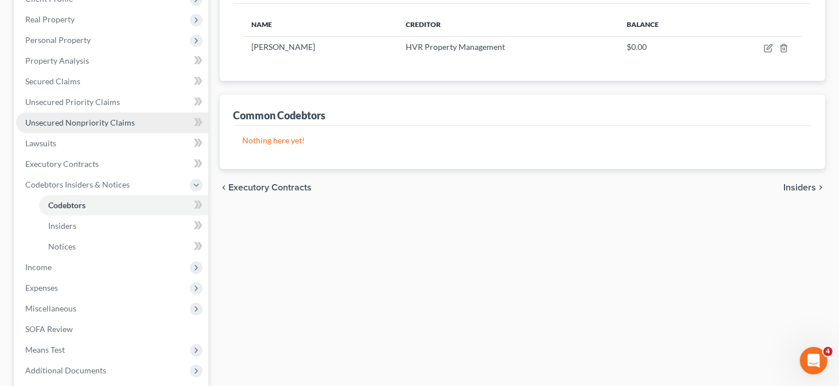
click at [126, 127] on link "Unsecured Nonpriority Claims" at bounding box center [112, 122] width 192 height 21
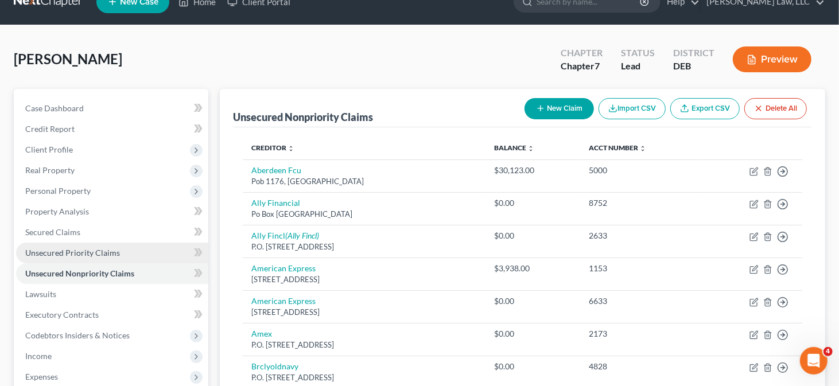
scroll to position [57, 0]
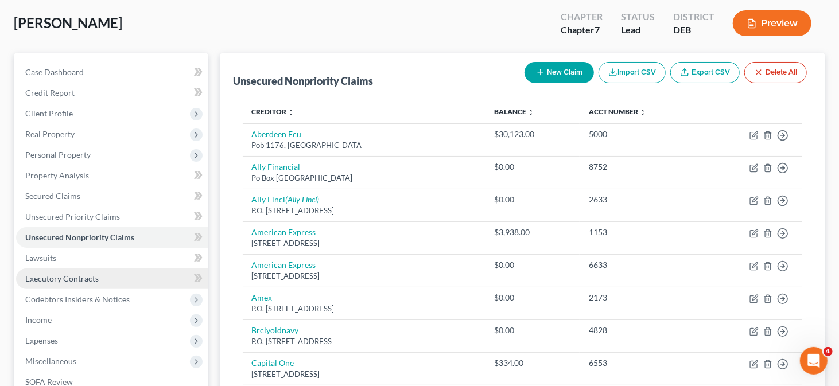
click at [82, 279] on span "Executory Contracts" at bounding box center [61, 279] width 73 height 10
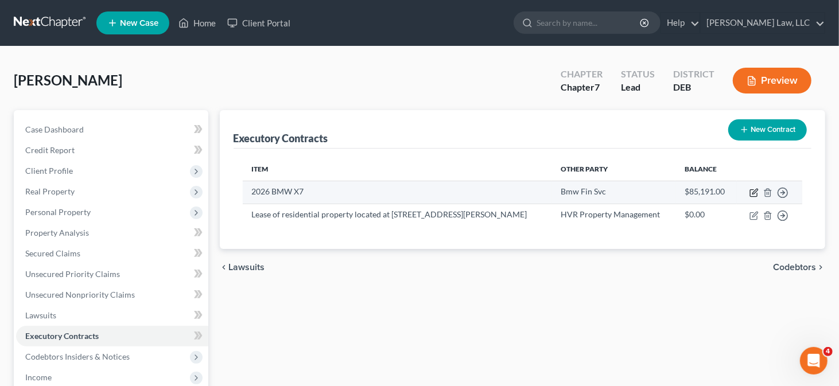
click at [757, 189] on icon "button" at bounding box center [754, 191] width 5 height 5
select select "3"
select select "36"
select select "0"
select select "1"
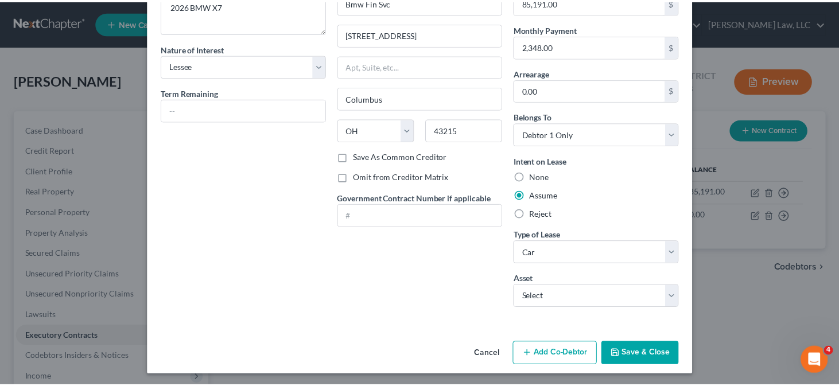
scroll to position [75, 0]
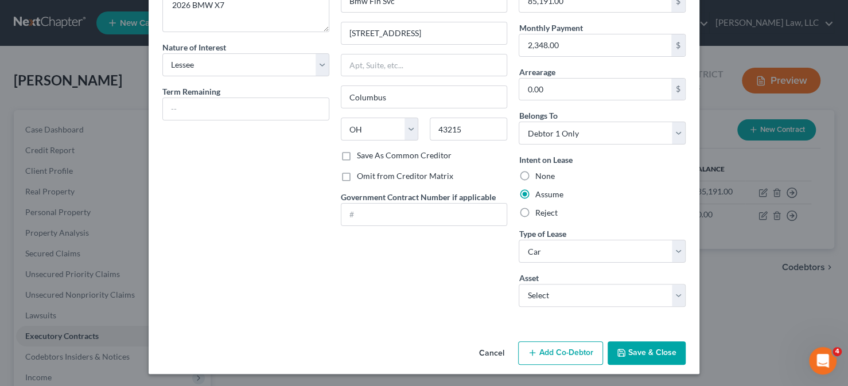
click at [652, 356] on button "Save & Close" at bounding box center [646, 353] width 78 height 24
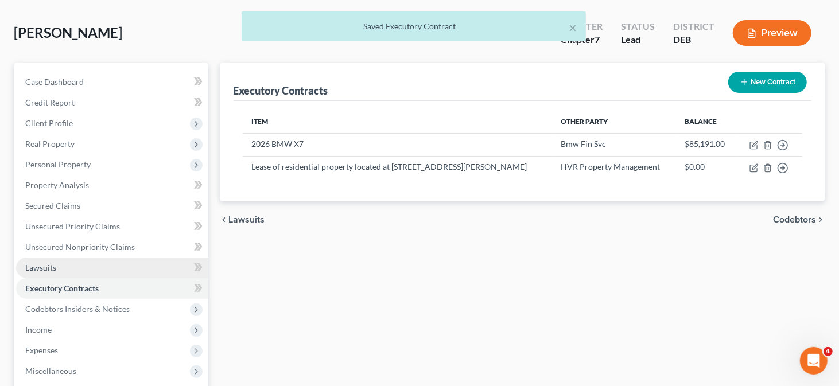
scroll to position [115, 0]
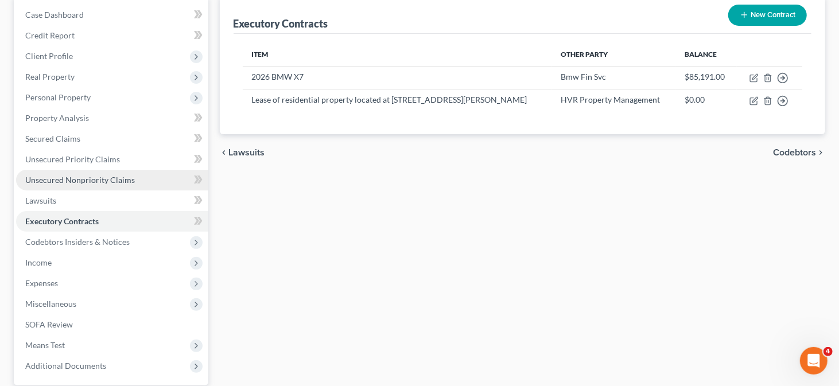
click at [108, 179] on span "Unsecured Nonpriority Claims" at bounding box center [80, 180] width 110 height 10
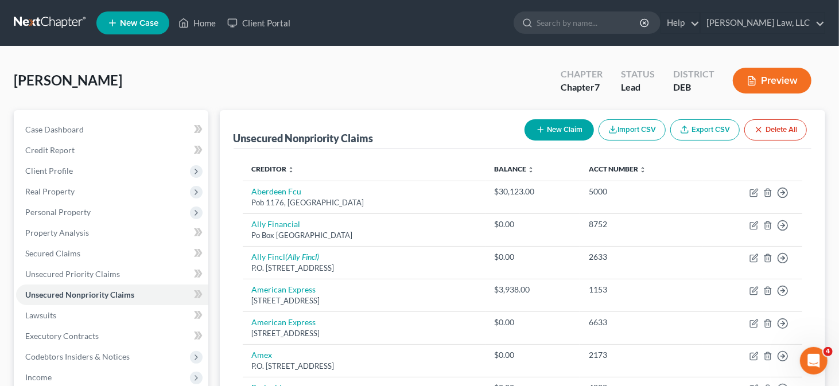
click at [545, 136] on button "New Claim" at bounding box center [558, 129] width 69 height 21
select select "0"
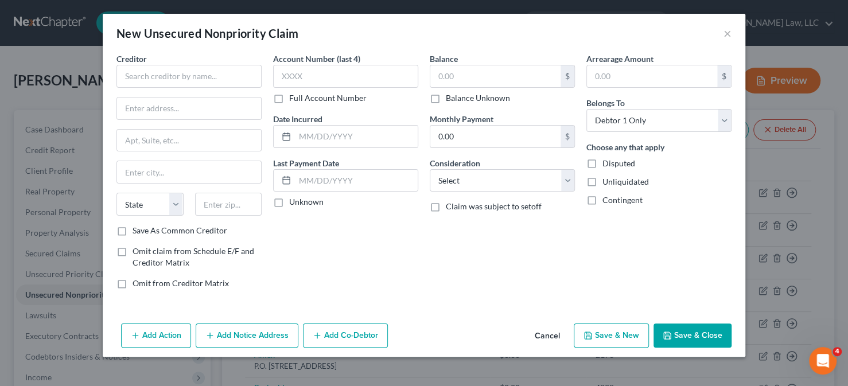
click at [198, 64] on div "Creditor *" at bounding box center [188, 70] width 145 height 35
click at [183, 72] on input "text" at bounding box center [188, 76] width 145 height 23
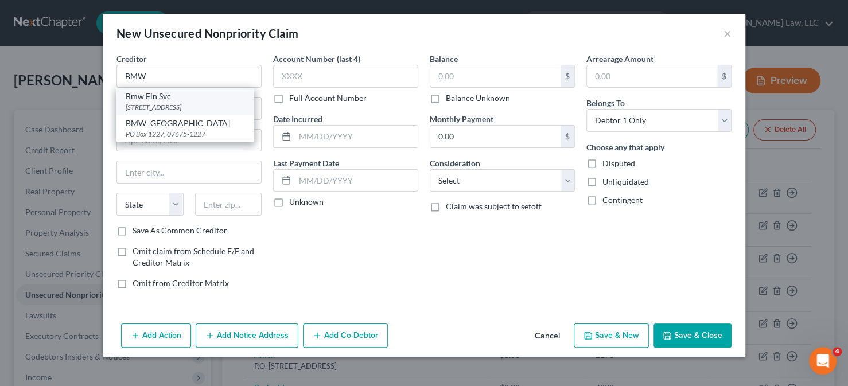
click at [176, 100] on div "Bmw Fin Svc" at bounding box center [185, 96] width 119 height 11
type input "Bmw Fin Svc"
type input "1400 City View Drive"
type input "Columbus"
select select "36"
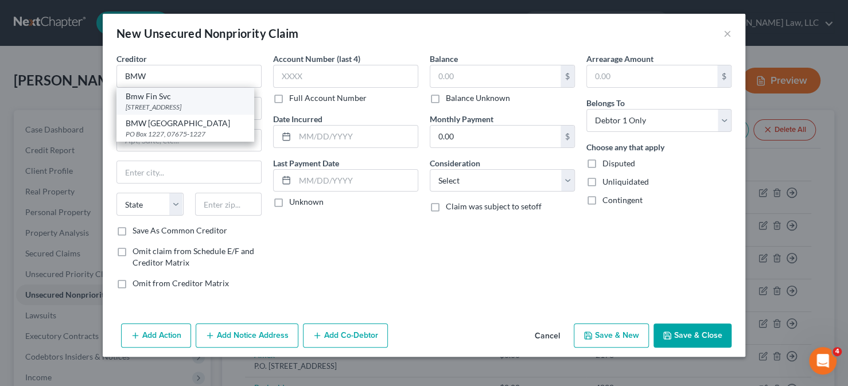
type input "43215"
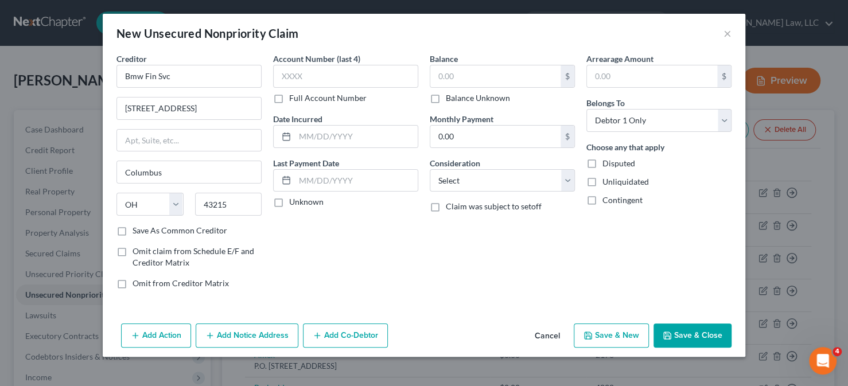
click at [176, 248] on span "Omit claim from Schedule E/F and Creditor Matrix" at bounding box center [193, 256] width 122 height 21
click at [145, 248] on input "Omit claim from Schedule E/F and Creditor Matrix" at bounding box center [140, 248] width 7 height 7
checkbox input "true"
click at [163, 280] on span "Omit from Creditor Matrix" at bounding box center [180, 283] width 96 height 10
click at [145, 280] on input "Omit from Creditor Matrix" at bounding box center [140, 281] width 7 height 7
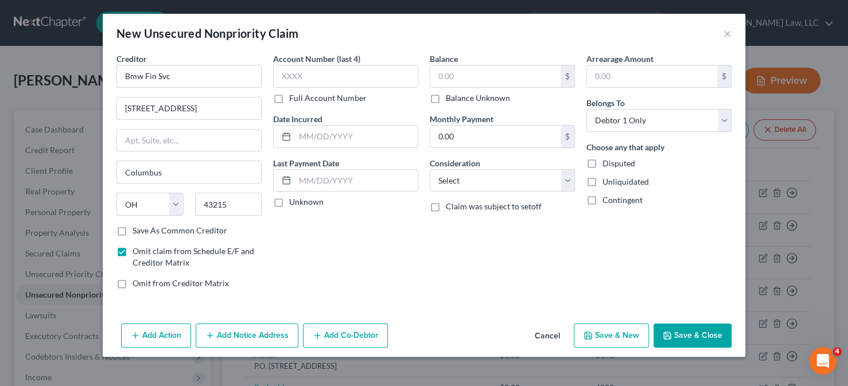
checkbox input "true"
click at [311, 136] on input "text" at bounding box center [356, 137] width 123 height 22
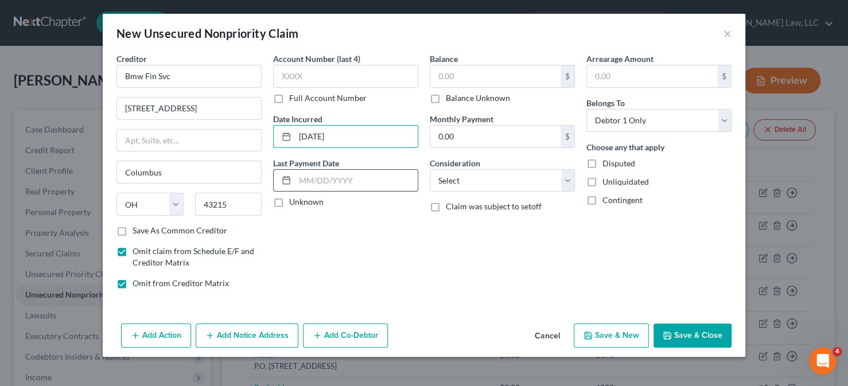
type input "10/1/2025"
click at [362, 182] on input "text" at bounding box center [356, 181] width 123 height 22
drag, startPoint x: 350, startPoint y: 139, endPoint x: 293, endPoint y: 132, distance: 57.8
click at [280, 130] on div "10/1/2025" at bounding box center [345, 136] width 145 height 23
click at [313, 176] on input "text" at bounding box center [356, 181] width 123 height 22
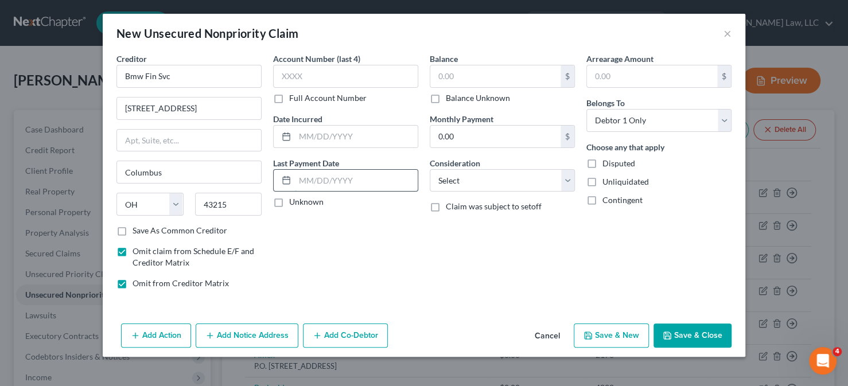
paste input "10/1/2025"
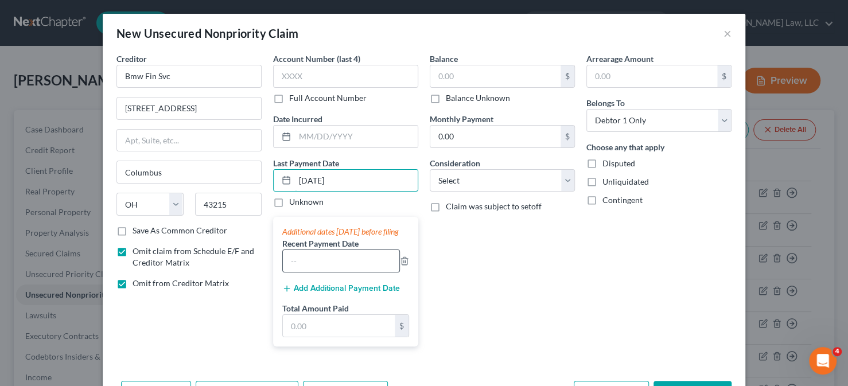
type input "10/1/2025"
click at [310, 272] on input "text" at bounding box center [341, 261] width 116 height 22
click at [498, 295] on div "Balance $ Balance Unknown Balance Undetermined $ Balance Unknown Monthly Paymen…" at bounding box center [502, 204] width 157 height 303
click at [341, 332] on input "text" at bounding box center [339, 326] width 112 height 22
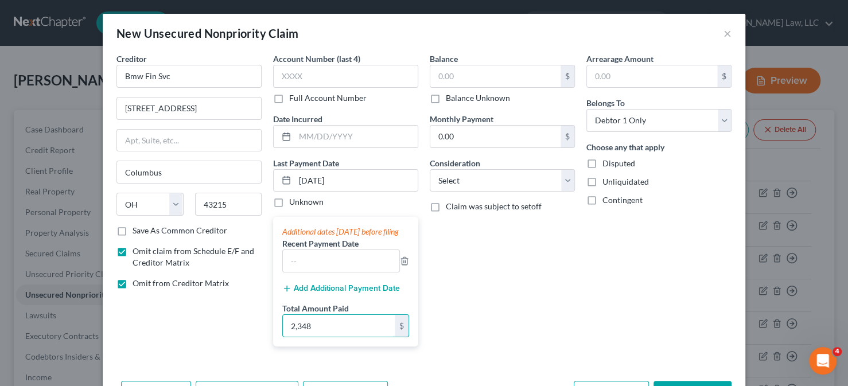
scroll to position [52, 0]
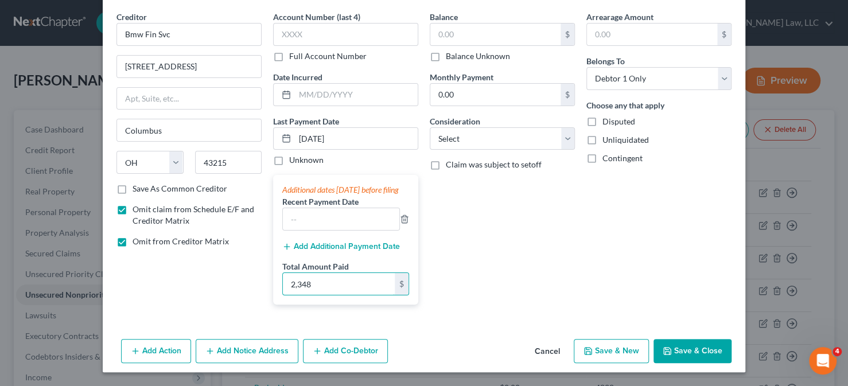
type input "2,348"
click at [681, 358] on button "Save & Close" at bounding box center [692, 351] width 78 height 24
type input "0.00"
type input "2,348.00"
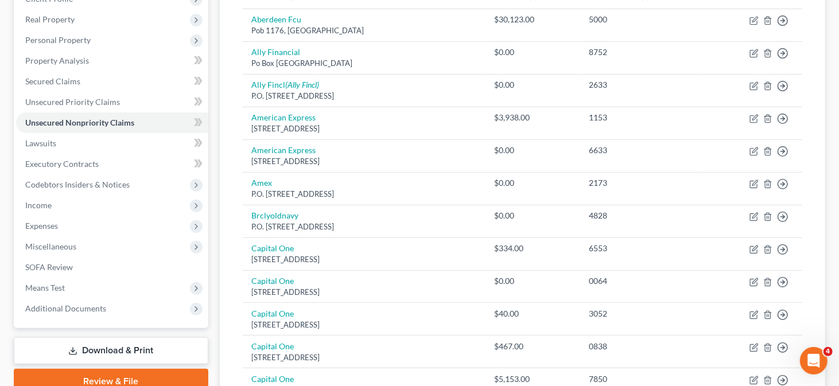
scroll to position [287, 0]
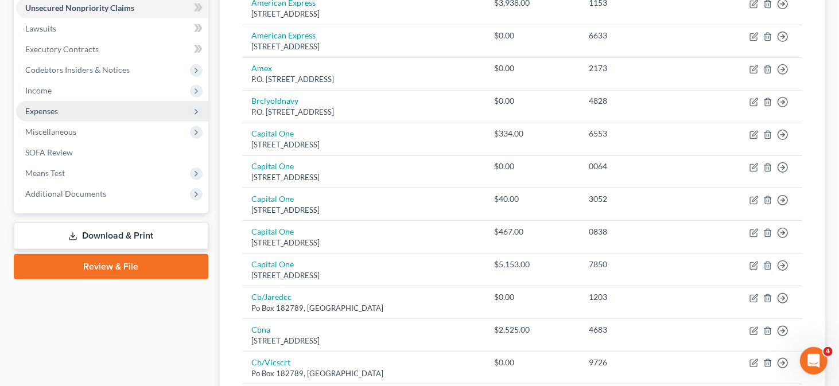
click at [98, 108] on span "Expenses" at bounding box center [112, 111] width 192 height 21
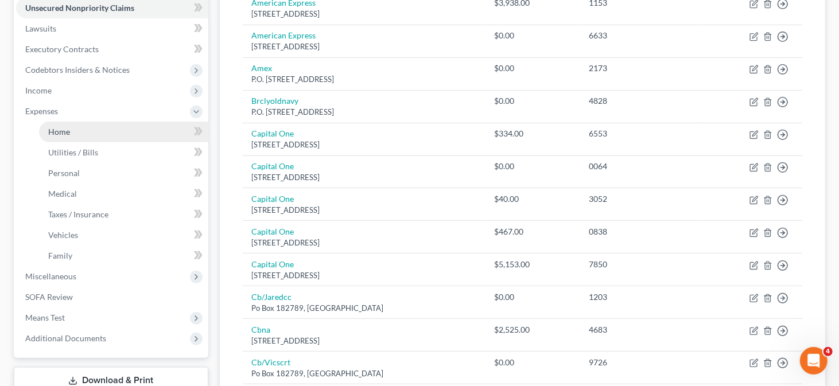
click at [108, 140] on link "Home" at bounding box center [123, 132] width 169 height 21
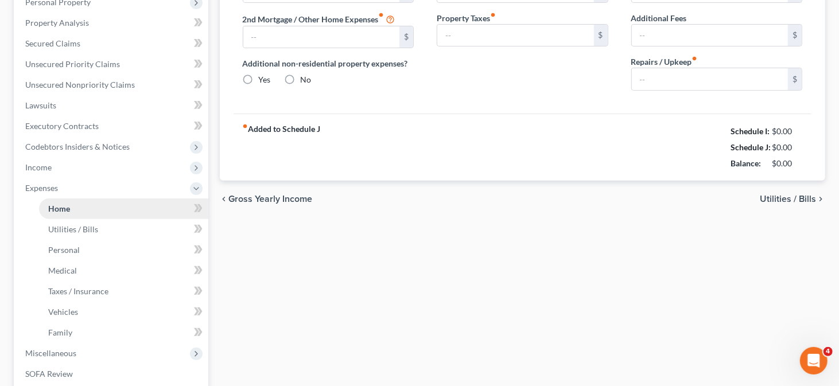
type input "3,800.00"
type input "0.00"
radio input "true"
type input "0.00"
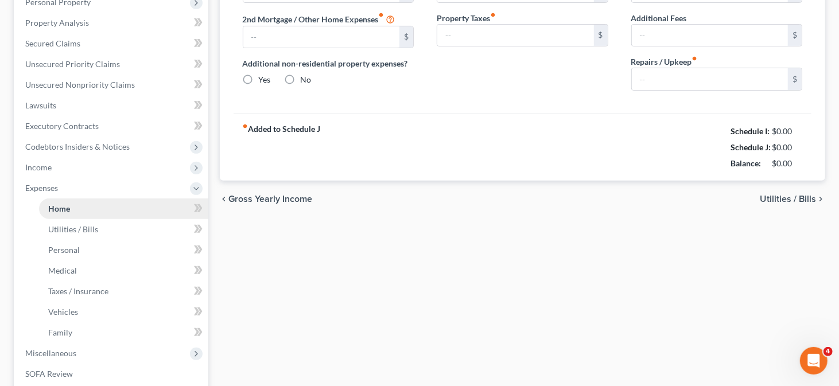
type input "0.00"
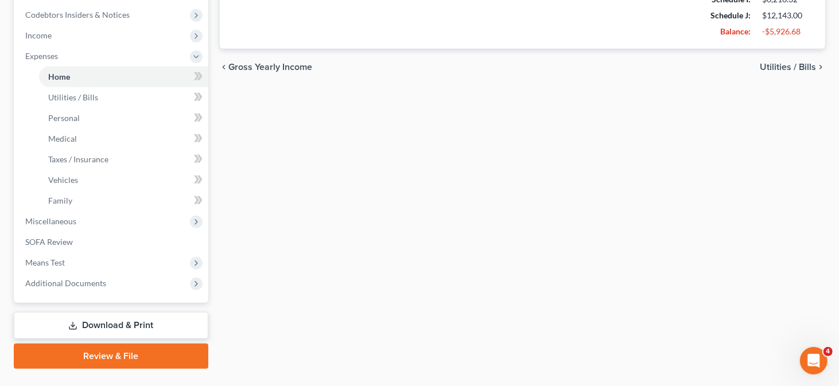
scroll to position [344, 0]
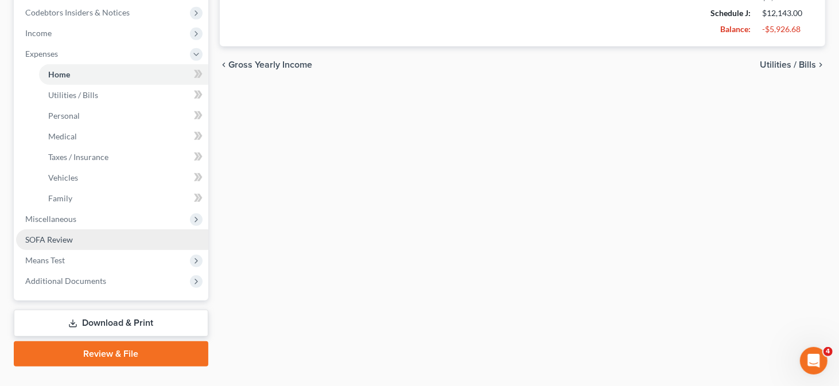
click at [45, 241] on span "SOFA Review" at bounding box center [49, 240] width 48 height 10
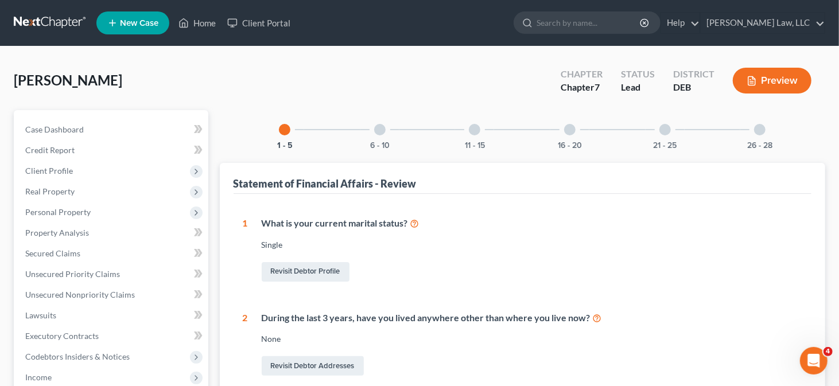
click at [383, 131] on div at bounding box center [379, 129] width 11 height 11
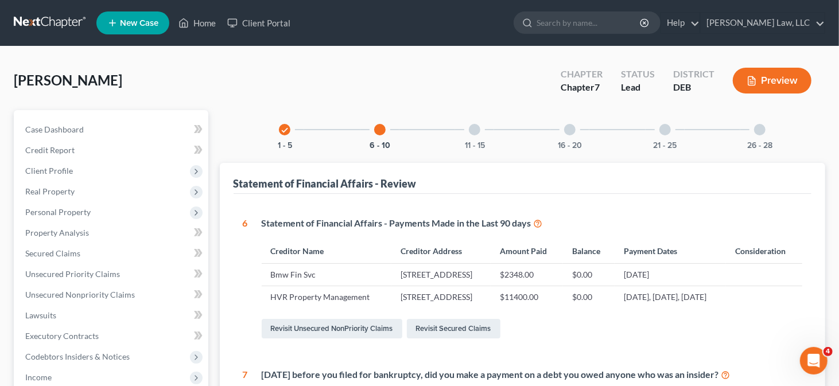
click at [476, 129] on div at bounding box center [474, 129] width 11 height 11
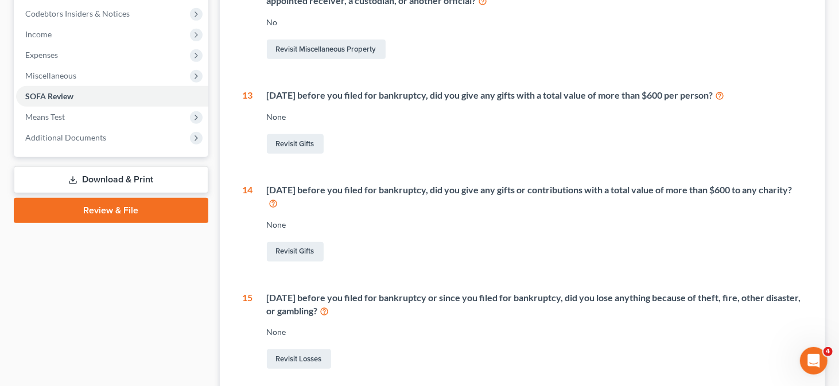
scroll to position [401, 0]
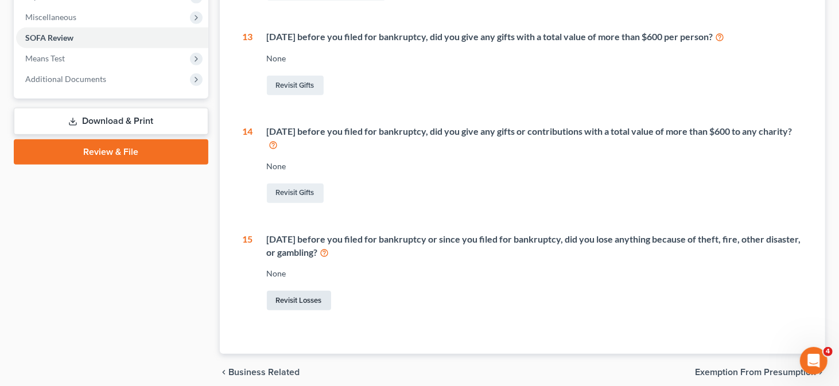
click at [302, 303] on link "Revisit Losses" at bounding box center [299, 301] width 64 height 20
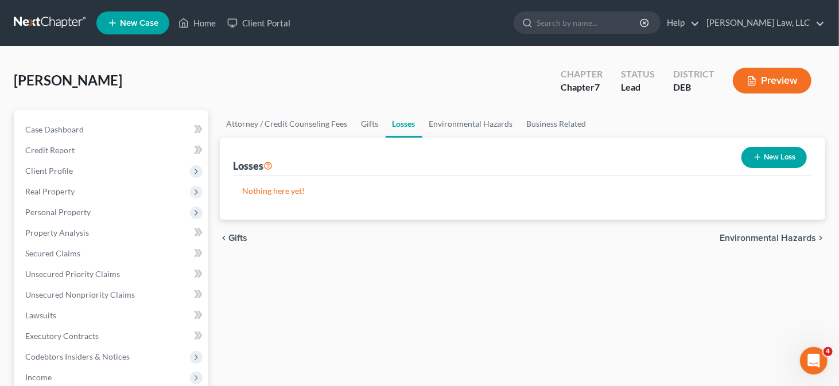
click at [749, 155] on button "New Loss" at bounding box center [773, 157] width 65 height 21
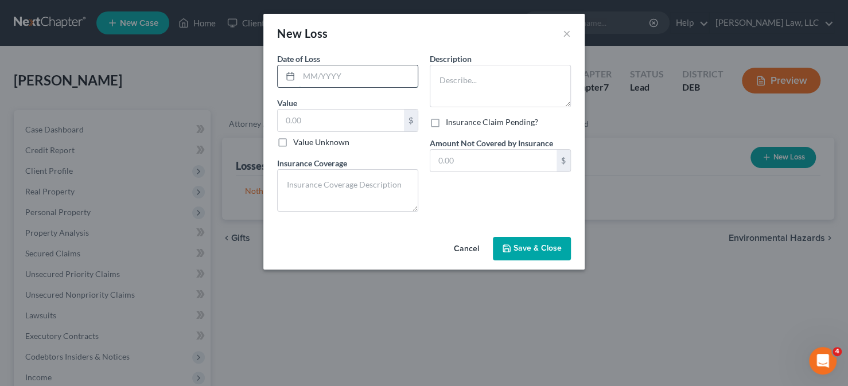
click at [357, 76] on input "text" at bounding box center [358, 76] width 119 height 22
type input "1/1/2025"
click at [319, 114] on input "text" at bounding box center [341, 121] width 126 height 22
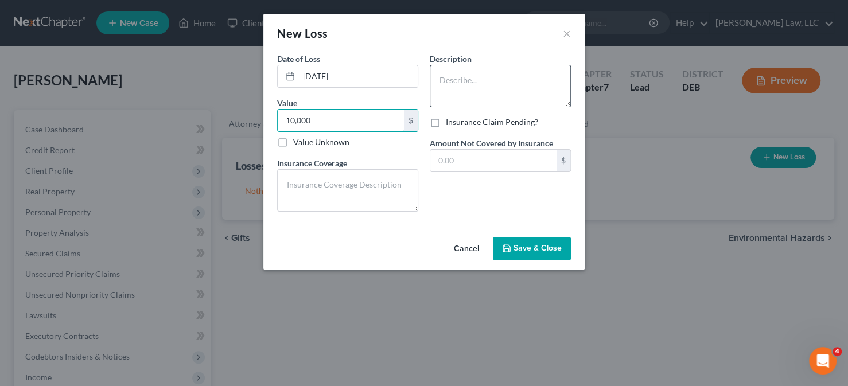
type input "10,000"
click at [478, 84] on textarea at bounding box center [500, 86] width 141 height 42
type textarea "Gambling losses between 1/1/2025 and petition date"
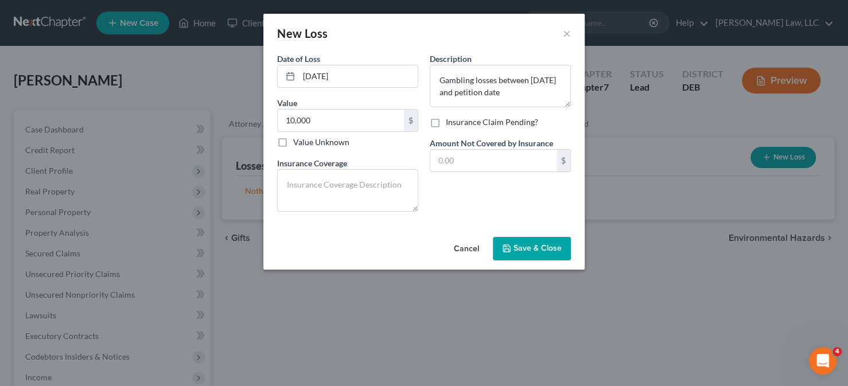
click at [526, 248] on span "Save & Close" at bounding box center [537, 249] width 48 height 10
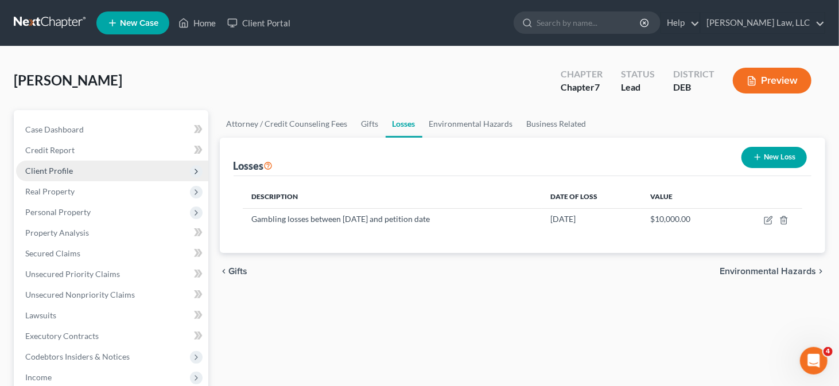
click at [56, 173] on span "Client Profile" at bounding box center [49, 171] width 48 height 10
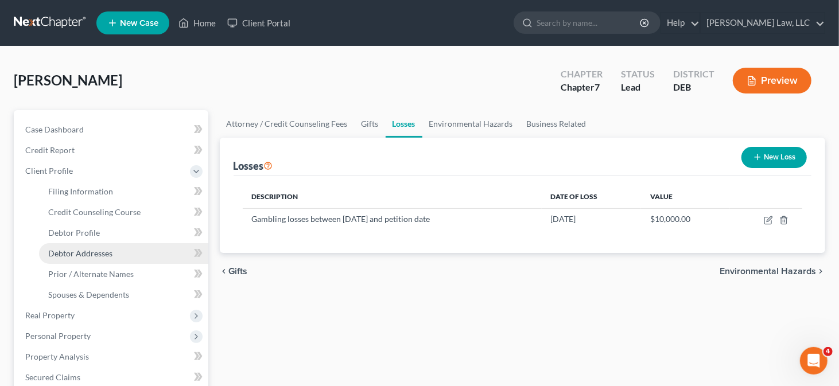
click at [99, 248] on span "Debtor Addresses" at bounding box center [80, 253] width 64 height 10
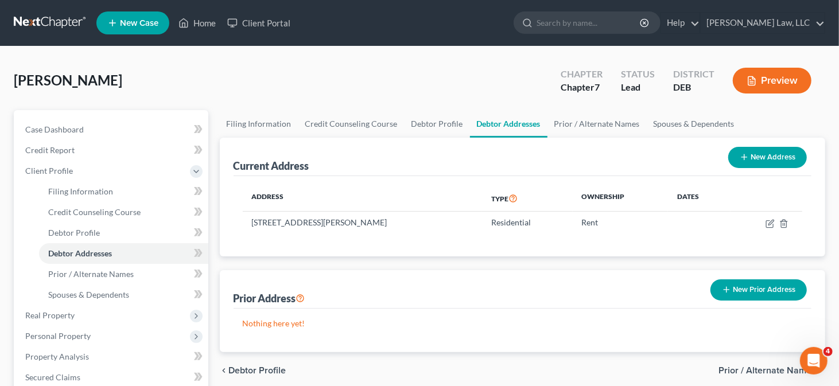
click at [751, 285] on button "New Prior Address" at bounding box center [758, 289] width 96 height 21
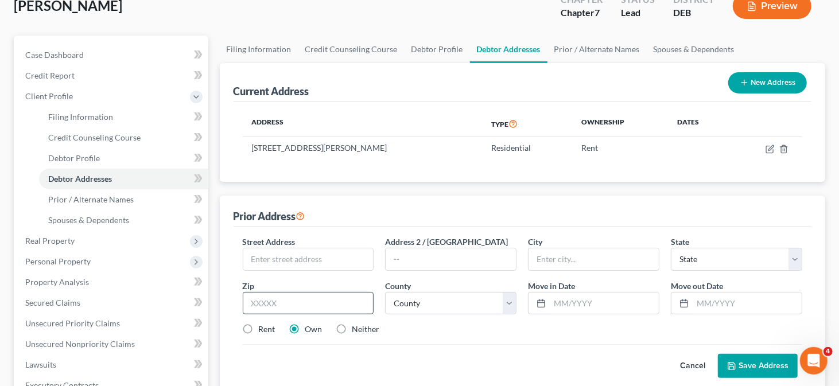
scroll to position [172, 0]
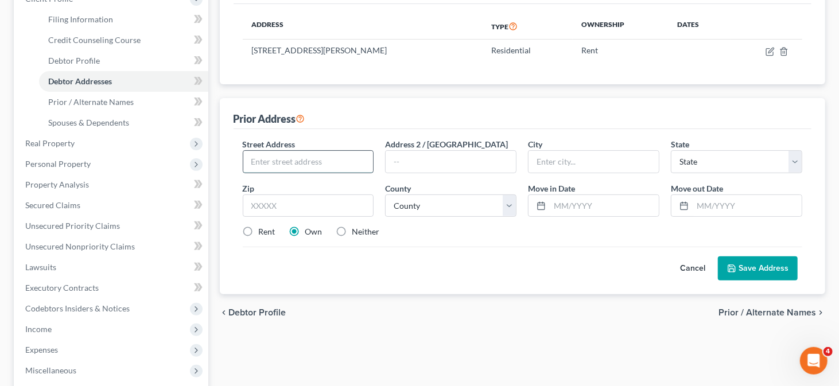
click at [288, 163] on input "text" at bounding box center [308, 162] width 130 height 22
click at [260, 160] on input "text" at bounding box center [308, 162] width 130 height 22
type input "1018 West Lock Rd"
click at [338, 197] on input "text" at bounding box center [308, 205] width 131 height 23
type input "19709"
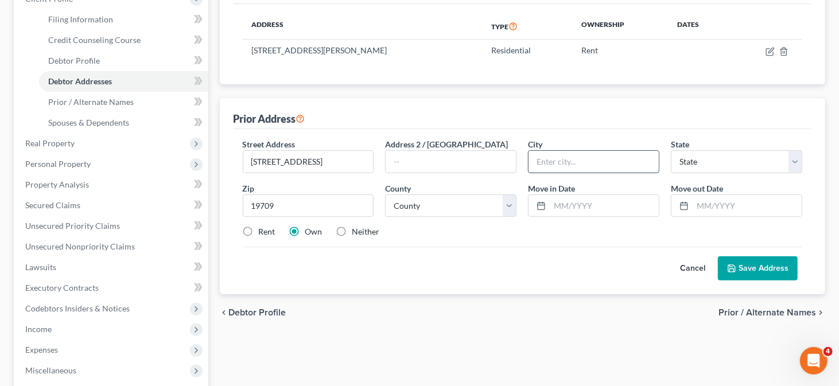
click at [547, 165] on input "text" at bounding box center [593, 162] width 130 height 22
type input "Middletown"
select select "7"
click at [443, 200] on select "County" at bounding box center [450, 205] width 131 height 23
select select "1"
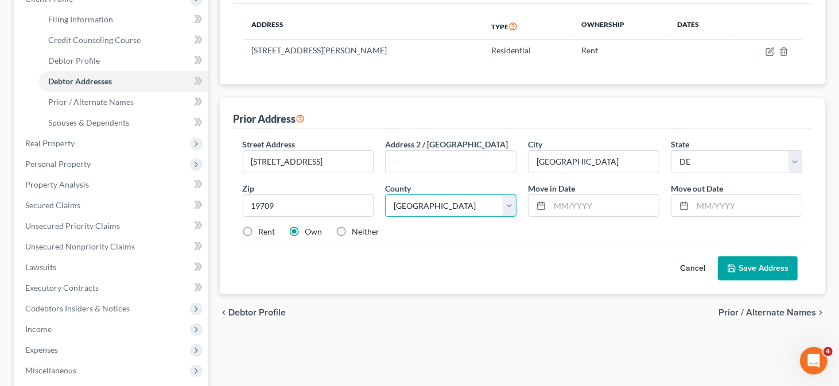
click at [385, 194] on select "County Kent County New Castle County Sussex County" at bounding box center [450, 205] width 131 height 23
click at [271, 231] on label "Rent" at bounding box center [267, 231] width 17 height 11
click at [271, 231] on input "Rent" at bounding box center [266, 229] width 7 height 7
radio input "true"
click at [609, 201] on input "text" at bounding box center [603, 206] width 109 height 22
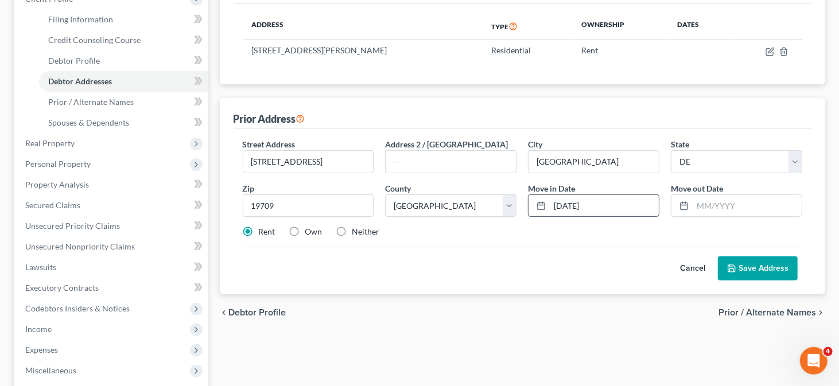
scroll to position [115, 0]
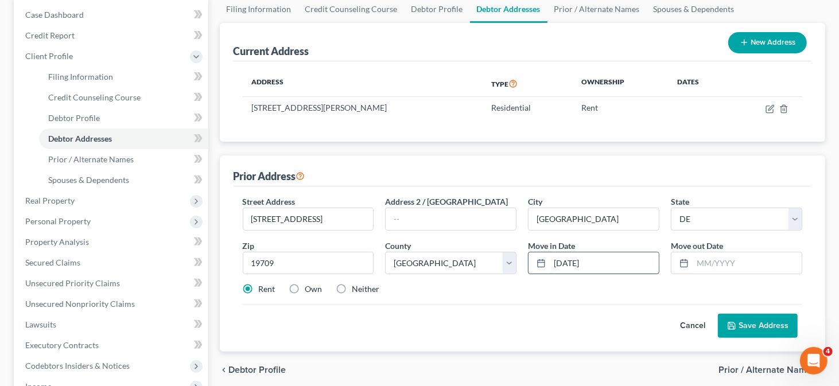
click at [575, 263] on input "12/20/2024" at bounding box center [603, 263] width 109 height 22
type input "12/2024"
click at [709, 261] on input "text" at bounding box center [746, 263] width 109 height 22
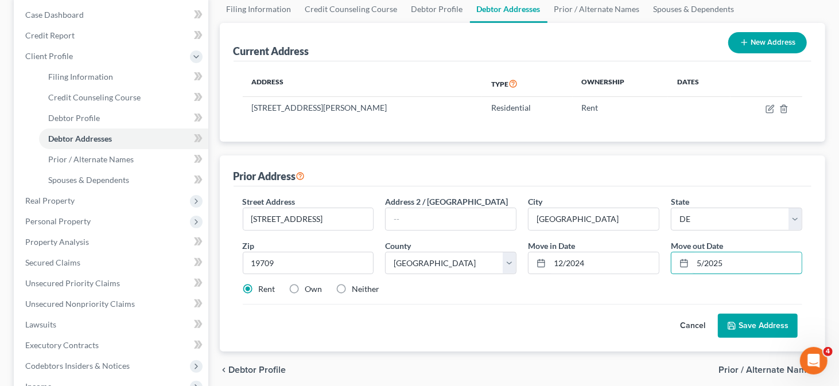
type input "5/2025"
click at [742, 329] on button "Save Address" at bounding box center [757, 326] width 80 height 24
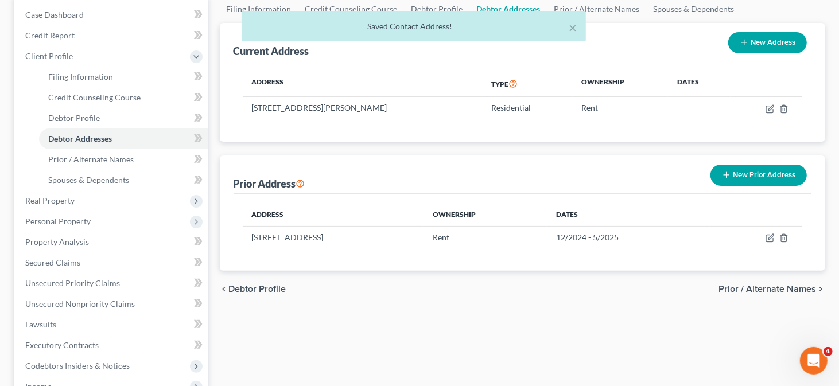
click at [738, 179] on button "New Prior Address" at bounding box center [758, 175] width 96 height 21
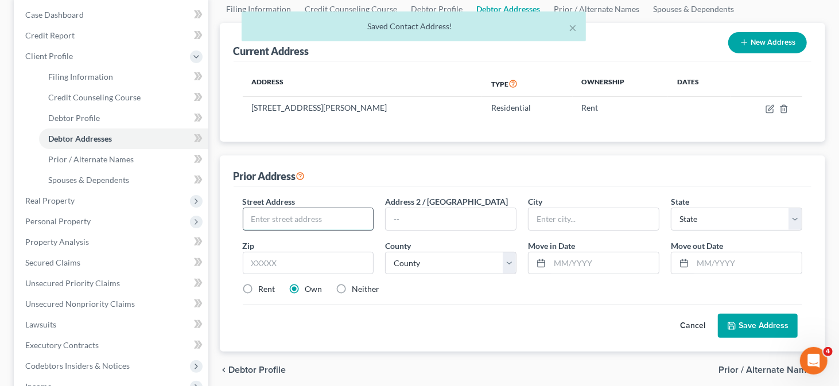
click at [347, 215] on input "text" at bounding box center [308, 219] width 130 height 22
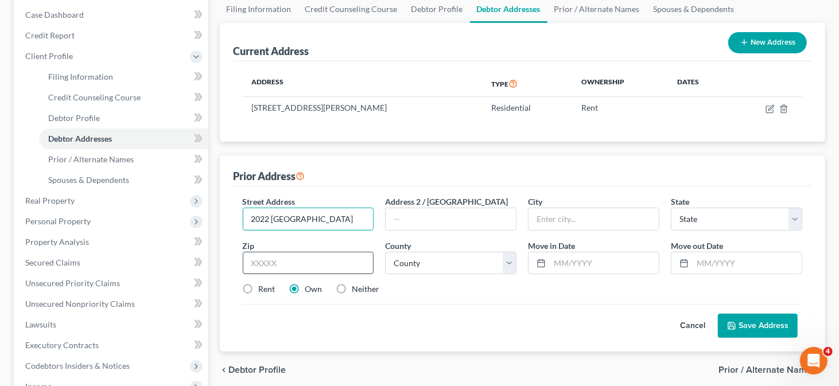
type input "2022 Chekhov Crossing"
click at [341, 255] on input "text" at bounding box center [308, 263] width 131 height 23
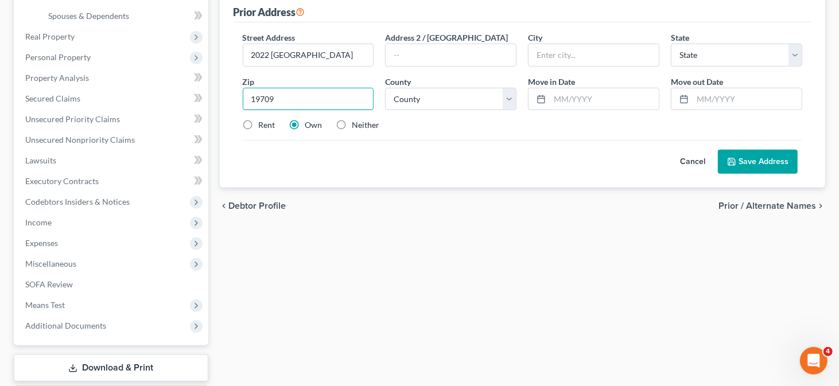
scroll to position [287, 0]
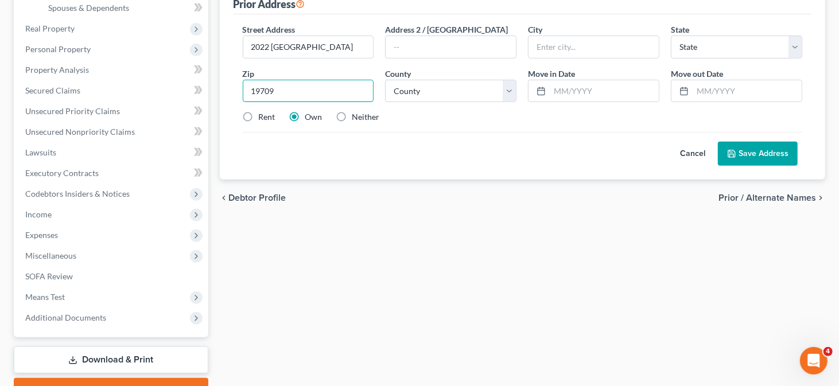
type input "19709"
click at [262, 112] on label "Rent" at bounding box center [267, 116] width 17 height 11
click at [263, 112] on input "Rent" at bounding box center [266, 114] width 7 height 7
radio input "true"
type input "Middletown"
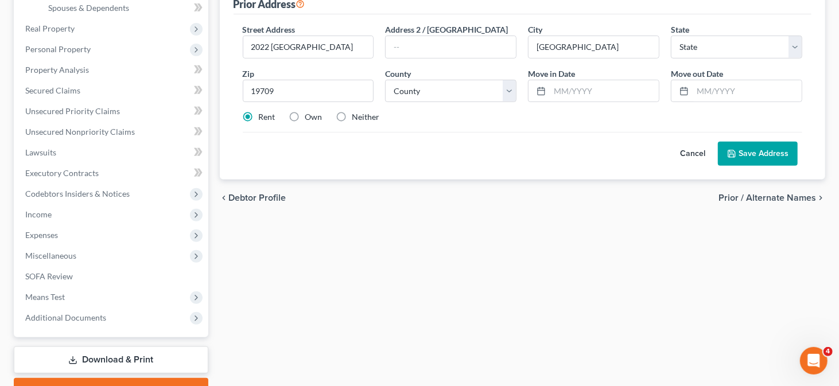
select select "7"
click at [456, 89] on select "County" at bounding box center [450, 91] width 131 height 23
select select "1"
click at [385, 80] on select "County Kent County New Castle County Sussex County" at bounding box center [450, 91] width 131 height 23
click at [563, 92] on input "text" at bounding box center [603, 91] width 109 height 22
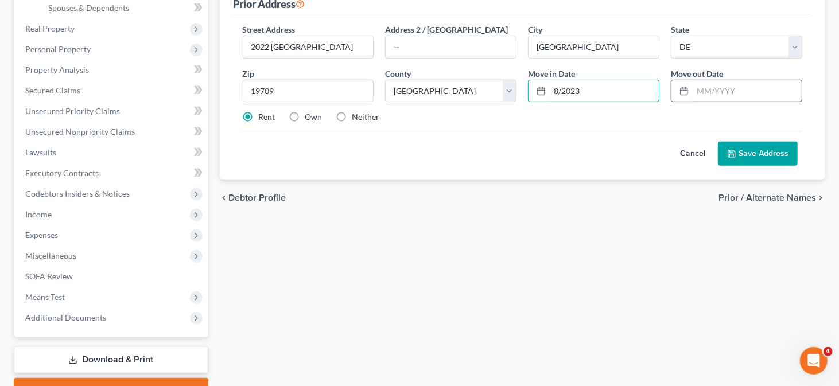
type input "8/2023"
click at [718, 89] on input "text" at bounding box center [746, 91] width 109 height 22
type input "12/2024"
click at [742, 161] on button "Save Address" at bounding box center [757, 154] width 80 height 24
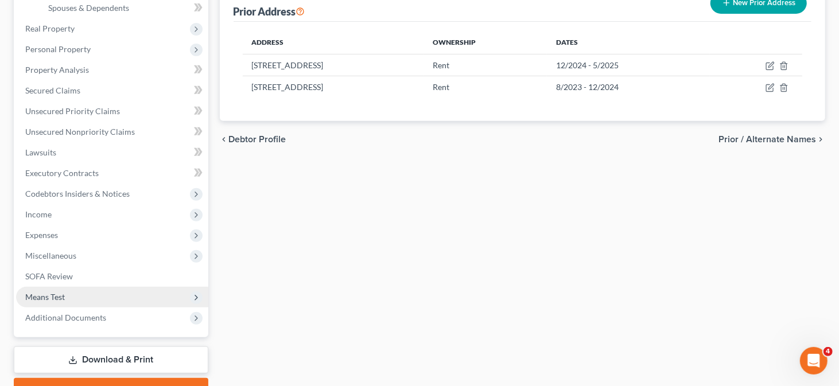
click at [54, 295] on span "Means Test" at bounding box center [45, 297] width 40 height 10
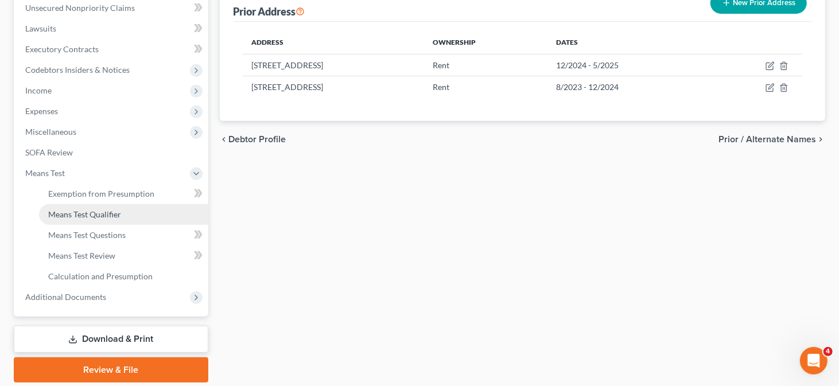
click at [108, 215] on span "Means Test Qualifier" at bounding box center [84, 214] width 73 height 10
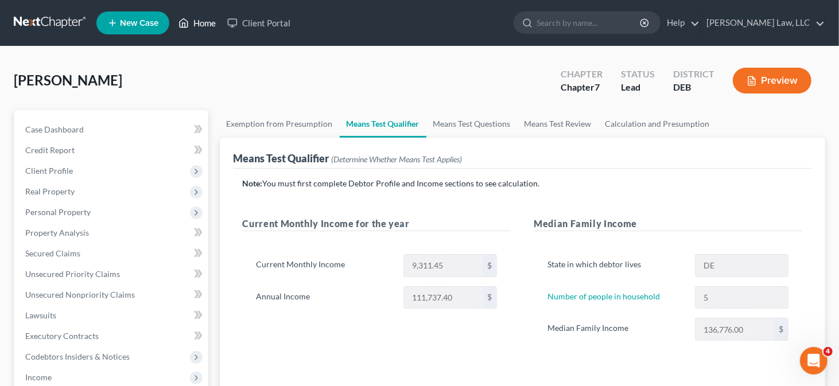
click at [198, 22] on link "Home" at bounding box center [197, 23] width 49 height 21
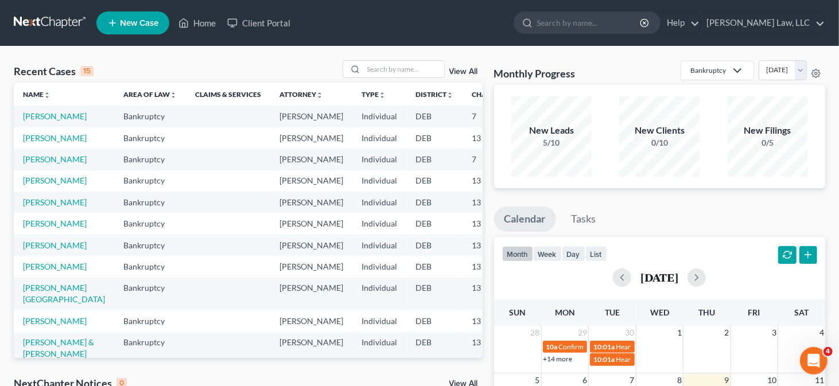
click at [128, 30] on link "New Case" at bounding box center [132, 22] width 73 height 23
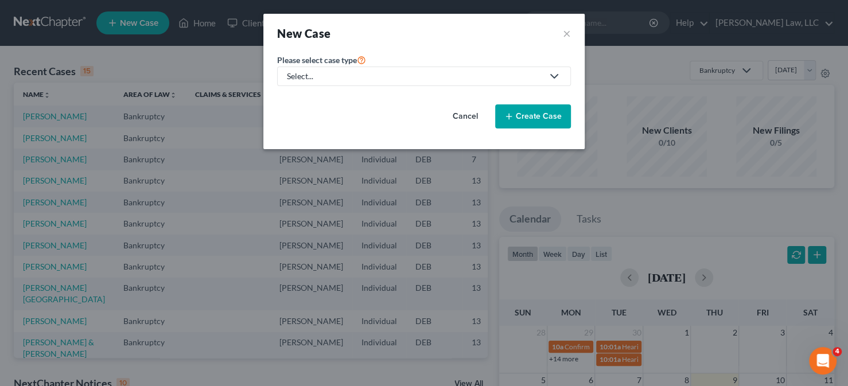
click at [498, 81] on div "Select..." at bounding box center [415, 76] width 256 height 11
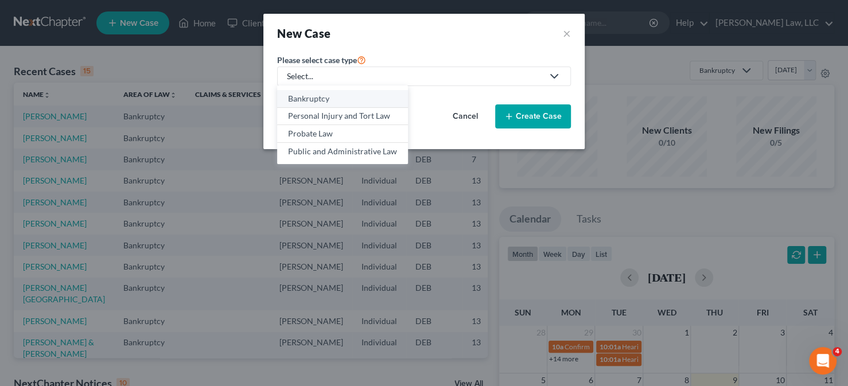
click at [358, 91] on link "Bankruptcy" at bounding box center [342, 99] width 131 height 18
select select "13"
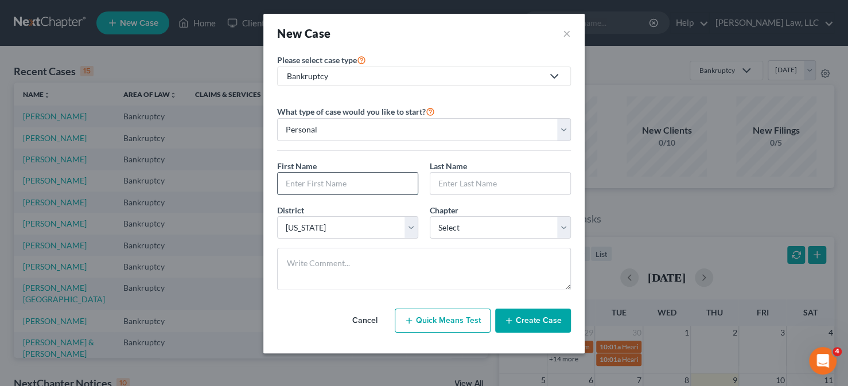
click at [348, 178] on input "text" at bounding box center [348, 184] width 140 height 22
type input "Livingston"
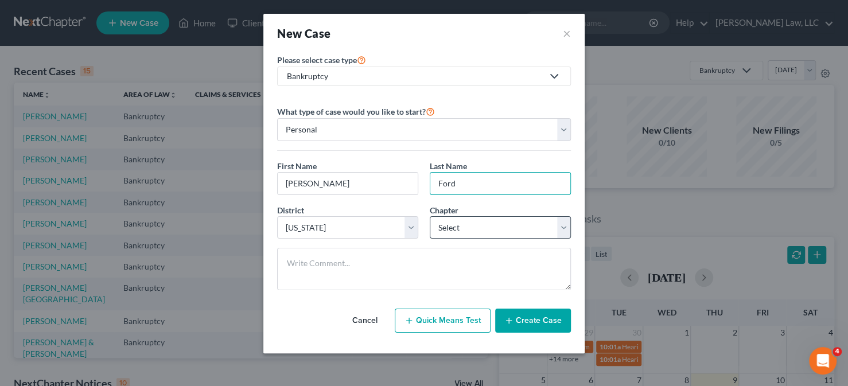
type input "Ford"
click at [474, 217] on select "Select 7 11 12 13" at bounding box center [500, 227] width 141 height 23
select select "0"
click at [430, 216] on select "Select 7 11 12 13" at bounding box center [500, 227] width 141 height 23
click at [511, 316] on icon "button" at bounding box center [508, 320] width 9 height 9
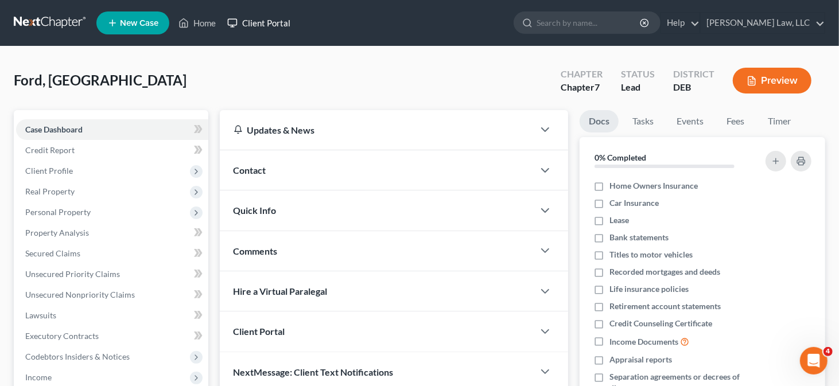
click at [253, 26] on link "Client Portal" at bounding box center [258, 23] width 75 height 21
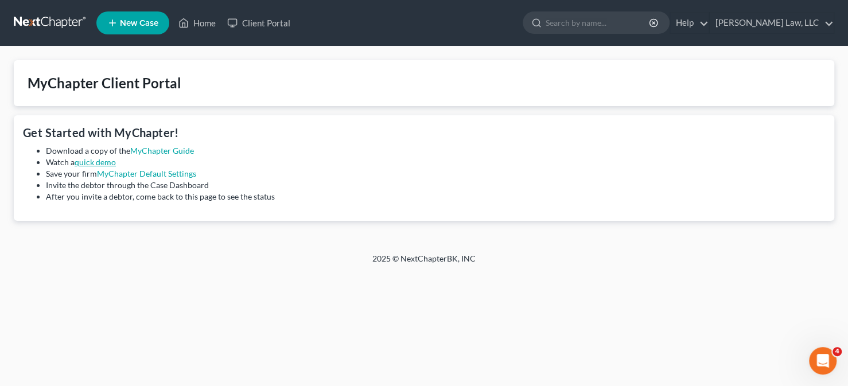
click at [115, 164] on link "quick demo" at bounding box center [95, 162] width 41 height 10
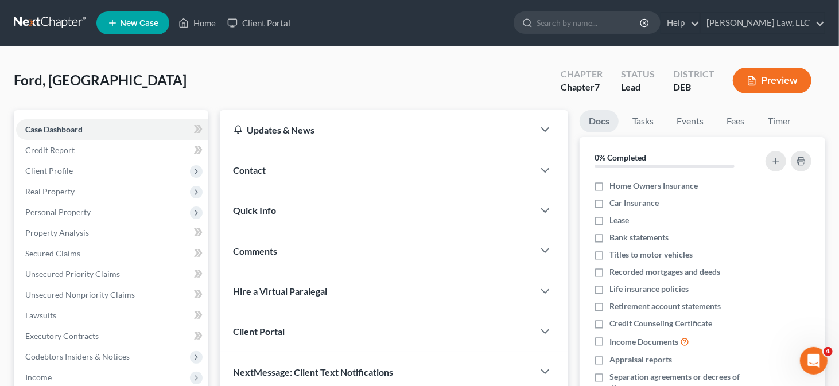
click at [343, 206] on div "Quick Info" at bounding box center [377, 210] width 314 height 40
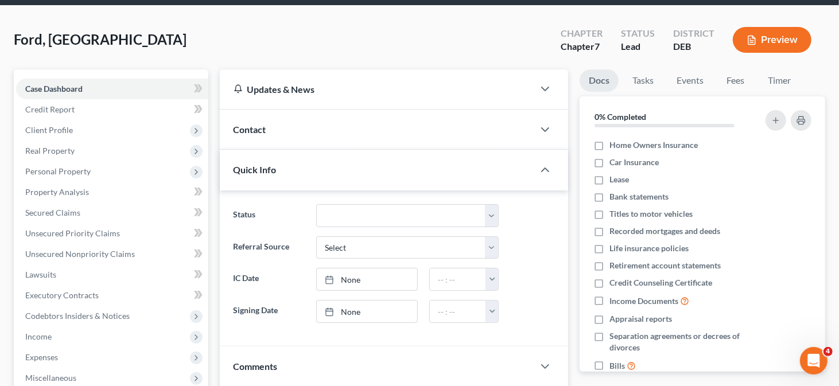
scroll to position [115, 0]
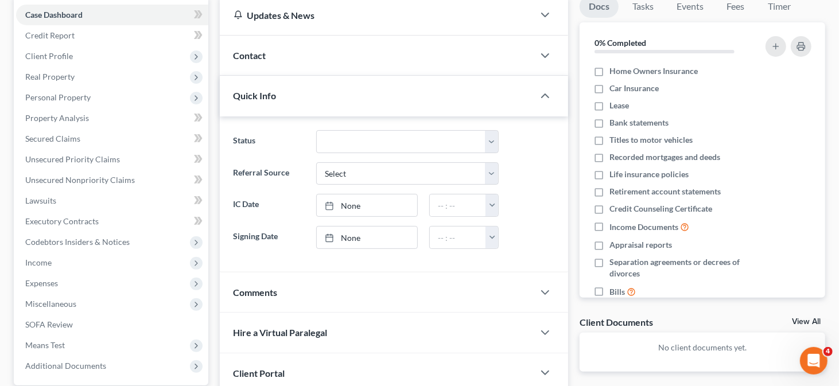
click at [380, 95] on div "Quick Info" at bounding box center [377, 96] width 314 height 40
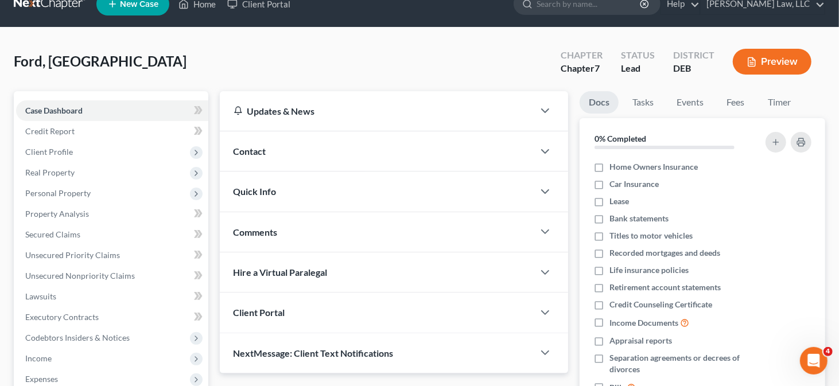
scroll to position [0, 0]
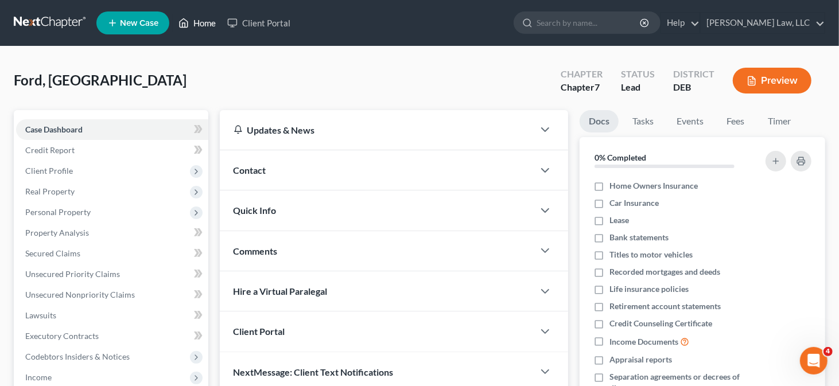
click at [193, 22] on link "Home" at bounding box center [197, 23] width 49 height 21
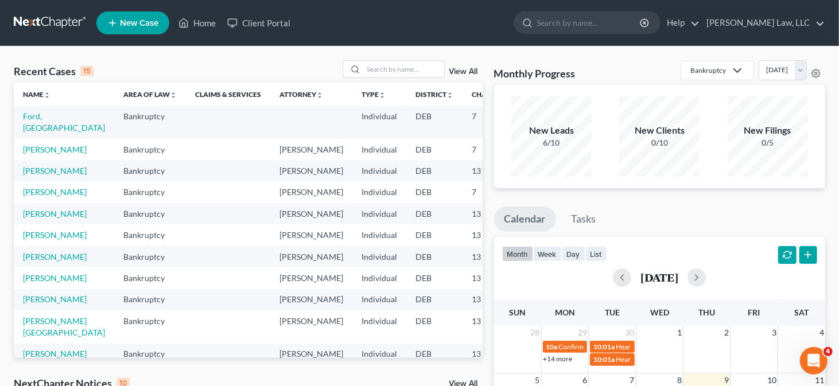
click at [147, 28] on span "New Case" at bounding box center [139, 23] width 38 height 9
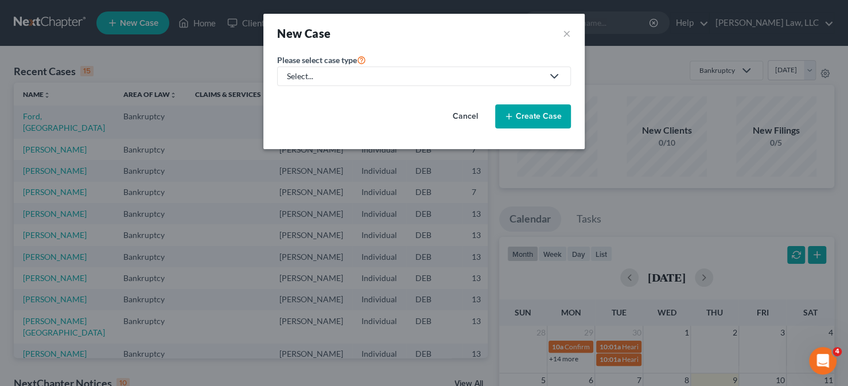
click at [490, 80] on div "Select..." at bounding box center [415, 76] width 256 height 11
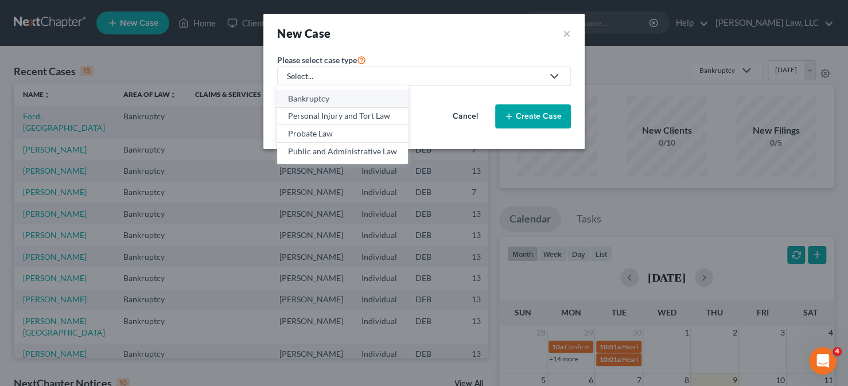
click at [385, 97] on div "Bankruptcy" at bounding box center [342, 98] width 109 height 11
select select "13"
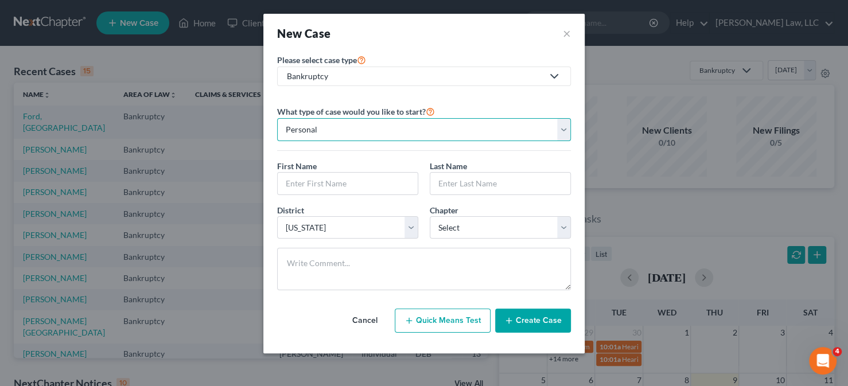
drag, startPoint x: 470, startPoint y: 131, endPoint x: 460, endPoint y: 135, distance: 11.1
click at [470, 131] on select "Personal Business" at bounding box center [424, 129] width 294 height 23
click at [277, 118] on select "Personal Business" at bounding box center [424, 129] width 294 height 23
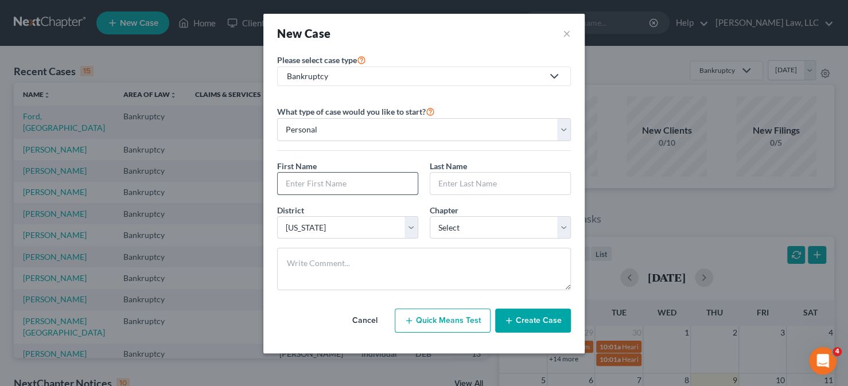
click at [352, 176] on input "text" at bounding box center [348, 184] width 140 height 22
type input "Richard"
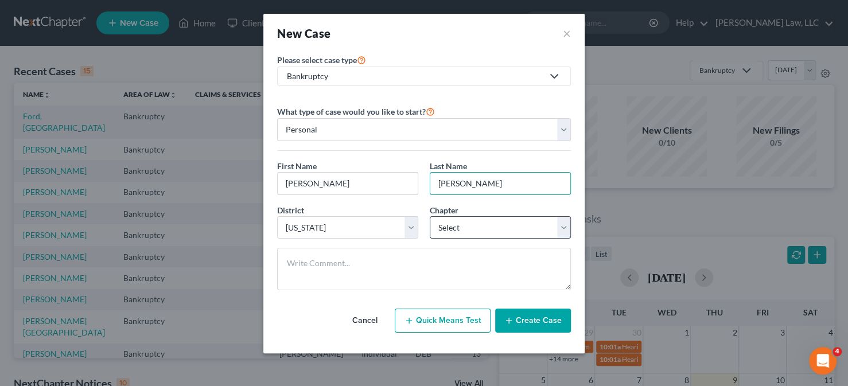
type input "Mason"
click at [468, 226] on select "Select 7 11 12 13" at bounding box center [500, 227] width 141 height 23
select select "0"
click at [430, 216] on select "Select 7 11 12 13" at bounding box center [500, 227] width 141 height 23
click at [521, 318] on button "Create Case" at bounding box center [533, 321] width 76 height 24
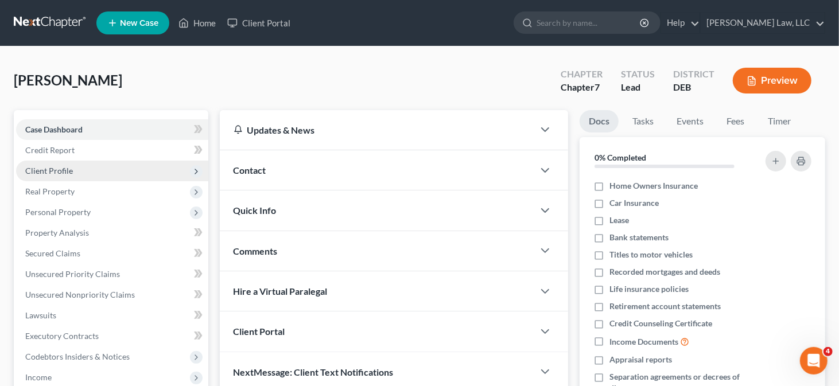
click at [98, 167] on span "Client Profile" at bounding box center [112, 171] width 192 height 21
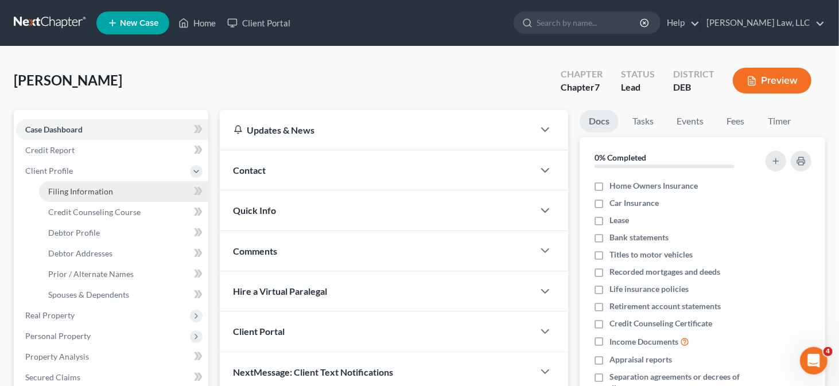
click at [101, 190] on span "Filing Information" at bounding box center [80, 191] width 65 height 10
select select "1"
select select "0"
select select "13"
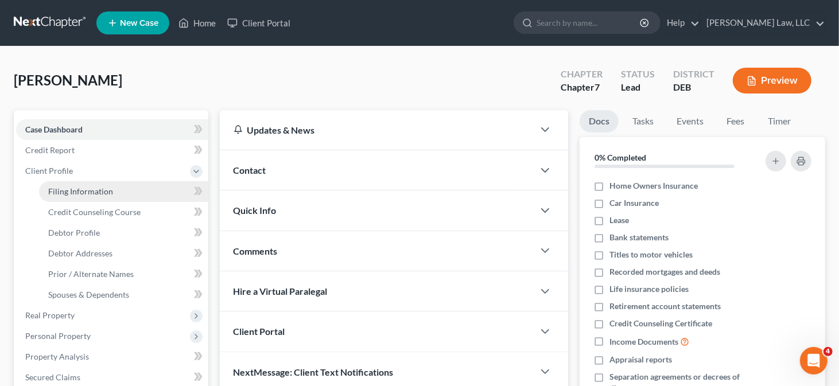
select select "7"
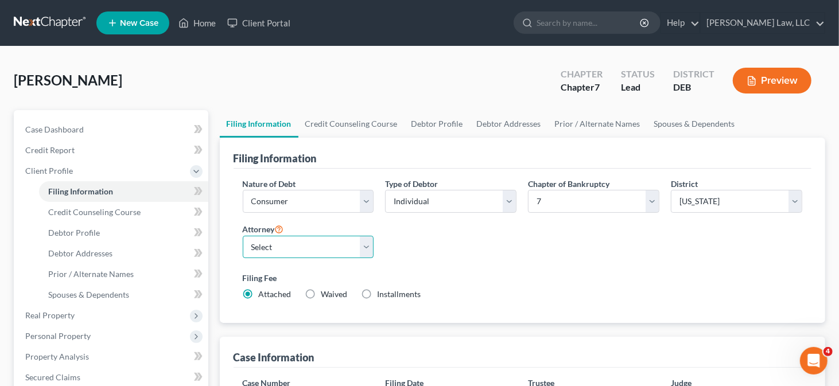
click at [344, 245] on select "Select Robert Masten - DEB Santino Ceccotti - PAEB PAULA GATES - PAEB" at bounding box center [308, 247] width 131 height 23
select select "0"
click at [243, 236] on select "Select Robert Masten - DEB Santino Ceccotti - PAEB PAULA GATES - PAEB" at bounding box center [308, 247] width 131 height 23
click at [361, 123] on link "Credit Counseling Course" at bounding box center [351, 124] width 106 height 28
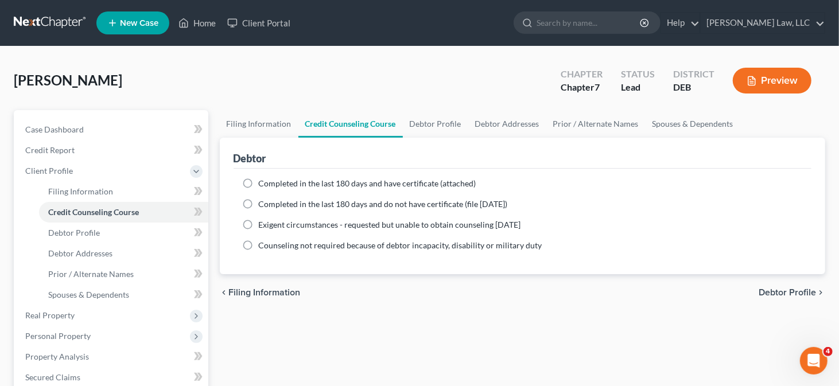
click at [307, 183] on span "Completed in the last 180 days and have certificate (attached)" at bounding box center [367, 183] width 217 height 10
click at [271, 183] on input "Completed in the last 180 days and have certificate (attached)" at bounding box center [266, 181] width 7 height 7
radio input "true"
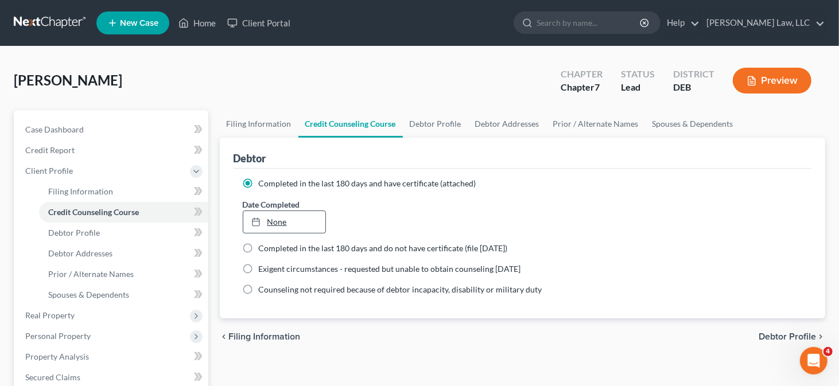
click at [291, 220] on link "None" at bounding box center [284, 222] width 83 height 22
type input "10/9/2025"
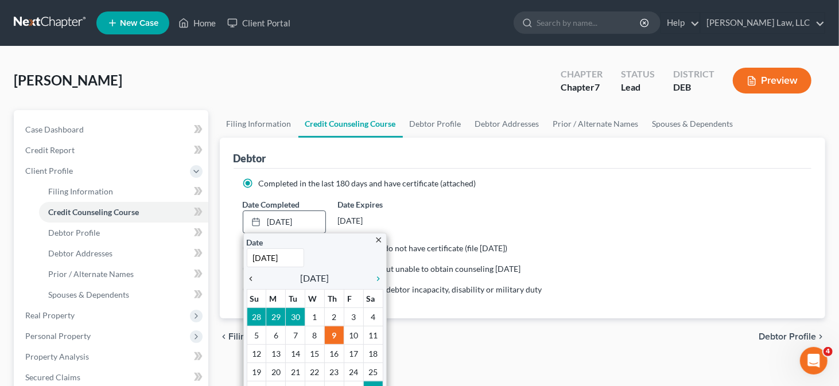
click at [250, 276] on icon "chevron_left" at bounding box center [254, 278] width 15 height 9
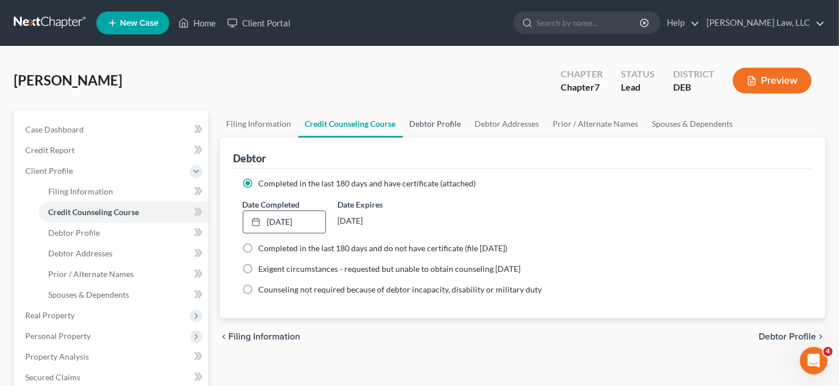
click at [426, 116] on link "Debtor Profile" at bounding box center [435, 124] width 65 height 28
select select "0"
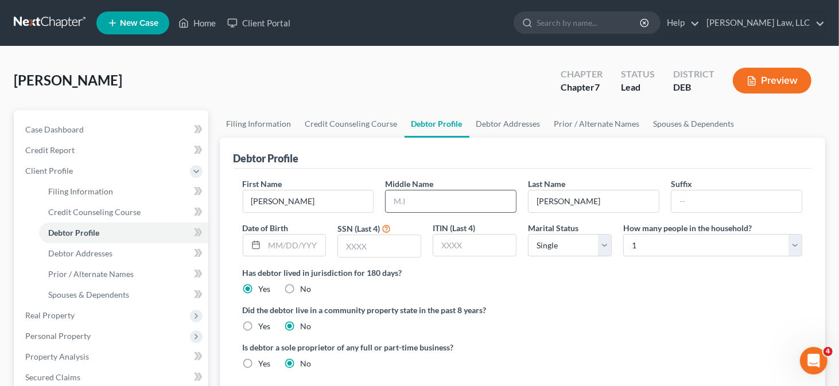
click at [393, 197] on input "text" at bounding box center [450, 201] width 130 height 22
type input "C."
click at [470, 304] on label "Did the debtor live in a community property state in the past 8 years?" at bounding box center [523, 310] width 560 height 12
click at [309, 245] on input "text" at bounding box center [294, 246] width 61 height 22
type input "7/31/1955"
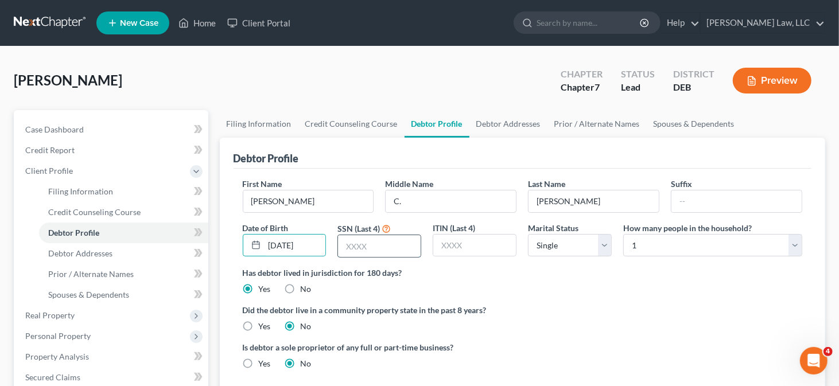
click at [368, 241] on input "text" at bounding box center [379, 246] width 83 height 22
type input "7370"
click at [735, 248] on select "Select 1 2 3 4 5 6 7 8 9 10 11 12 13 14 15 16 17 18 19 20" at bounding box center [712, 245] width 179 height 23
select select "3"
click at [623, 234] on select "Select 1 2 3 4 5 6 7 8 9 10 11 12 13 14 15 16 17 18 19 20" at bounding box center [712, 245] width 179 height 23
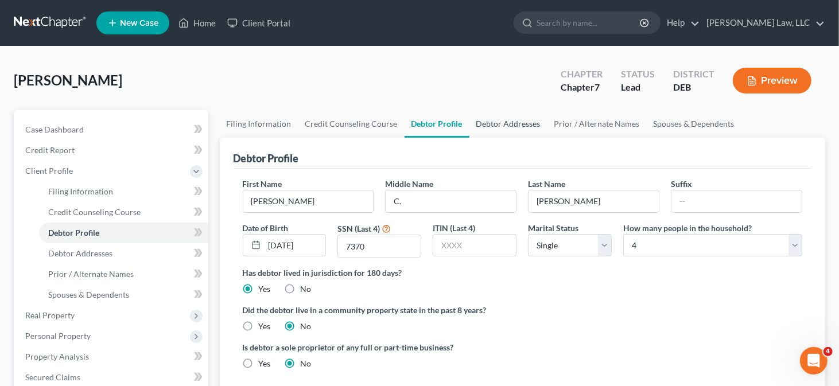
click at [513, 124] on link "Debtor Addresses" at bounding box center [508, 124] width 78 height 28
select select "0"
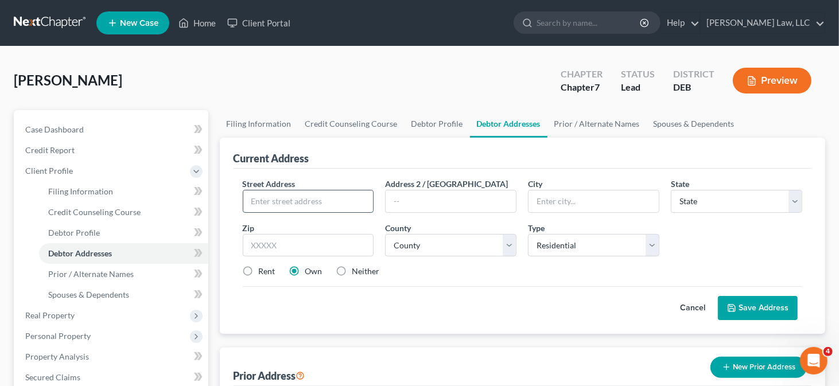
click at [306, 193] on input "text" at bounding box center [308, 201] width 130 height 22
type input "37585 Bluemont Turn"
click at [332, 231] on div "Zip *" at bounding box center [308, 239] width 143 height 35
click at [323, 240] on input "text" at bounding box center [308, 245] width 131 height 23
type input "19945"
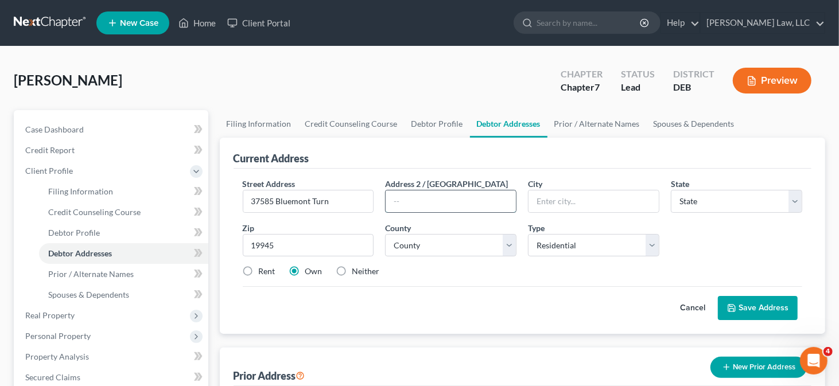
click at [441, 194] on input "text" at bounding box center [450, 201] width 130 height 22
type input "Frankford"
select select "7"
click at [440, 239] on select "County" at bounding box center [450, 245] width 131 height 23
select select "2"
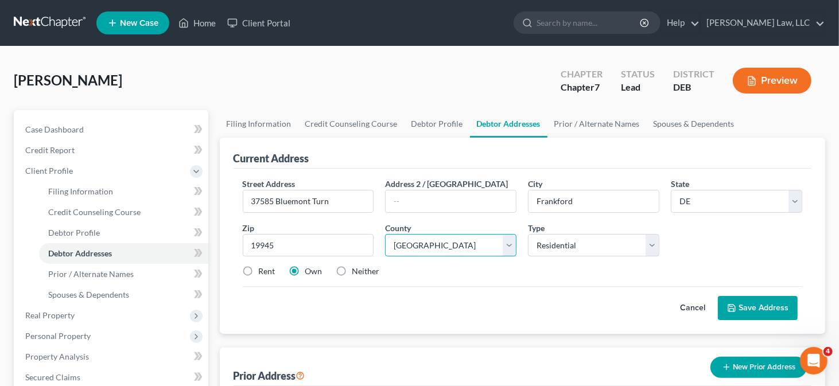
click at [385, 234] on select "County Kent County New Castle County Sussex County" at bounding box center [450, 245] width 131 height 23
click at [669, 122] on link "Spouses & Dependents" at bounding box center [693, 124] width 95 height 28
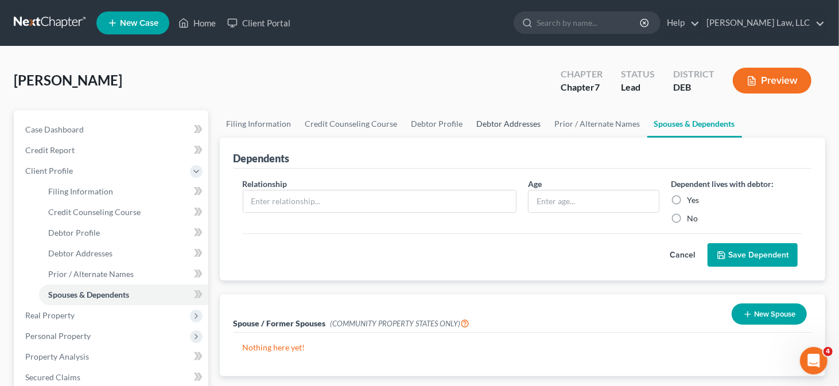
click at [495, 123] on link "Debtor Addresses" at bounding box center [509, 124] width 78 height 28
select select "0"
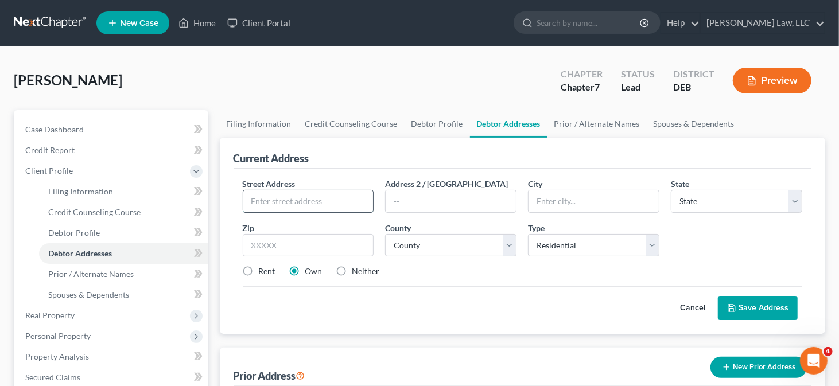
click at [318, 204] on input "text" at bounding box center [308, 201] width 130 height 22
type input "37585 Bluemont Turn"
click at [340, 252] on input "text" at bounding box center [308, 245] width 131 height 23
type input "19945"
type input "Frankford"
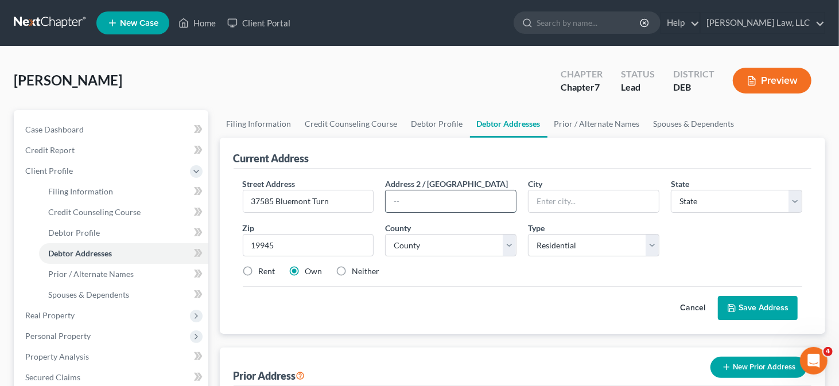
select select "7"
click at [432, 198] on input "text" at bounding box center [450, 201] width 130 height 22
click at [436, 243] on select "County" at bounding box center [450, 245] width 131 height 23
select select "2"
click at [385, 234] on select "County Kent County New Castle County Sussex County" at bounding box center [450, 245] width 131 height 23
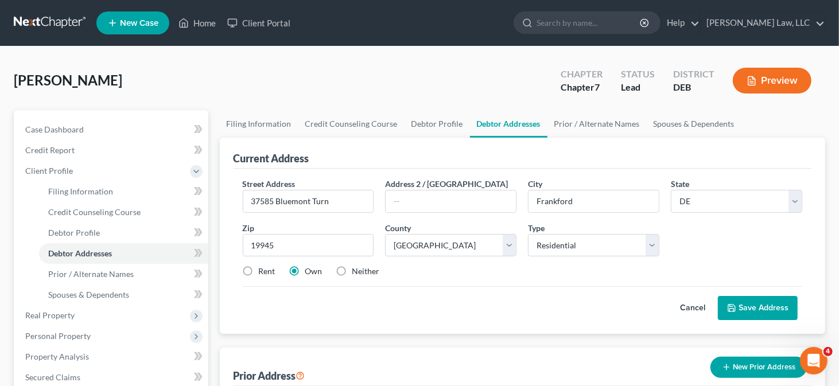
click at [743, 301] on button "Save Address" at bounding box center [757, 308] width 80 height 24
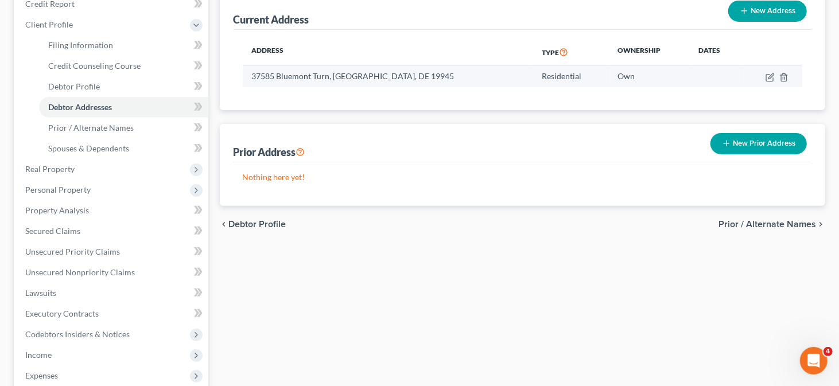
scroll to position [115, 0]
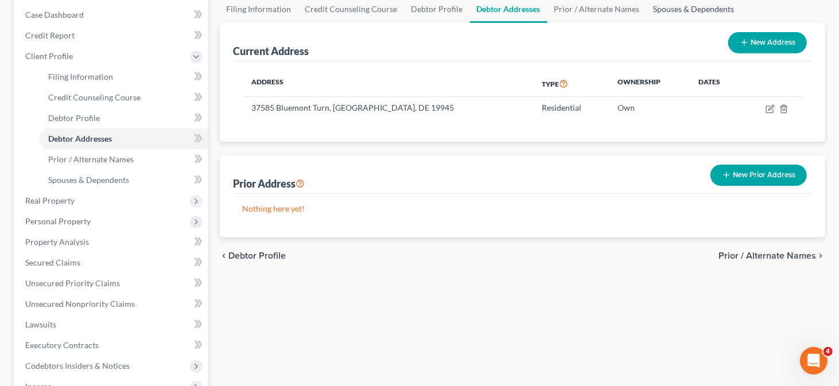
click at [695, 11] on link "Spouses & Dependents" at bounding box center [693, 9] width 95 height 28
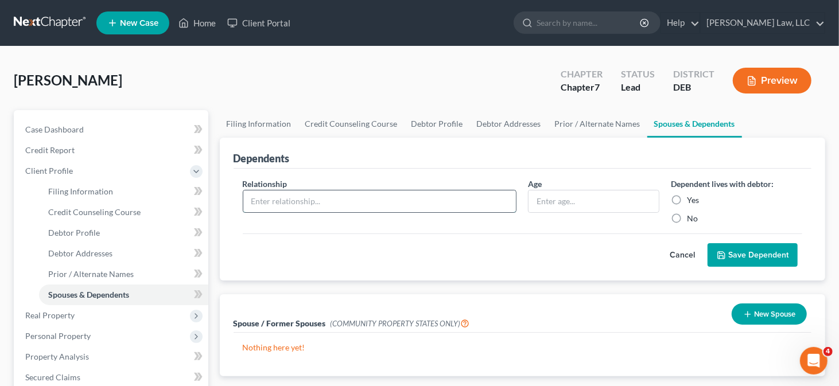
click at [354, 197] on input "text" at bounding box center [379, 201] width 273 height 22
type input "Wife"
click at [691, 198] on label "Yes" at bounding box center [693, 199] width 12 height 11
click at [691, 198] on input "Yes" at bounding box center [694, 197] width 7 height 7
radio input "true"
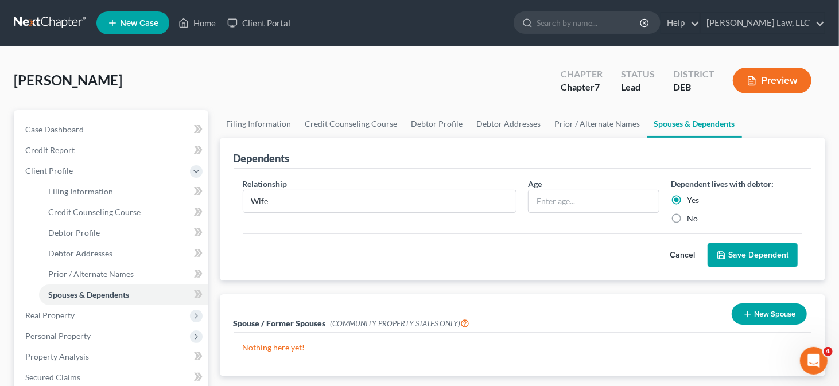
click at [735, 254] on button "Save Dependent" at bounding box center [752, 255] width 90 height 24
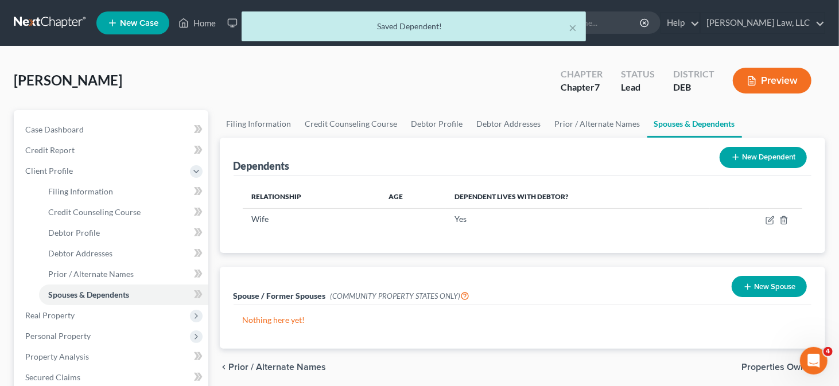
click at [768, 151] on button "New Dependent" at bounding box center [762, 157] width 87 height 21
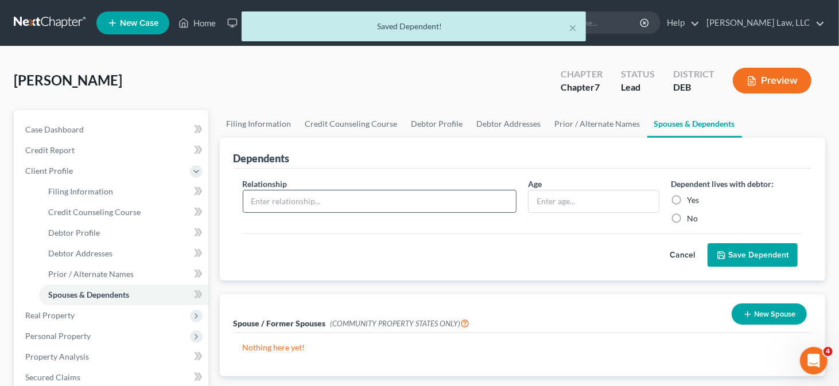
click at [271, 198] on input "text" at bounding box center [379, 201] width 273 height 22
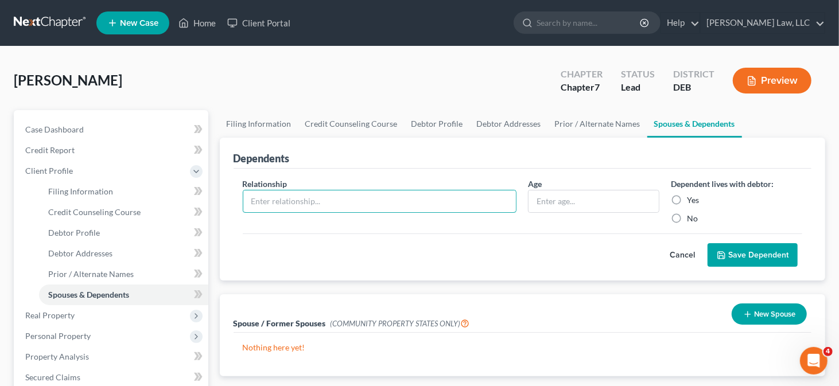
type input "Granddaughter"
click at [575, 206] on input "text" at bounding box center [593, 201] width 130 height 22
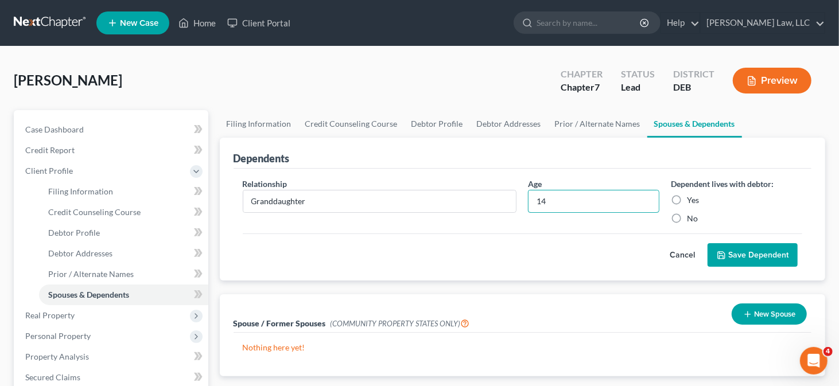
type input "14"
click at [687, 201] on label "Yes" at bounding box center [693, 199] width 12 height 11
click at [691, 201] on input "Yes" at bounding box center [694, 197] width 7 height 7
radio input "true"
click at [735, 251] on button "Save Dependent" at bounding box center [752, 255] width 90 height 24
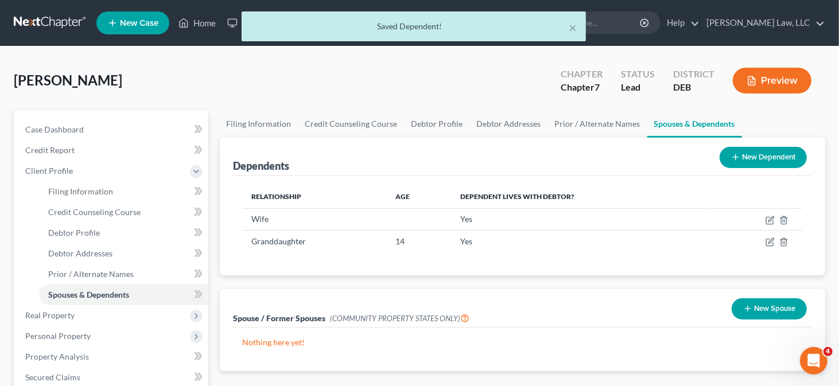
click at [779, 162] on button "New Dependent" at bounding box center [762, 157] width 87 height 21
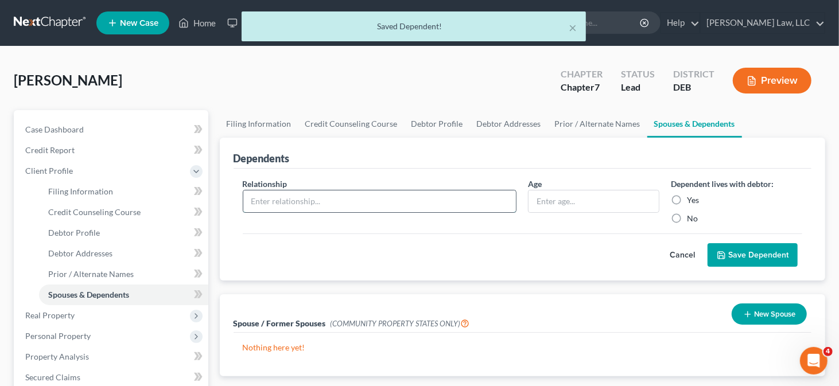
click at [369, 201] on input "text" at bounding box center [379, 201] width 273 height 22
type input "Grandson"
click at [586, 191] on input "text" at bounding box center [593, 201] width 130 height 22
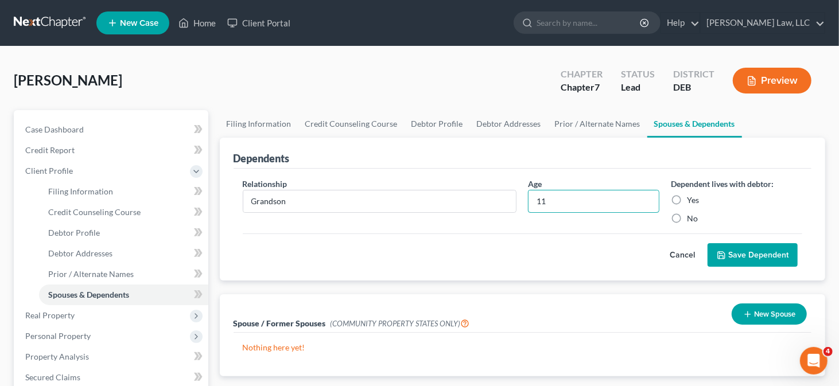
type input "11"
click at [692, 200] on label "Yes" at bounding box center [693, 199] width 12 height 11
click at [692, 200] on input "Yes" at bounding box center [694, 197] width 7 height 7
radio input "true"
click at [722, 238] on div "Cancel Save Dependent" at bounding box center [523, 250] width 560 height 34
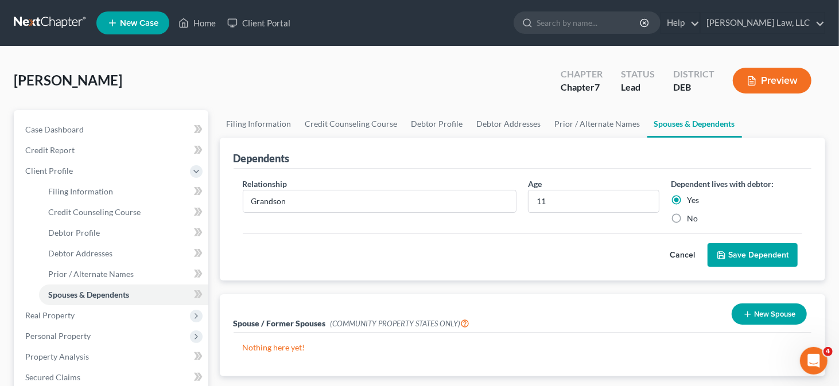
click at [728, 249] on button "Save Dependent" at bounding box center [752, 255] width 90 height 24
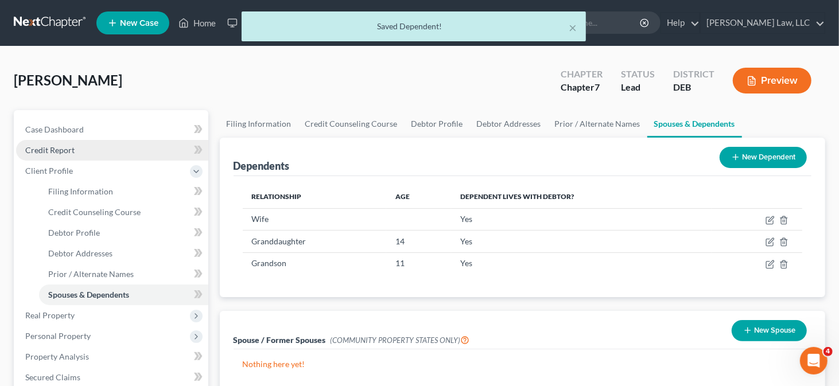
click at [108, 152] on link "Credit Report" at bounding box center [112, 150] width 192 height 21
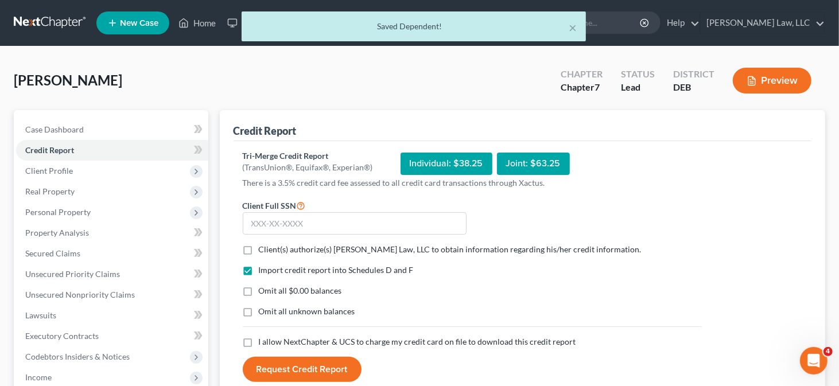
scroll to position [57, 0]
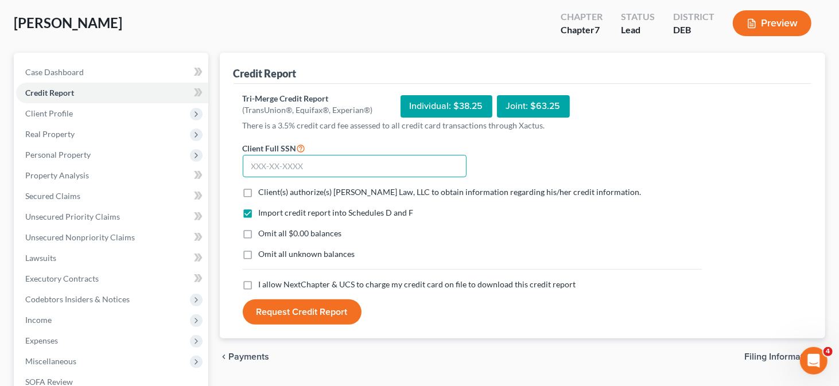
click at [271, 169] on input "text" at bounding box center [355, 166] width 224 height 23
type input "265-02-7370"
click at [264, 186] on label "Client(s) authorize(s) Masten Law, LLC to obtain information regarding his/her …" at bounding box center [450, 191] width 383 height 11
click at [264, 186] on input "Client(s) authorize(s) Masten Law, LLC to obtain information regarding his/her …" at bounding box center [266, 189] width 7 height 7
checkbox input "true"
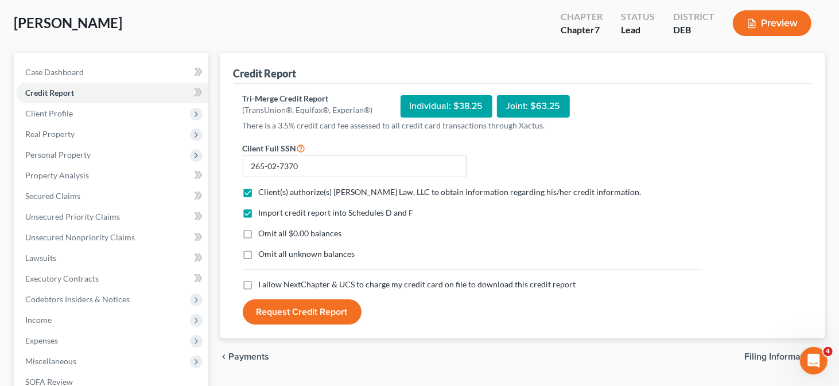
click at [262, 279] on span "I allow NextChapter & UCS to charge my credit card on file to download this cre…" at bounding box center [417, 284] width 317 height 10
click at [263, 279] on input "I allow NextChapter & UCS to charge my credit card on file to download this cre…" at bounding box center [266, 282] width 7 height 7
checkbox input "true"
click at [281, 311] on button "Request Credit Report" at bounding box center [302, 311] width 119 height 25
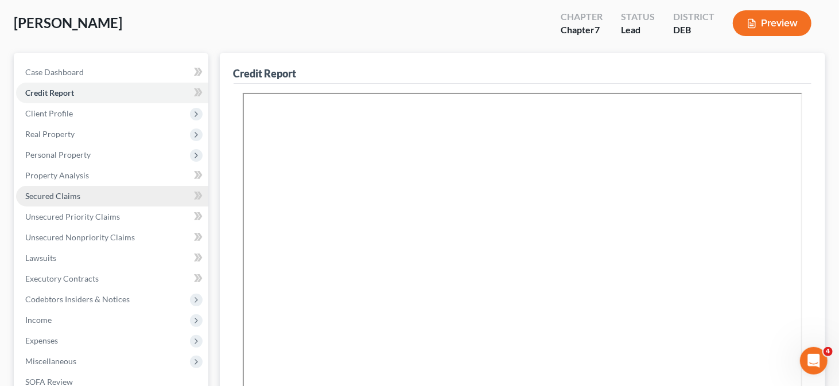
click at [112, 192] on link "Secured Claims" at bounding box center [112, 196] width 192 height 21
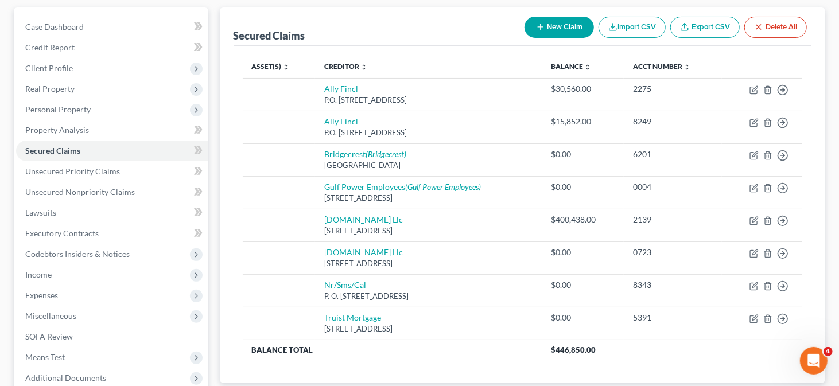
scroll to position [115, 0]
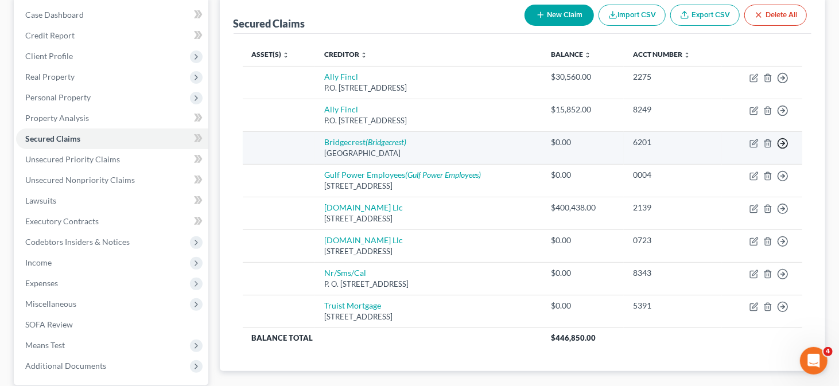
click at [785, 142] on icon "button" at bounding box center [782, 143] width 11 height 11
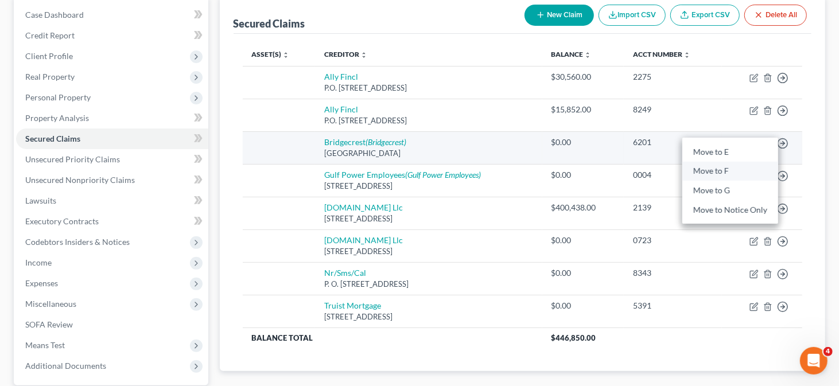
click at [750, 171] on link "Move to F" at bounding box center [730, 172] width 96 height 20
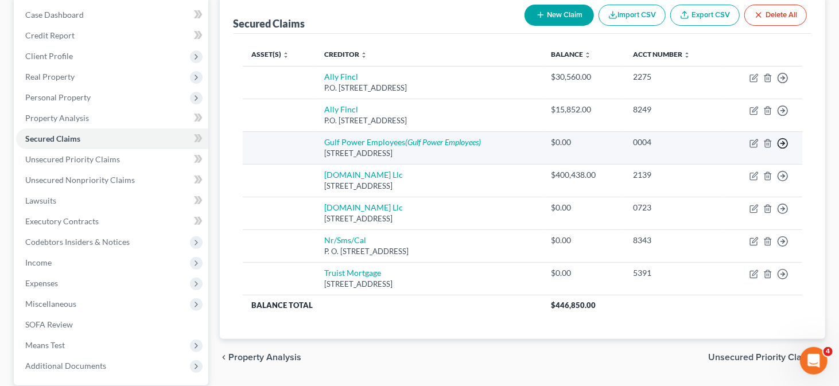
click at [779, 139] on icon "button" at bounding box center [782, 143] width 11 height 11
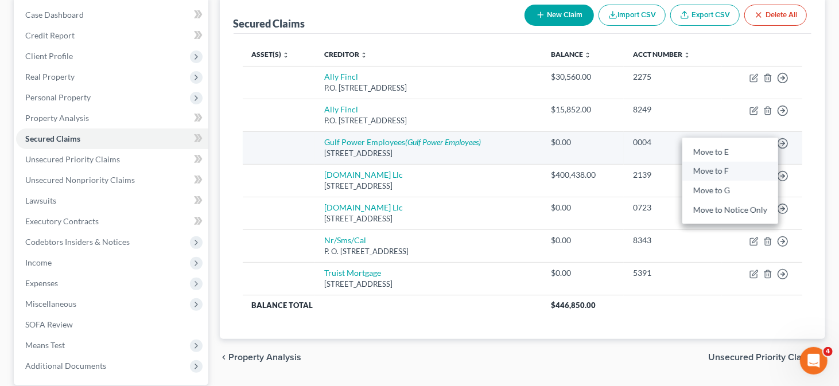
click at [740, 171] on link "Move to F" at bounding box center [730, 172] width 96 height 20
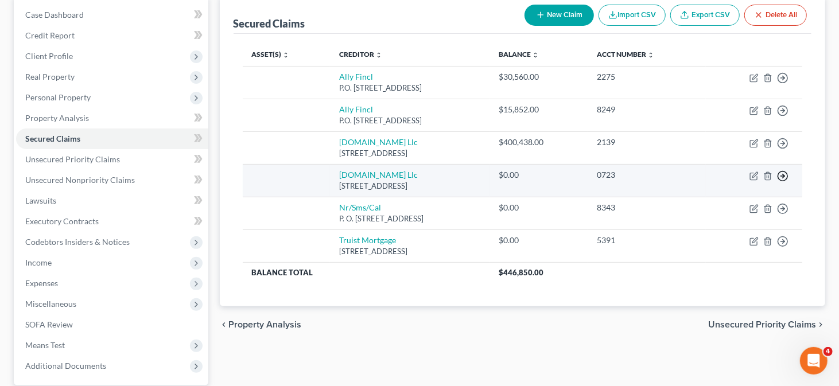
click at [786, 177] on circle "button" at bounding box center [783, 176] width 10 height 10
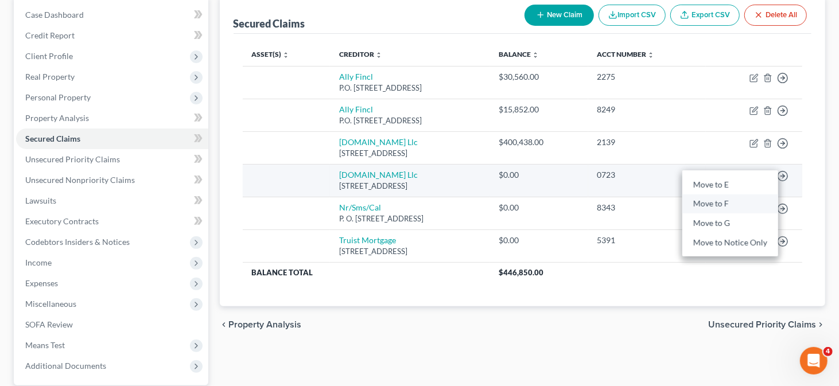
click at [752, 204] on link "Move to F" at bounding box center [730, 204] width 96 height 20
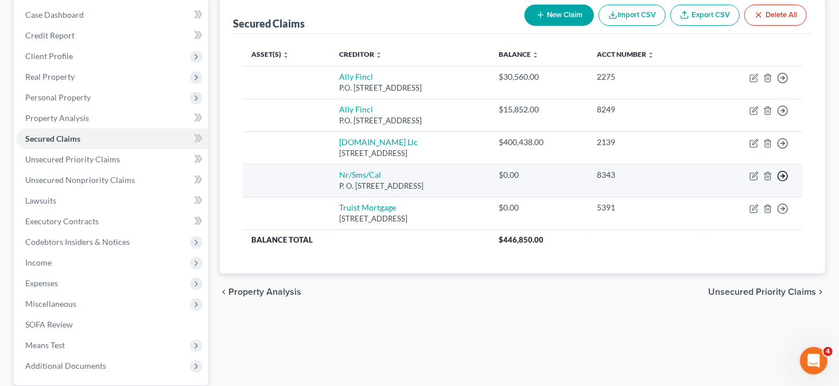
click at [783, 176] on polyline "button" at bounding box center [783, 176] width 2 height 4
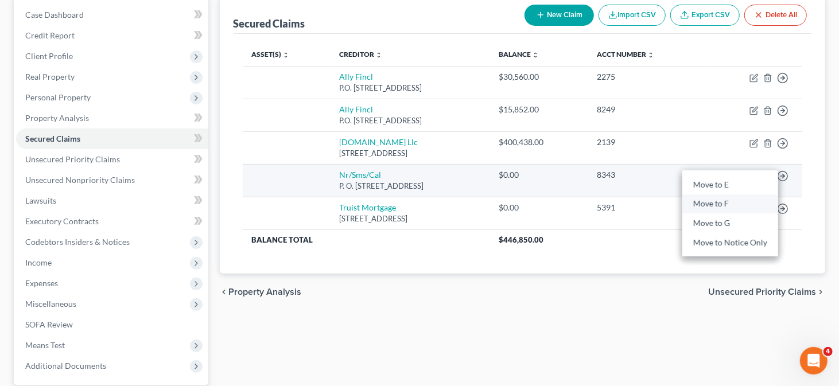
click at [749, 204] on link "Move to F" at bounding box center [730, 204] width 96 height 20
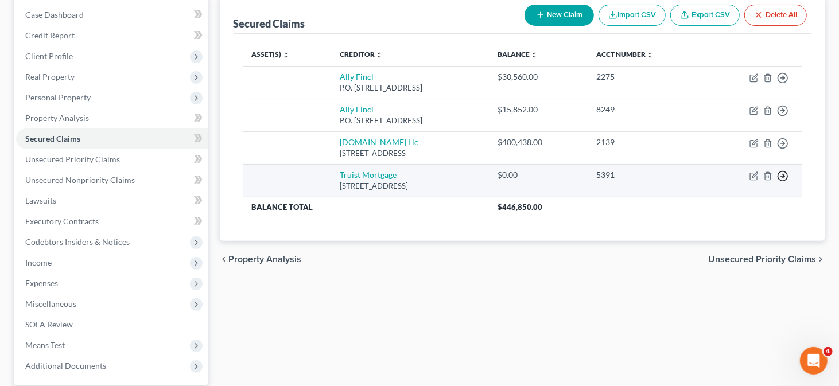
click at [779, 173] on icon "button" at bounding box center [782, 175] width 11 height 11
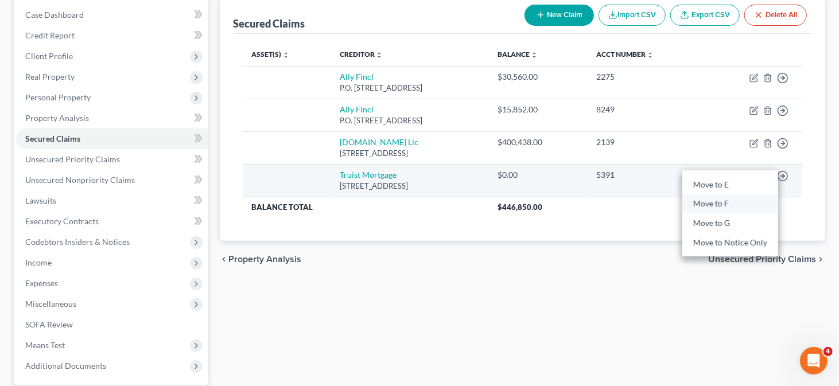
click at [739, 203] on link "Move to F" at bounding box center [730, 204] width 96 height 20
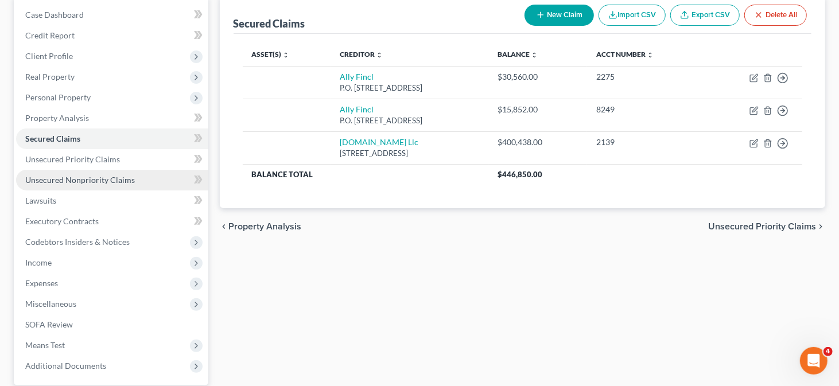
click at [148, 177] on link "Unsecured Nonpriority Claims" at bounding box center [112, 180] width 192 height 21
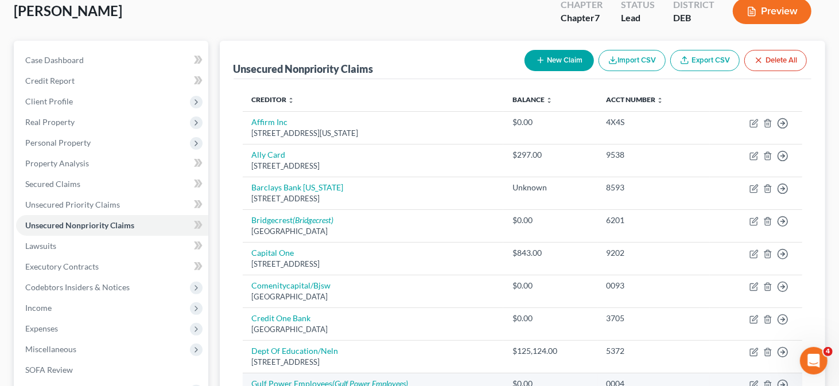
scroll to position [57, 0]
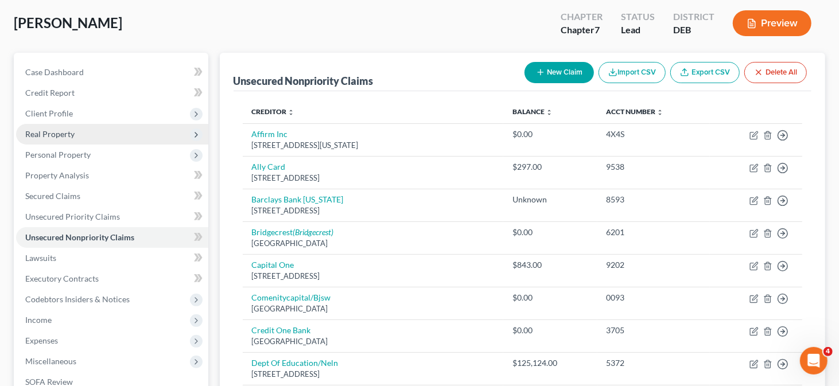
click at [89, 139] on span "Real Property" at bounding box center [112, 134] width 192 height 21
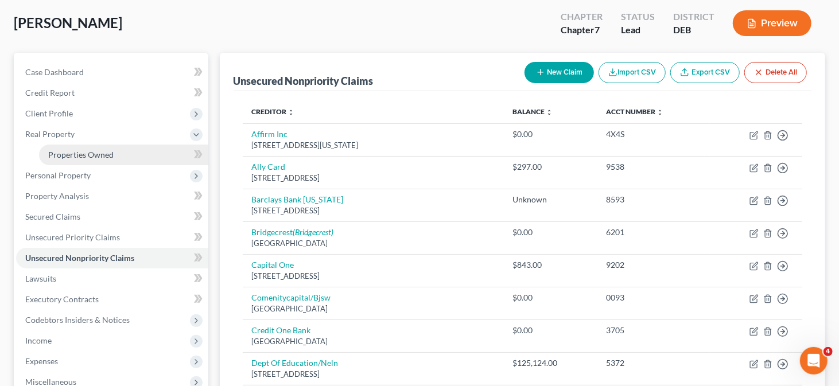
click at [114, 163] on link "Properties Owned" at bounding box center [123, 155] width 169 height 21
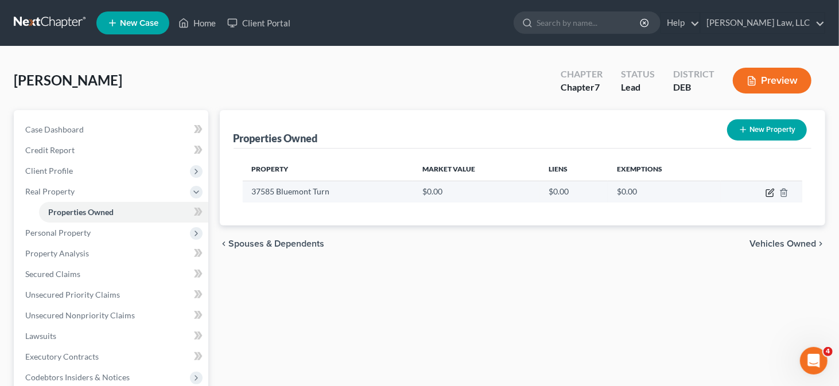
click at [769, 190] on icon "button" at bounding box center [769, 192] width 9 height 9
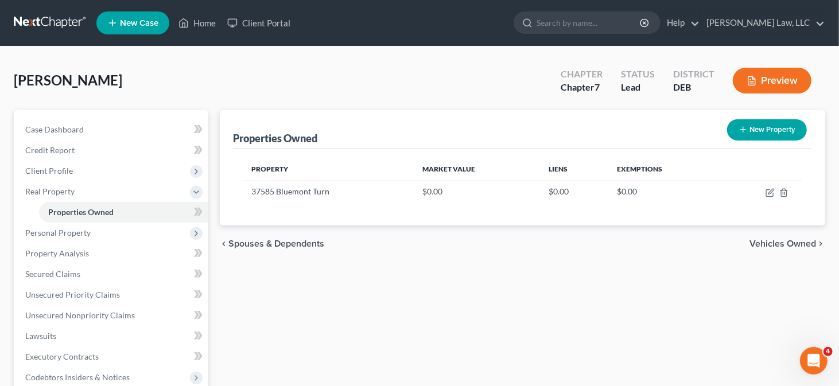
select select "7"
select select "2"
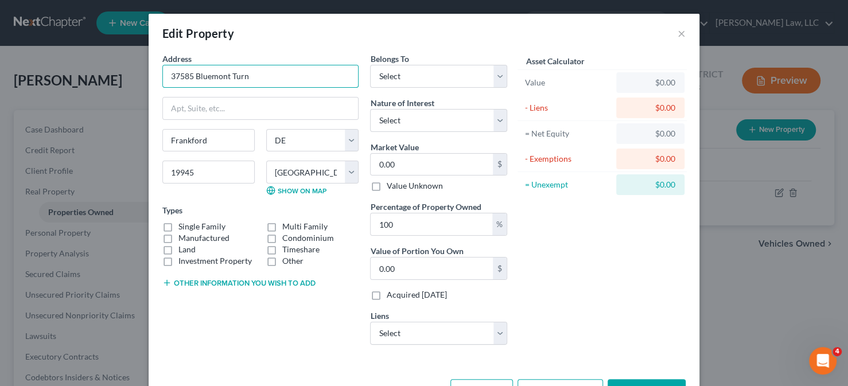
drag, startPoint x: 247, startPoint y: 80, endPoint x: 155, endPoint y: 72, distance: 91.6
click at [157, 72] on div "Address * 37585 Bluemont Turn Frankford State AL AK AR AZ CA CO CT DE DC FL GA …" at bounding box center [261, 203] width 208 height 301
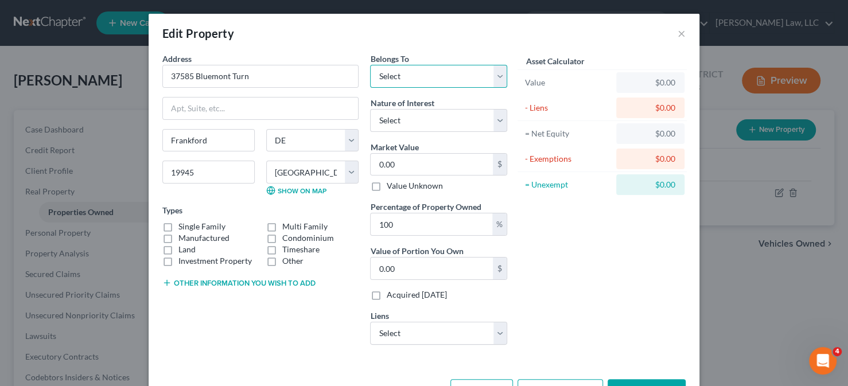
click at [417, 76] on select "Select Debtor 1 Only Debtor 2 Only Debtor 1 And Debtor 2 Only At Least One Of T…" at bounding box center [438, 76] width 137 height 23
click at [370, 65] on select "Select Debtor 1 Only Debtor 2 Only Debtor 1 And Debtor 2 Only At Least One Of T…" at bounding box center [438, 76] width 137 height 23
click at [417, 75] on select "Select Debtor 1 Only Debtor 2 Only Debtor 1 And Debtor 2 Only At Least One Of T…" at bounding box center [438, 76] width 137 height 23
select select "3"
click at [370, 65] on select "Select Debtor 1 Only Debtor 2 Only Debtor 1 And Debtor 2 Only At Least One Of T…" at bounding box center [438, 76] width 137 height 23
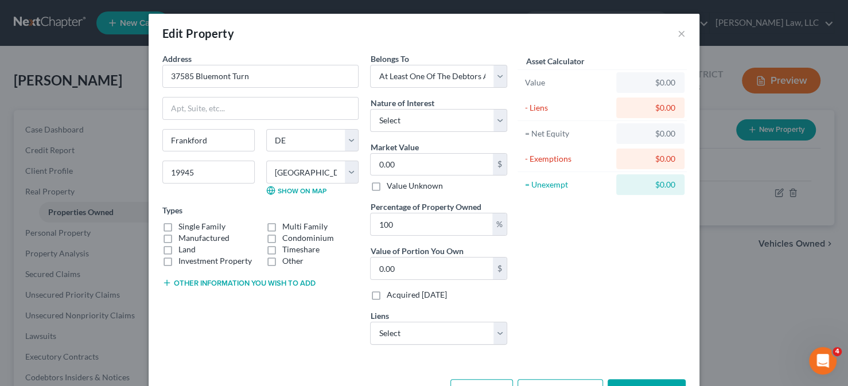
click at [210, 228] on label "Single Family" at bounding box center [201, 226] width 47 height 11
click at [190, 228] on input "Single Family" at bounding box center [186, 224] width 7 height 7
checkbox input "true"
click at [415, 122] on select "Select Fee Simple Joint Tenant Life Estate Equitable Interest Future Interest T…" at bounding box center [438, 120] width 137 height 23
select select "0"
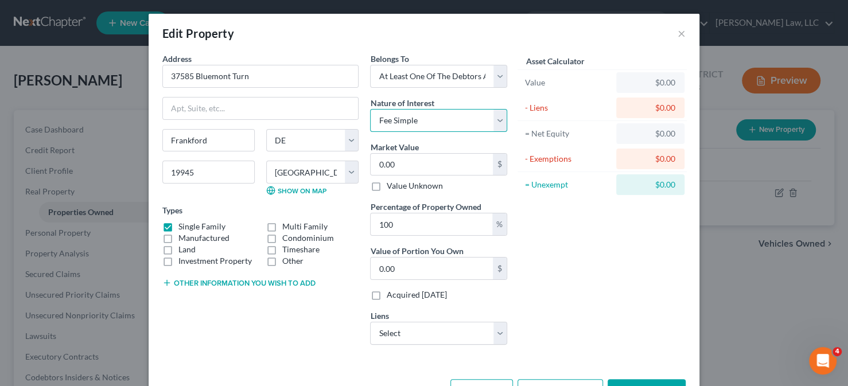
click at [370, 109] on select "Select Fee Simple Joint Tenant Life Estate Equitable Interest Future Interest T…" at bounding box center [438, 120] width 137 height 23
click at [404, 158] on input "0.00" at bounding box center [432, 165] width 122 height 22
type input "5"
type input "5.00"
type input "50"
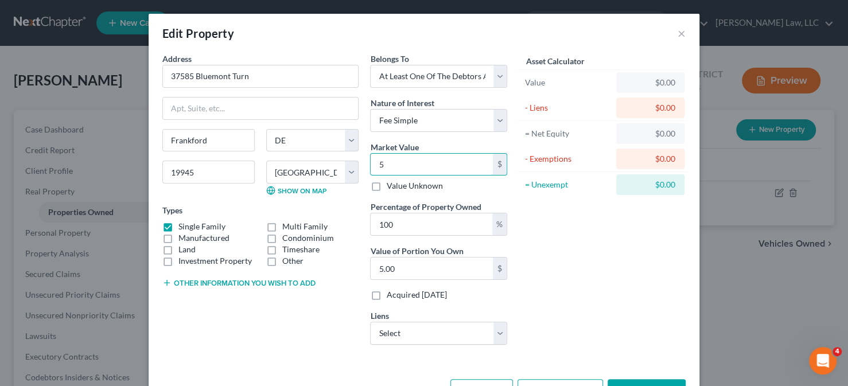
type input "50.00"
type input "509"
type input "509.00"
type input "5090"
type input "5,090.00"
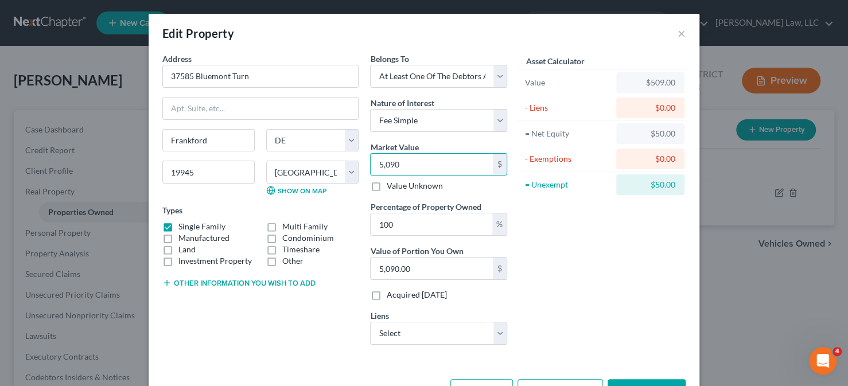
type input "5,0900"
type input "50,900.00"
type input "50,9000"
type input "509,000.00"
type input "509,000"
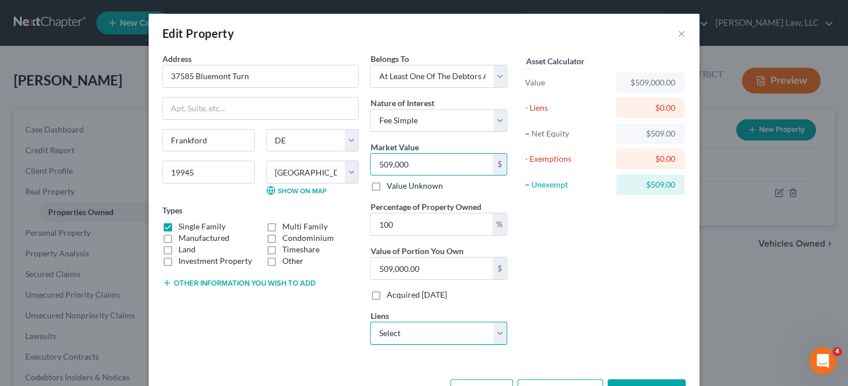
click at [451, 332] on select "Select Loandepot.Com Llc - $400,438.00 Ally Fincl - $30,560.00 Ally Fincl - $15…" at bounding box center [438, 333] width 137 height 23
select select "0"
click at [370, 322] on select "Select Loandepot.Com Llc - $400,438.00 Ally Fincl - $30,560.00 Ally Fincl - $15…" at bounding box center [438, 333] width 137 height 23
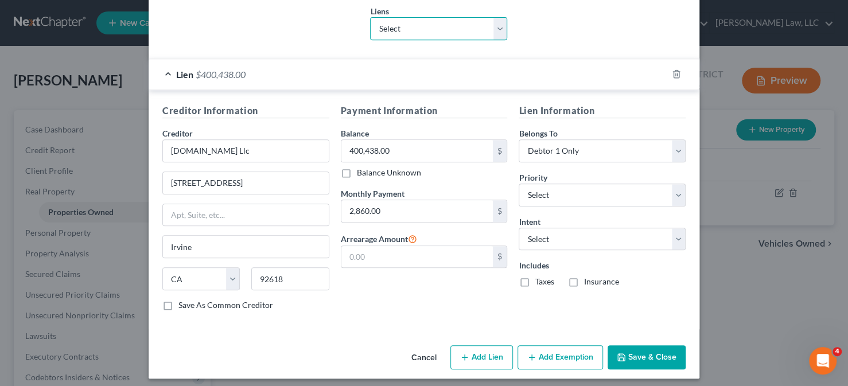
scroll to position [307, 0]
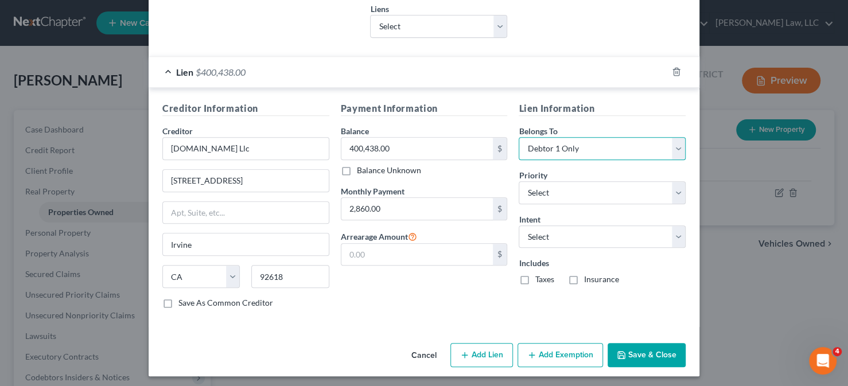
click at [579, 146] on select "Select Debtor 1 Only Debtor 2 Only Debtor 1 And Debtor 2 Only At Least One Of T…" at bounding box center [601, 148] width 167 height 23
click at [518, 137] on select "Select Debtor 1 Only Debtor 2 Only Debtor 1 And Debtor 2 Only At Least One Of T…" at bounding box center [601, 148] width 167 height 23
click at [537, 276] on label "Taxes" at bounding box center [544, 279] width 19 height 11
click at [539, 276] on input "Taxes" at bounding box center [542, 277] width 7 height 7
click at [583, 278] on label "Insurance" at bounding box center [600, 279] width 35 height 11
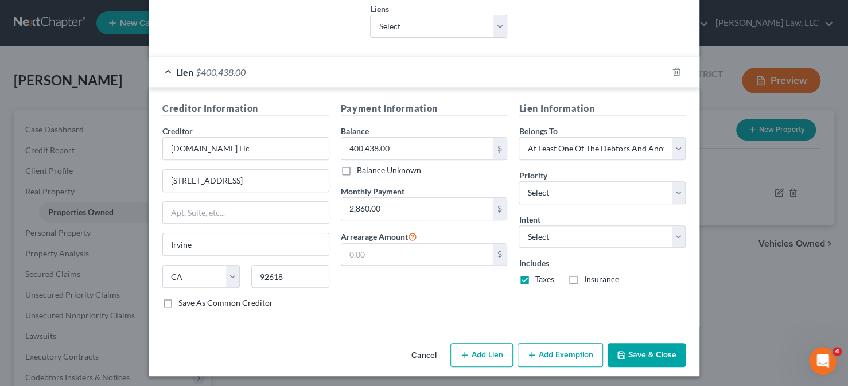
click at [588, 278] on input "Insurance" at bounding box center [591, 277] width 7 height 7
click at [557, 349] on button "Add Exemption" at bounding box center [559, 355] width 85 height 24
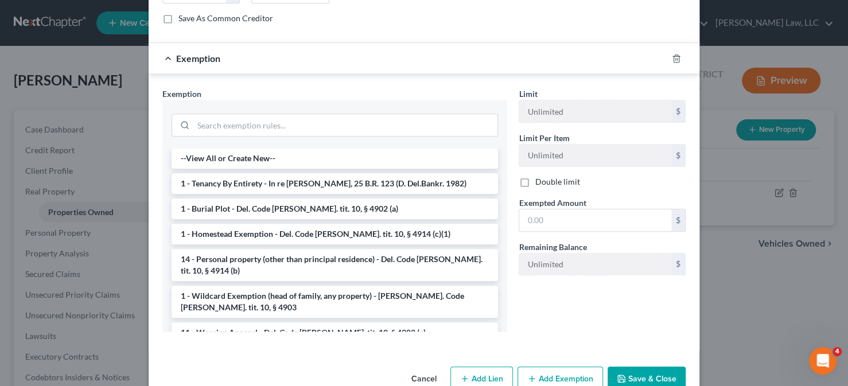
scroll to position [594, 0]
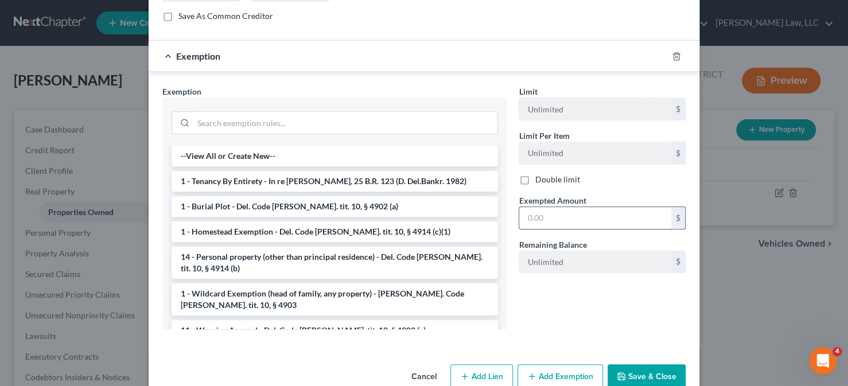
click at [535, 215] on input "text" at bounding box center [595, 218] width 152 height 22
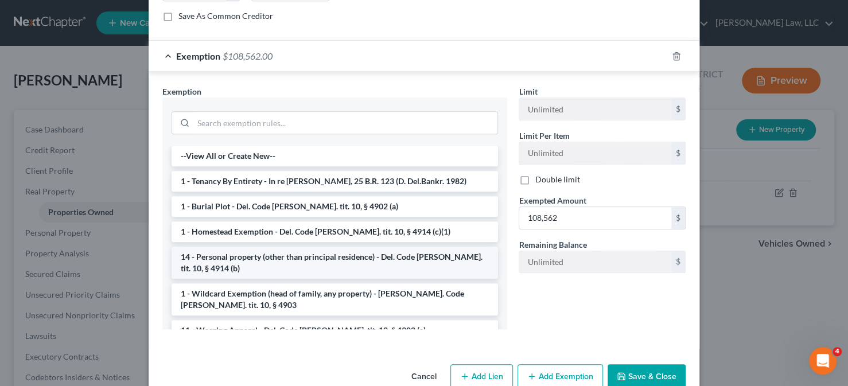
click at [223, 257] on li "14 - Personal property (other than principal residence) - Del. Code Ann. tit. 1…" at bounding box center [334, 263] width 326 height 32
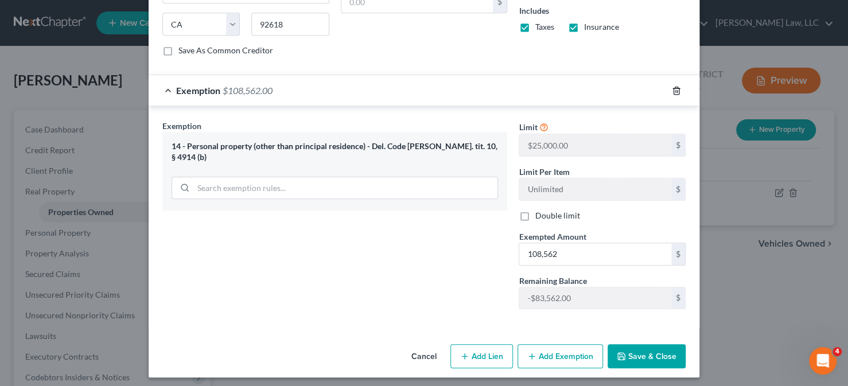
click at [669, 83] on div at bounding box center [683, 90] width 32 height 18
click at [672, 86] on icon "button" at bounding box center [676, 90] width 9 height 9
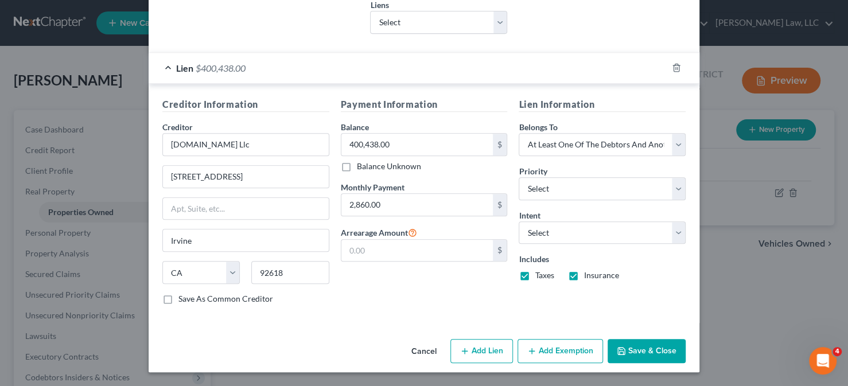
scroll to position [307, 0]
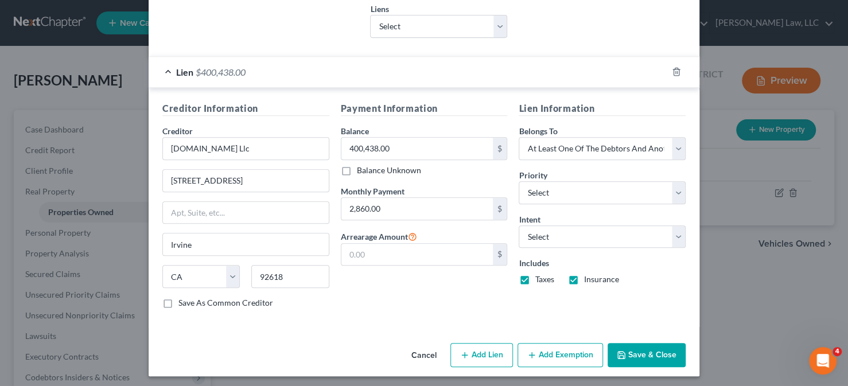
click at [552, 348] on button "Add Exemption" at bounding box center [559, 355] width 85 height 24
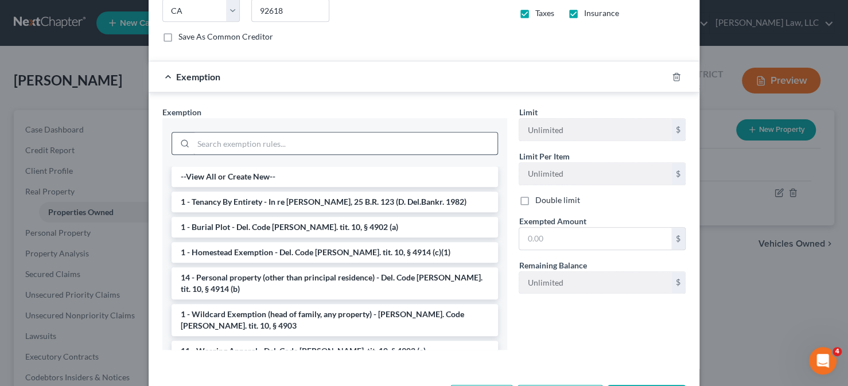
scroll to position [594, 0]
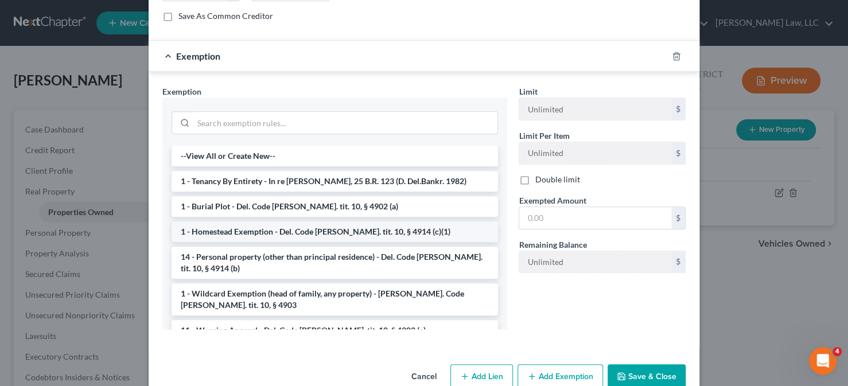
click at [266, 232] on li "1 - Homestead Exemption - Del. Code Ann. tit. 10, § 4914 (c)(1)" at bounding box center [334, 231] width 326 height 21
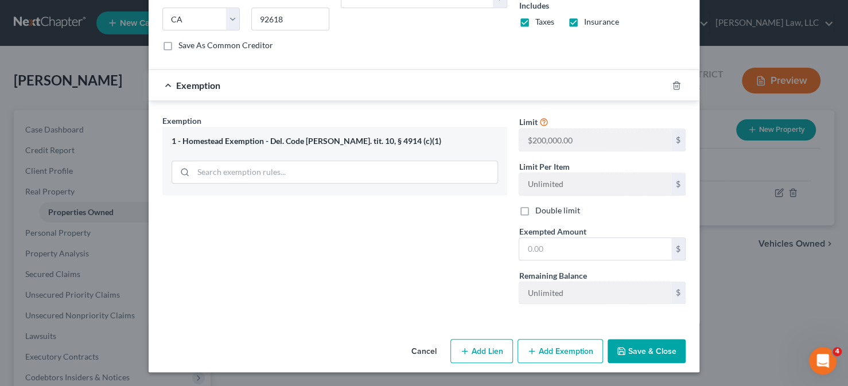
scroll to position [559, 0]
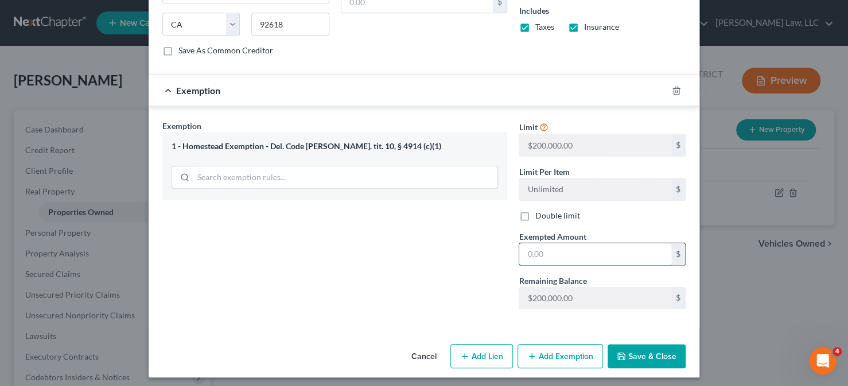
click at [585, 243] on input "text" at bounding box center [595, 254] width 152 height 22
click at [631, 347] on button "Save & Close" at bounding box center [646, 356] width 78 height 24
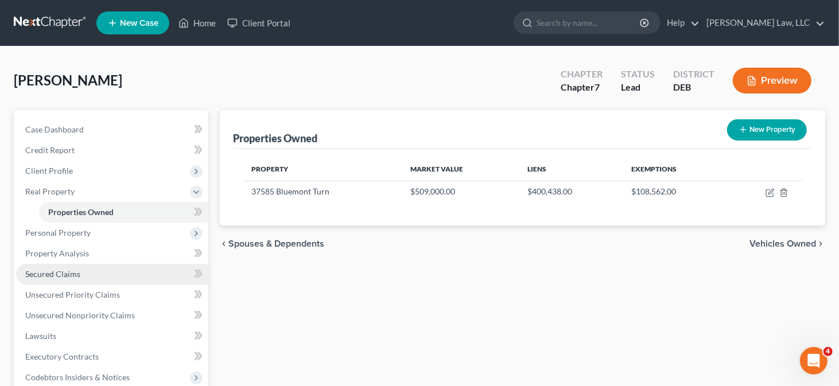
click at [114, 268] on link "Secured Claims" at bounding box center [112, 274] width 192 height 21
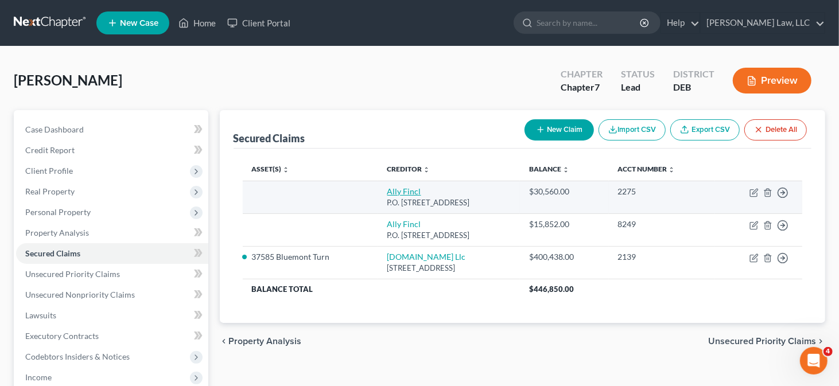
click at [387, 192] on link "Ally Fincl" at bounding box center [404, 191] width 34 height 10
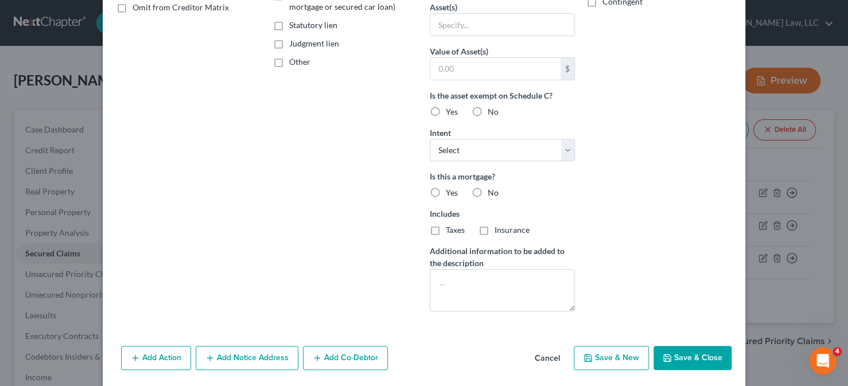
scroll to position [281, 0]
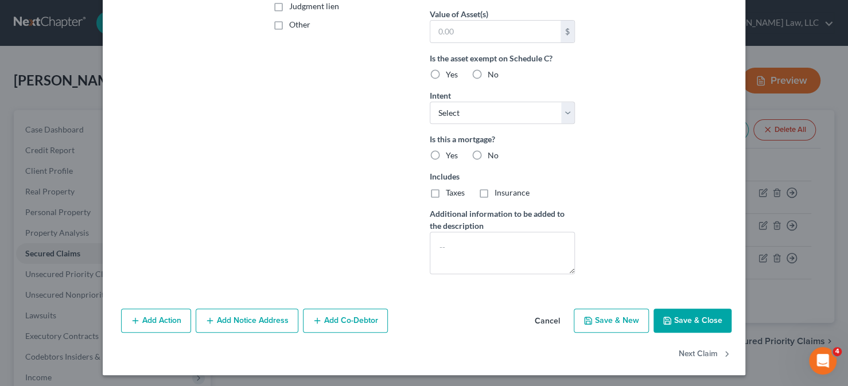
click at [694, 325] on button "Save & Close" at bounding box center [692, 321] width 78 height 24
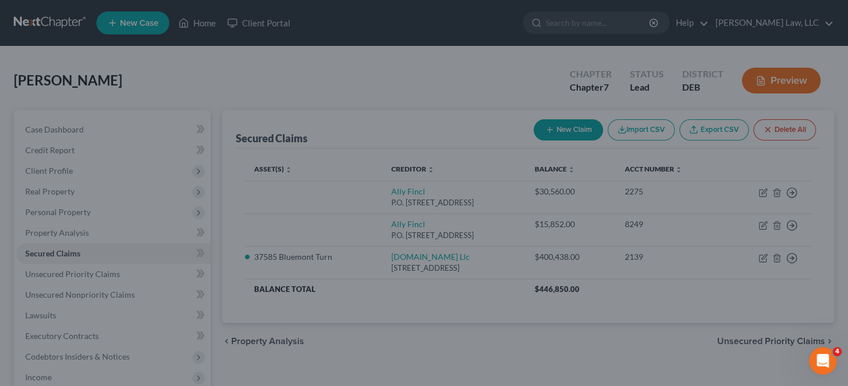
scroll to position [157, 0]
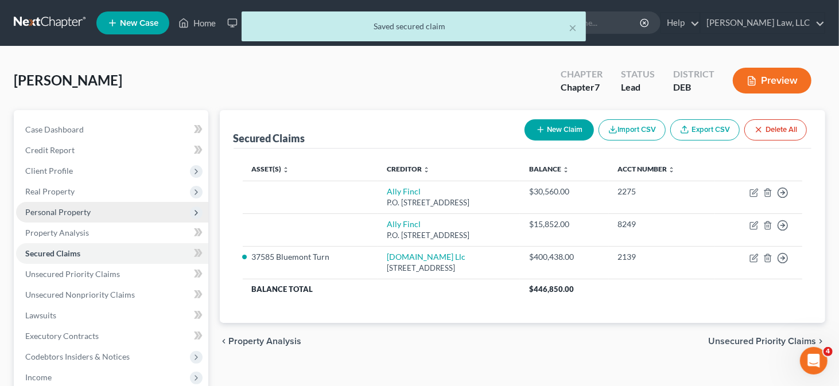
click at [72, 209] on span "Personal Property" at bounding box center [57, 212] width 65 height 10
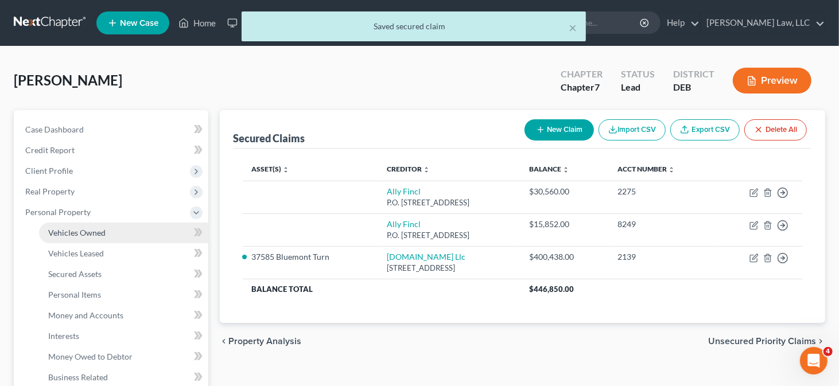
click at [128, 234] on link "Vehicles Owned" at bounding box center [123, 233] width 169 height 21
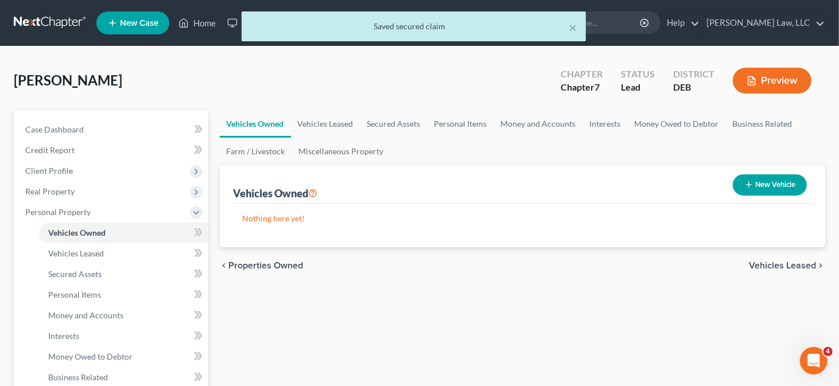
click at [765, 190] on button "New Vehicle" at bounding box center [769, 184] width 74 height 21
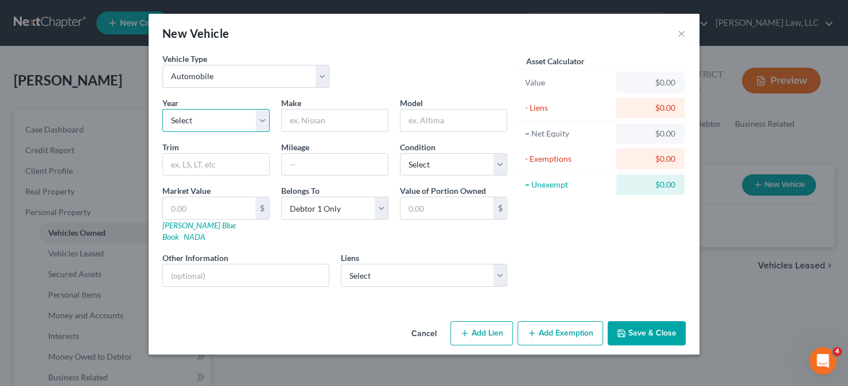
click at [222, 112] on select "Select 2026 2025 2024 2023 2022 2021 2020 2019 2018 2017 2016 2015 2014 2013 20…" at bounding box center [215, 120] width 107 height 23
click at [162, 109] on select "Select 2026 2025 2024 2023 2022 2021 2020 2019 2018 2017 2016 2015 2014 2013 20…" at bounding box center [215, 120] width 107 height 23
click at [331, 123] on input "text" at bounding box center [335, 121] width 106 height 22
click at [414, 116] on input "text" at bounding box center [453, 121] width 106 height 22
click at [298, 157] on input "text" at bounding box center [335, 165] width 106 height 22
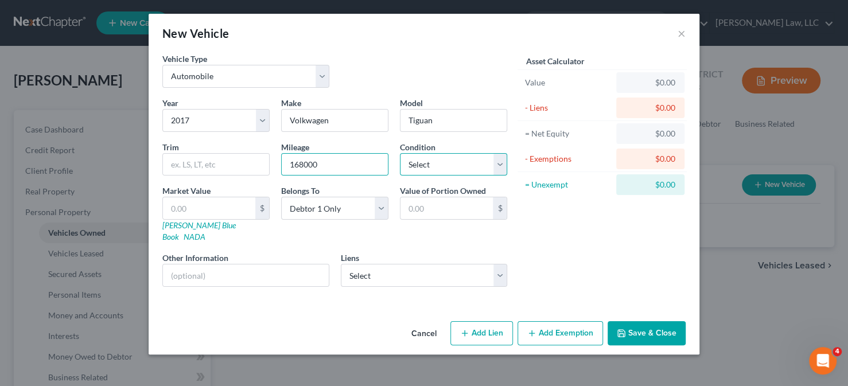
click at [496, 162] on select "Select Excellent Very Good Good Fair Poor" at bounding box center [453, 164] width 107 height 23
click at [400, 153] on select "Select Excellent Very Good Good Fair Poor" at bounding box center [453, 164] width 107 height 23
click at [190, 225] on link "Kelly Blue Book" at bounding box center [198, 230] width 73 height 21
click at [228, 199] on input "text" at bounding box center [209, 208] width 92 height 22
click at [564, 326] on button "Add Exemption" at bounding box center [559, 333] width 85 height 24
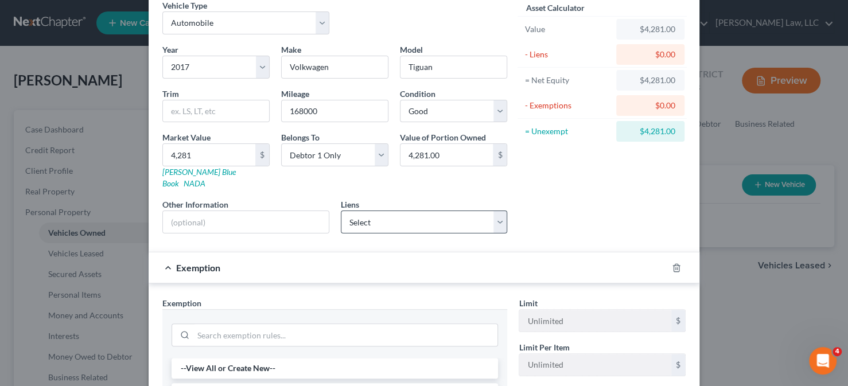
scroll to position [115, 0]
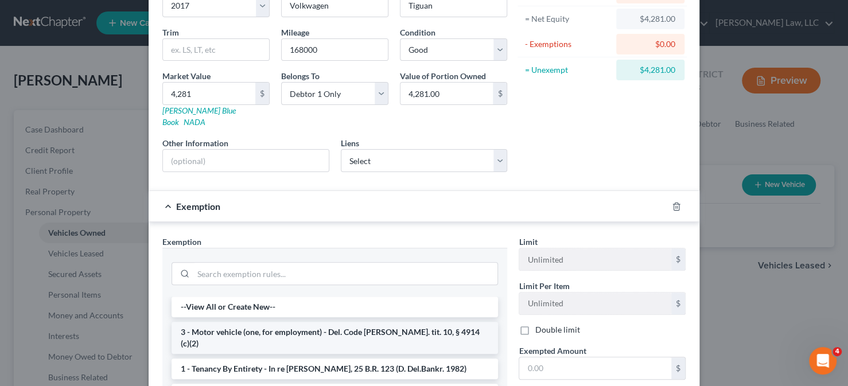
click at [247, 322] on li "3 - Motor vehicle (one, for employment) - Del. Code Ann. tit. 10, § 4914 (c)(2)" at bounding box center [334, 338] width 326 height 32
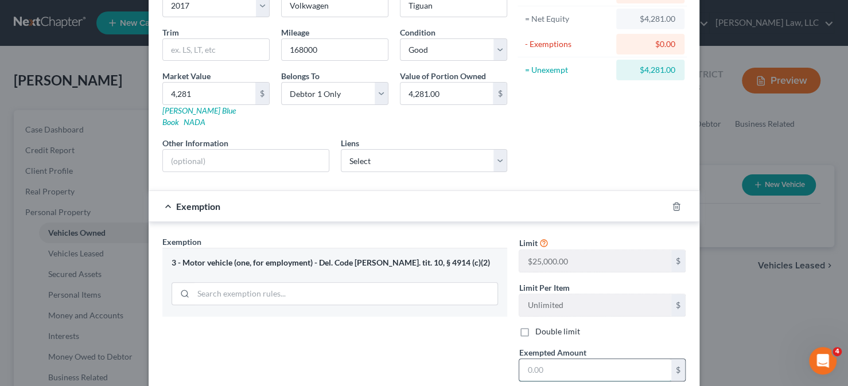
click at [559, 359] on input "text" at bounding box center [595, 370] width 152 height 22
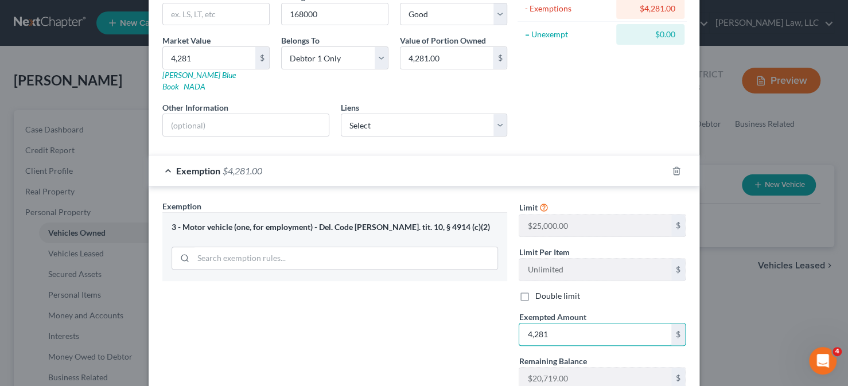
scroll to position [221, 0]
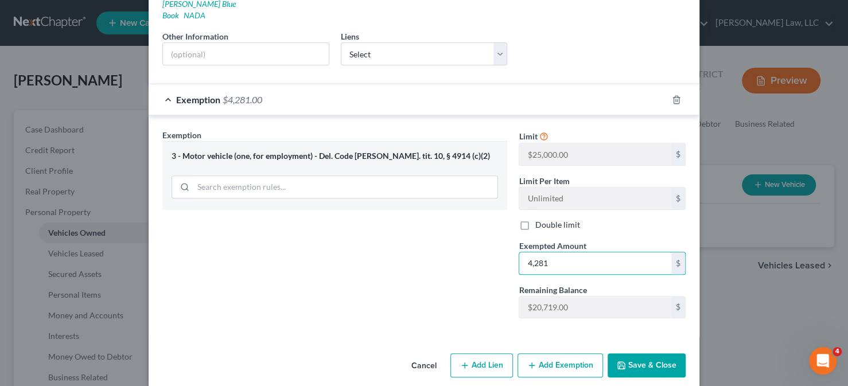
click at [619, 361] on icon "button" at bounding box center [621, 365] width 9 height 9
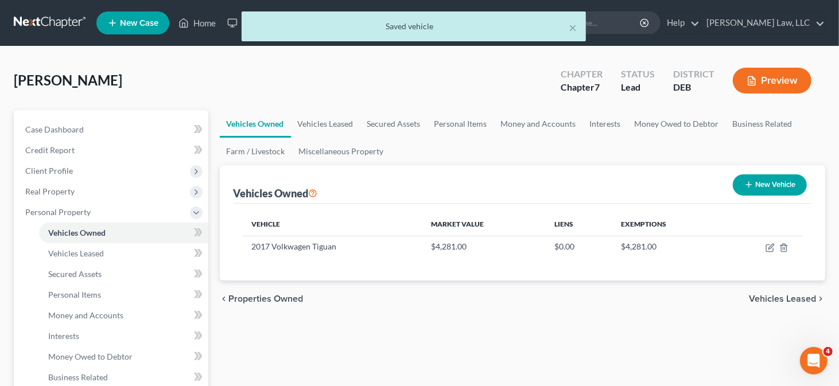
click at [766, 189] on button "New Vehicle" at bounding box center [769, 184] width 74 height 21
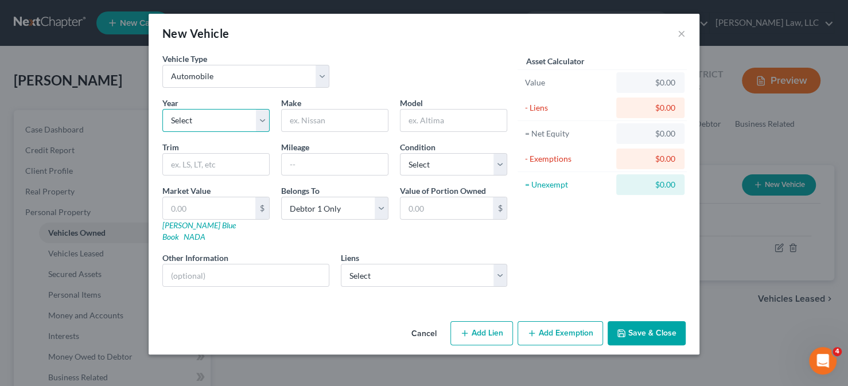
click at [209, 119] on select "Select 2026 2025 2024 2023 2022 2021 2020 2019 2018 2017 2016 2015 2014 2013 20…" at bounding box center [215, 120] width 107 height 23
click at [162, 109] on select "Select 2026 2025 2024 2023 2022 2021 2020 2019 2018 2017 2016 2015 2014 2013 20…" at bounding box center [215, 120] width 107 height 23
click at [307, 124] on input "text" at bounding box center [335, 121] width 106 height 22
click at [303, 155] on input "text" at bounding box center [335, 165] width 106 height 22
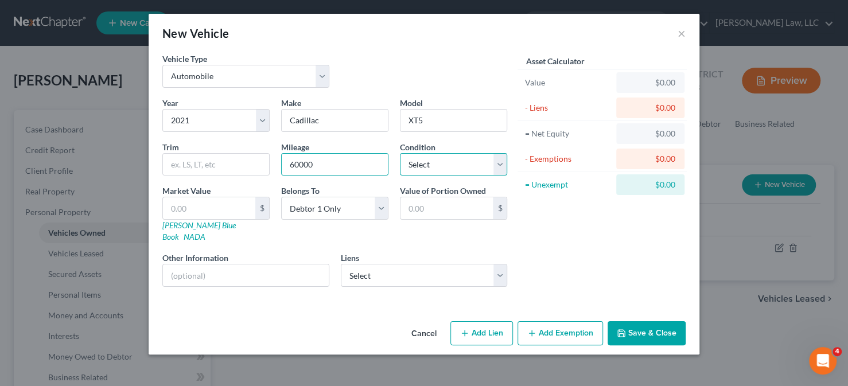
click at [415, 164] on select "Select Excellent Very Good Good Fair Poor" at bounding box center [453, 164] width 107 height 23
click at [400, 153] on select "Select Excellent Very Good Good Fair Poor" at bounding box center [453, 164] width 107 height 23
click at [198, 223] on link "Kelly Blue Book" at bounding box center [198, 230] width 73 height 21
click at [207, 208] on input "text" at bounding box center [209, 208] width 92 height 22
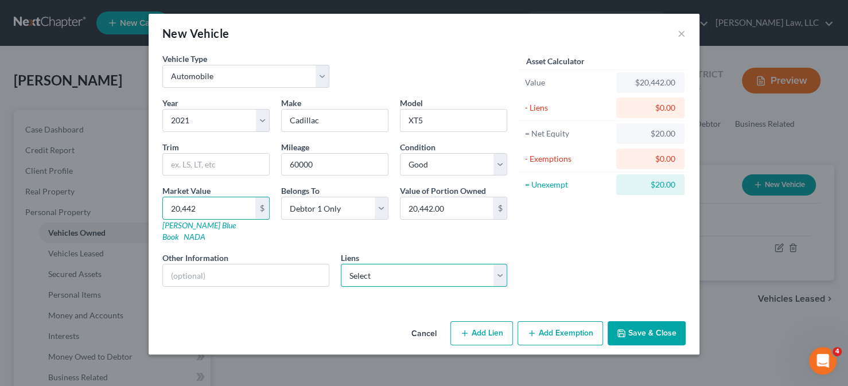
click at [368, 264] on select "Select Ally Fincl - $30,560.00 Ally Fincl - $15,852.00" at bounding box center [424, 275] width 167 height 23
click at [341, 264] on select "Select Ally Fincl - $30,560.00 Ally Fincl - $15,852.00" at bounding box center [424, 275] width 167 height 23
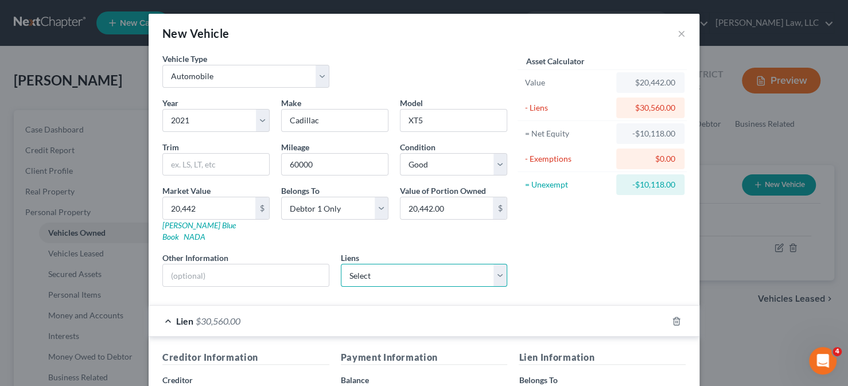
scroll to position [238, 0]
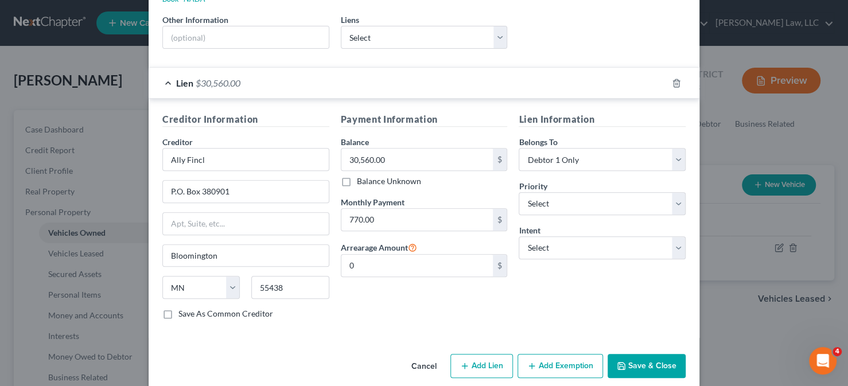
click at [561, 354] on button "Add Exemption" at bounding box center [559, 366] width 85 height 24
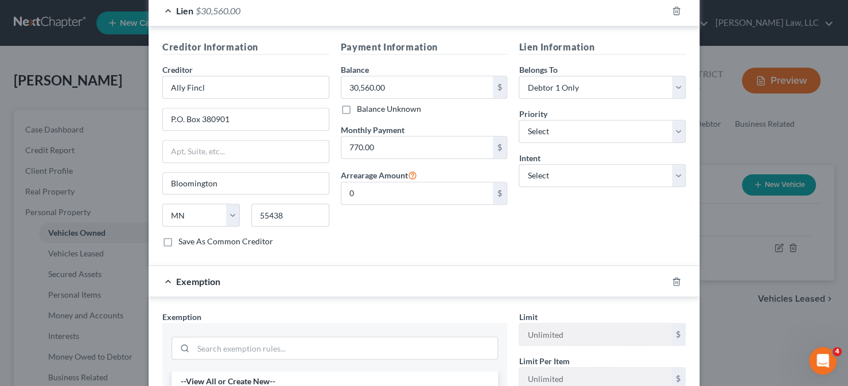
scroll to position [467, 0]
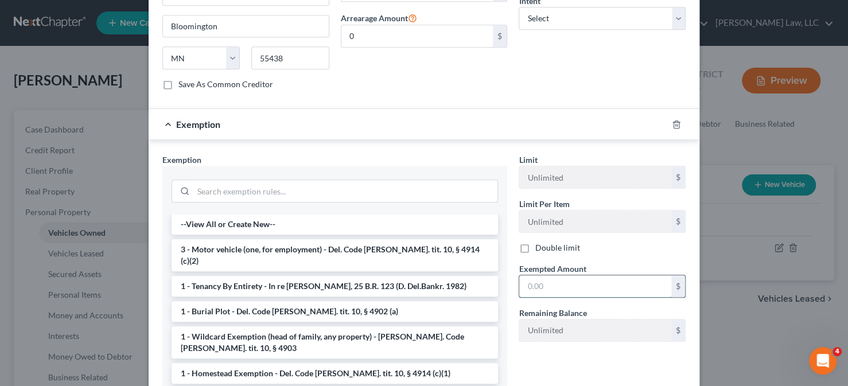
click at [543, 275] on input "text" at bounding box center [595, 286] width 152 height 22
click at [326, 239] on li "3 - Motor vehicle (one, for employment) - Del. Code Ann. tit. 10, § 4914 (c)(2)" at bounding box center [334, 255] width 326 height 32
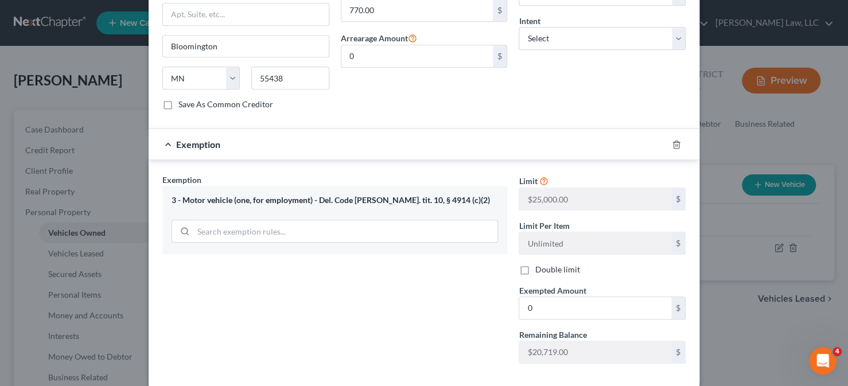
scroll to position [490, 0]
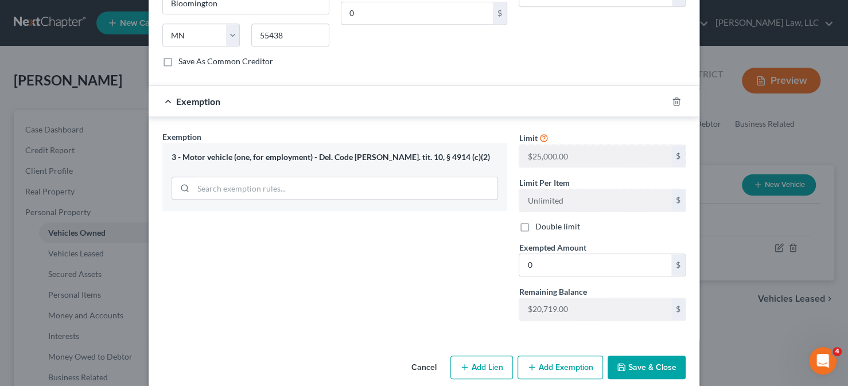
click at [633, 356] on button "Save & Close" at bounding box center [646, 368] width 78 height 24
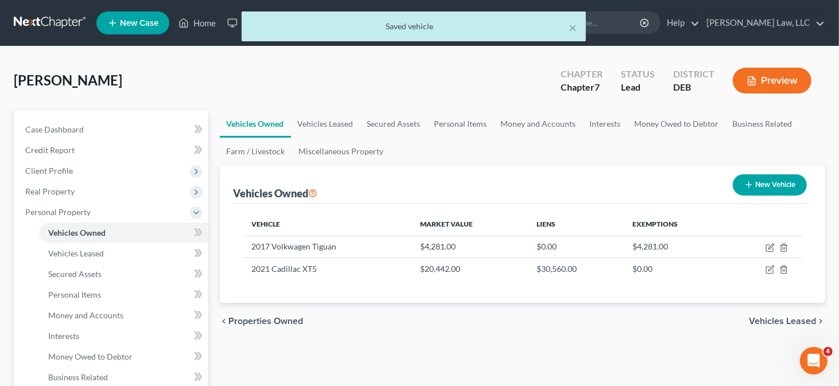
click at [782, 180] on button "New Vehicle" at bounding box center [769, 184] width 74 height 21
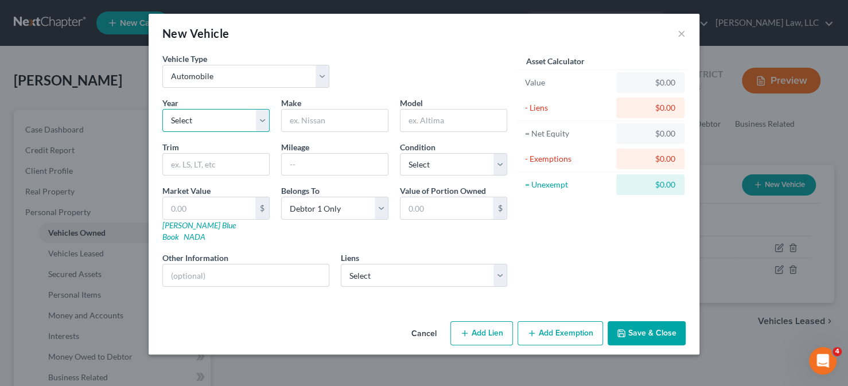
click at [196, 119] on select "Select 2026 2025 2024 2023 2022 2021 2020 2019 2018 2017 2016 2015 2014 2013 20…" at bounding box center [215, 120] width 107 height 23
click at [162, 109] on select "Select 2026 2025 2024 2023 2022 2021 2020 2019 2018 2017 2016 2015 2014 2013 20…" at bounding box center [215, 120] width 107 height 23
click at [314, 119] on input "text" at bounding box center [335, 121] width 106 height 22
click at [418, 124] on input "text" at bounding box center [453, 121] width 106 height 22
click at [325, 160] on input "text" at bounding box center [335, 165] width 106 height 22
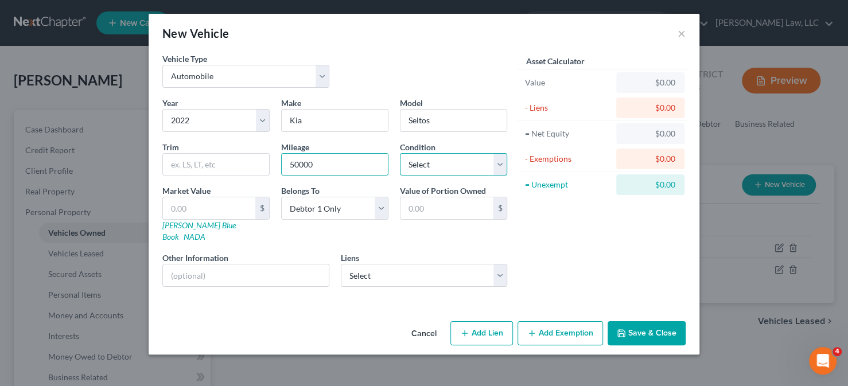
click at [440, 168] on select "Select Excellent Very Good Good Fair Poor" at bounding box center [453, 164] width 107 height 23
click at [400, 153] on select "Select Excellent Very Good Good Fair Poor" at bounding box center [453, 164] width 107 height 23
click at [200, 221] on link "Kelly Blue Book" at bounding box center [198, 230] width 73 height 21
click at [210, 202] on input "text" at bounding box center [209, 208] width 92 height 22
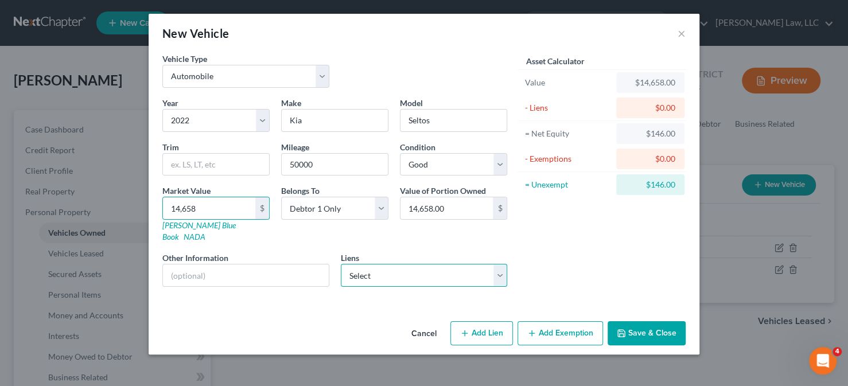
click at [371, 268] on select "Select Ally Fincl - $15,852.00" at bounding box center [424, 275] width 167 height 23
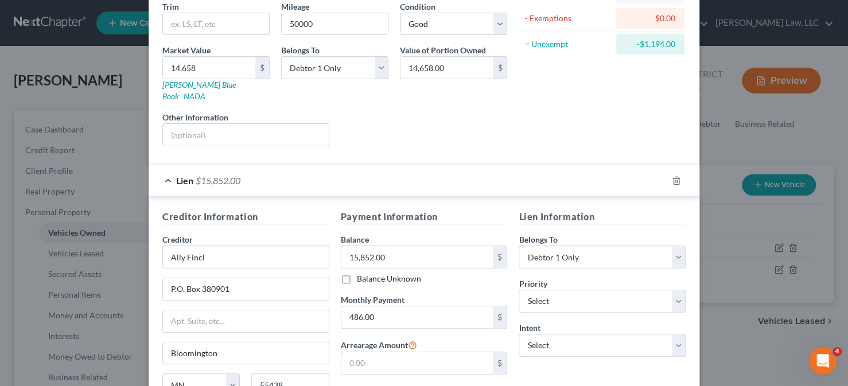
scroll to position [238, 0]
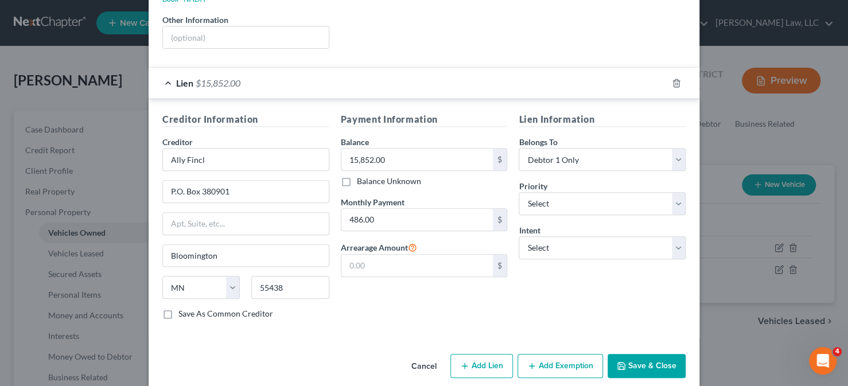
click at [551, 354] on button "Add Exemption" at bounding box center [559, 366] width 85 height 24
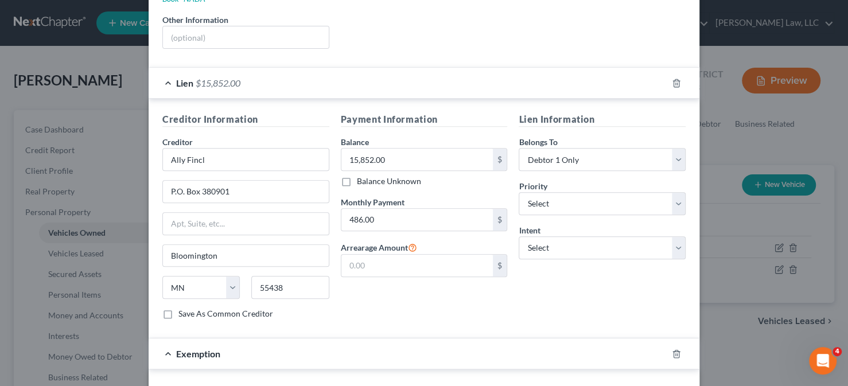
scroll to position [410, 0]
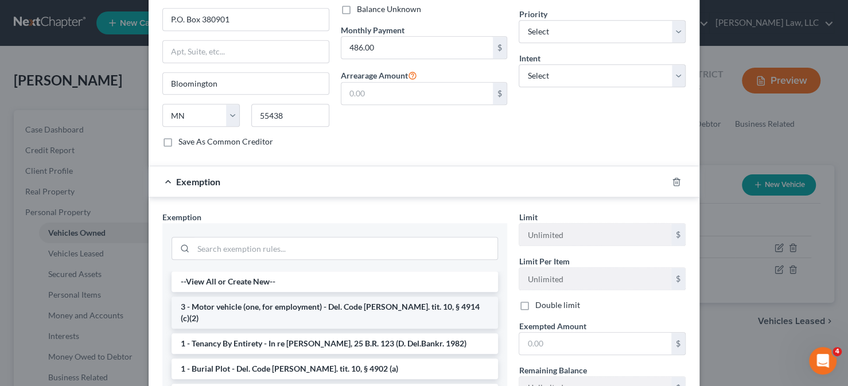
click at [284, 297] on li "3 - Motor vehicle (one, for employment) - Del. Code Ann. tit. 10, § 4914 (c)(2)" at bounding box center [334, 313] width 326 height 32
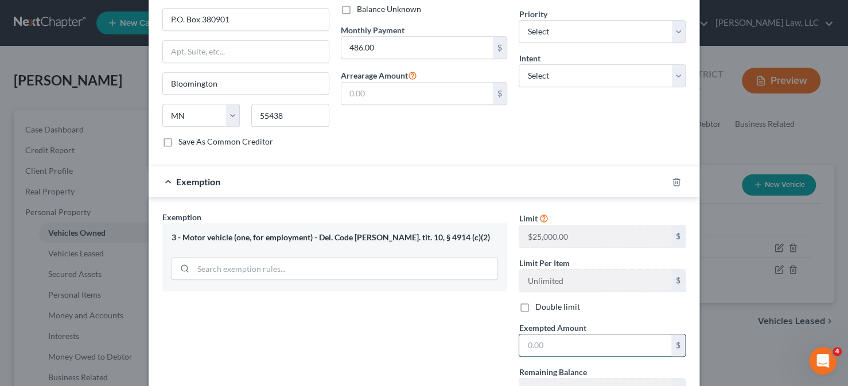
click at [539, 334] on input "text" at bounding box center [595, 345] width 152 height 22
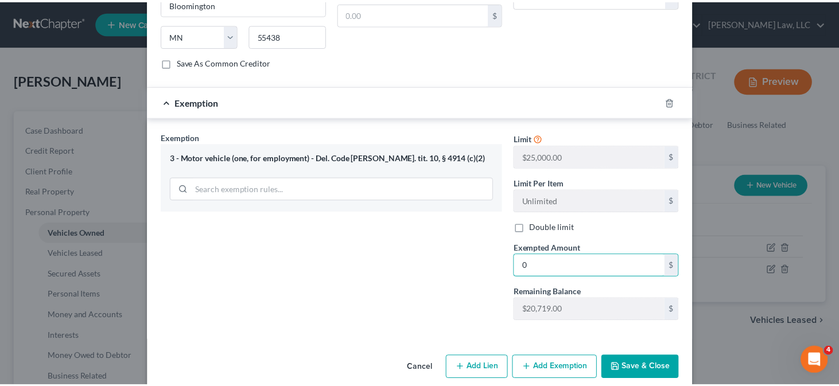
scroll to position [490, 0]
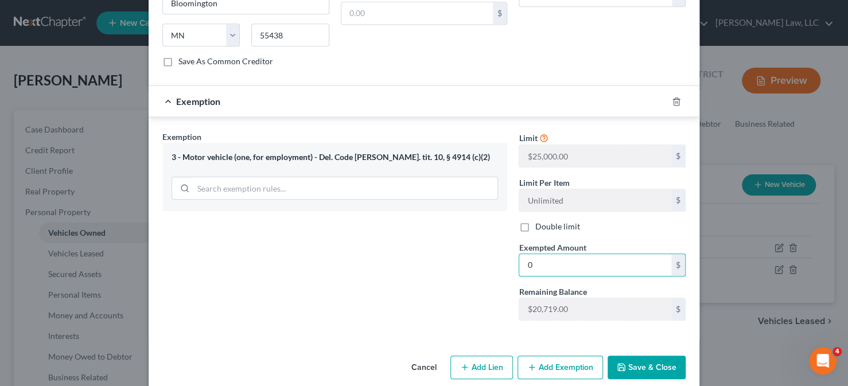
click at [642, 356] on button "Save & Close" at bounding box center [646, 368] width 78 height 24
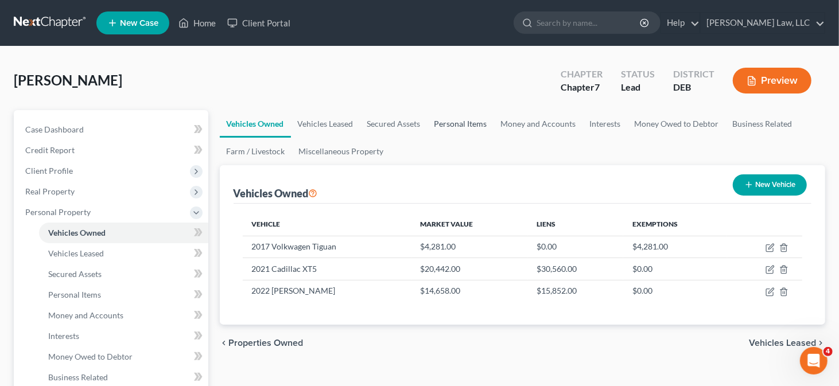
click at [449, 121] on link "Personal Items" at bounding box center [460, 124] width 67 height 28
